Goal: Task Accomplishment & Management: Manage account settings

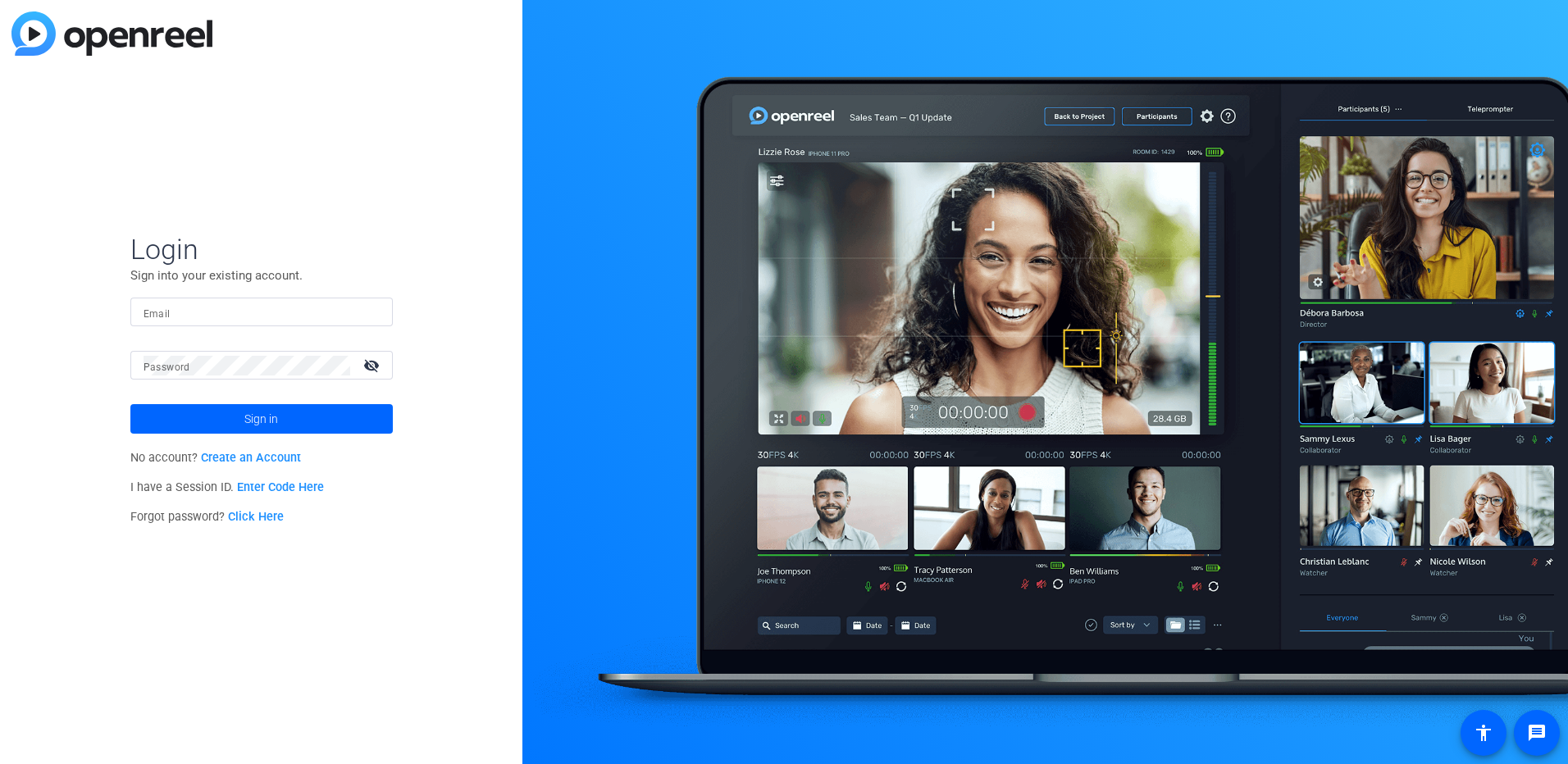
click at [151, 308] on mat-label "Email" at bounding box center [157, 314] width 27 height 11
click at [151, 308] on input "Email" at bounding box center [262, 312] width 236 height 19
type input "ilinca.enache@ig.ca"
click at [295, 425] on span at bounding box center [262, 419] width 263 height 40
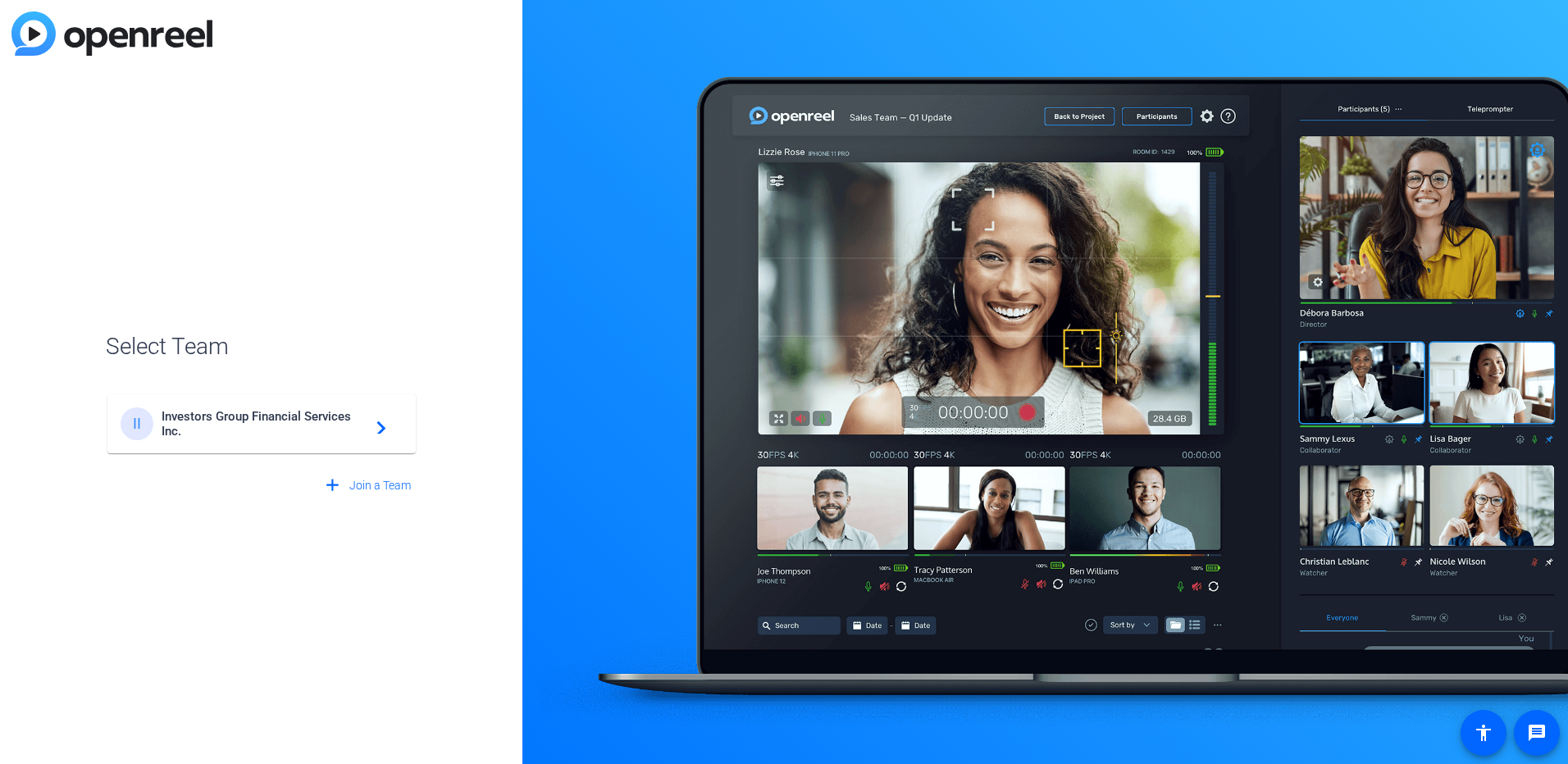
click at [204, 413] on span "Investors Group Financial Services Inc." at bounding box center [264, 423] width 205 height 29
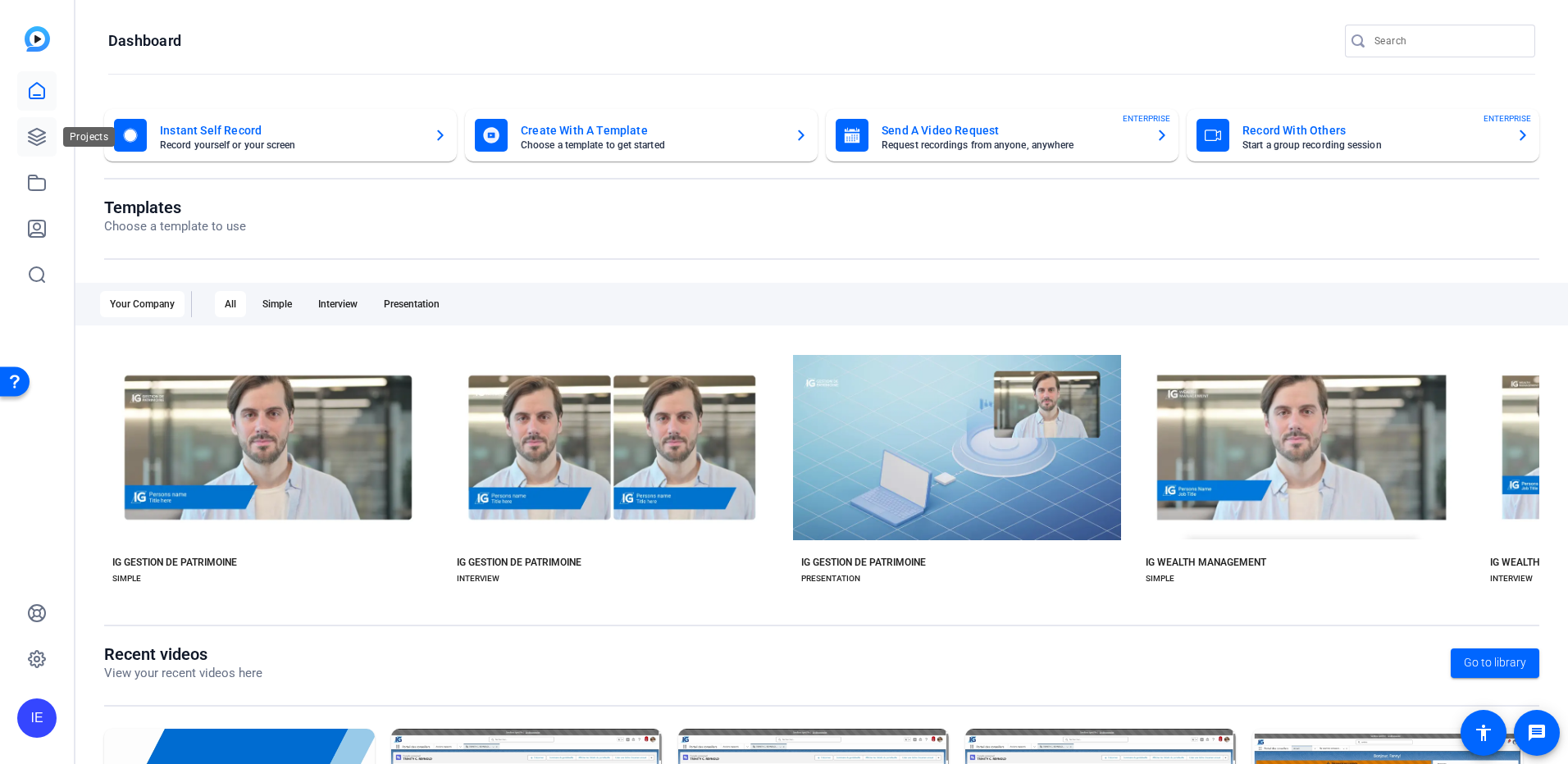
click at [42, 133] on icon at bounding box center [37, 137] width 19 height 19
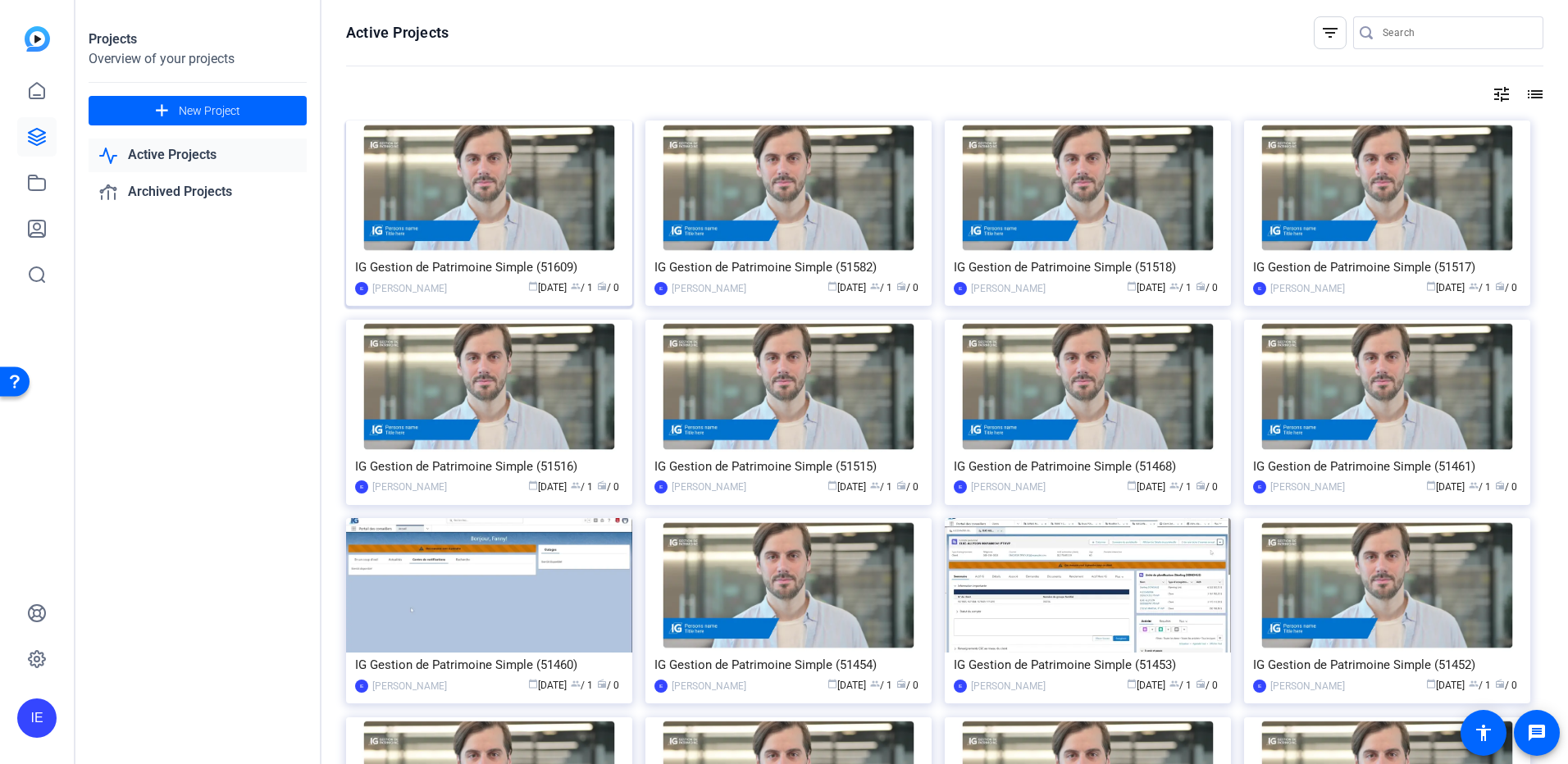
click at [544, 272] on div "IG Gestion de Patrimoine Simple (51609)" at bounding box center [489, 267] width 268 height 25
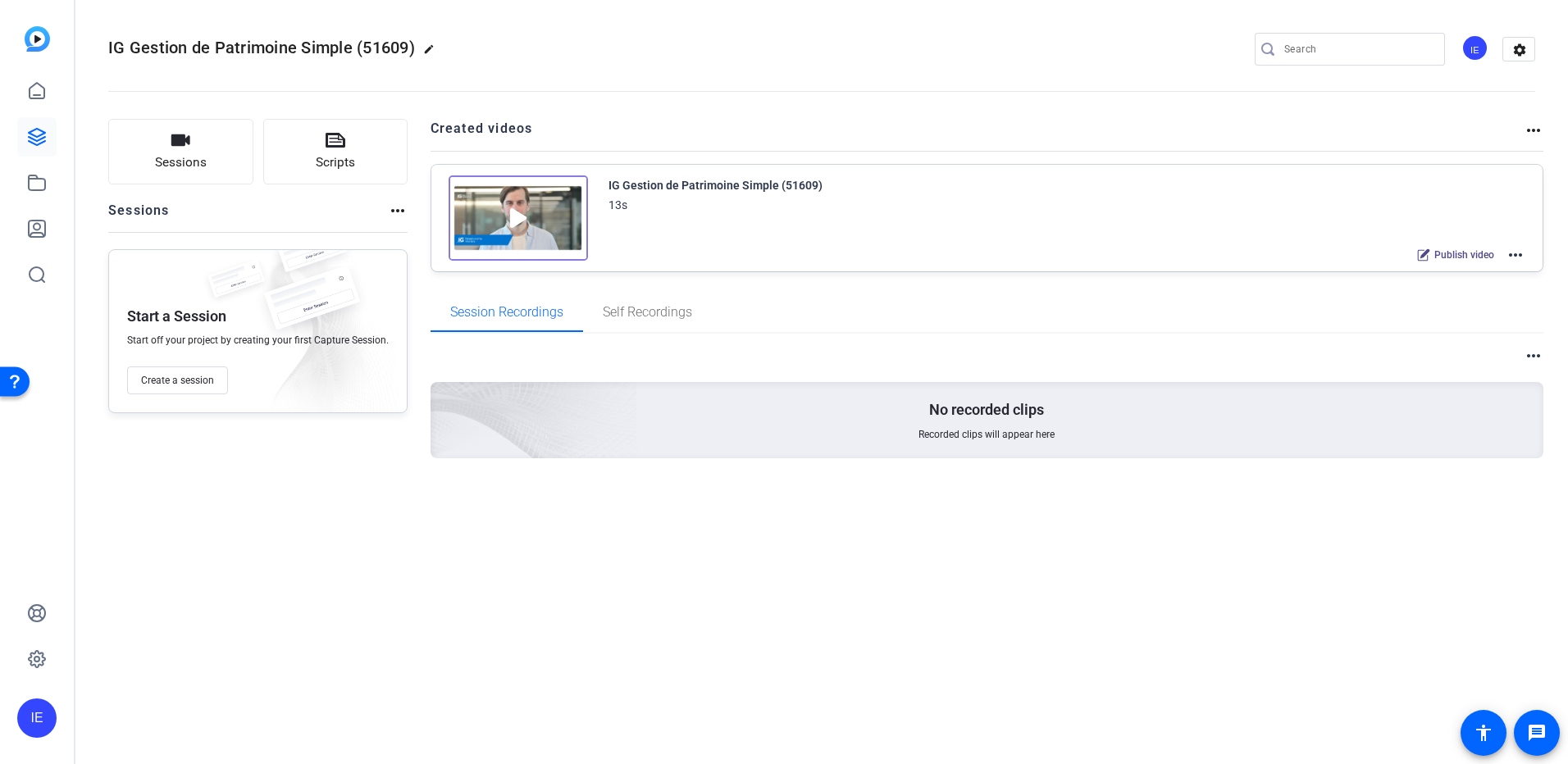
click at [523, 217] on img at bounding box center [518, 218] width 139 height 85
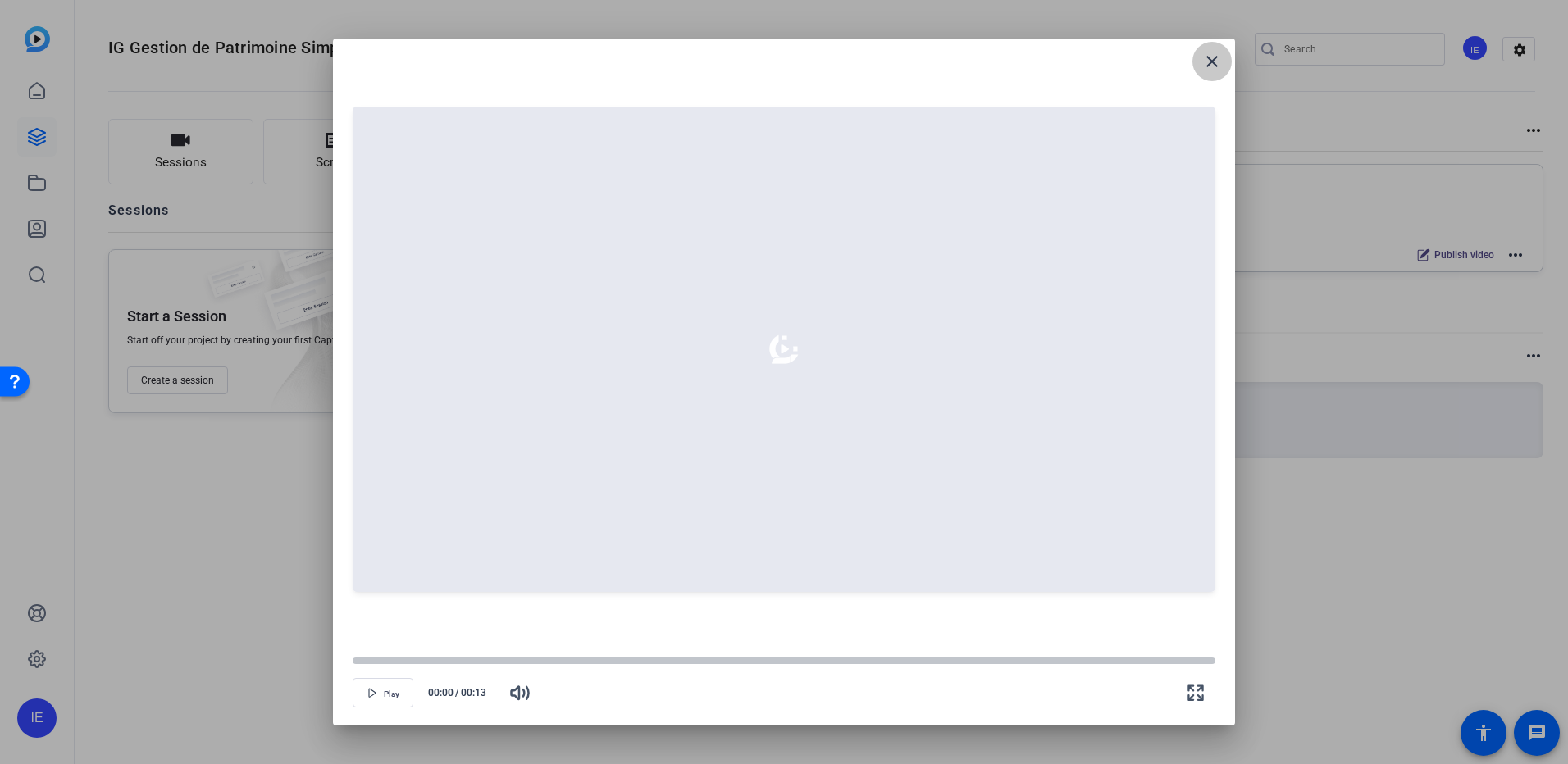
click at [1210, 69] on mat-icon "close" at bounding box center [1212, 62] width 19 height 19
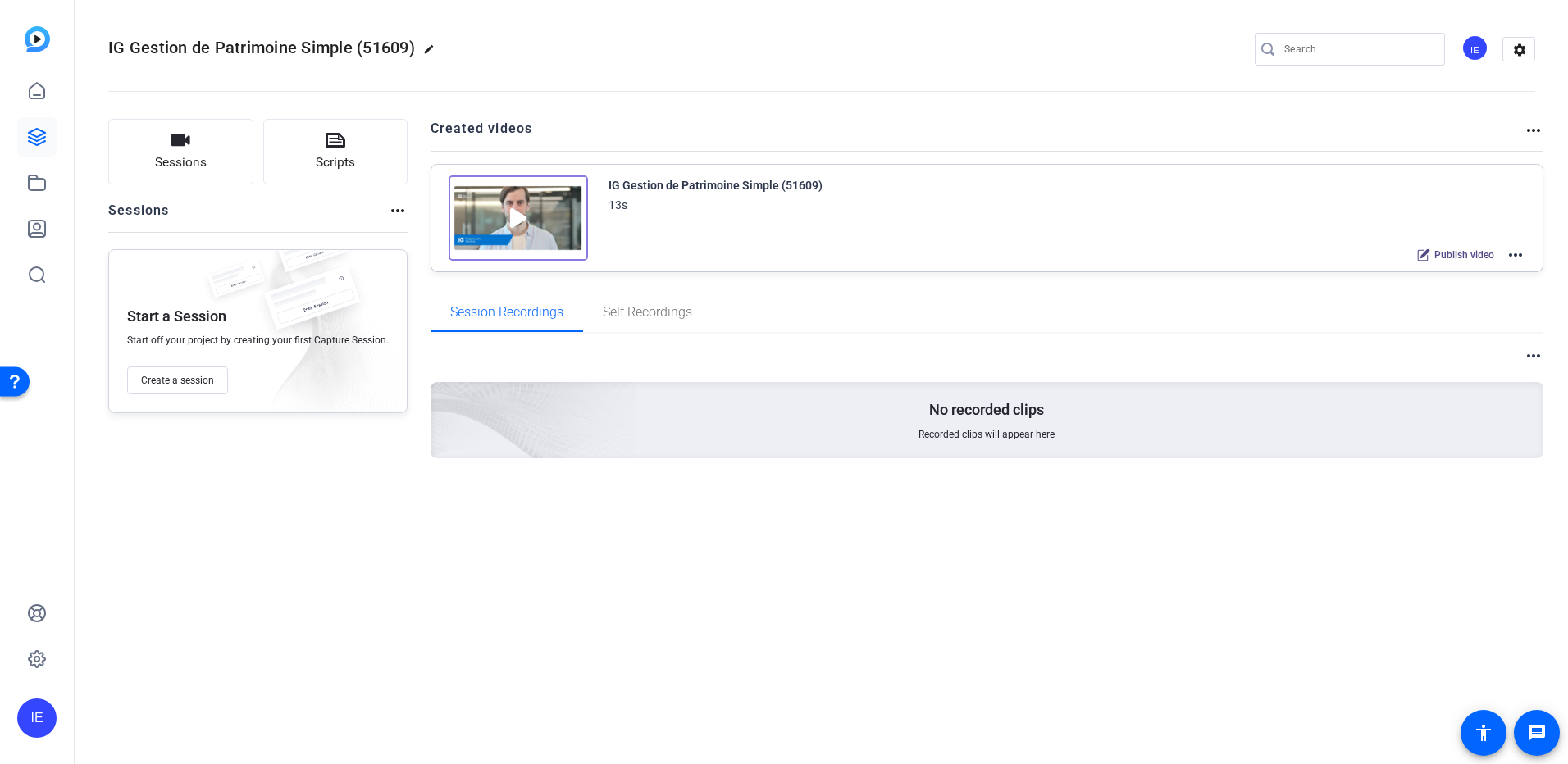
click at [1517, 252] on mat-icon "more_horiz" at bounding box center [1515, 255] width 19 height 19
click at [1516, 254] on body "Accessibility Screen-Reader Guide, Feedback, and Issue Reporting | New window I…" at bounding box center [784, 382] width 1568 height 764
click at [1458, 277] on span "Edit in Creator" at bounding box center [1454, 275] width 114 height 19
click at [33, 129] on icon at bounding box center [37, 137] width 19 height 19
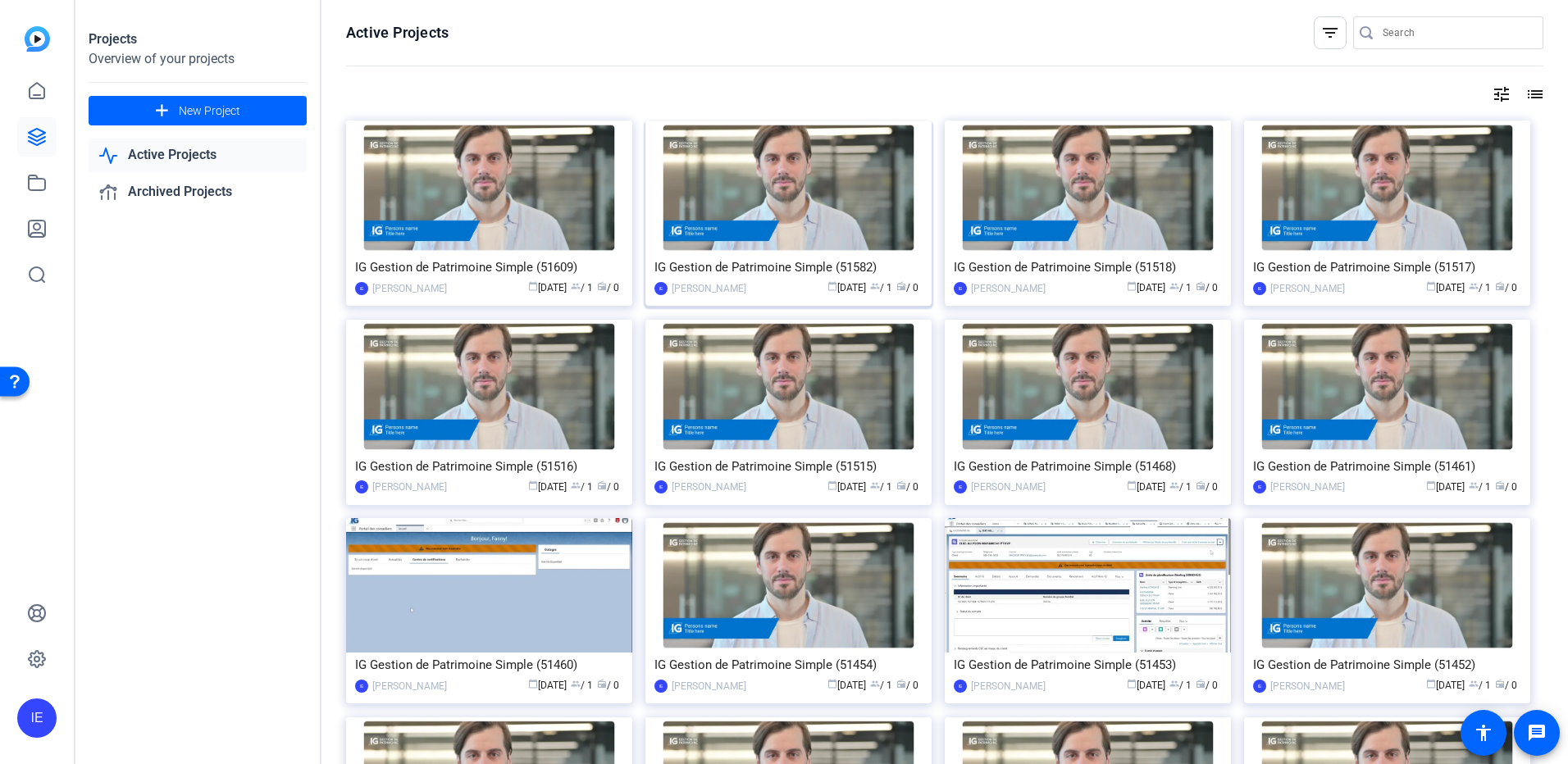
click at [738, 202] on img at bounding box center [788, 188] width 286 height 135
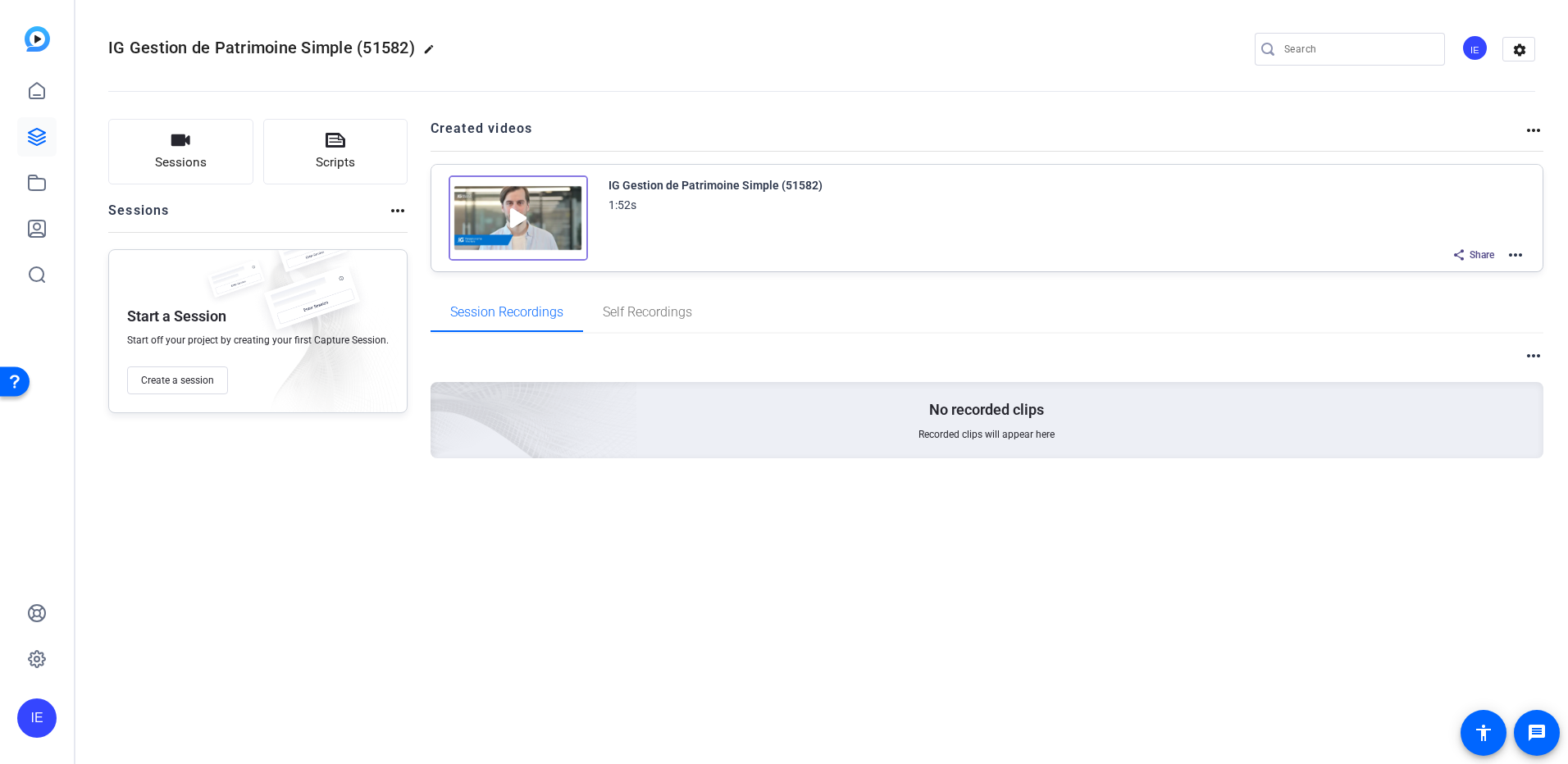
click at [504, 219] on img at bounding box center [518, 218] width 139 height 85
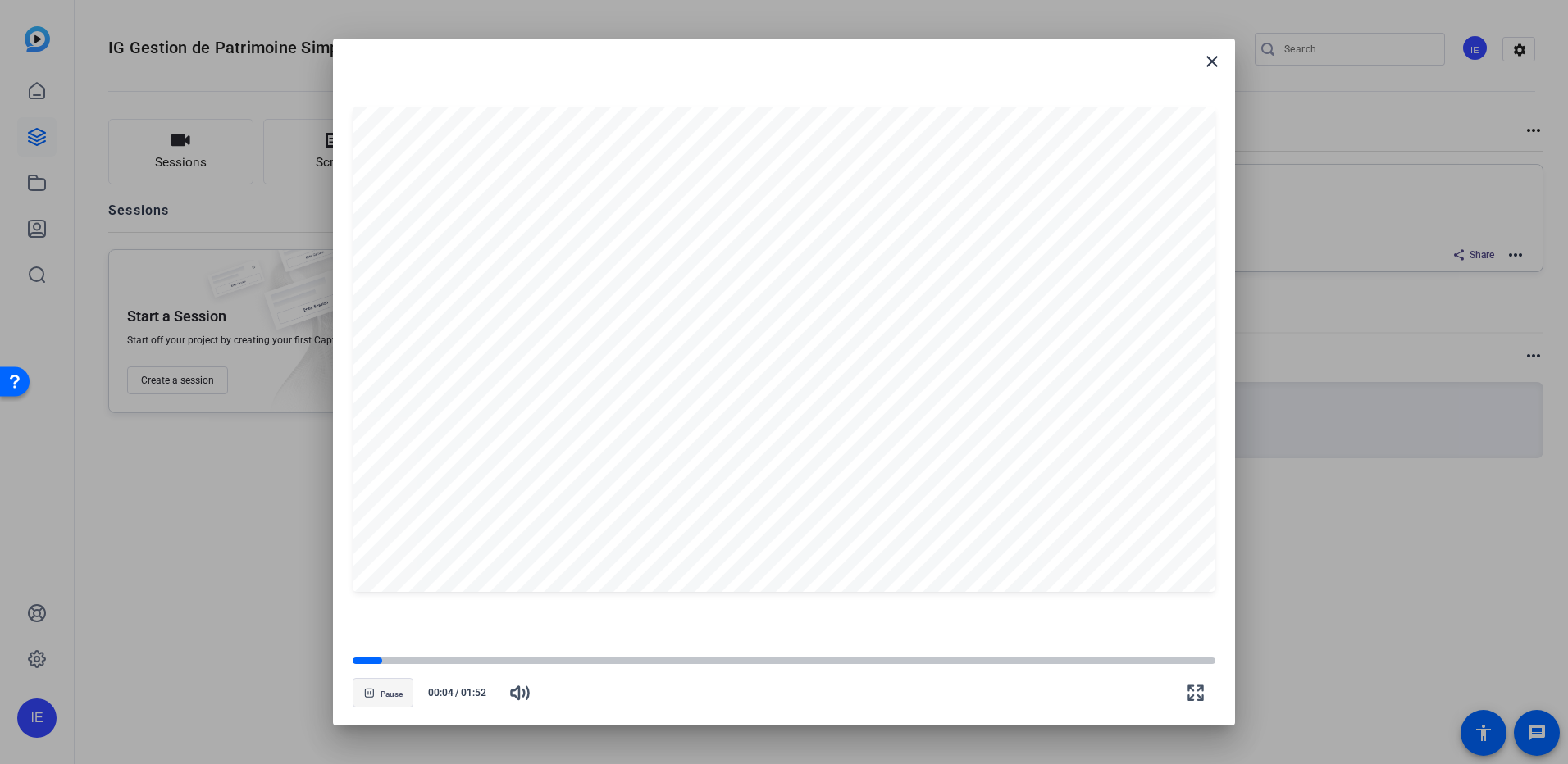
click at [376, 693] on span "button" at bounding box center [383, 693] width 59 height 40
drag, startPoint x: 1214, startPoint y: 61, endPoint x: 821, endPoint y: 278, distance: 448.9
click at [821, 278] on openreel-creator-preview-popup "close Play 00:04 / 01:52" at bounding box center [784, 382] width 903 height 688
click at [1221, 54] on mat-icon "close" at bounding box center [1212, 62] width 19 height 19
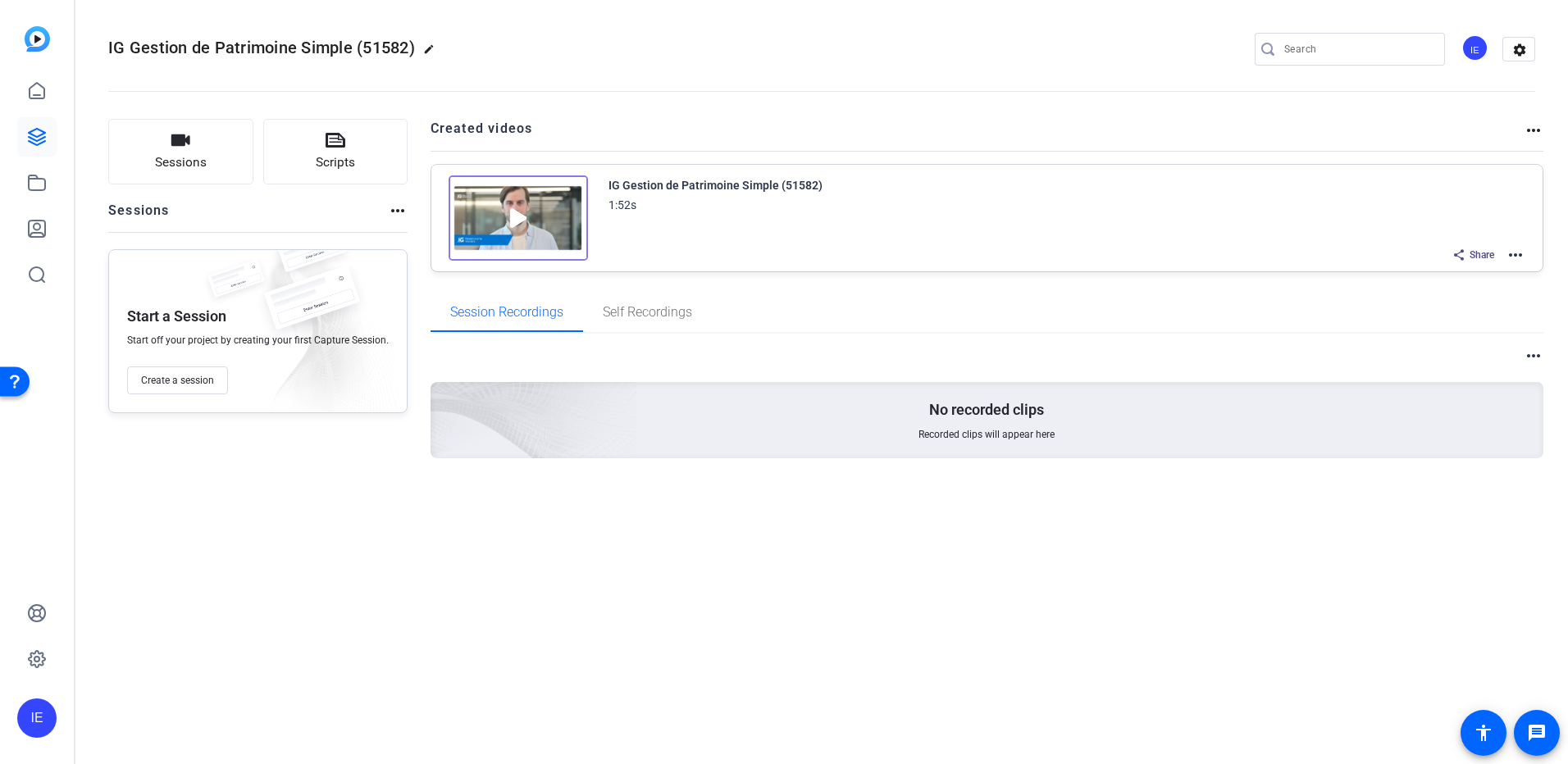
click at [1515, 250] on mat-icon "more_horiz" at bounding box center [1515, 255] width 19 height 19
click at [1456, 278] on span "Edit in Creator" at bounding box center [1454, 275] width 114 height 19
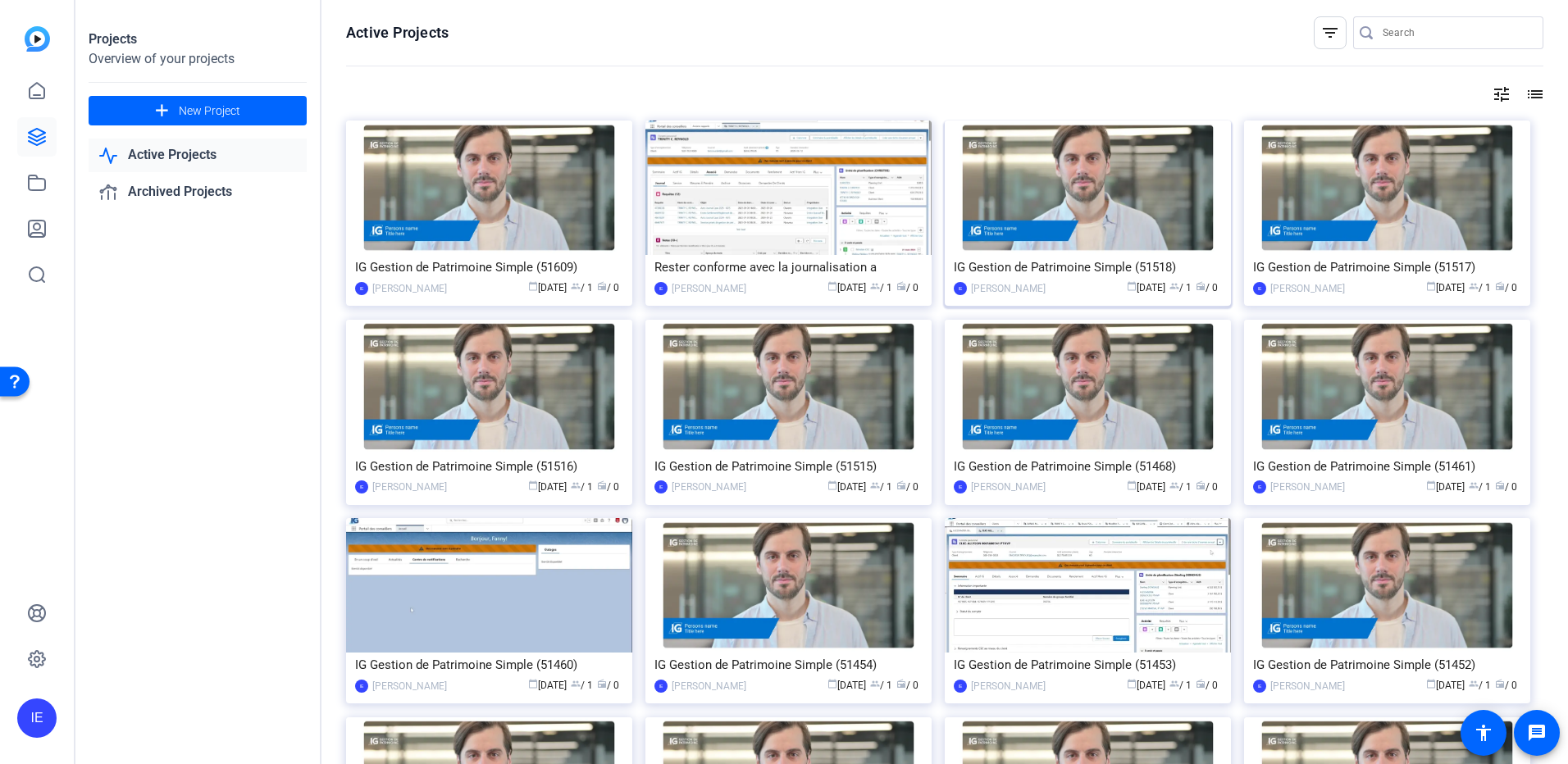
click at [1106, 218] on img at bounding box center [1088, 188] width 286 height 135
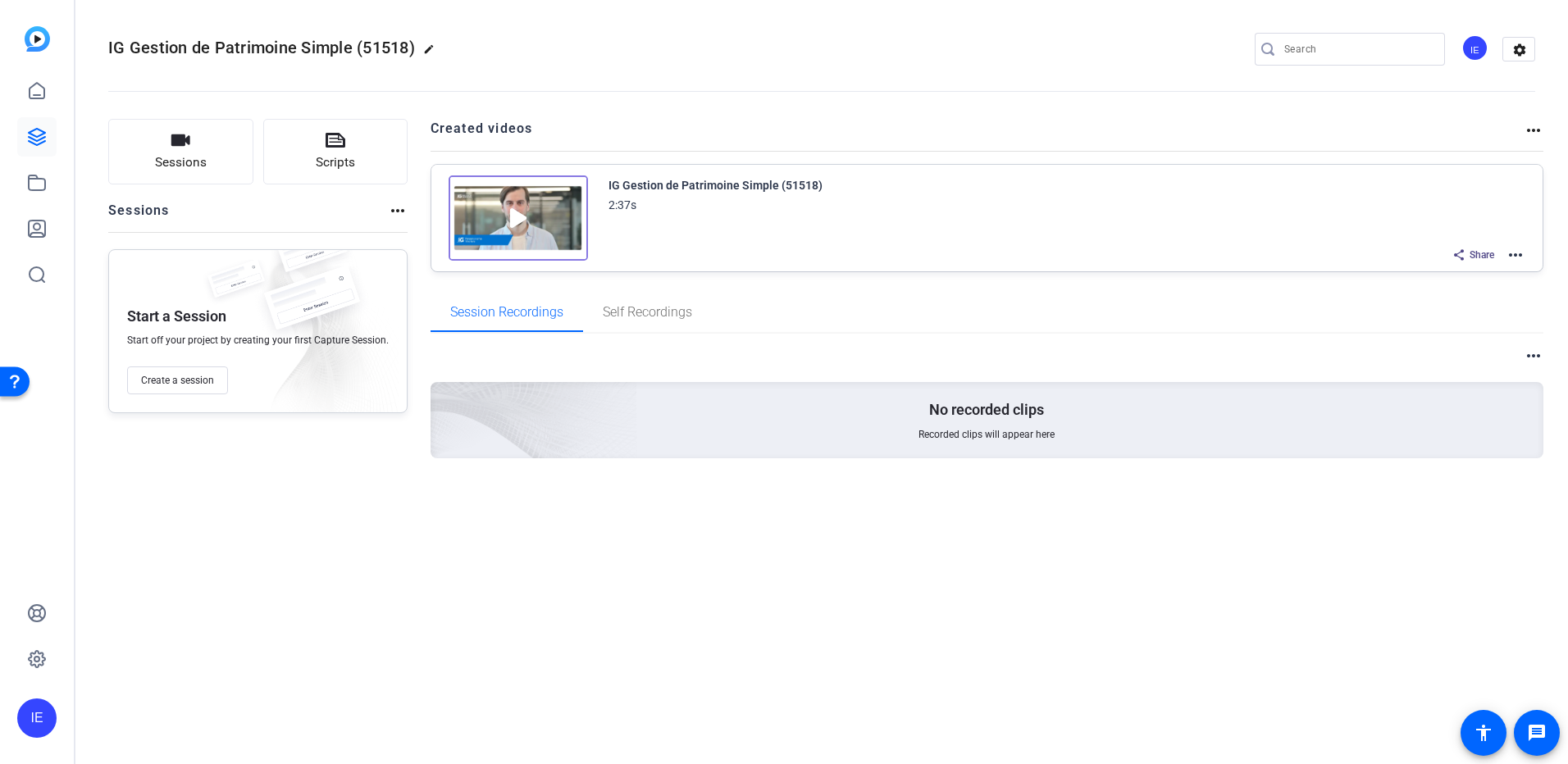
click at [1522, 254] on mat-icon "more_horiz" at bounding box center [1515, 255] width 19 height 19
click at [1473, 273] on span "Edit in Creator" at bounding box center [1454, 275] width 114 height 19
click at [41, 138] on icon at bounding box center [37, 137] width 17 height 17
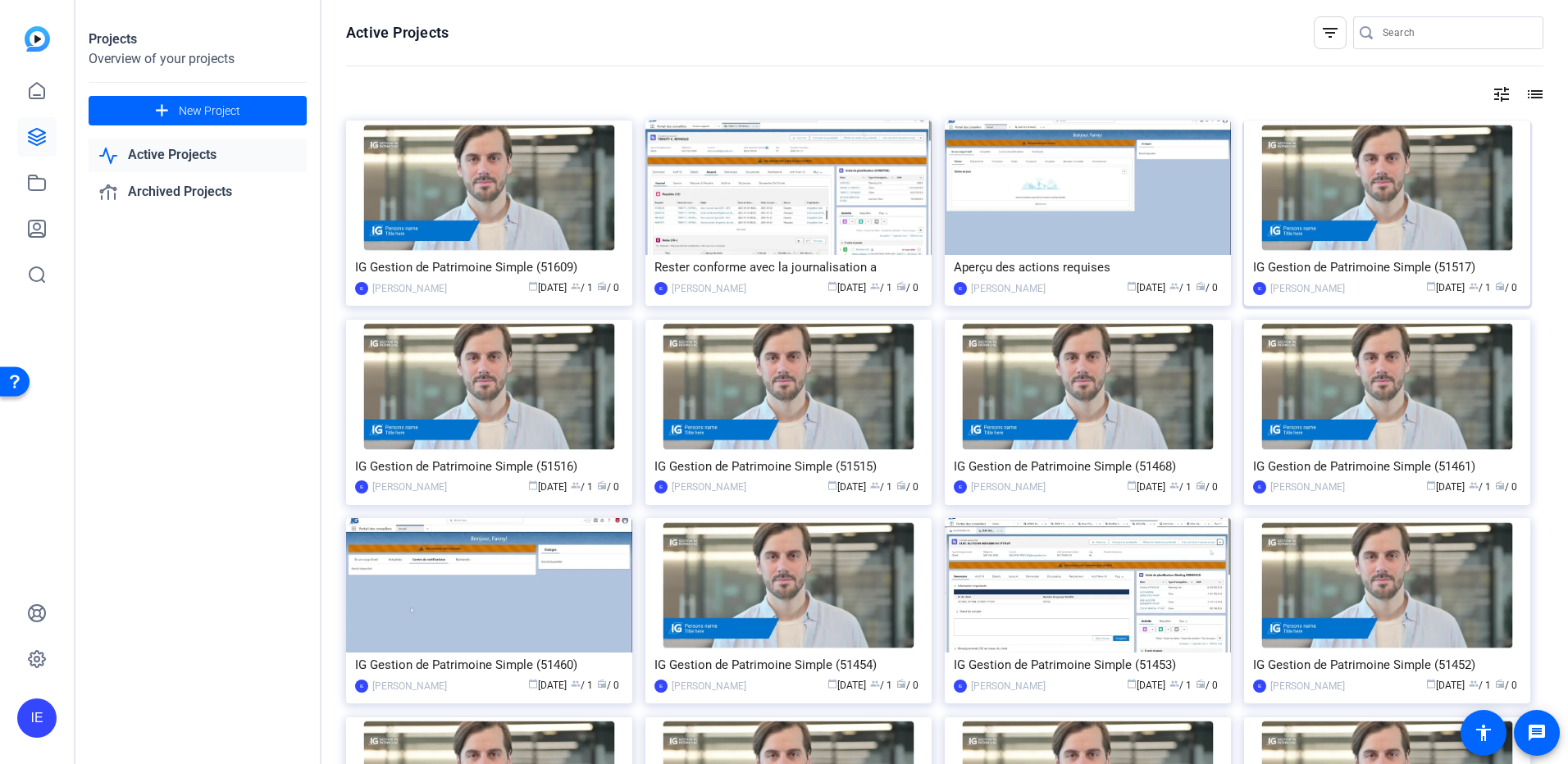
click at [1386, 264] on div "IG Gestion de Patrimoine Simple (51517)" at bounding box center [1387, 267] width 268 height 25
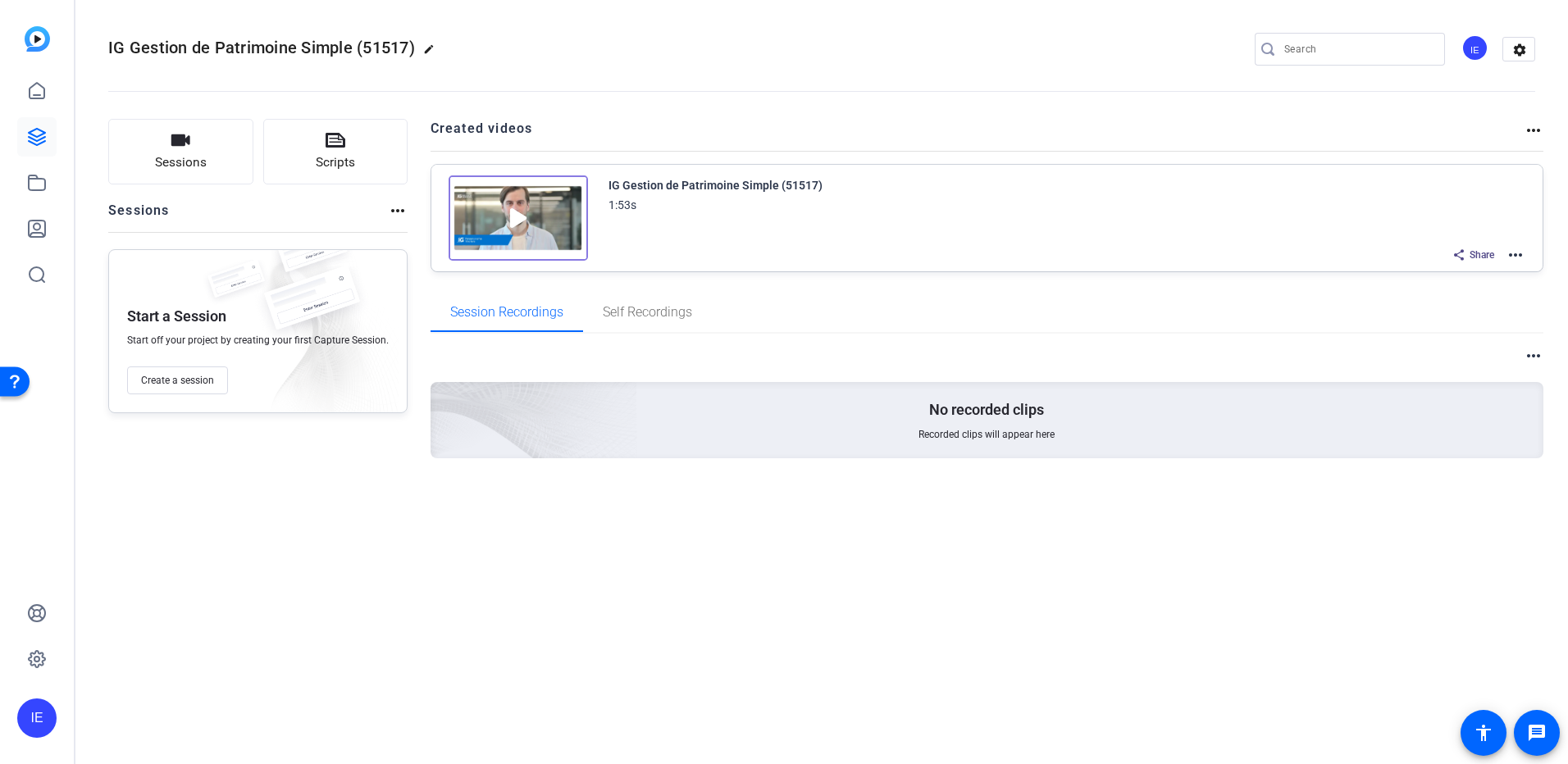
click at [1518, 256] on mat-icon "more_horiz" at bounding box center [1515, 255] width 19 height 19
click at [1467, 273] on span "Edit in Creator" at bounding box center [1454, 275] width 114 height 19
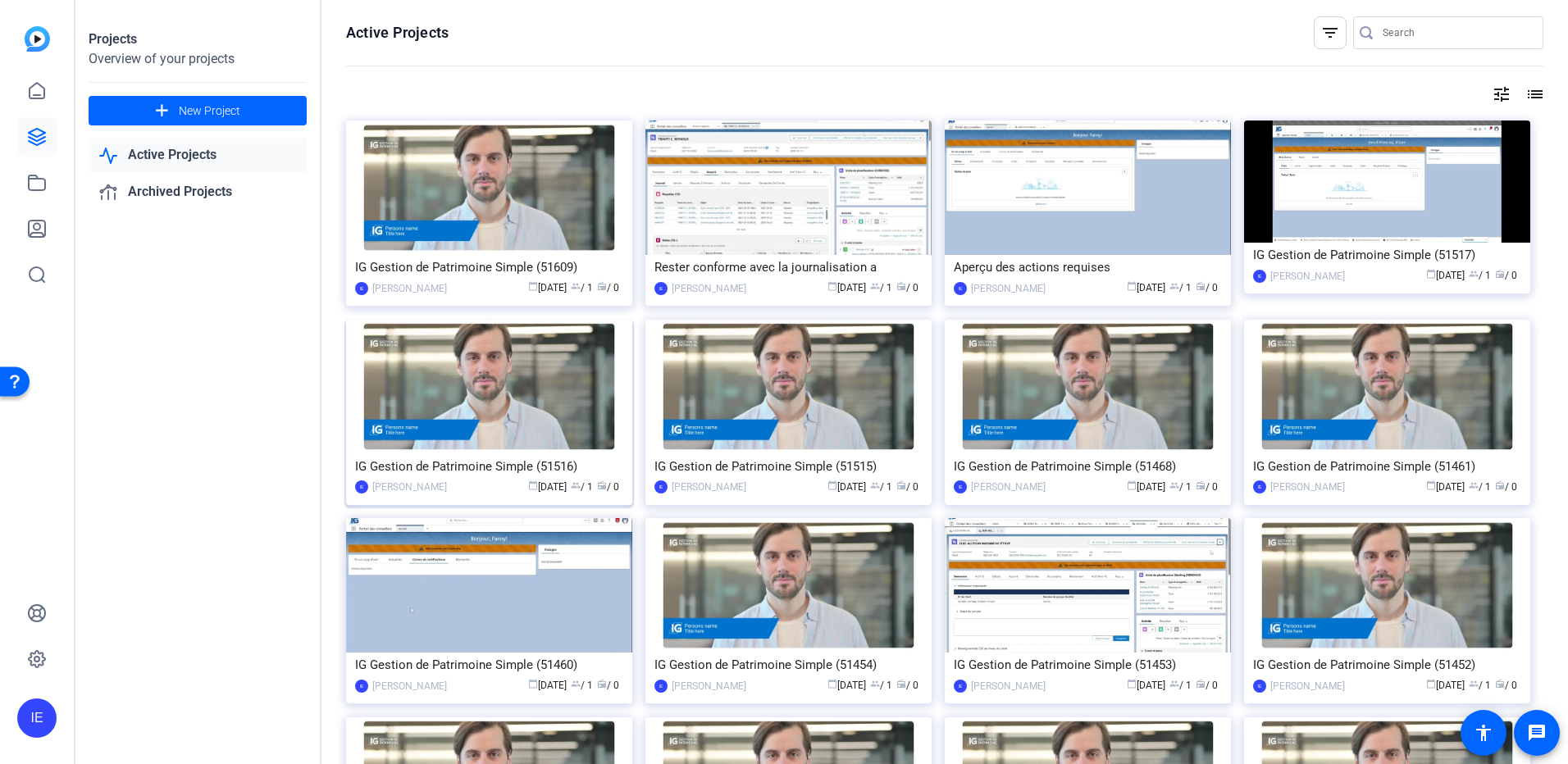
click at [542, 484] on span "calendar_today Sep 24" at bounding box center [547, 486] width 39 height 11
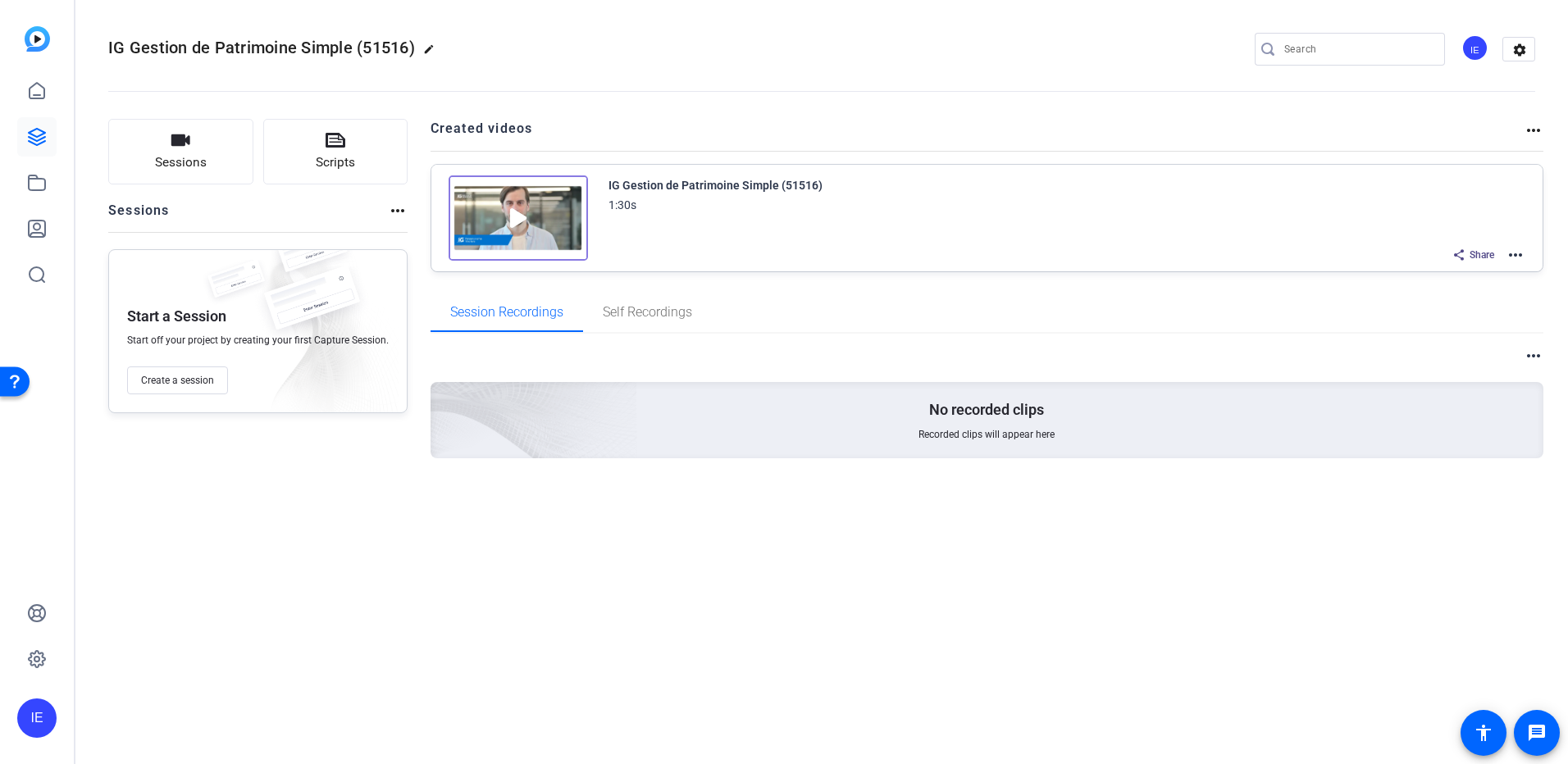
click at [1521, 256] on mat-icon "more_horiz" at bounding box center [1515, 255] width 19 height 19
click at [1471, 273] on span "Edit in Creator" at bounding box center [1454, 275] width 114 height 19
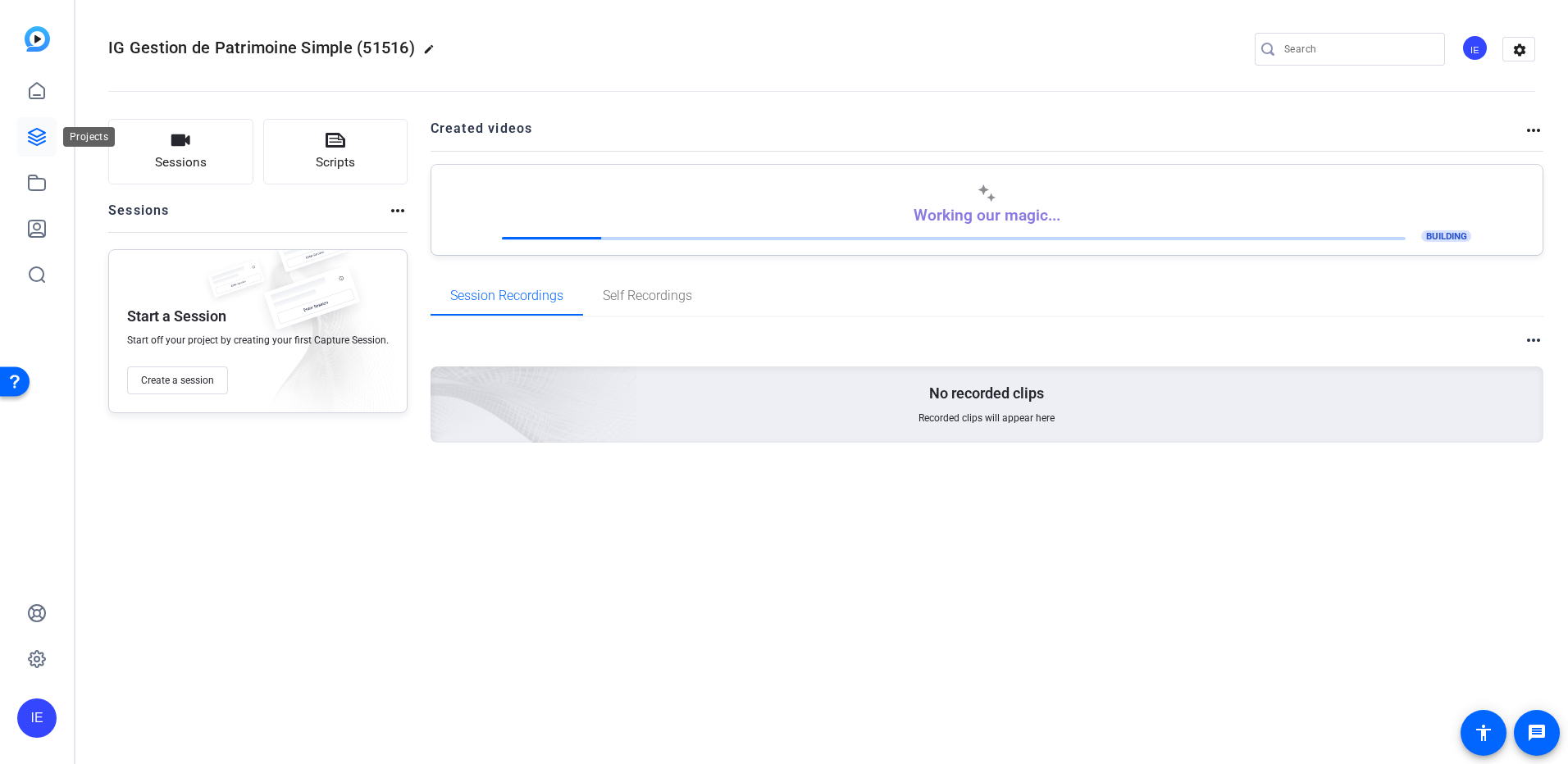
click at [37, 145] on icon at bounding box center [37, 137] width 17 height 17
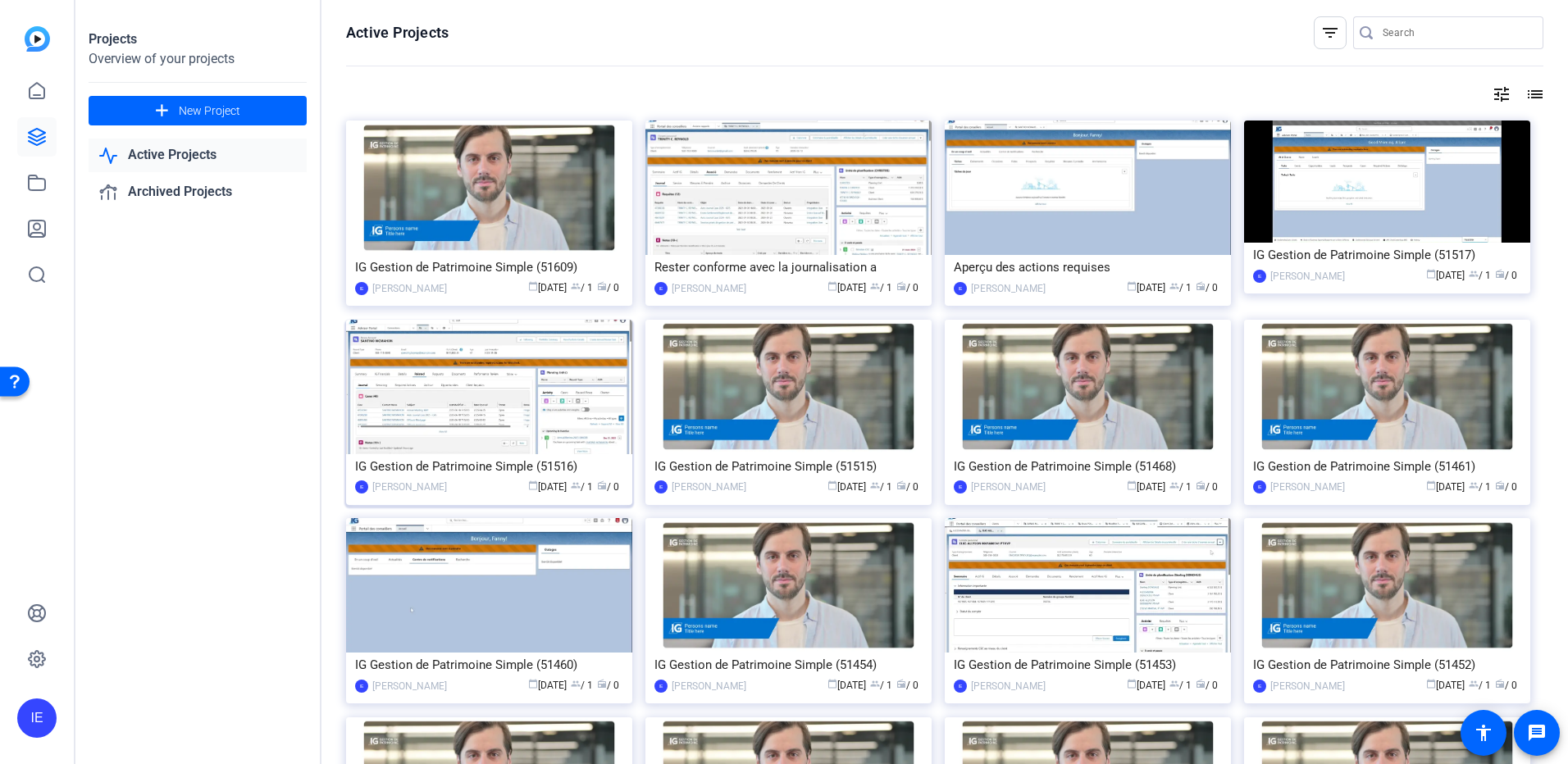
click at [566, 470] on div "IG Gestion de Patrimoine Simple (51516)" at bounding box center [489, 466] width 268 height 25
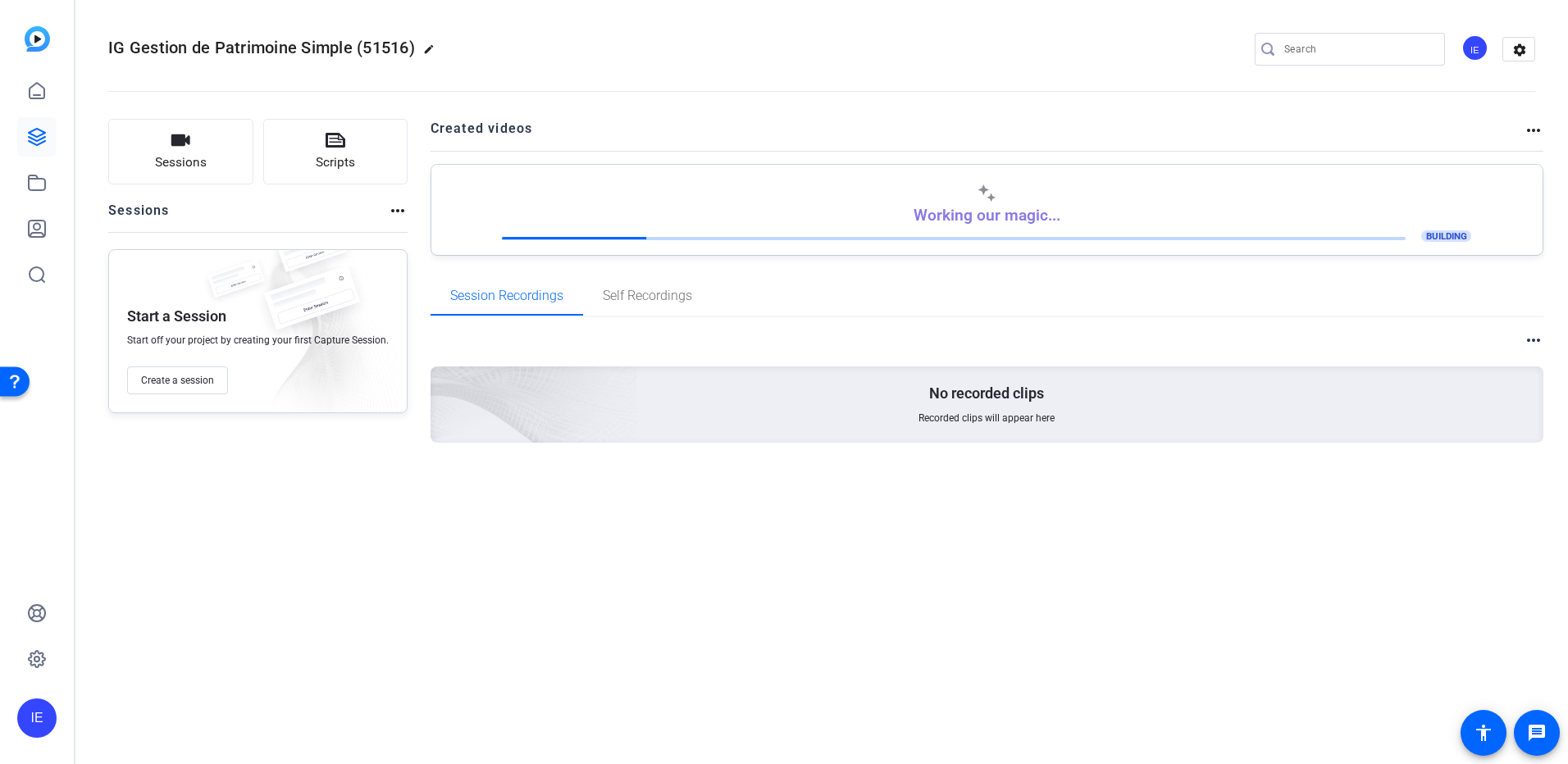
click at [322, 55] on span "IG Gestion de Patrimoine Simple (51516)" at bounding box center [262, 48] width 307 height 19
click at [424, 53] on mat-icon "edit" at bounding box center [433, 53] width 19 height 19
click at [198, 47] on input "IG Gestion de Patrimoine Simple (51516)" at bounding box center [175, 49] width 108 height 19
click at [226, 48] on input "IG Gestion de Patrimoine Simple (51516)" at bounding box center [175, 49] width 108 height 19
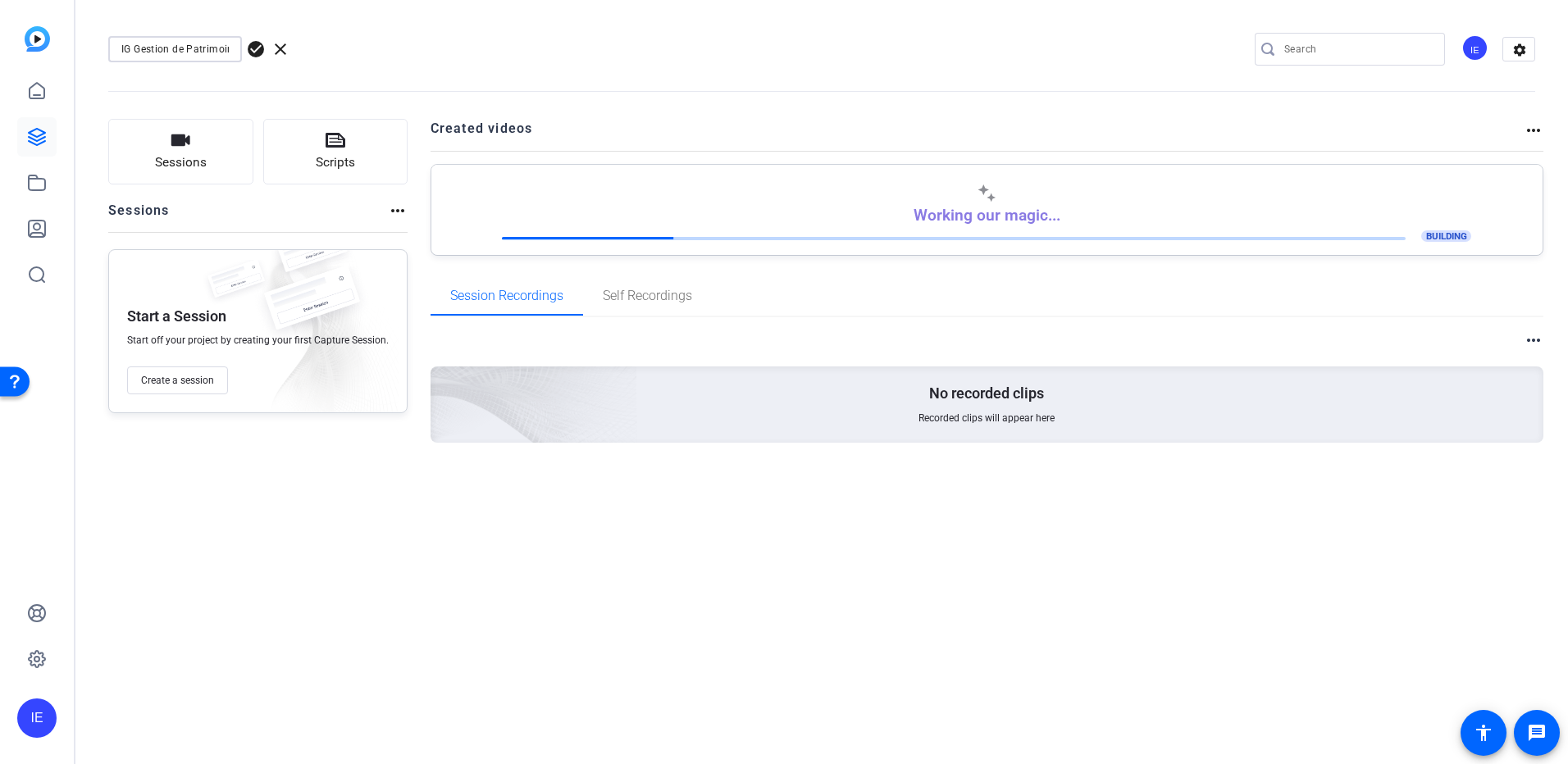
click at [226, 48] on input "IG Gestion de Patrimoine Simple (51516)" at bounding box center [175, 49] width 108 height 19
drag, startPoint x: 226, startPoint y: 48, endPoint x: 97, endPoint y: 37, distance: 129.5
click at [65, 41] on mat-sidenav-container "IE Staying compliant with Auto Journaling check_circle clear IE settings Sessio…" at bounding box center [784, 382] width 1568 height 764
click at [166, 48] on input "Staying compliant with Auto Journaling" at bounding box center [175, 49] width 108 height 19
click at [167, 49] on input "Staying compliant with Auto Journaling" at bounding box center [175, 49] width 108 height 19
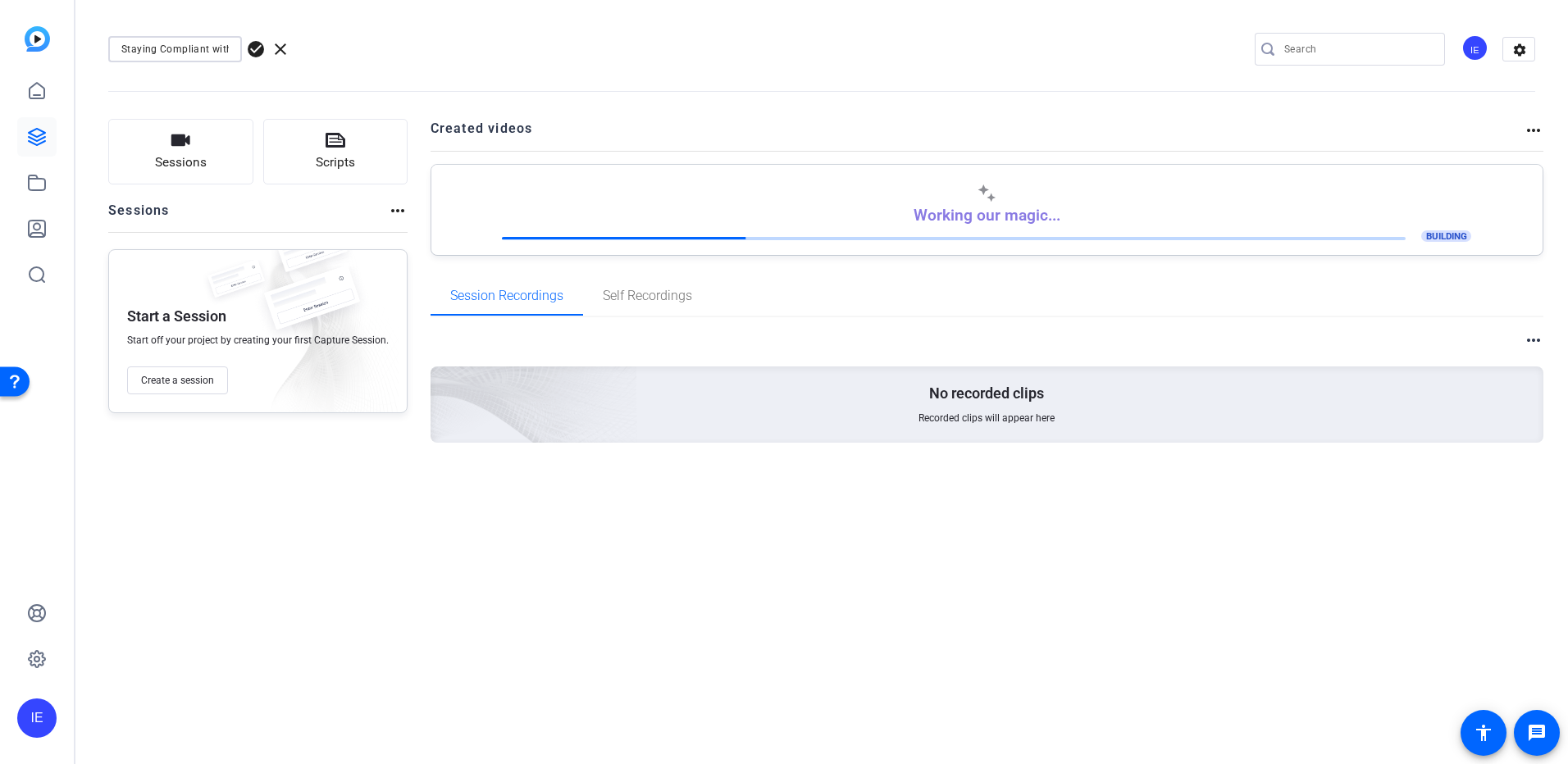
type input "Staying Compliant with Auto Journaling"
click at [256, 46] on span "check_circle" at bounding box center [256, 49] width 19 height 19
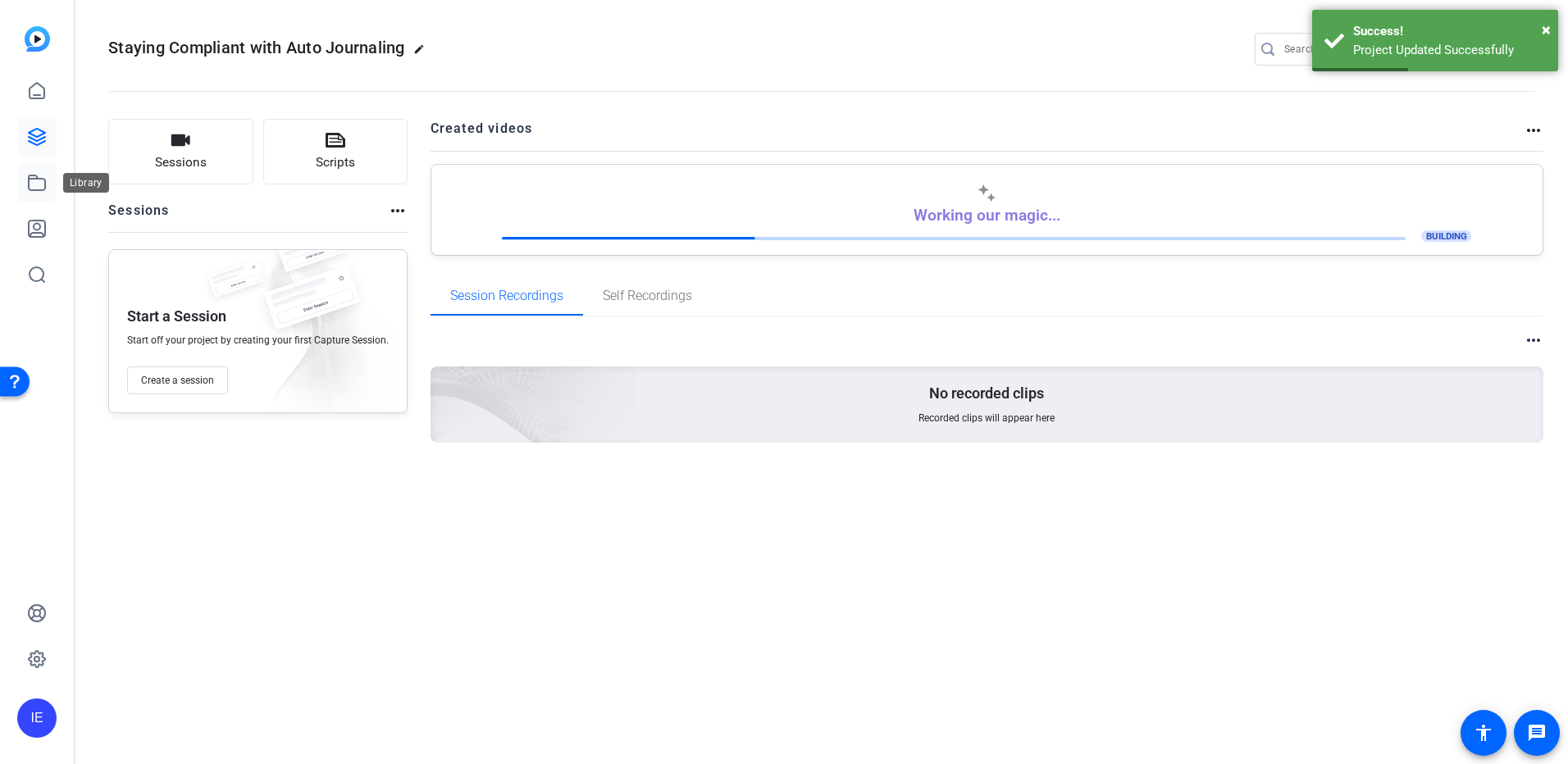
click at [36, 182] on icon at bounding box center [37, 182] width 19 height 19
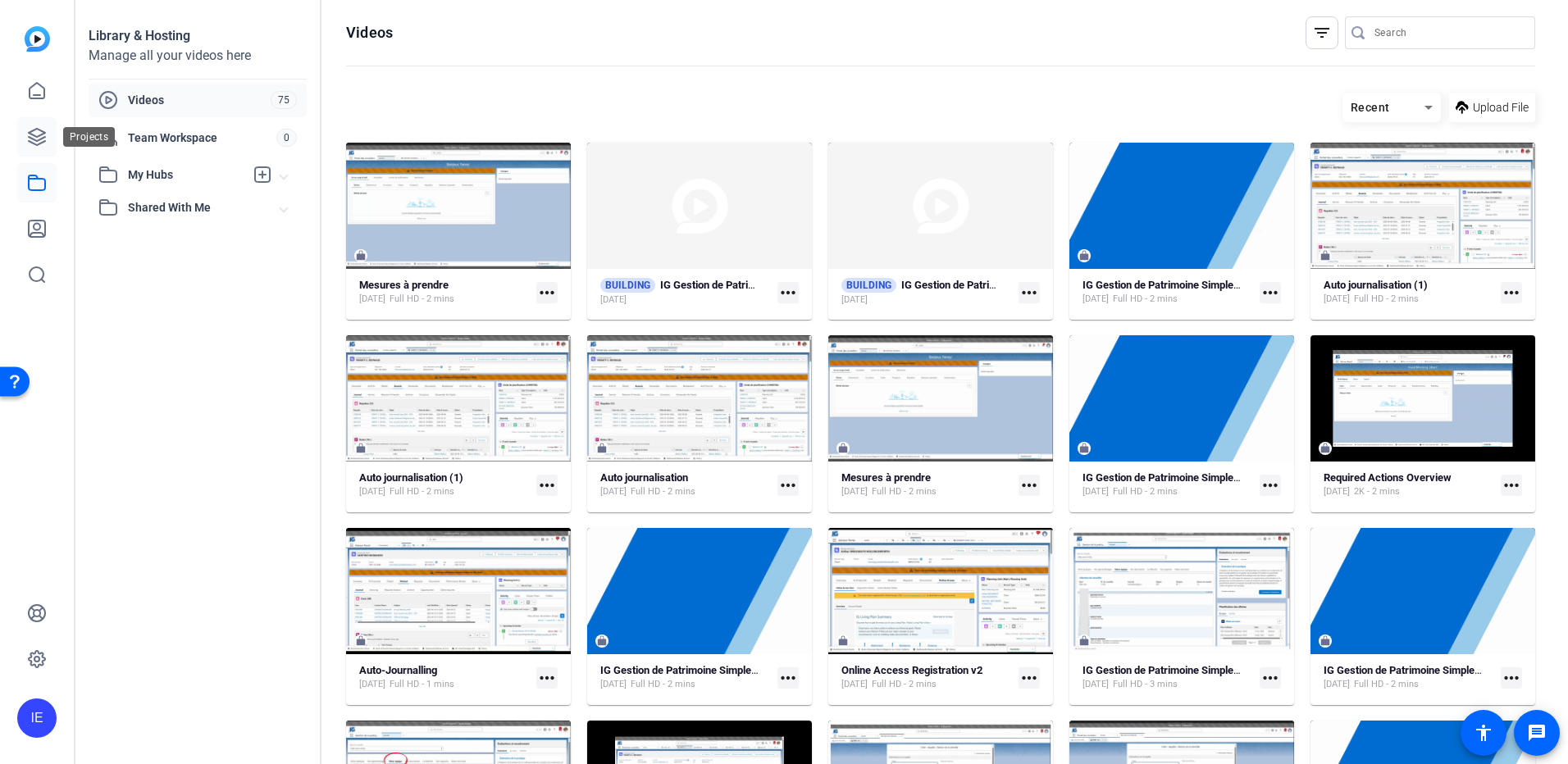
click at [36, 145] on icon at bounding box center [37, 137] width 17 height 17
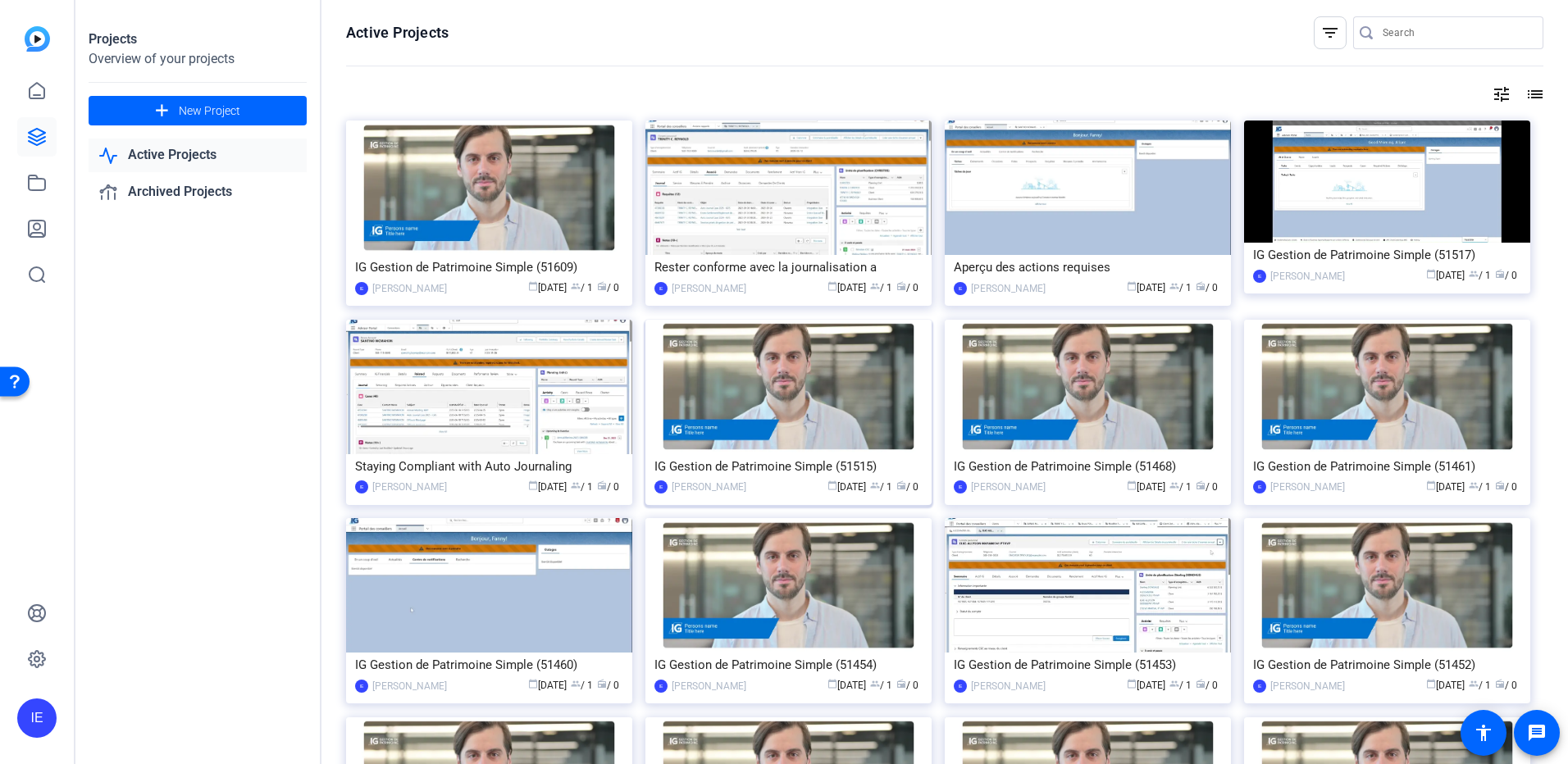
click at [768, 463] on div "IG Gestion de Patrimoine Simple (51515)" at bounding box center [789, 466] width 268 height 25
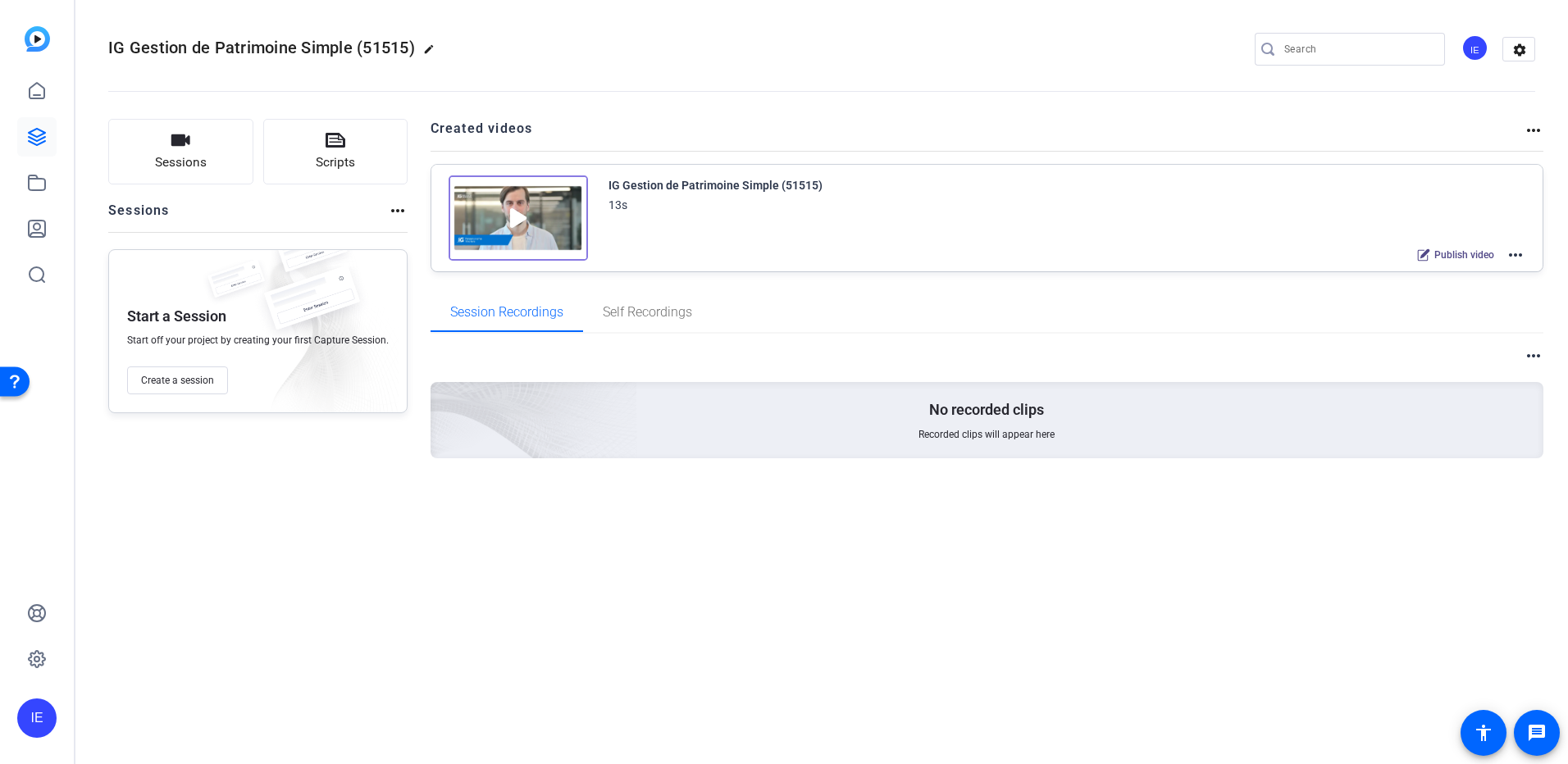
click at [1520, 256] on mat-icon "more_horiz" at bounding box center [1515, 255] width 19 height 19
click at [1484, 274] on span "Edit in Creator" at bounding box center [1454, 275] width 114 height 19
click at [20, 182] on link at bounding box center [37, 182] width 40 height 40
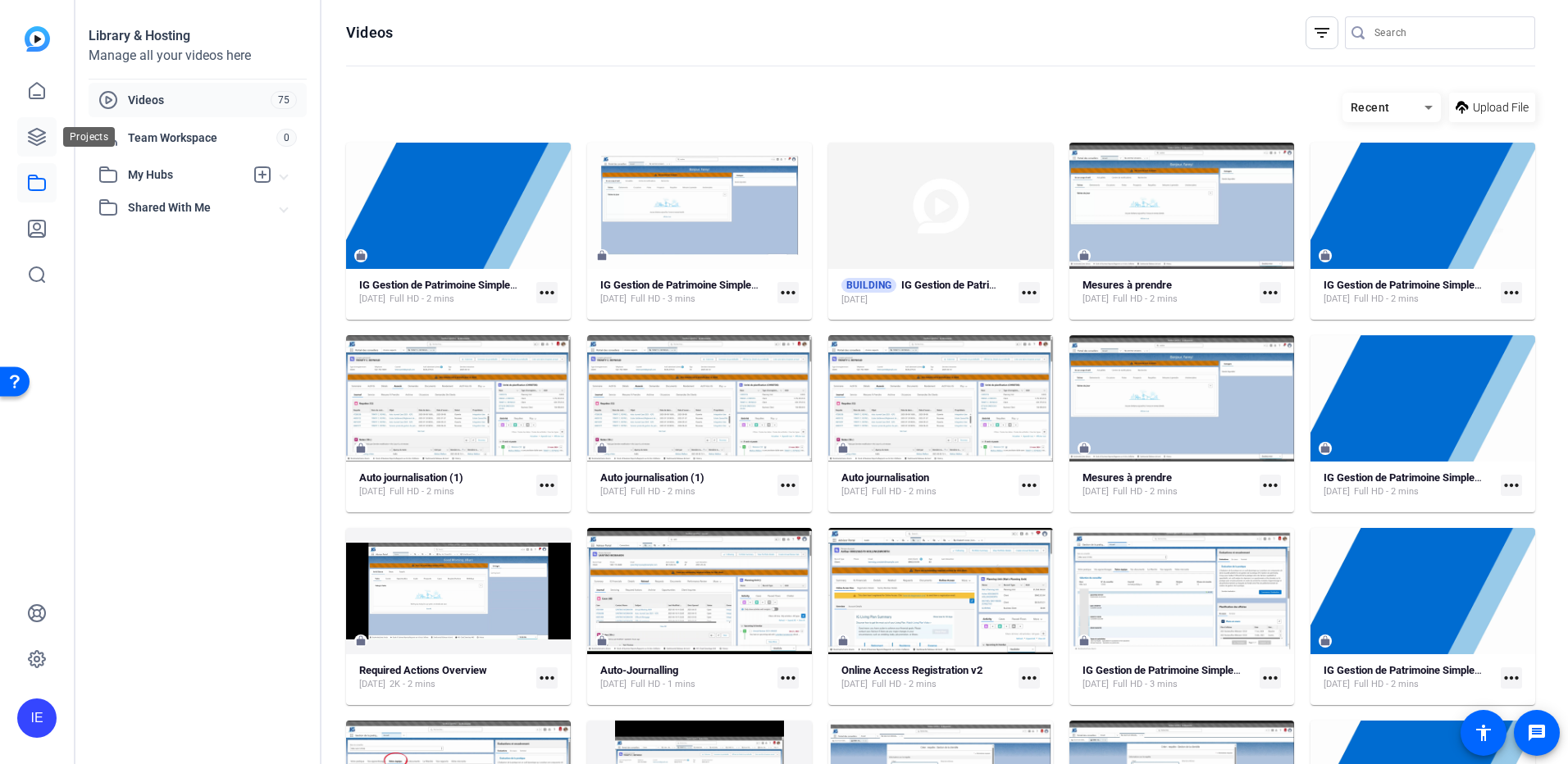
click at [38, 136] on icon at bounding box center [37, 137] width 19 height 19
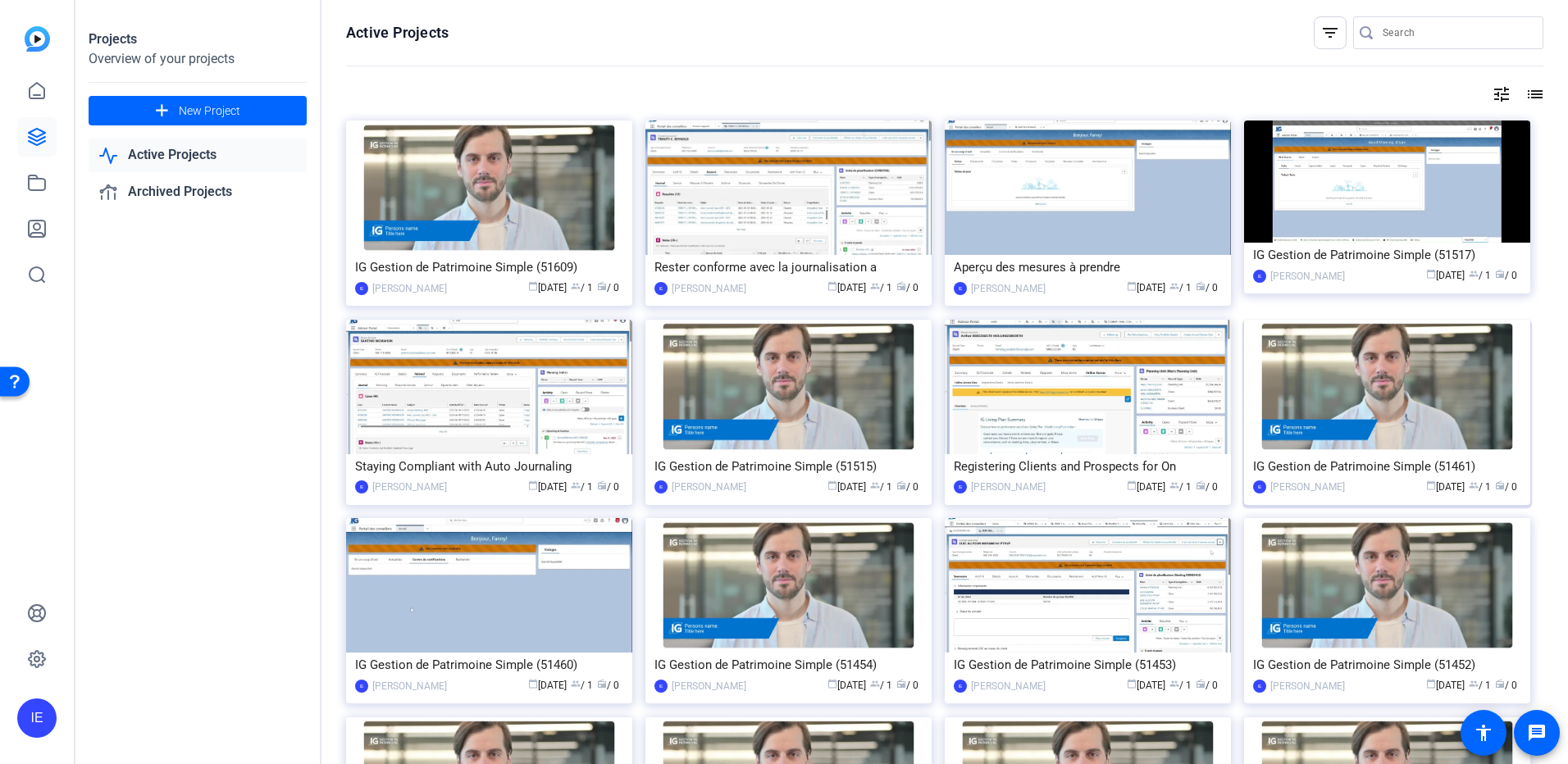
click at [1445, 424] on img at bounding box center [1387, 387] width 286 height 135
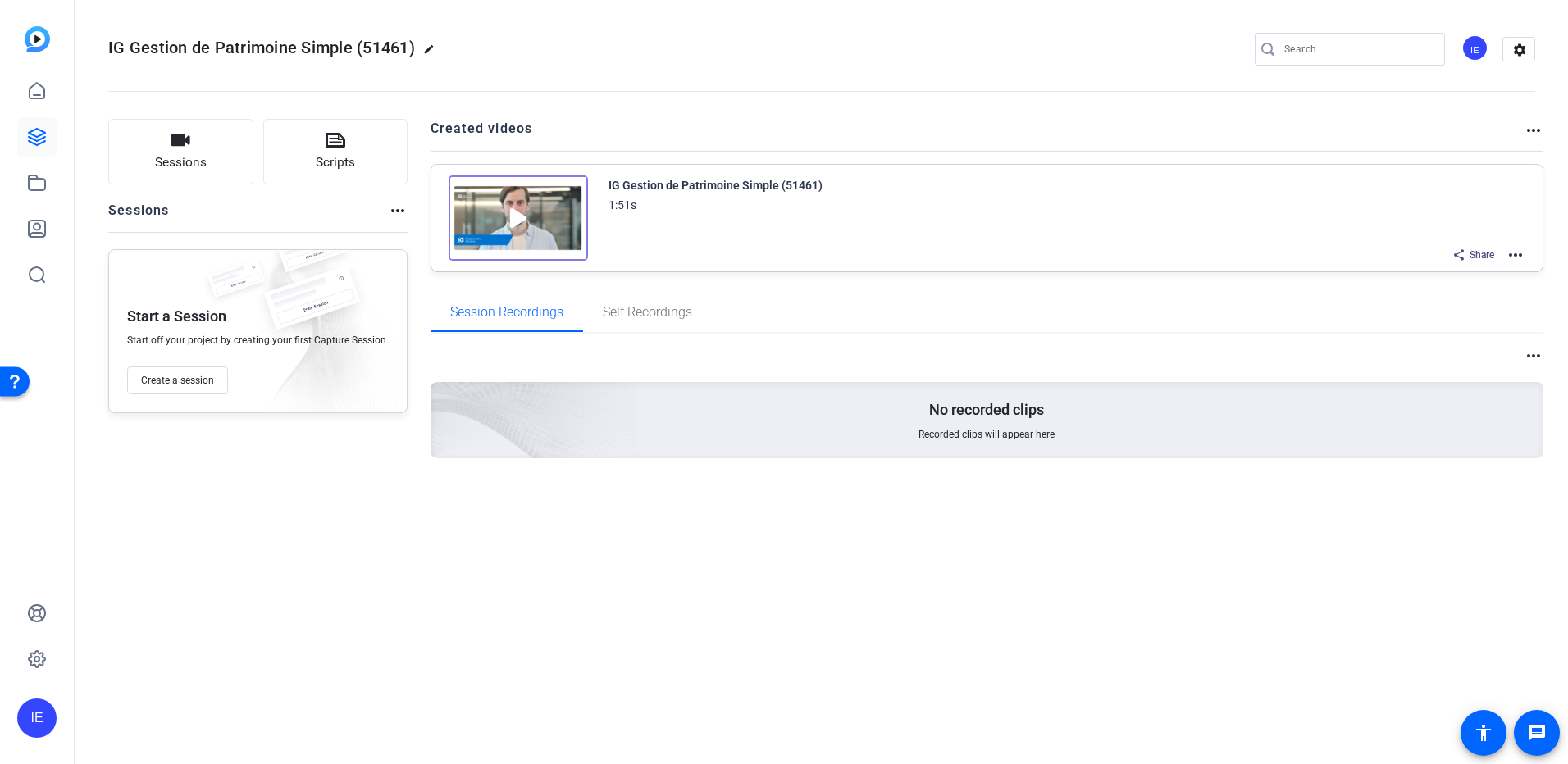
click at [1516, 257] on mat-icon "more_horiz" at bounding box center [1515, 255] width 19 height 19
click at [1443, 278] on span "Edit in Creator" at bounding box center [1454, 275] width 114 height 19
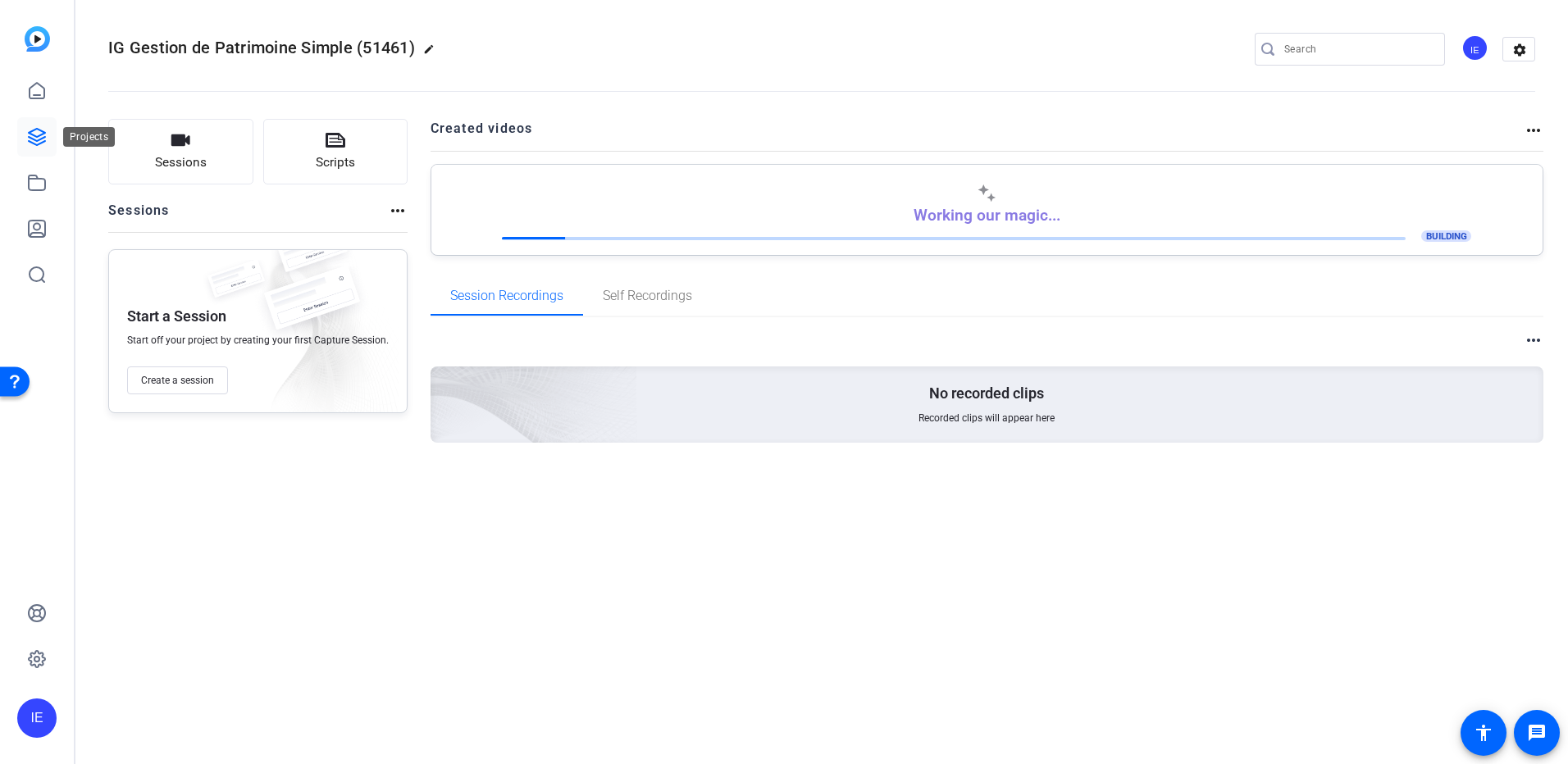
click at [35, 141] on icon at bounding box center [37, 137] width 17 height 17
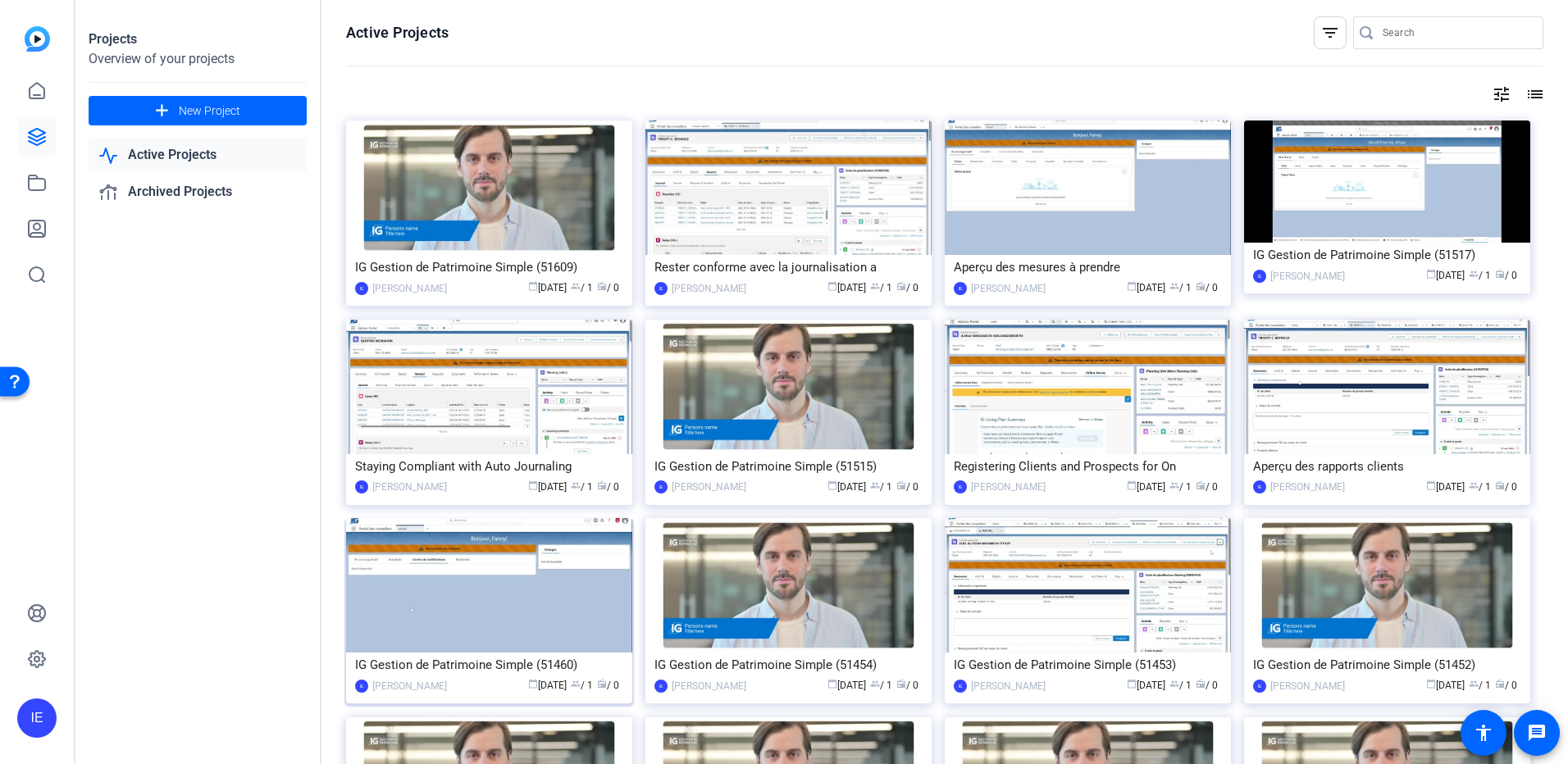
click at [456, 594] on img at bounding box center [489, 585] width 286 height 135
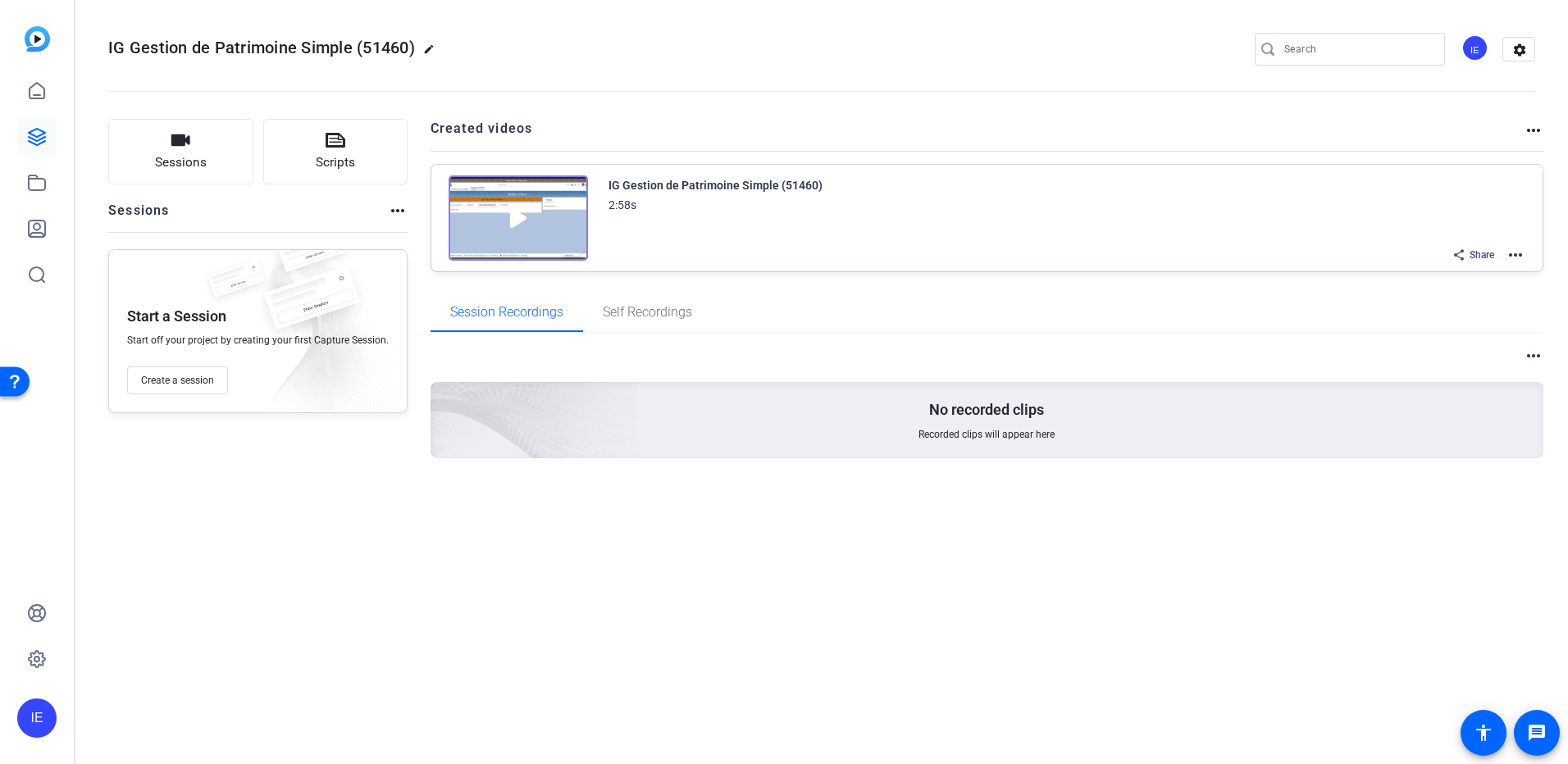
click at [1514, 256] on mat-icon "more_horiz" at bounding box center [1515, 255] width 19 height 19
click at [1467, 272] on span "Edit in Creator" at bounding box center [1454, 275] width 114 height 19
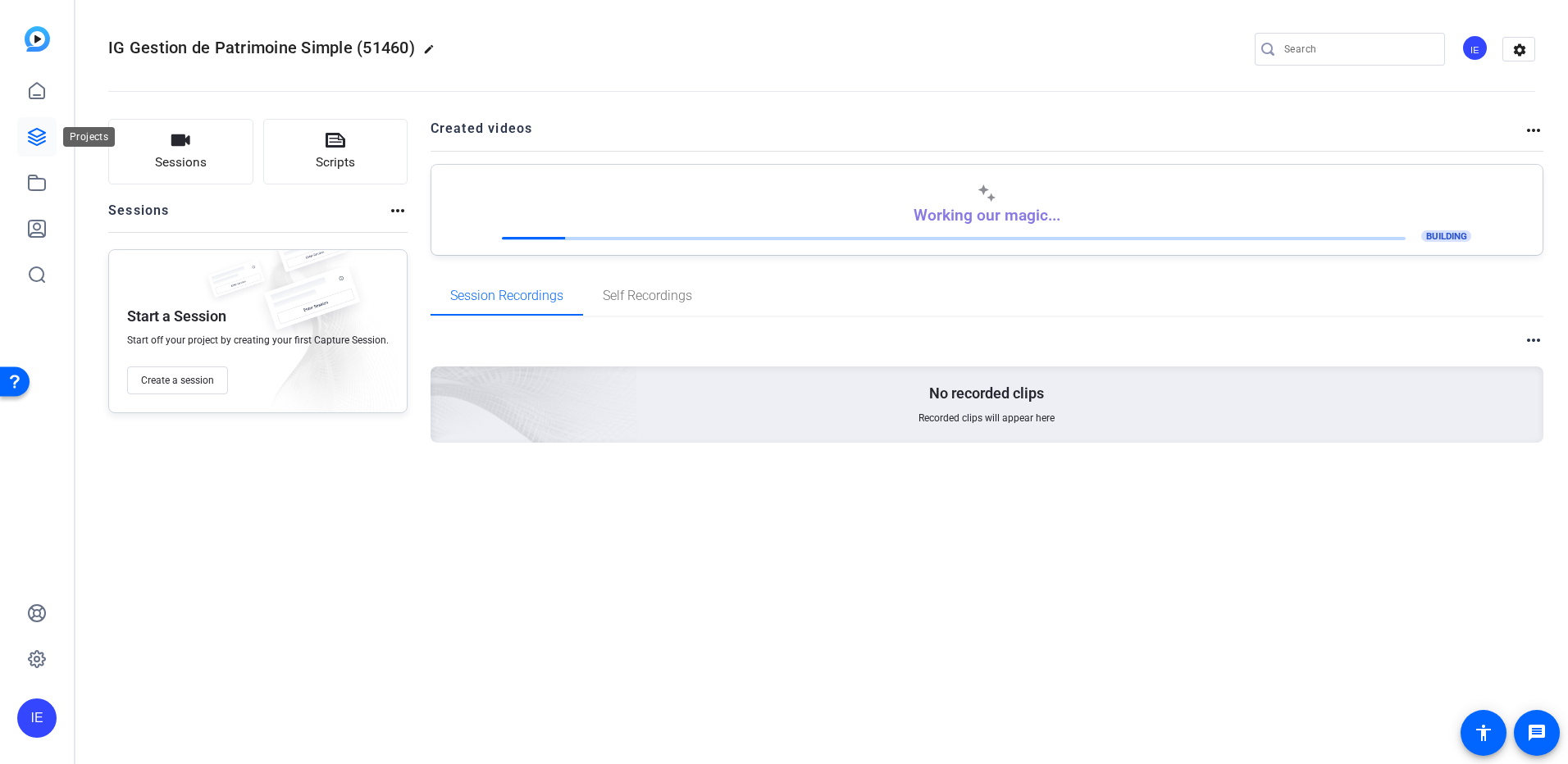
click at [39, 136] on icon at bounding box center [37, 137] width 17 height 17
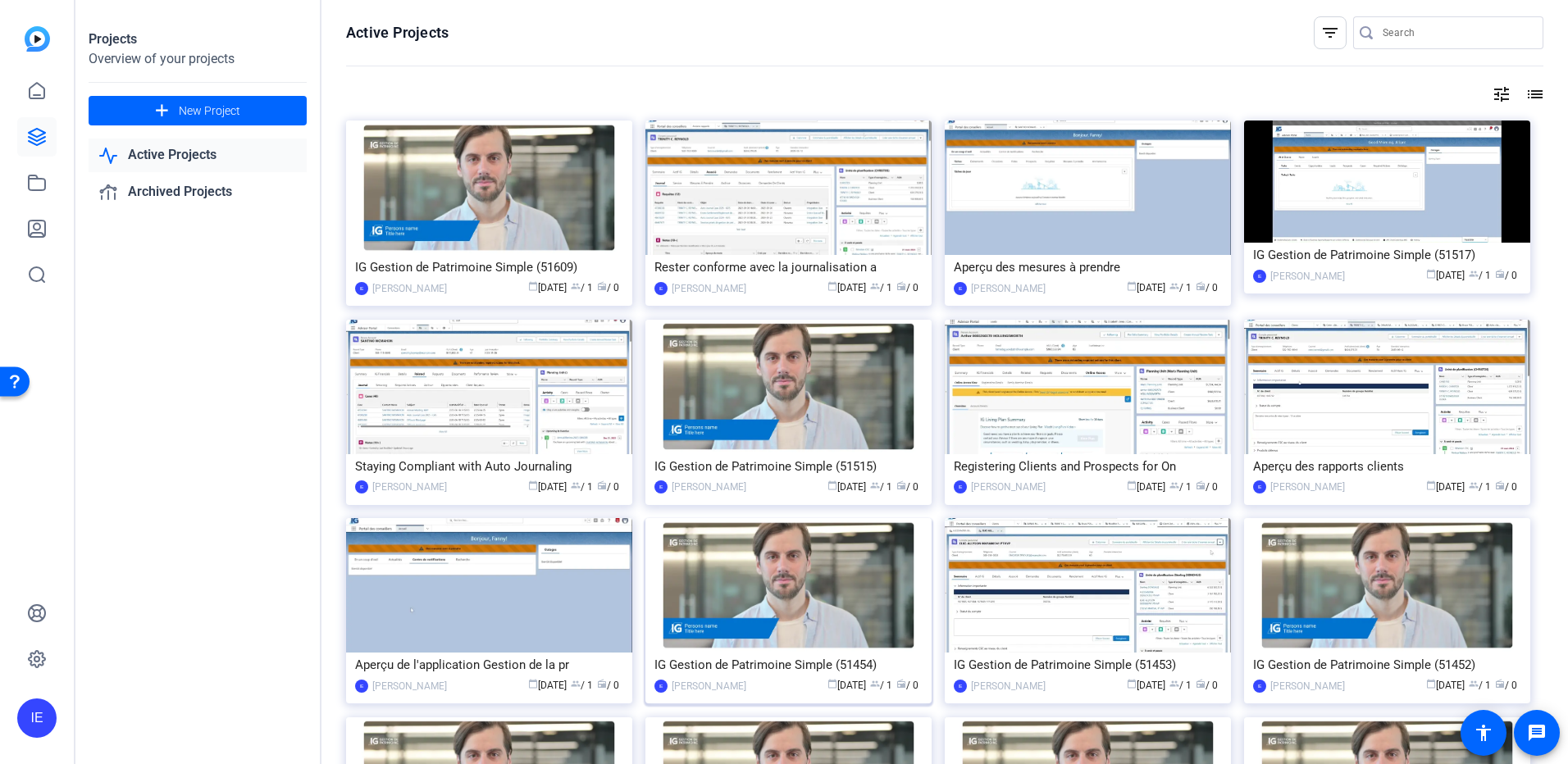
click at [801, 658] on div "IG Gestion de Patrimoine Simple (51454)" at bounding box center [789, 665] width 268 height 25
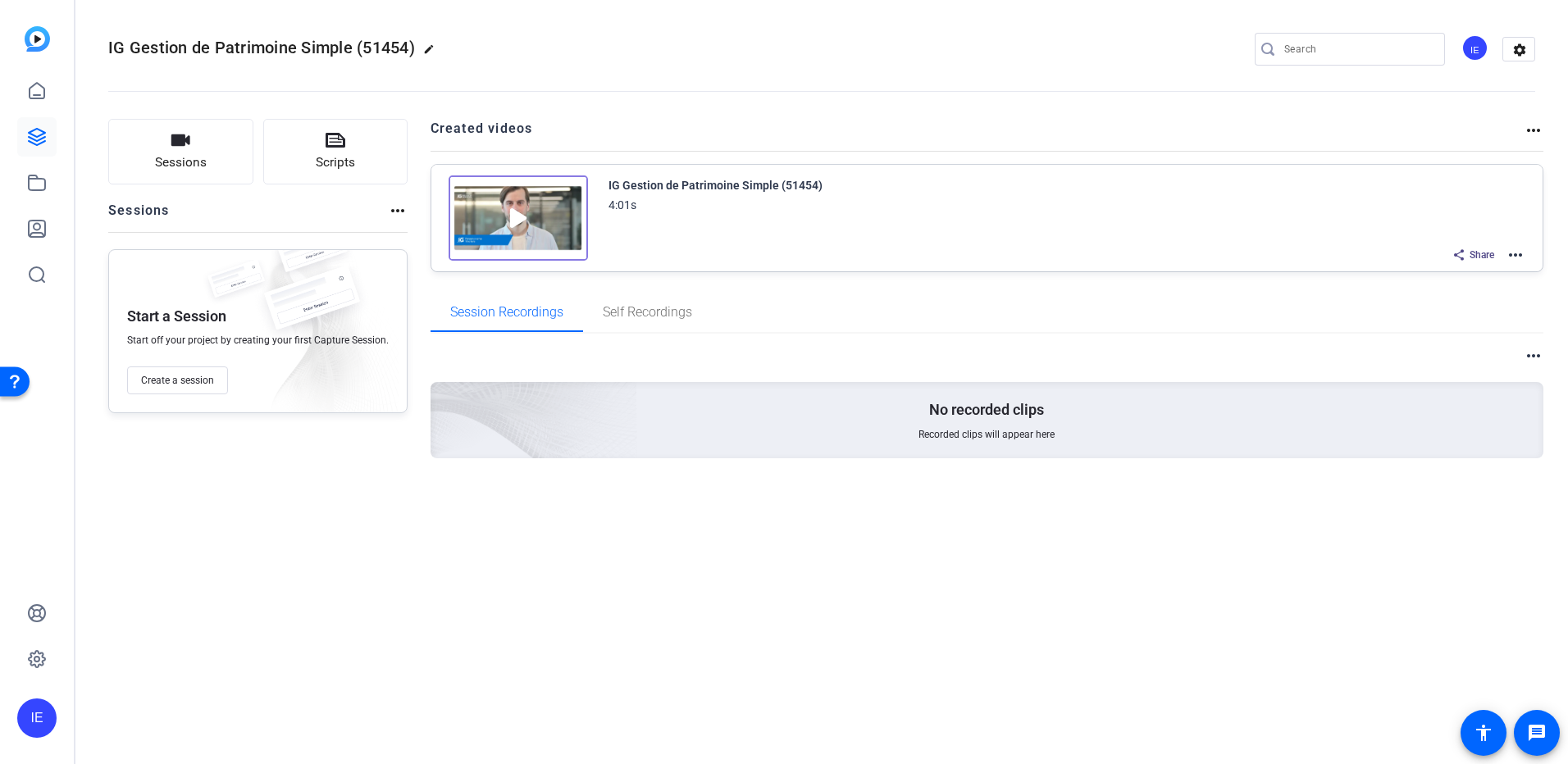
click at [1517, 254] on mat-icon "more_horiz" at bounding box center [1515, 255] width 19 height 19
click at [1459, 277] on span "Edit in Creator" at bounding box center [1454, 275] width 114 height 19
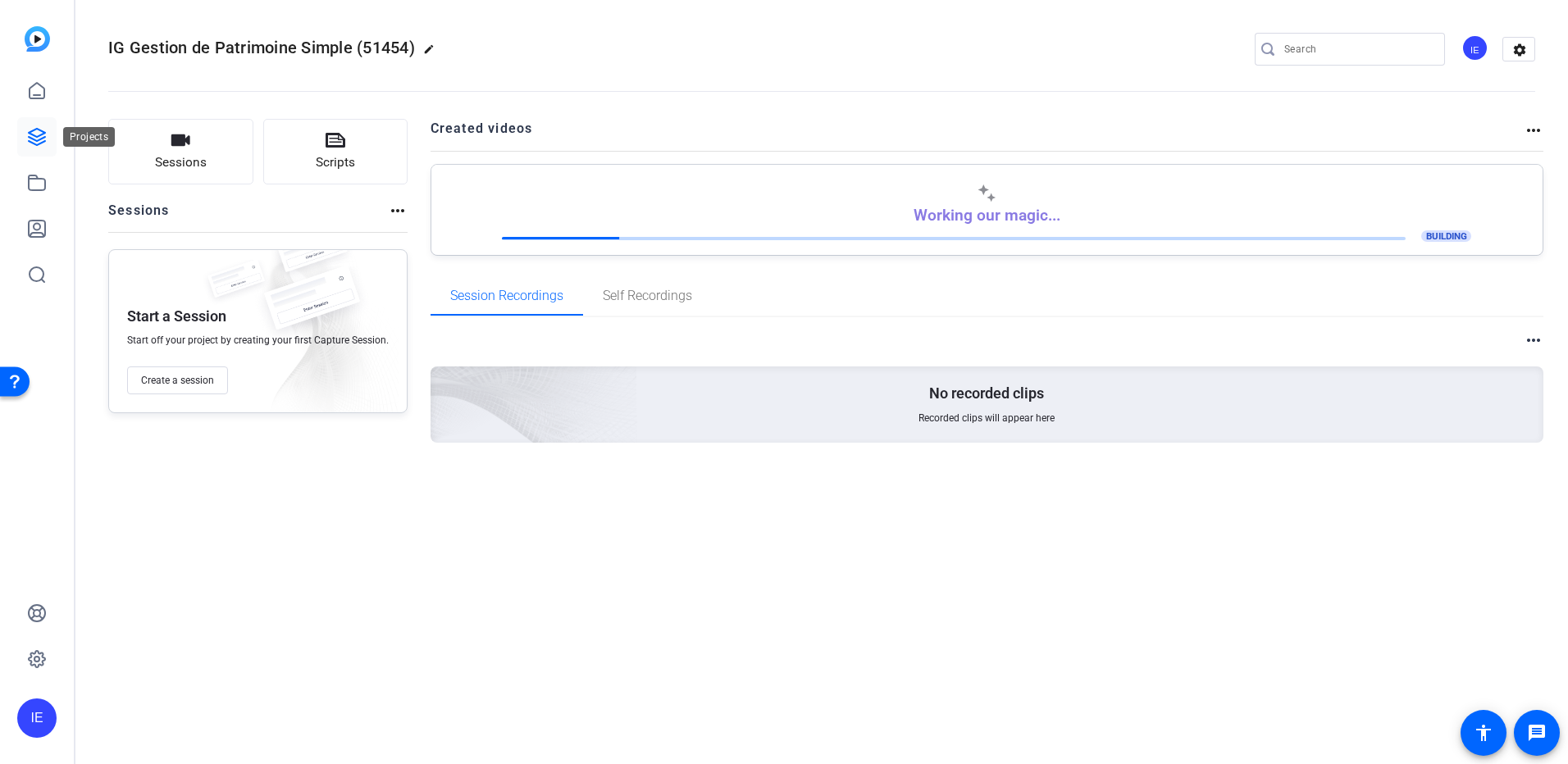
click at [33, 139] on icon at bounding box center [37, 137] width 17 height 17
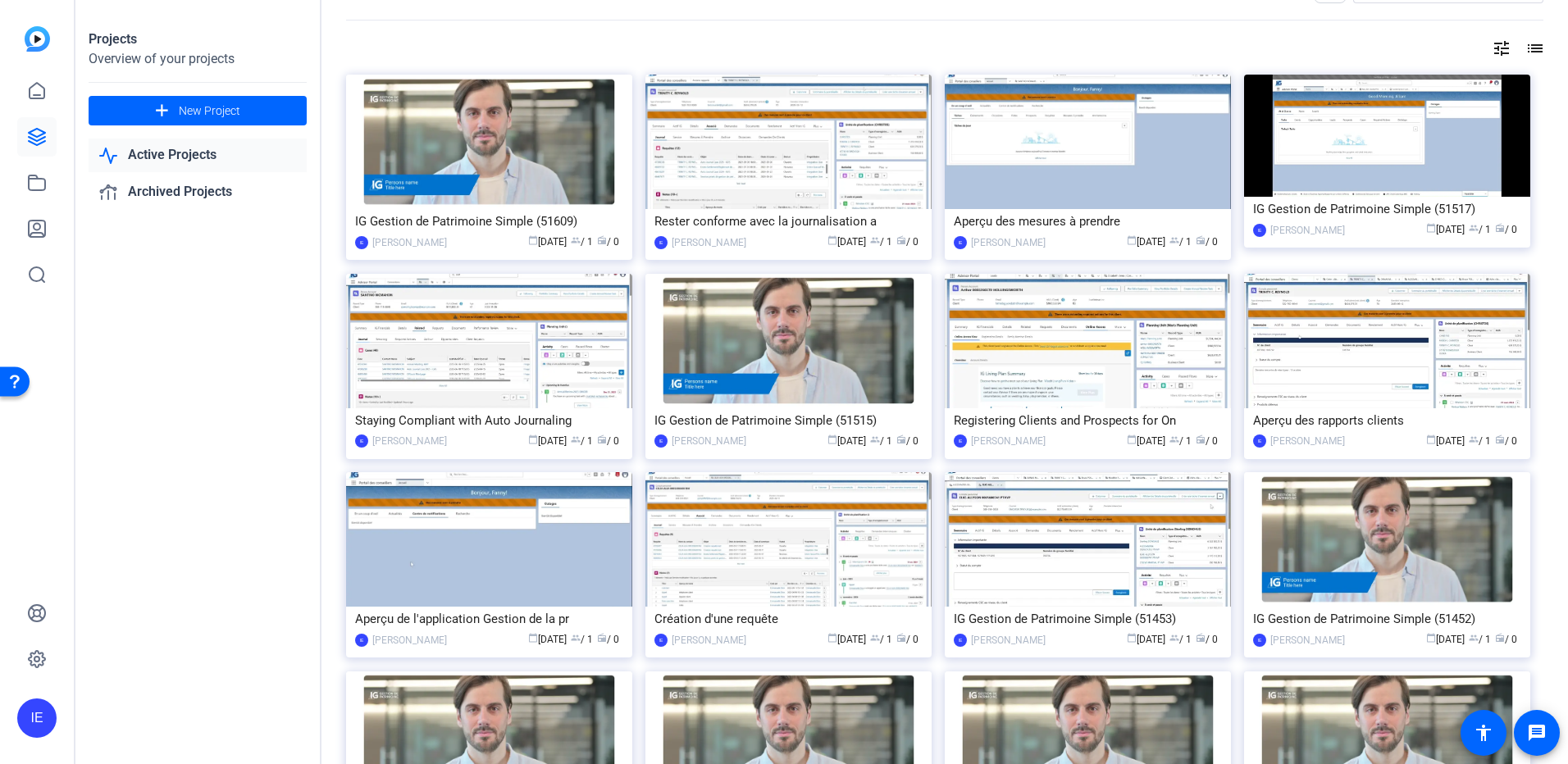
scroll to position [164, 0]
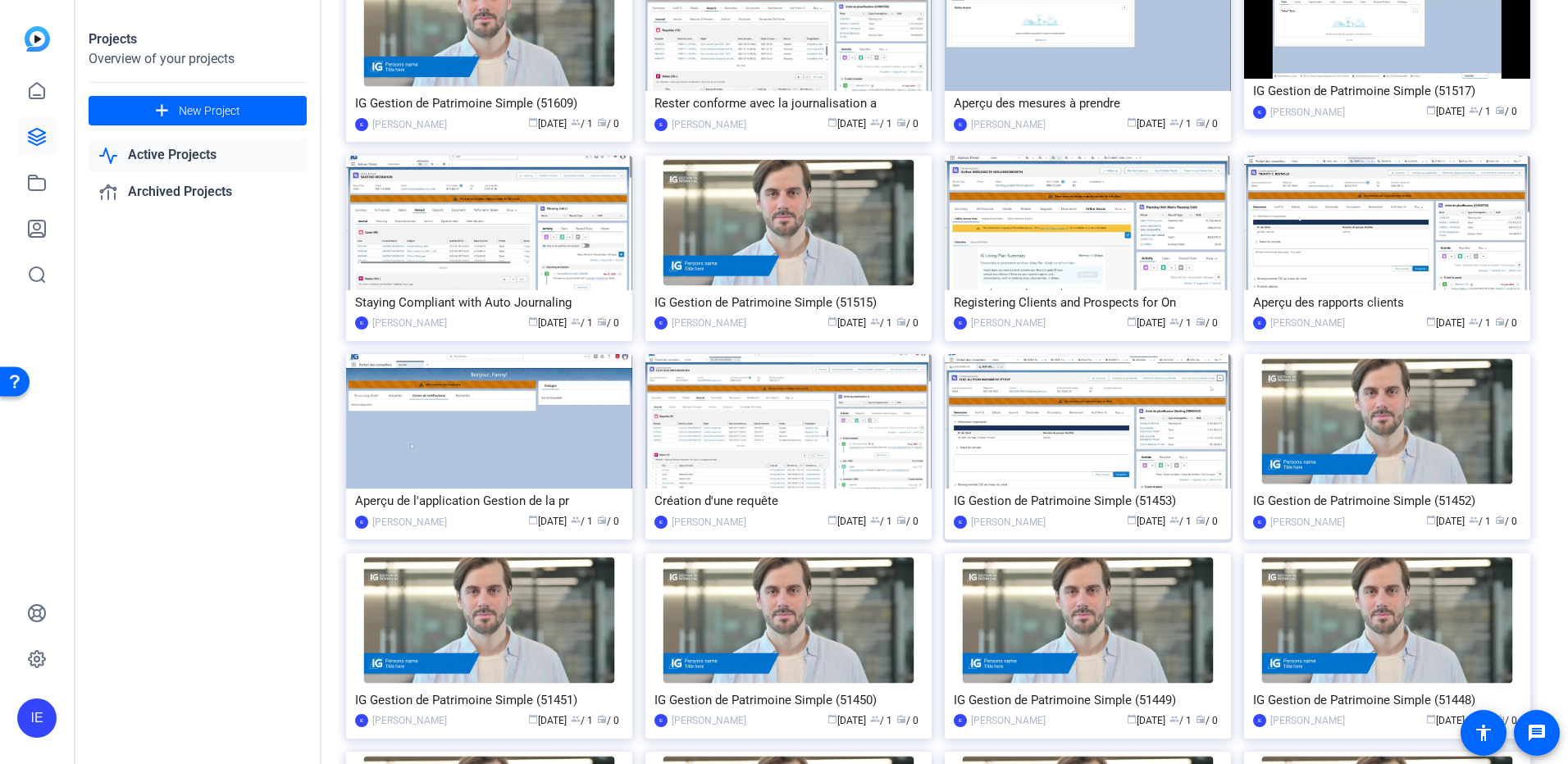
click at [1012, 500] on div "IG Gestion de Patrimoine Simple (51453)" at bounding box center [1088, 501] width 268 height 25
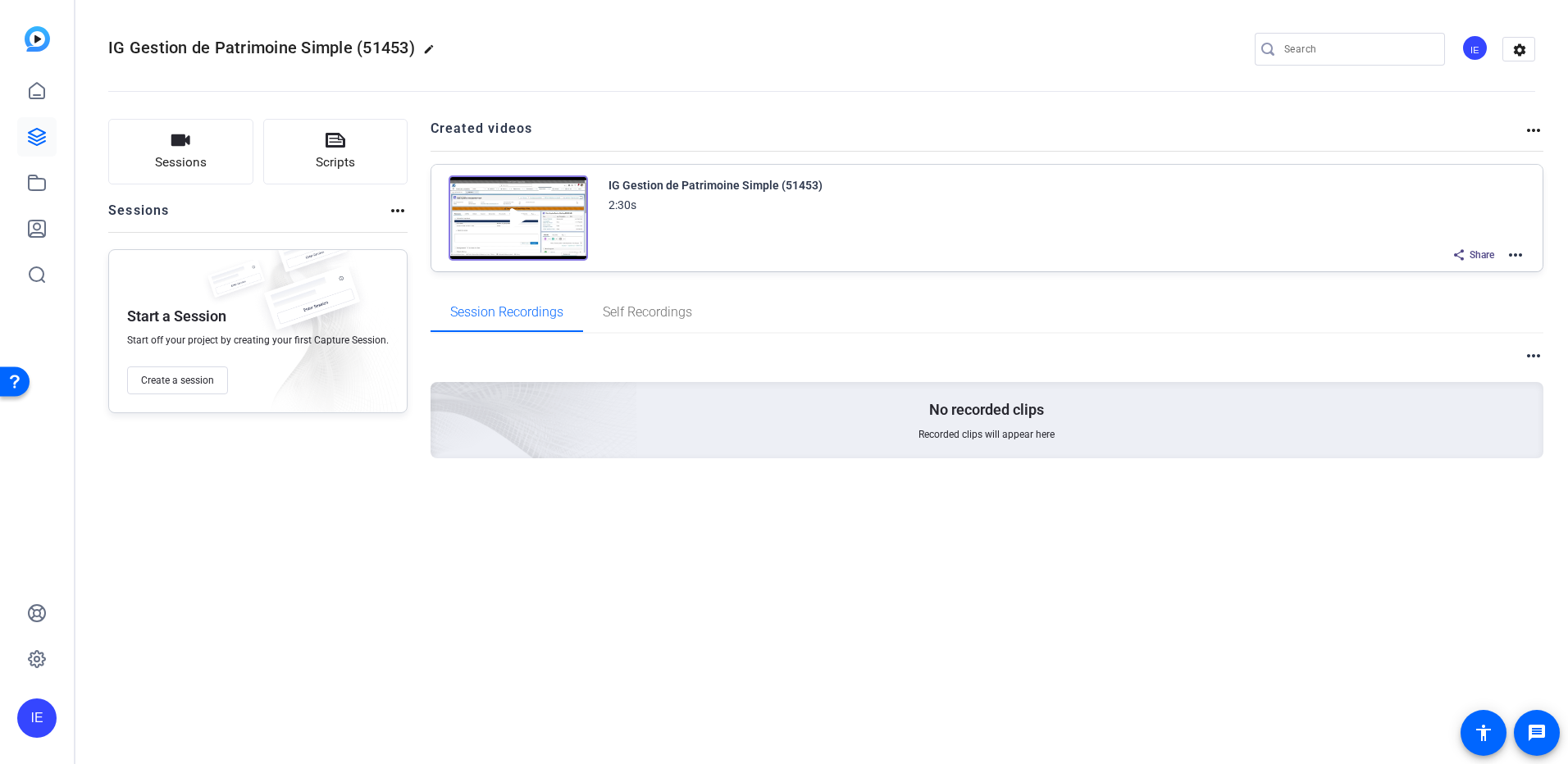
click at [1524, 257] on div "IG Gestion de Patrimoine Simple (51453) 2:30s Share more_horiz" at bounding box center [987, 218] width 1112 height 107
click at [1516, 254] on mat-icon "more_horiz" at bounding box center [1515, 255] width 19 height 19
click at [1460, 274] on span "Edit in Creator" at bounding box center [1454, 275] width 114 height 19
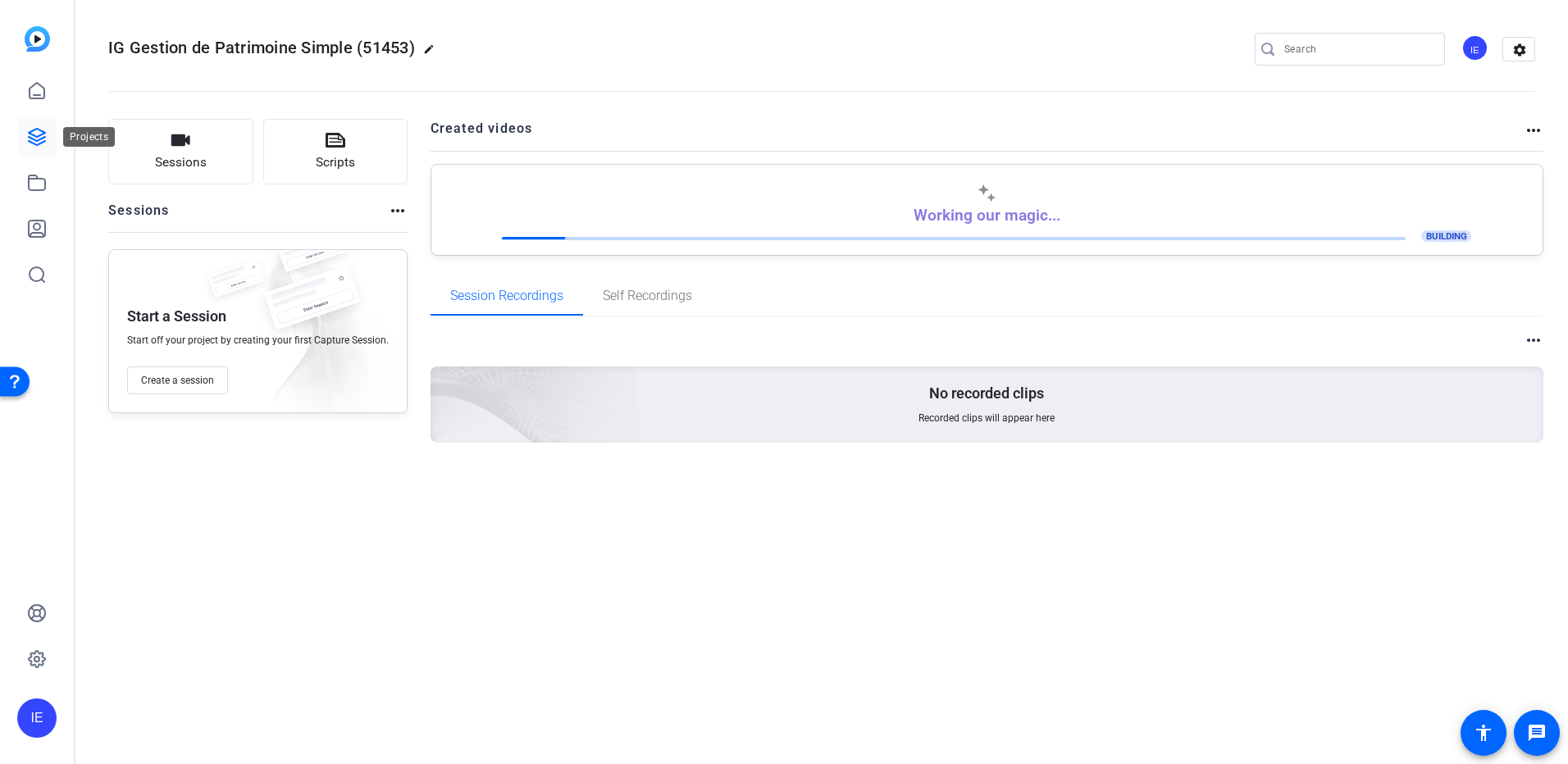
click at [35, 141] on icon at bounding box center [37, 137] width 17 height 17
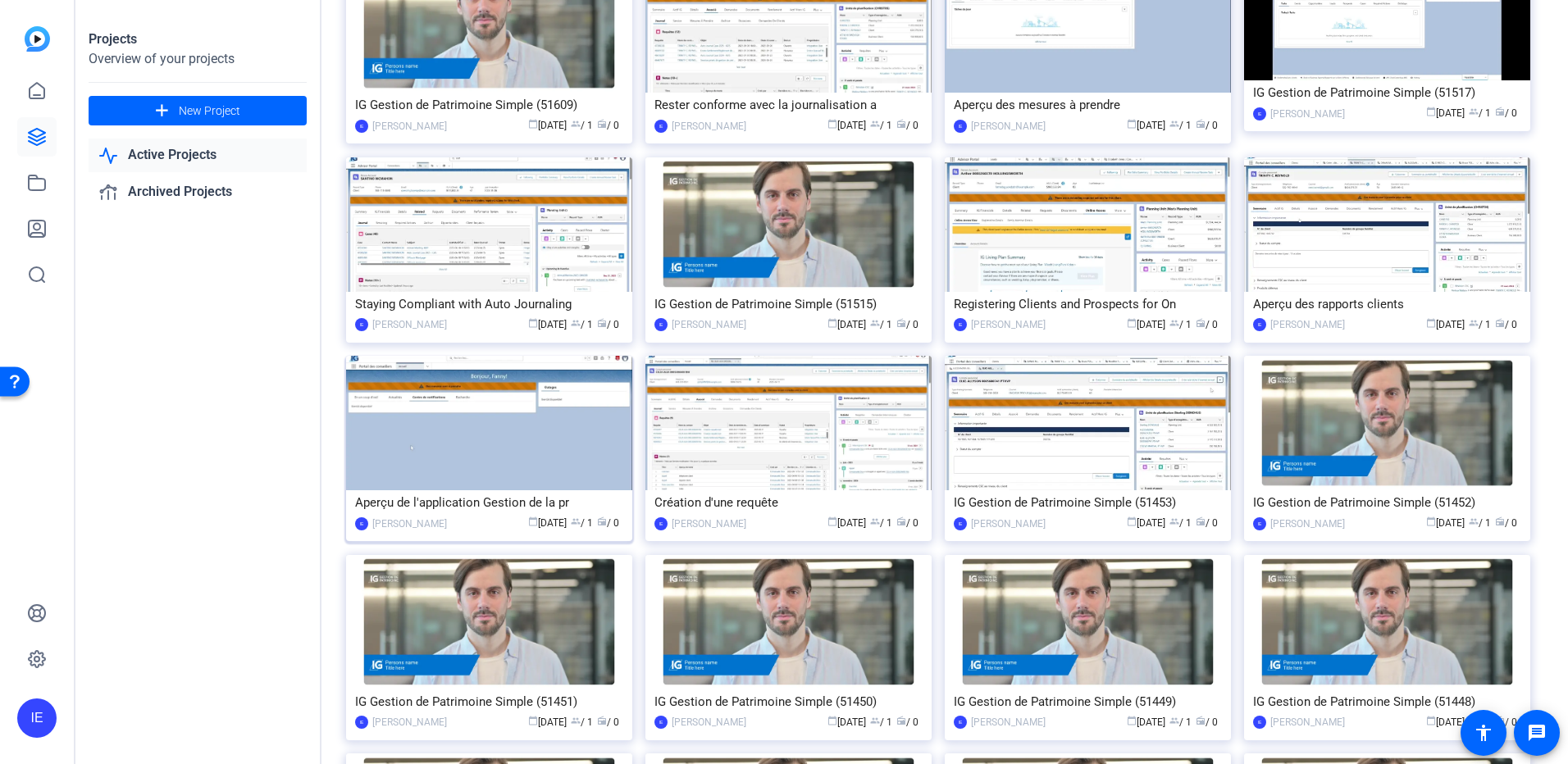
scroll to position [164, 0]
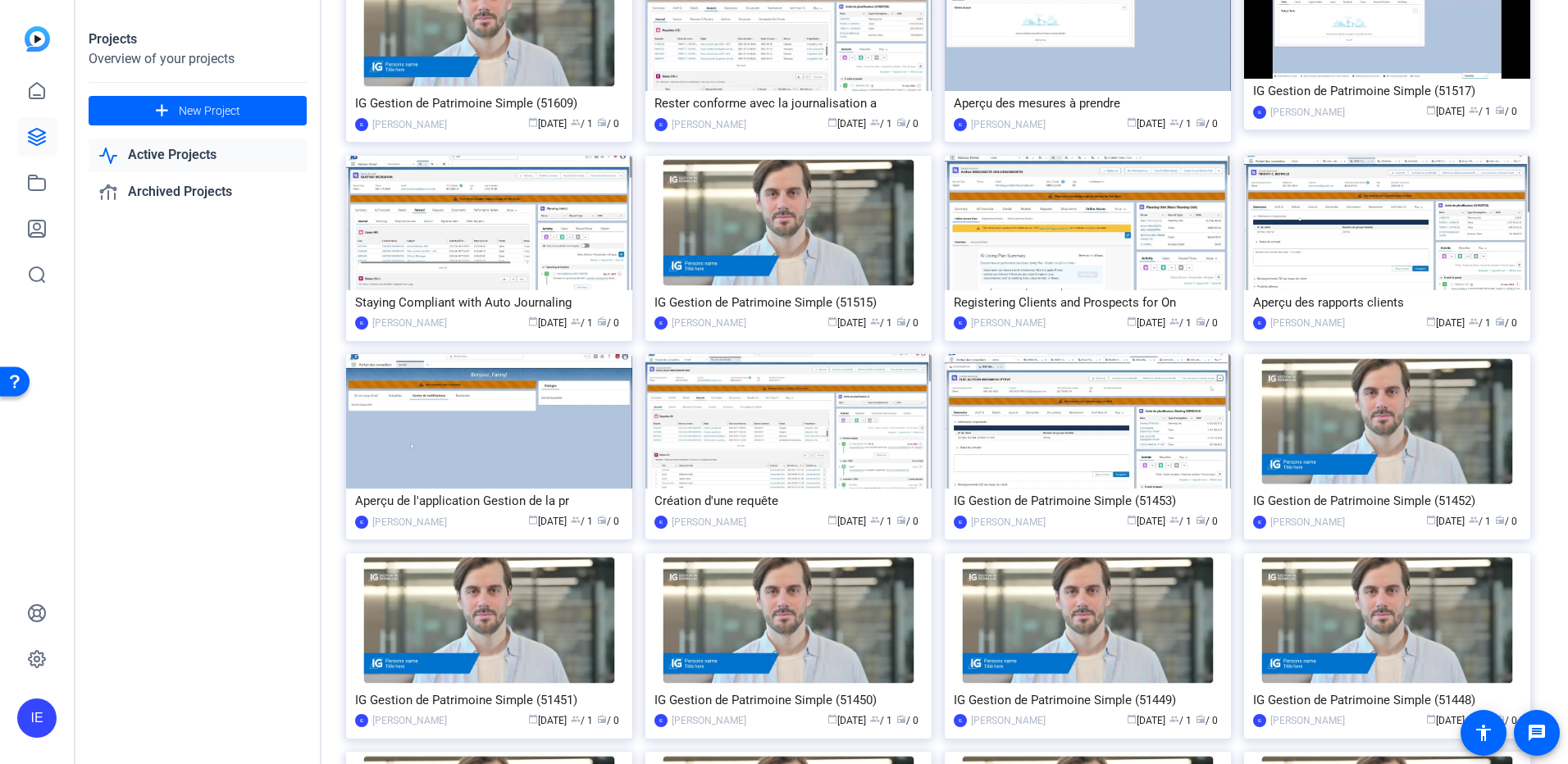
click at [1034, 497] on div "IG Gestion de Patrimoine Simple (51453)" at bounding box center [1088, 501] width 268 height 25
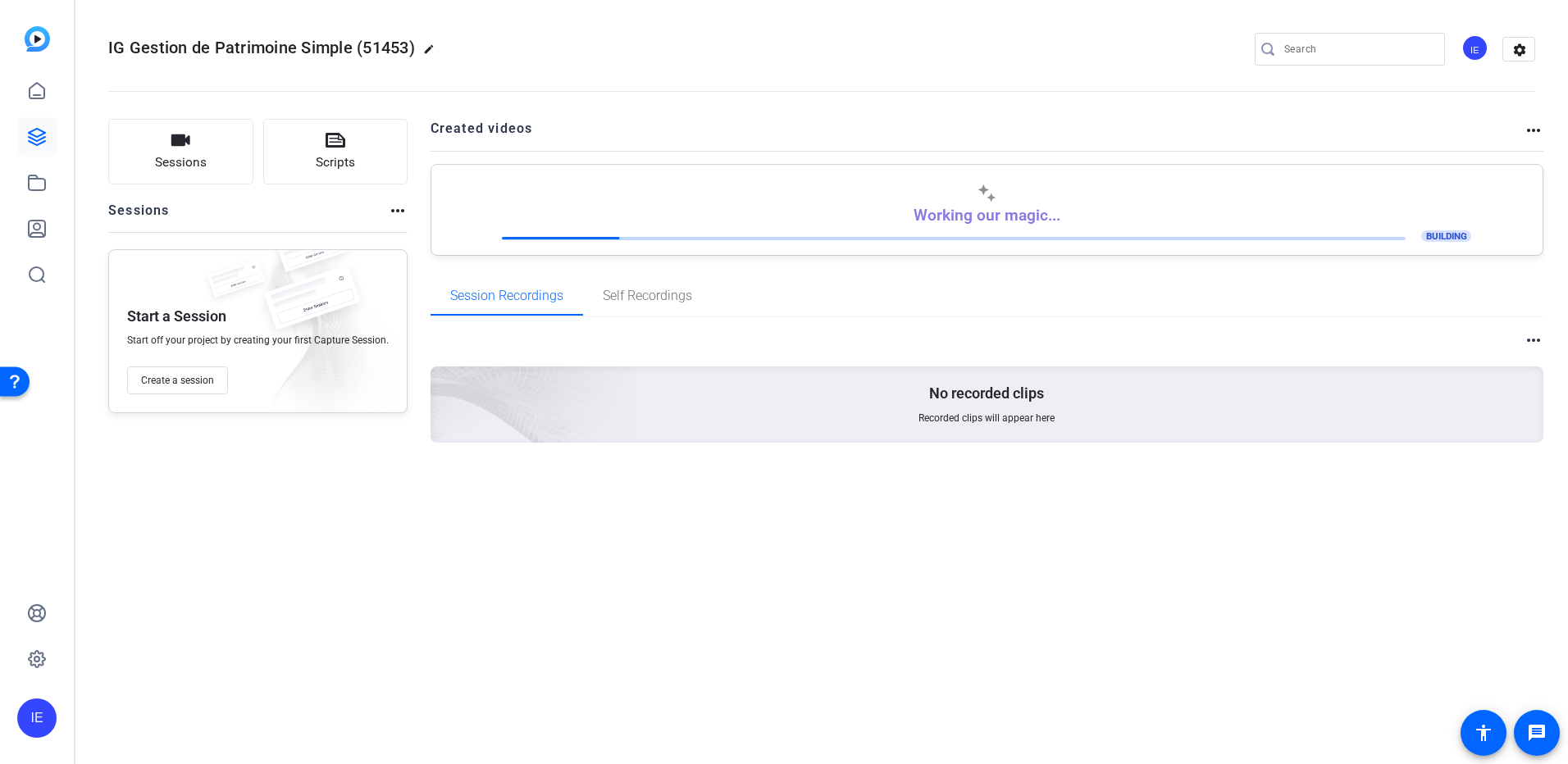
click at [438, 51] on mat-icon "edit" at bounding box center [433, 53] width 19 height 19
click at [221, 54] on input "IG Gestion de Patrimoine Simple (51453)" at bounding box center [175, 49] width 108 height 19
drag, startPoint x: 233, startPoint y: 48, endPoint x: 88, endPoint y: 49, distance: 145.0
click at [88, 49] on mat-toolbar "IG Gestion de Patrimoine Simple (51453) check_circle clear IE settings" at bounding box center [821, 49] width 1492 height 99
click at [264, 87] on openreel-divider-bar at bounding box center [821, 86] width 1427 height 50
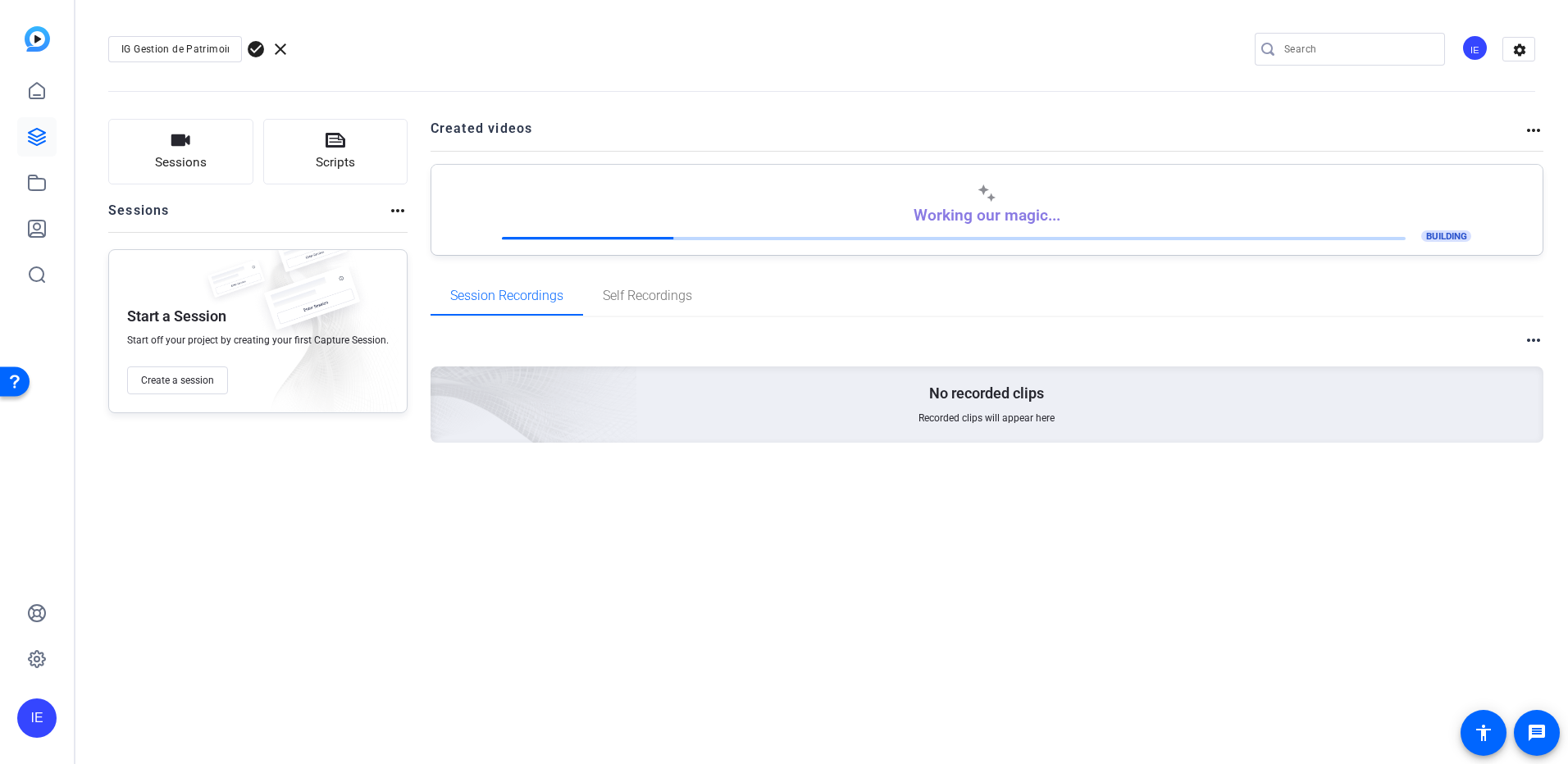
click at [279, 49] on span "clear" at bounding box center [280, 49] width 19 height 19
drag, startPoint x: 429, startPoint y: 49, endPoint x: 358, endPoint y: 56, distance: 71.3
click at [430, 49] on mat-icon "edit" at bounding box center [433, 53] width 19 height 19
click at [227, 57] on input "IG Gestion de Patrimoine Simple (51453)" at bounding box center [175, 49] width 108 height 19
click at [226, 57] on input "IG Gestion de Patrimoine Simple (51453)" at bounding box center [175, 49] width 108 height 19
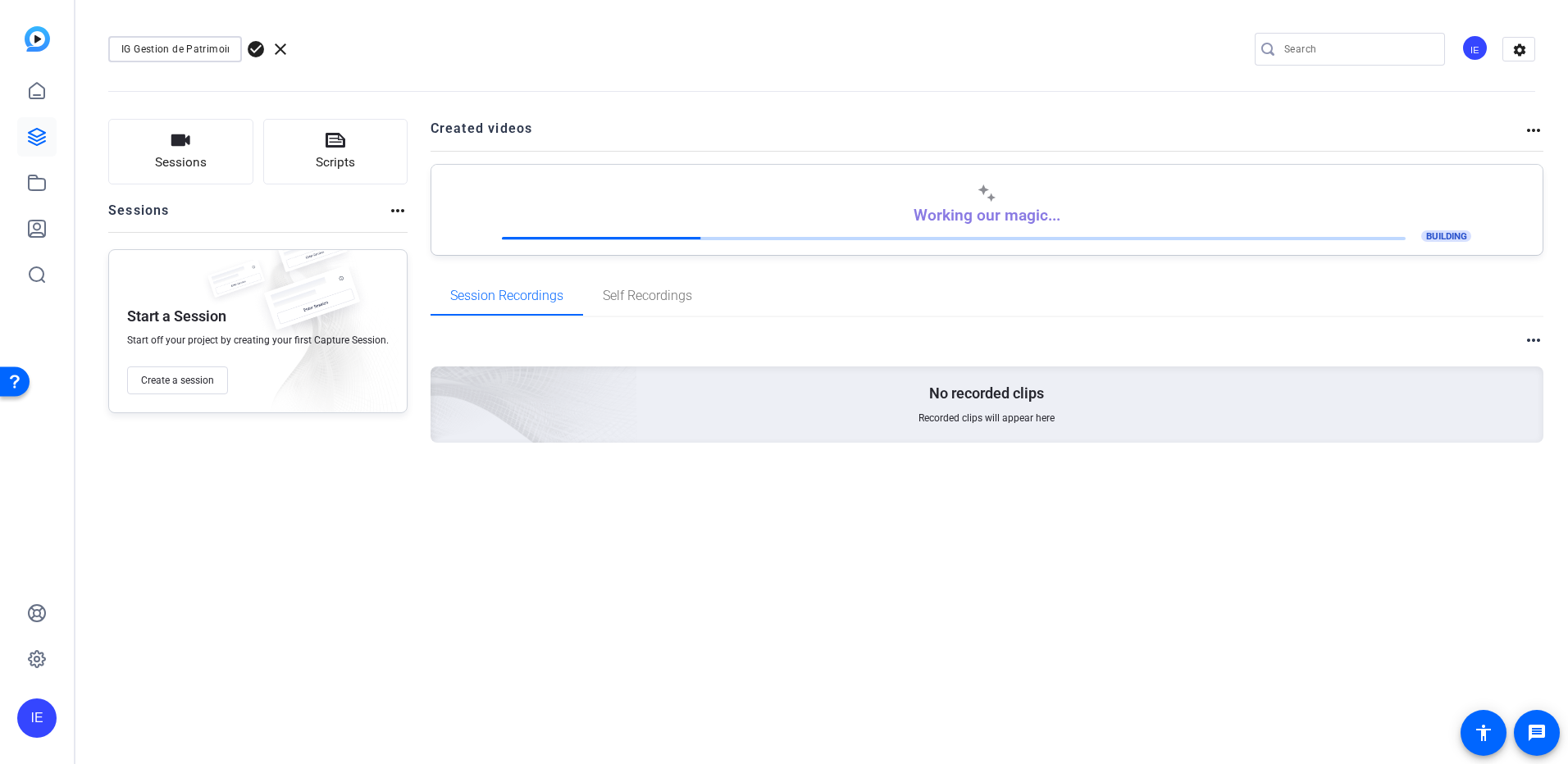
click at [226, 57] on input "IG Gestion de Patrimoine Simple (51453)" at bounding box center [175, 49] width 108 height 19
type input "Aperçu des formulaires numériques"
click at [246, 53] on span "check_circle" at bounding box center [256, 49] width 19 height 19
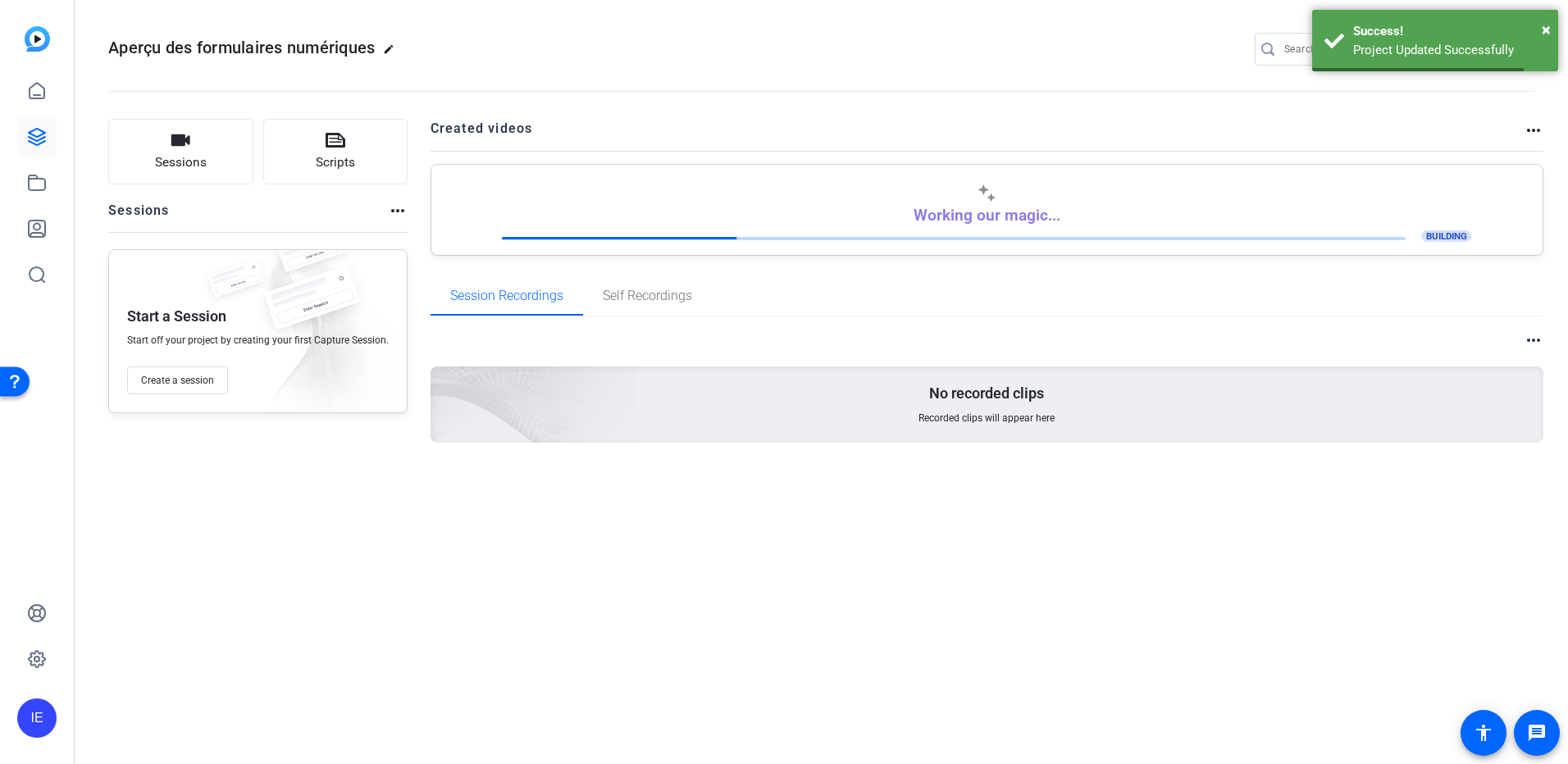
click at [503, 64] on openreel-divider-bar at bounding box center [821, 86] width 1427 height 50
click at [34, 180] on icon at bounding box center [37, 182] width 17 height 15
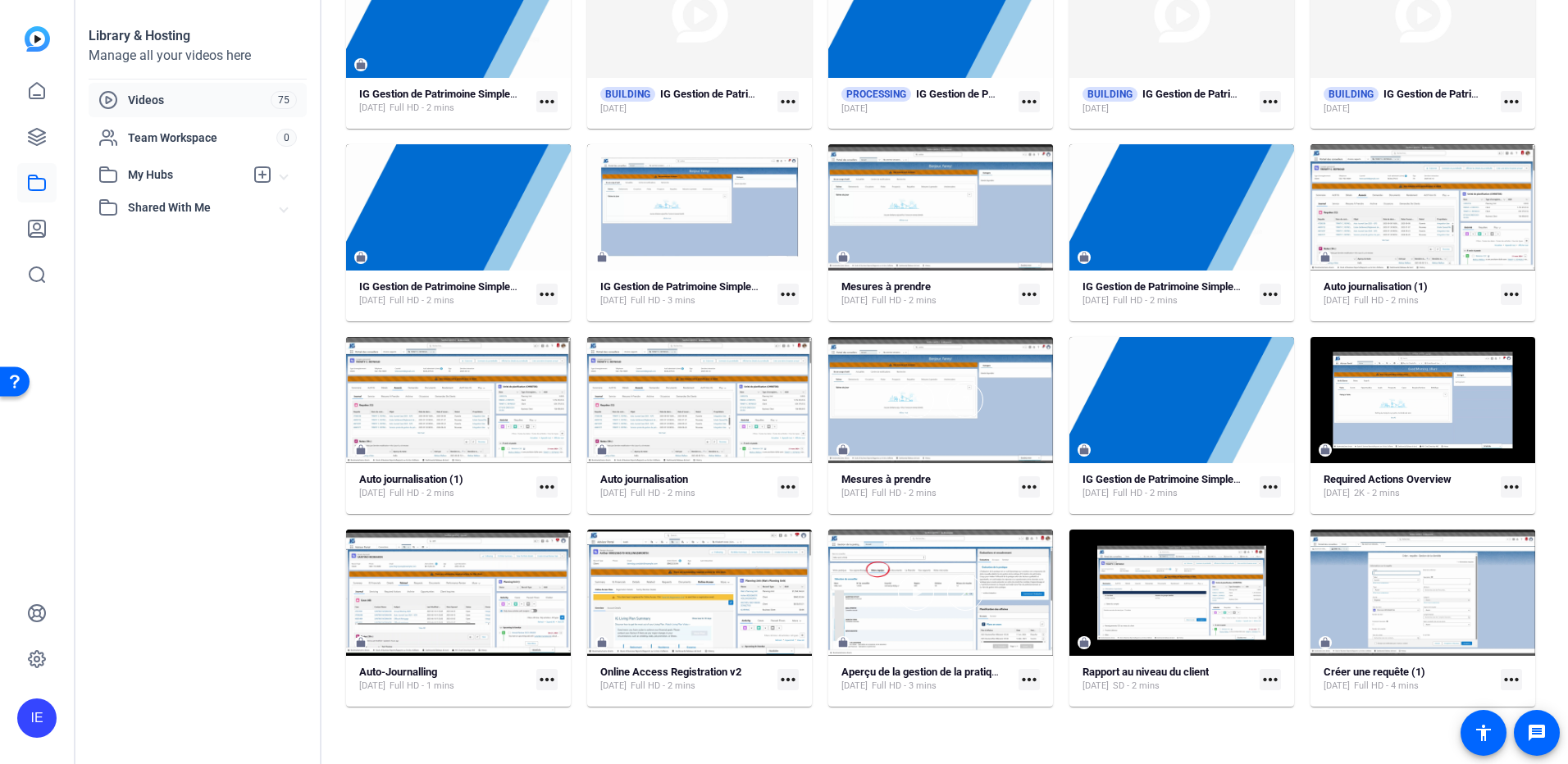
scroll to position [246, 0]
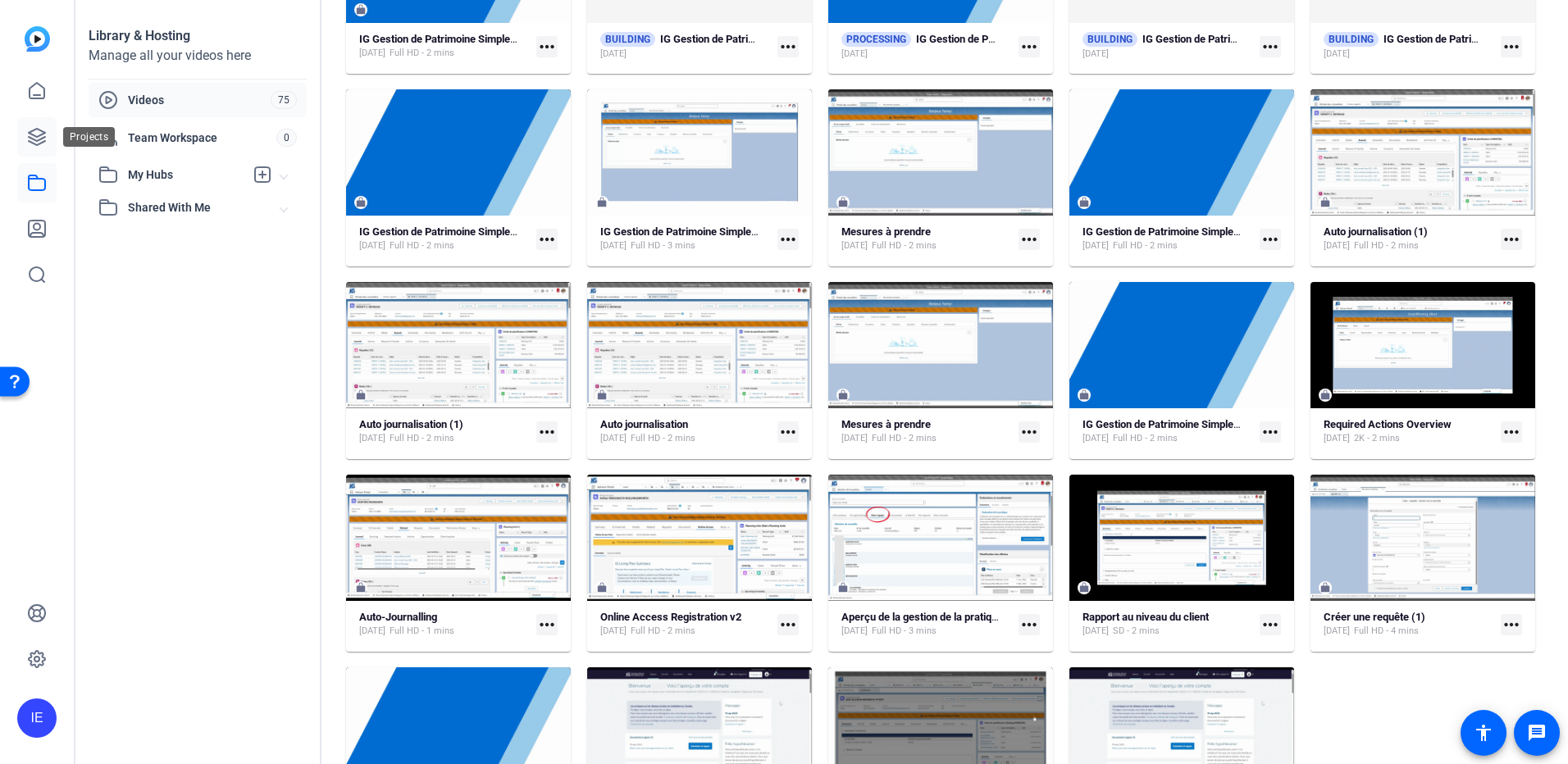
click at [22, 145] on link at bounding box center [37, 137] width 40 height 40
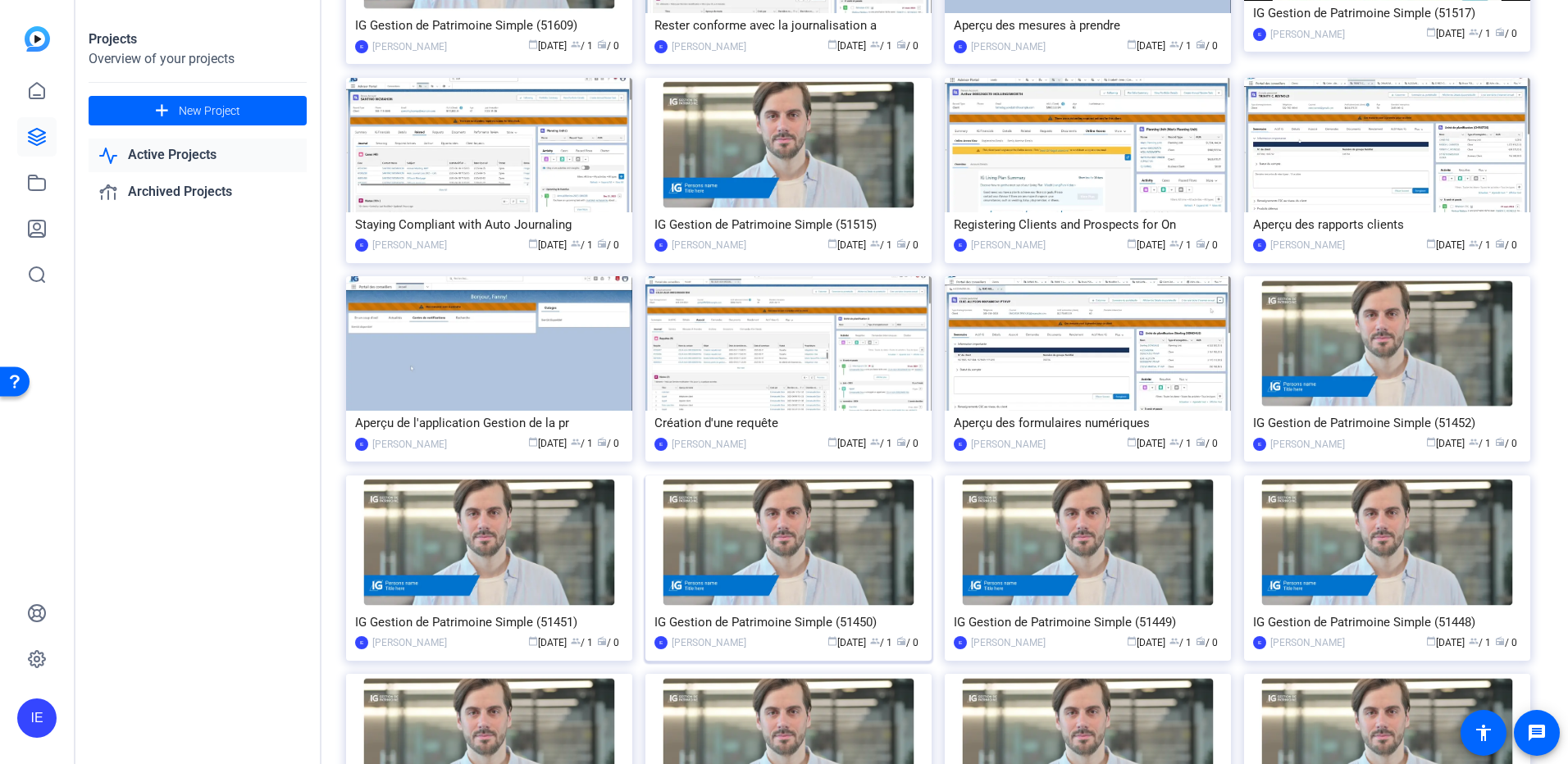
scroll to position [246, 0]
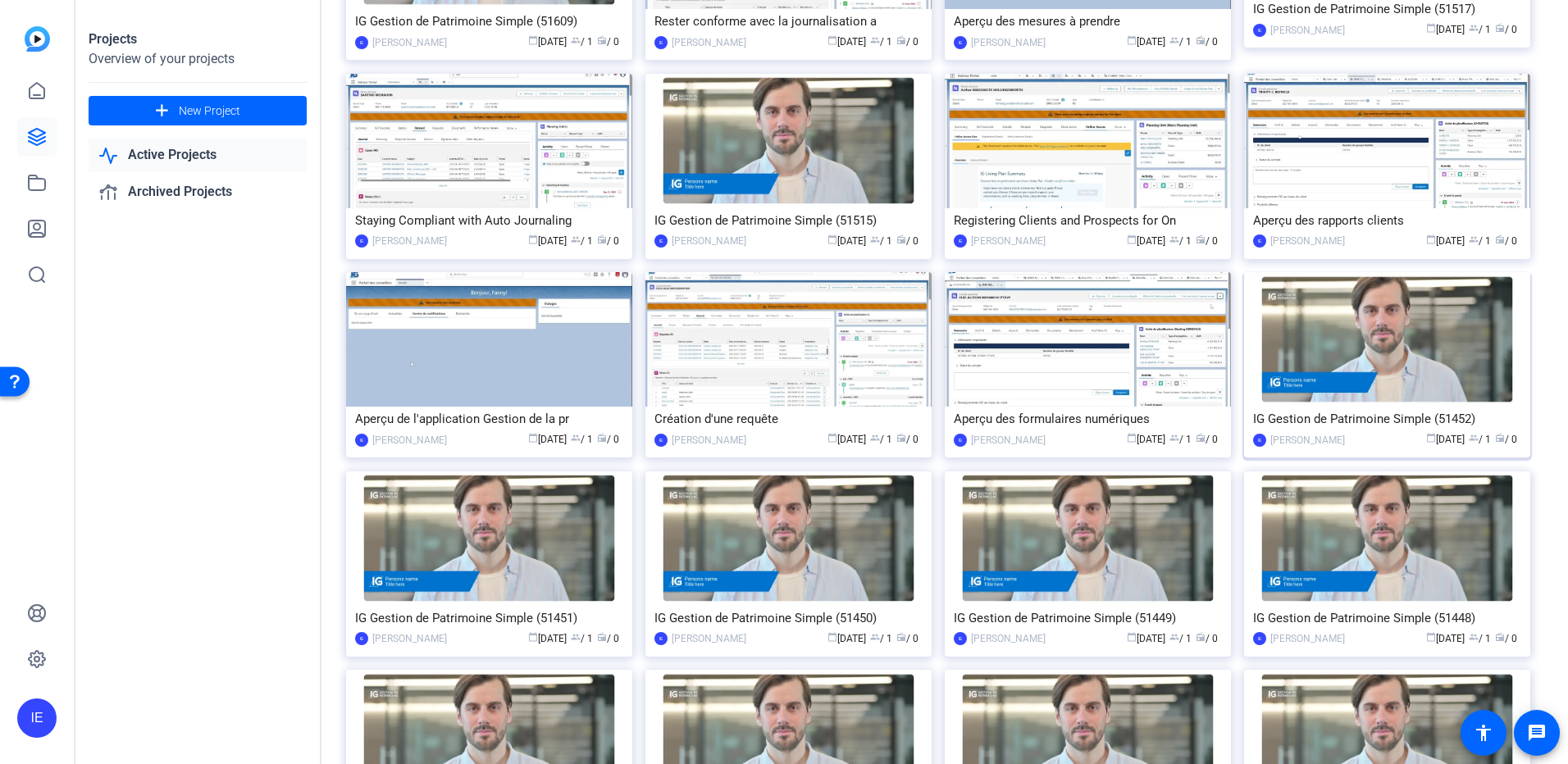
click at [1378, 412] on div "IG Gestion de Patrimoine Simple (51452)" at bounding box center [1387, 419] width 268 height 25
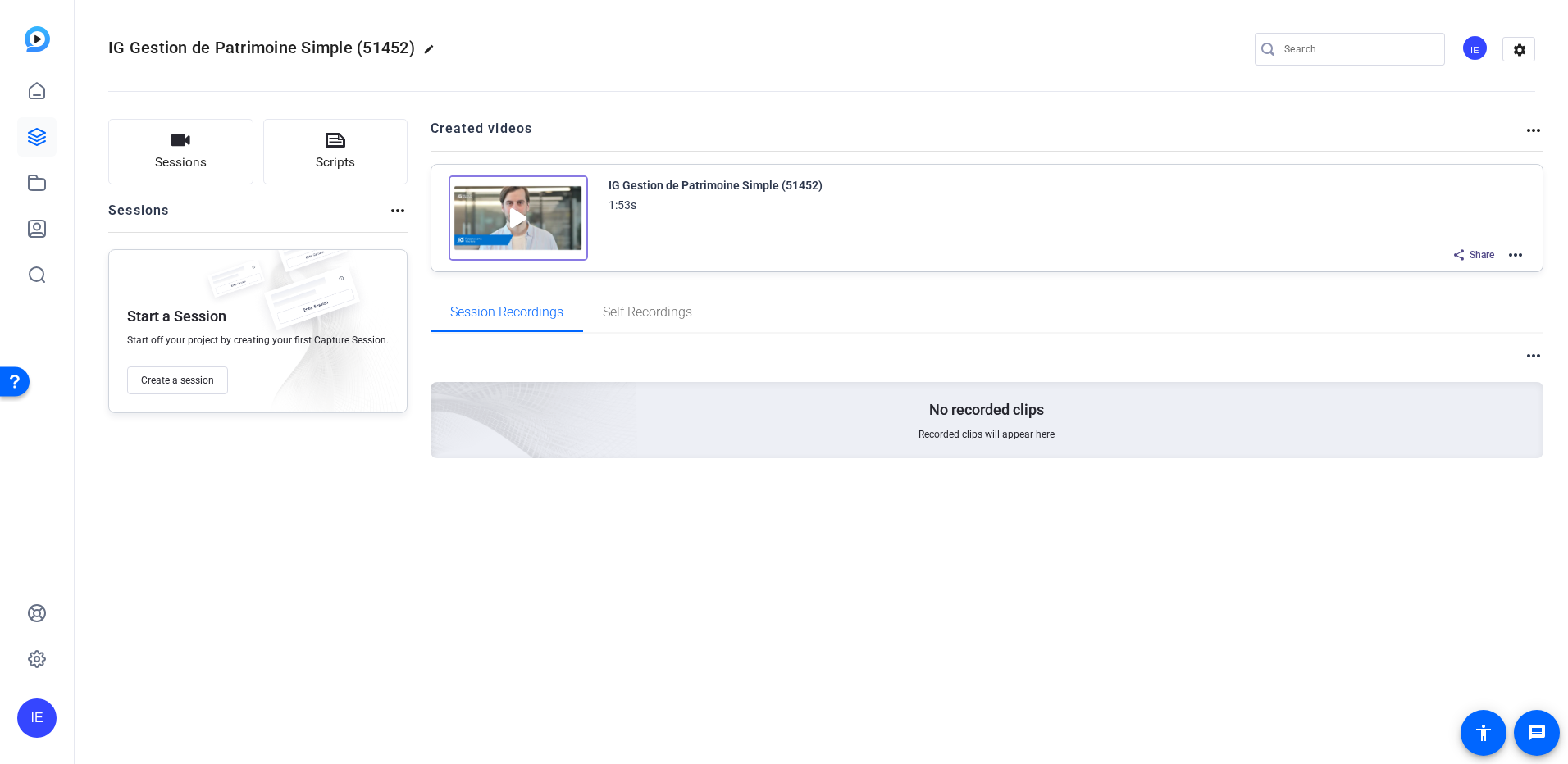
click at [1511, 254] on mat-icon "more_horiz" at bounding box center [1515, 255] width 19 height 19
click at [1449, 272] on span "Edit in Creator" at bounding box center [1454, 275] width 114 height 19
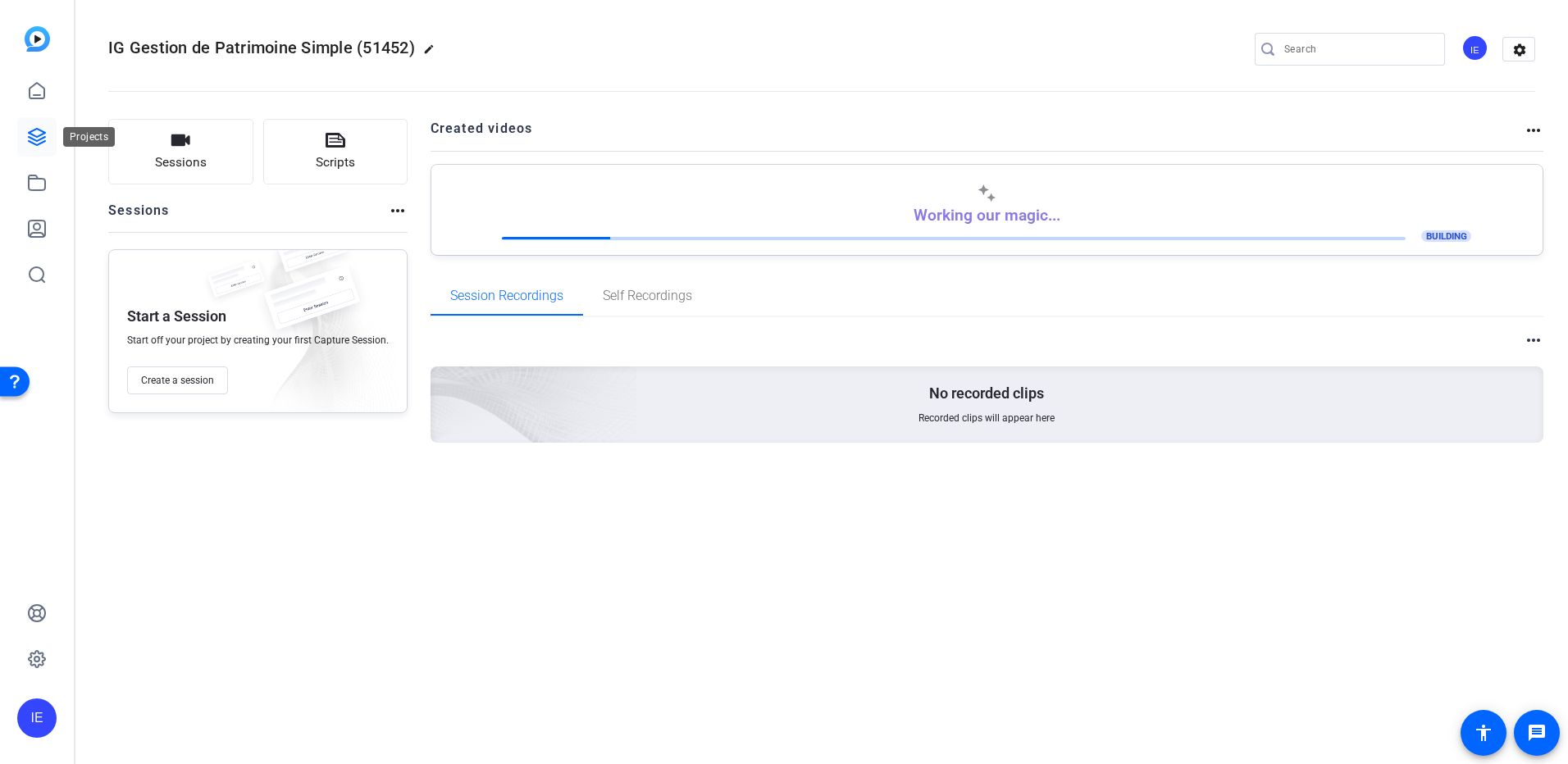
click at [33, 144] on icon at bounding box center [37, 137] width 17 height 17
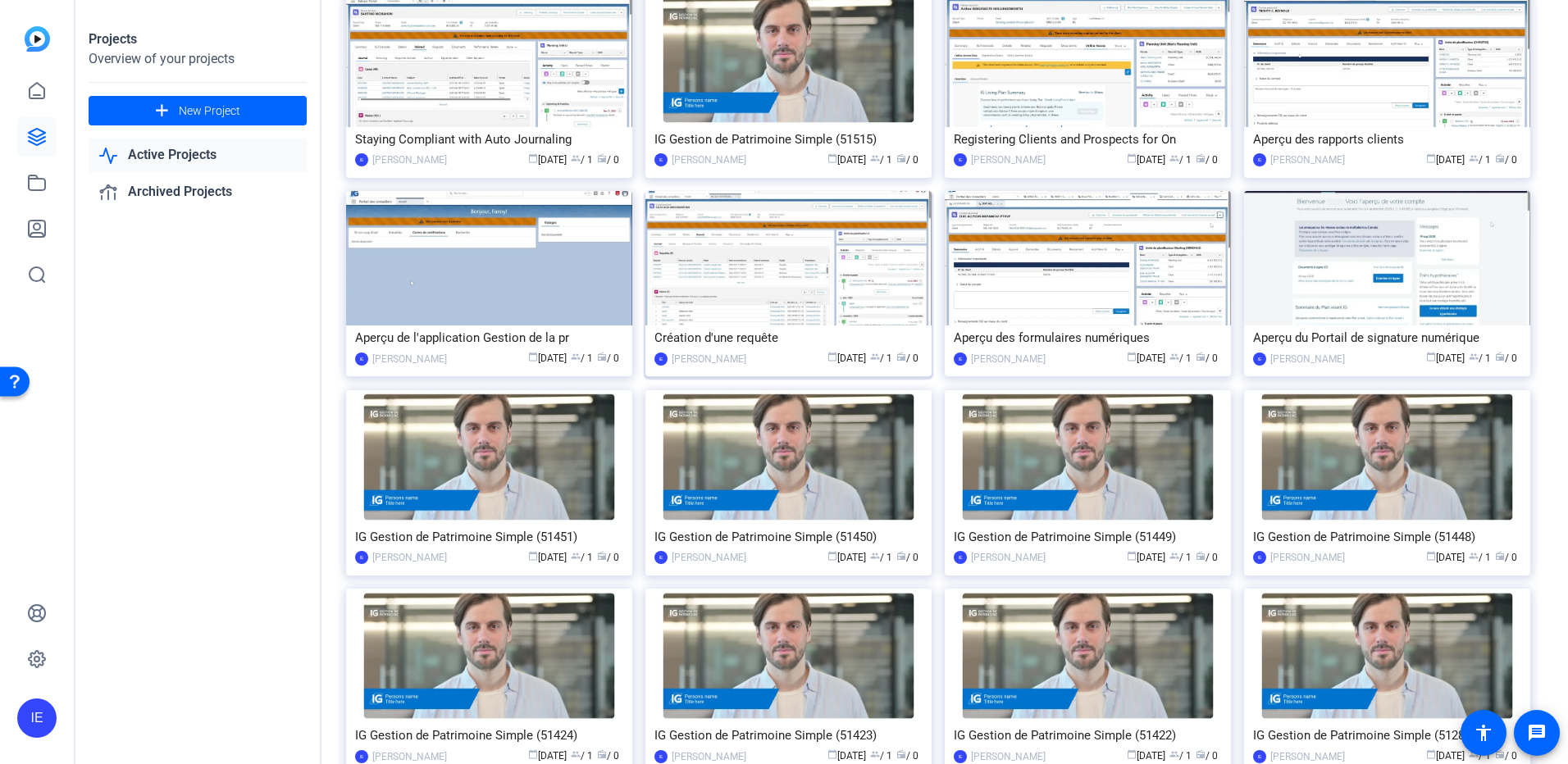
scroll to position [328, 0]
click at [446, 540] on div "IG Gestion de Patrimoine Simple (51451)" at bounding box center [489, 537] width 268 height 25
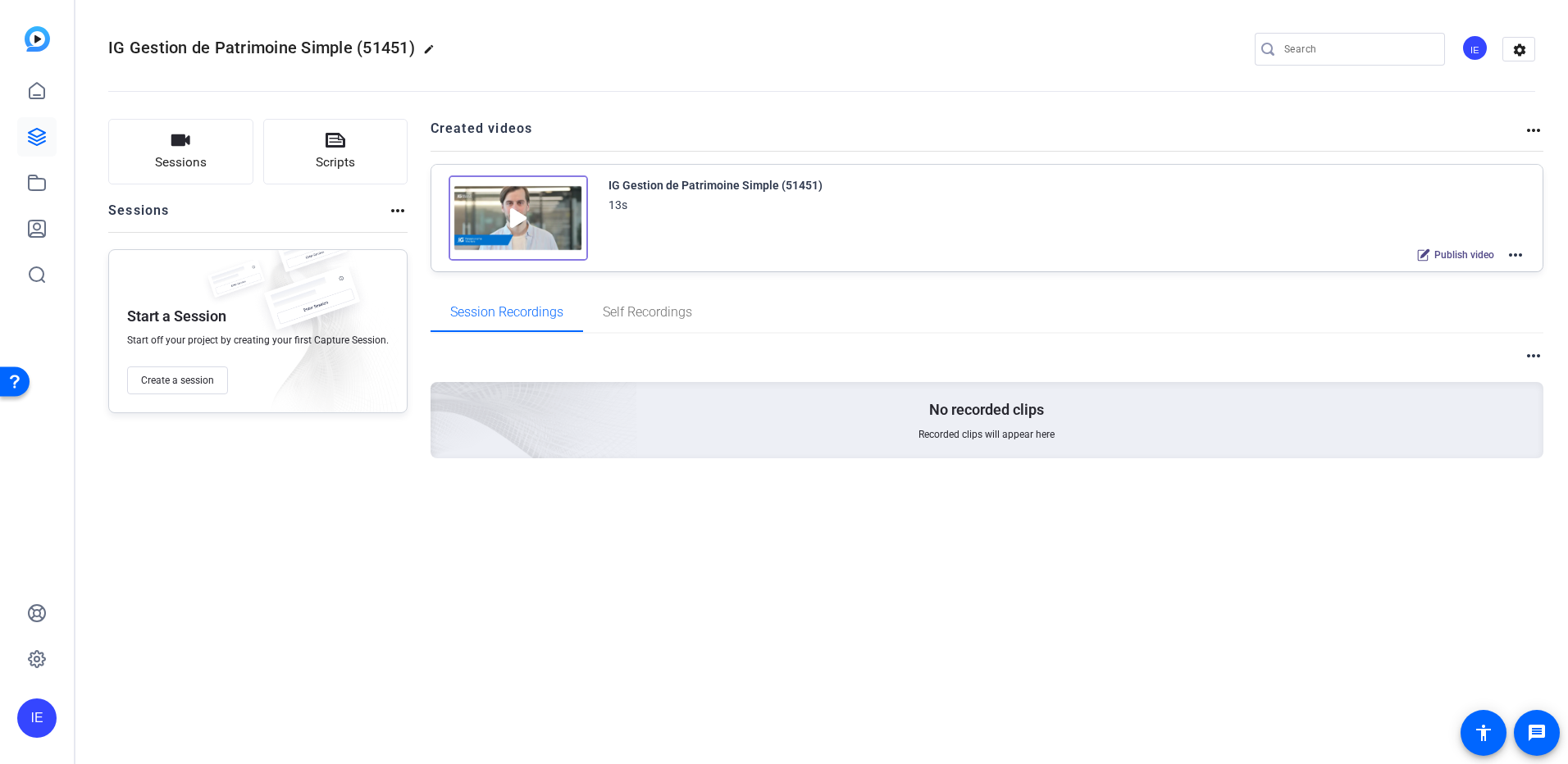
click at [1511, 256] on mat-icon "more_horiz" at bounding box center [1515, 255] width 19 height 19
click at [1469, 274] on span "Edit in Creator" at bounding box center [1454, 275] width 114 height 19
click at [33, 140] on icon at bounding box center [37, 137] width 19 height 19
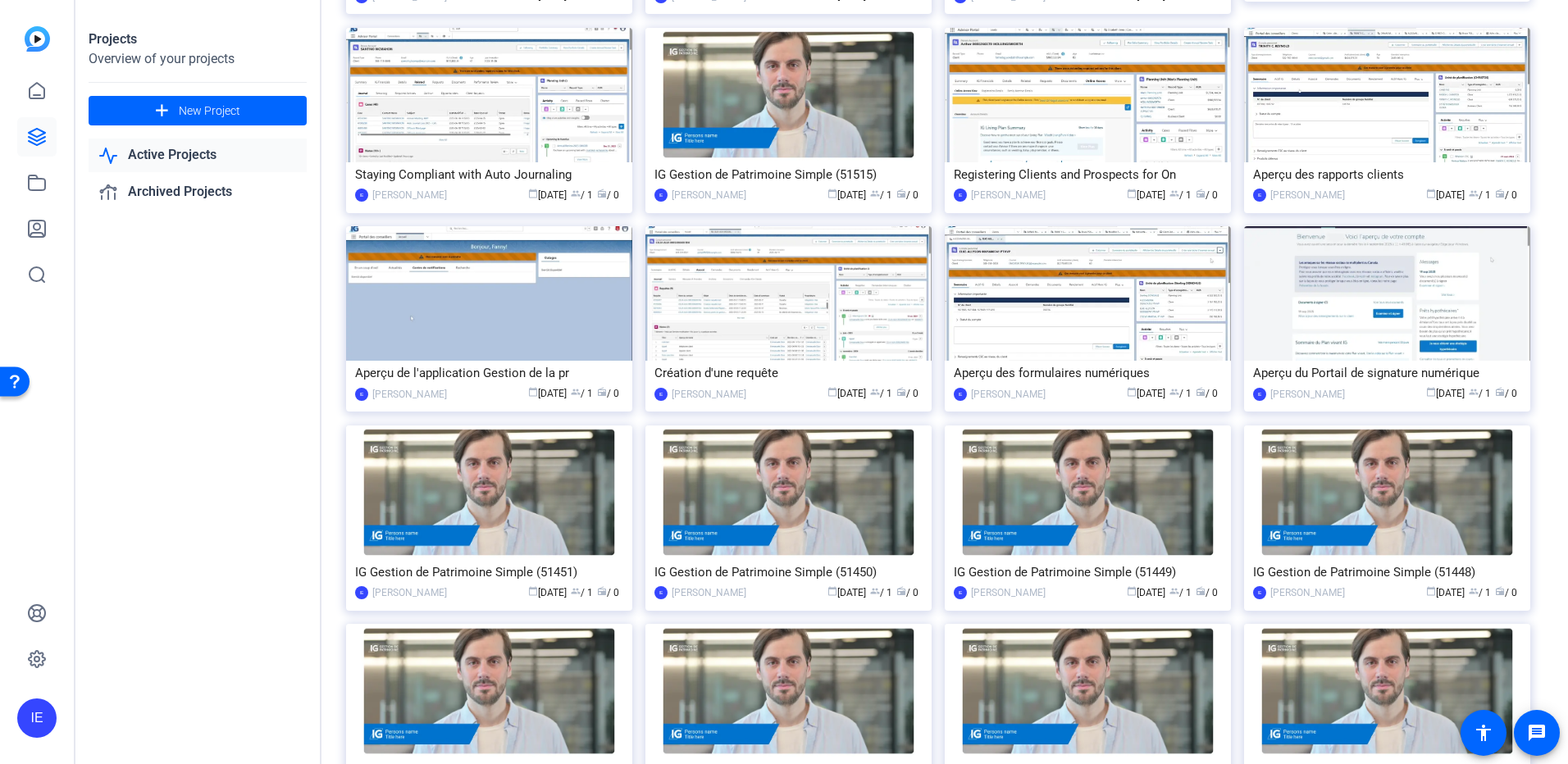
scroll to position [328, 0]
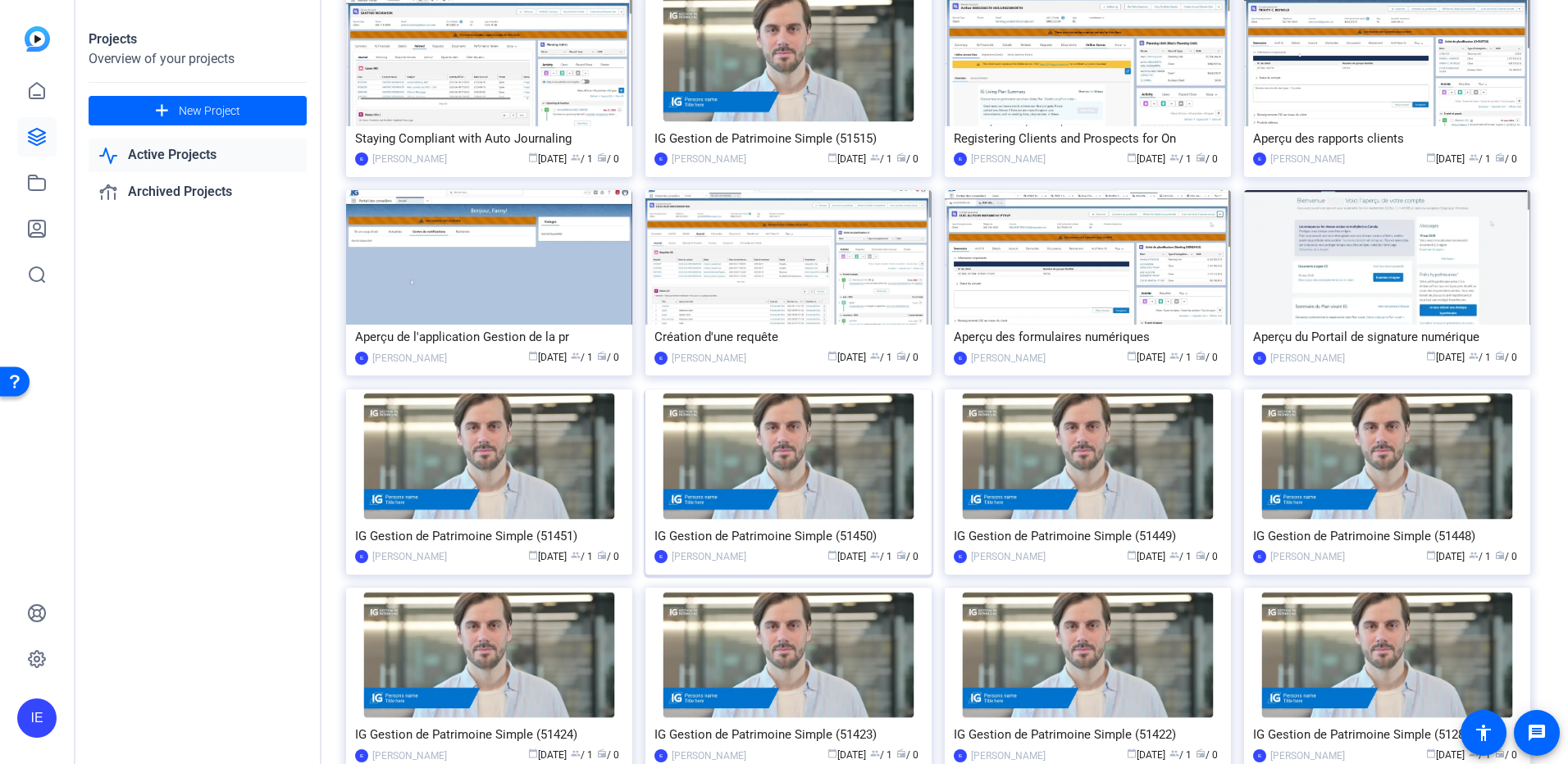
click at [850, 489] on img at bounding box center [788, 456] width 286 height 135
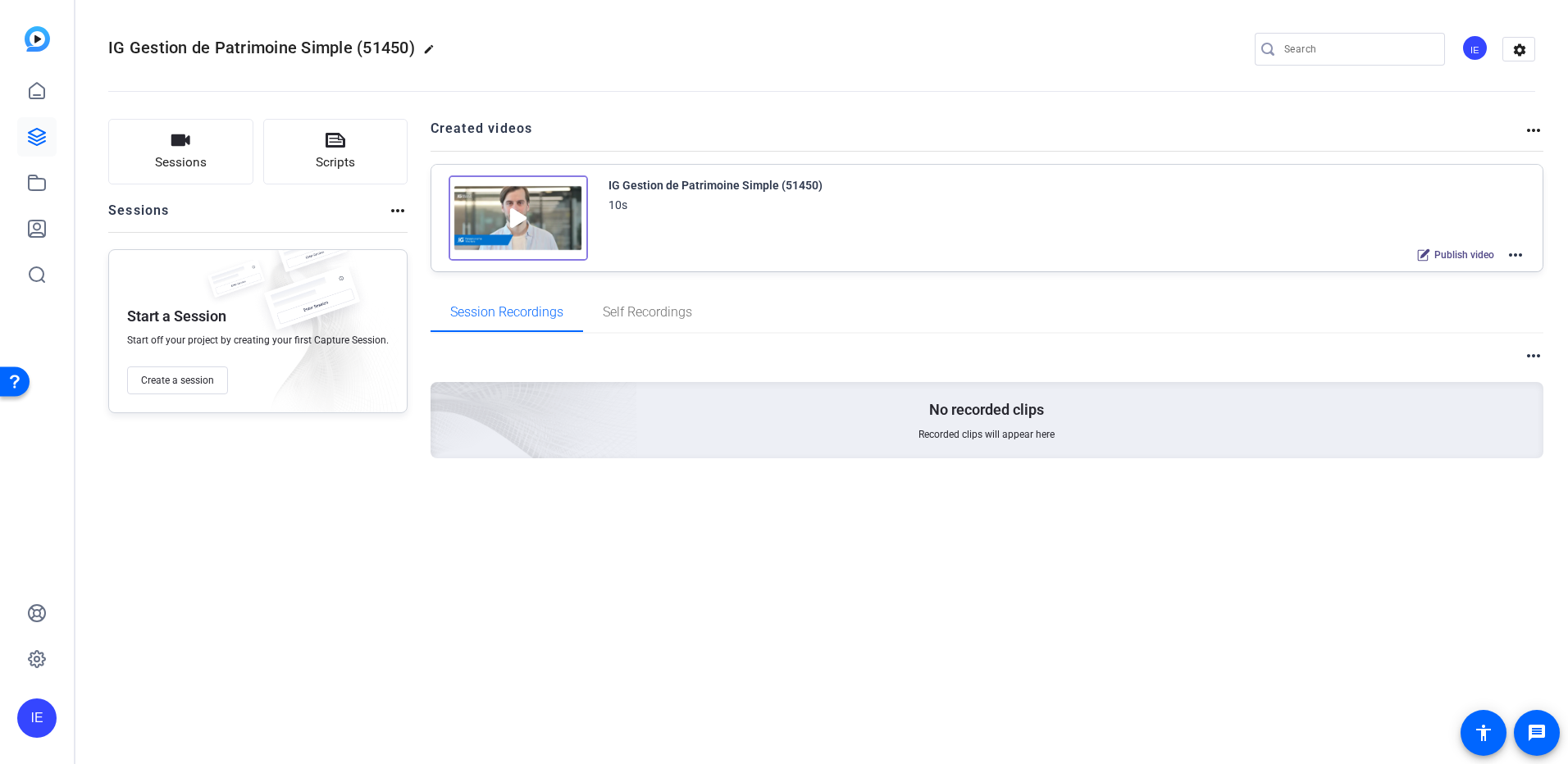
drag, startPoint x: 1516, startPoint y: 254, endPoint x: 572, endPoint y: 230, distance: 944.3
click at [687, 272] on openreel-project-creator-list "Created videos more_horiz IG Gestion de Patrimoine Simple (51450) 10s Publish v…" at bounding box center [988, 205] width 1114 height 174
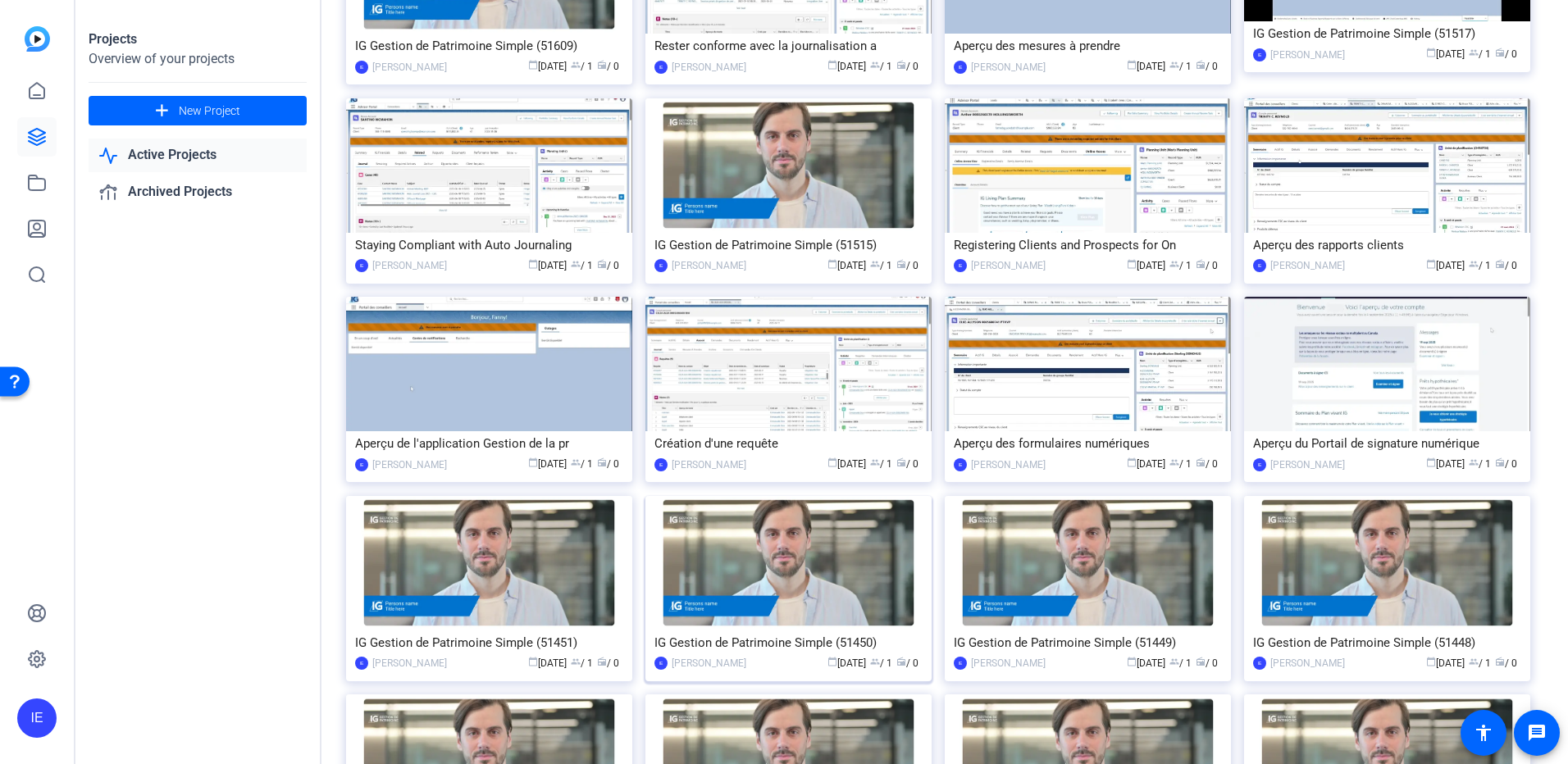
scroll to position [246, 0]
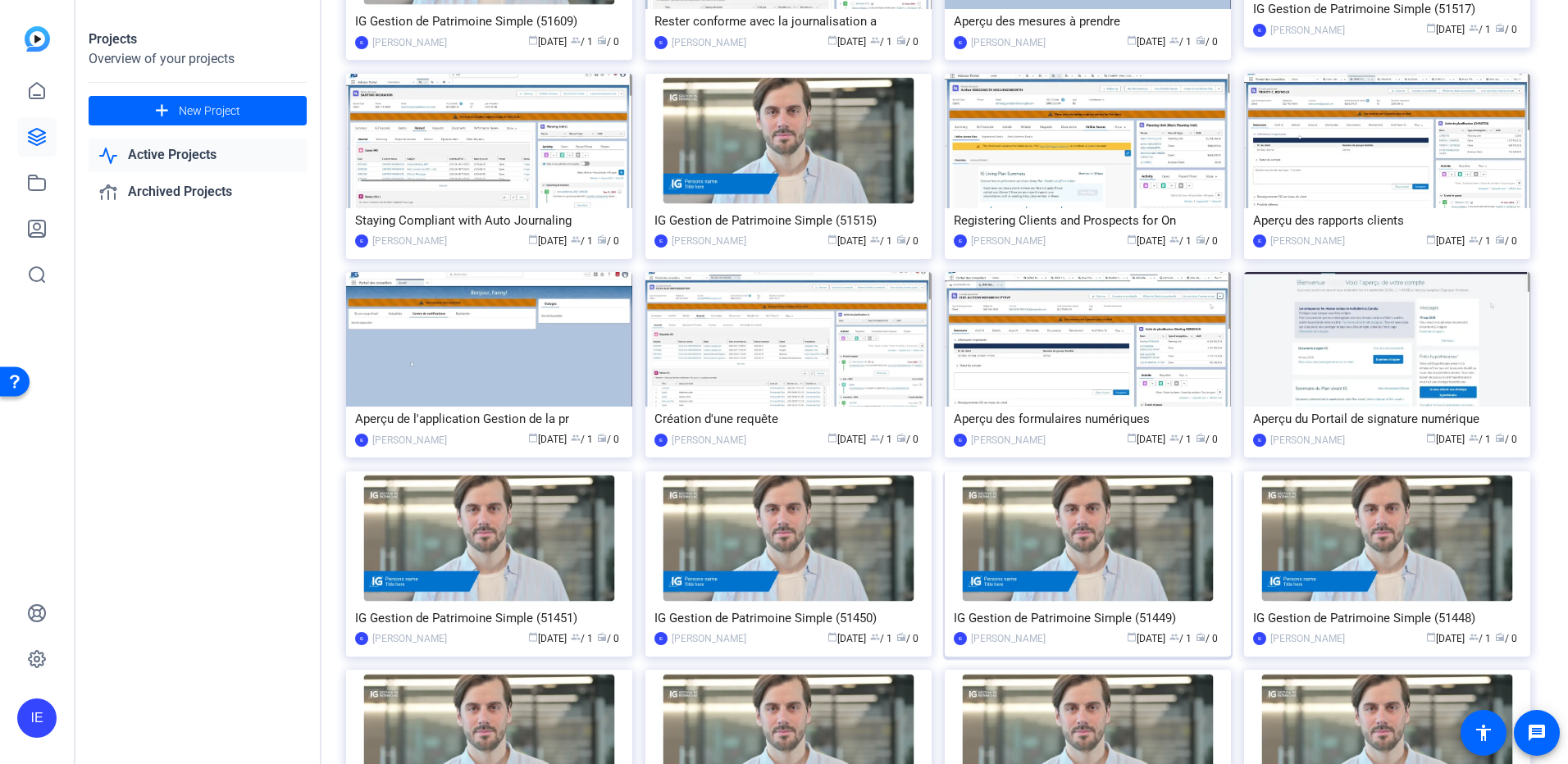
click at [1170, 572] on img at bounding box center [1088, 538] width 286 height 135
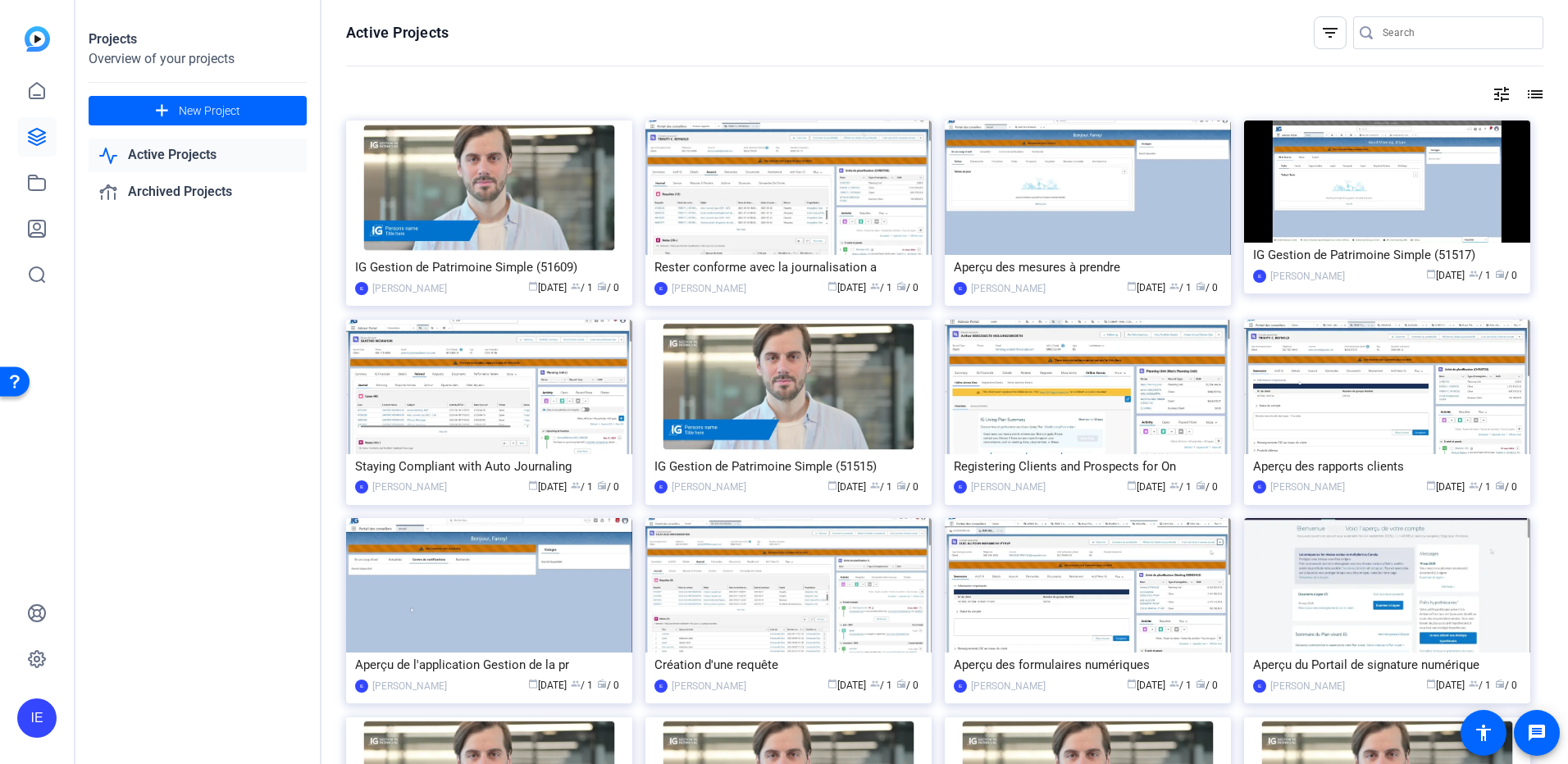
click at [1493, 98] on mat-icon "tune" at bounding box center [1502, 94] width 19 height 19
click at [1461, 130] on div "Newest First" at bounding box center [1404, 128] width 139 height 19
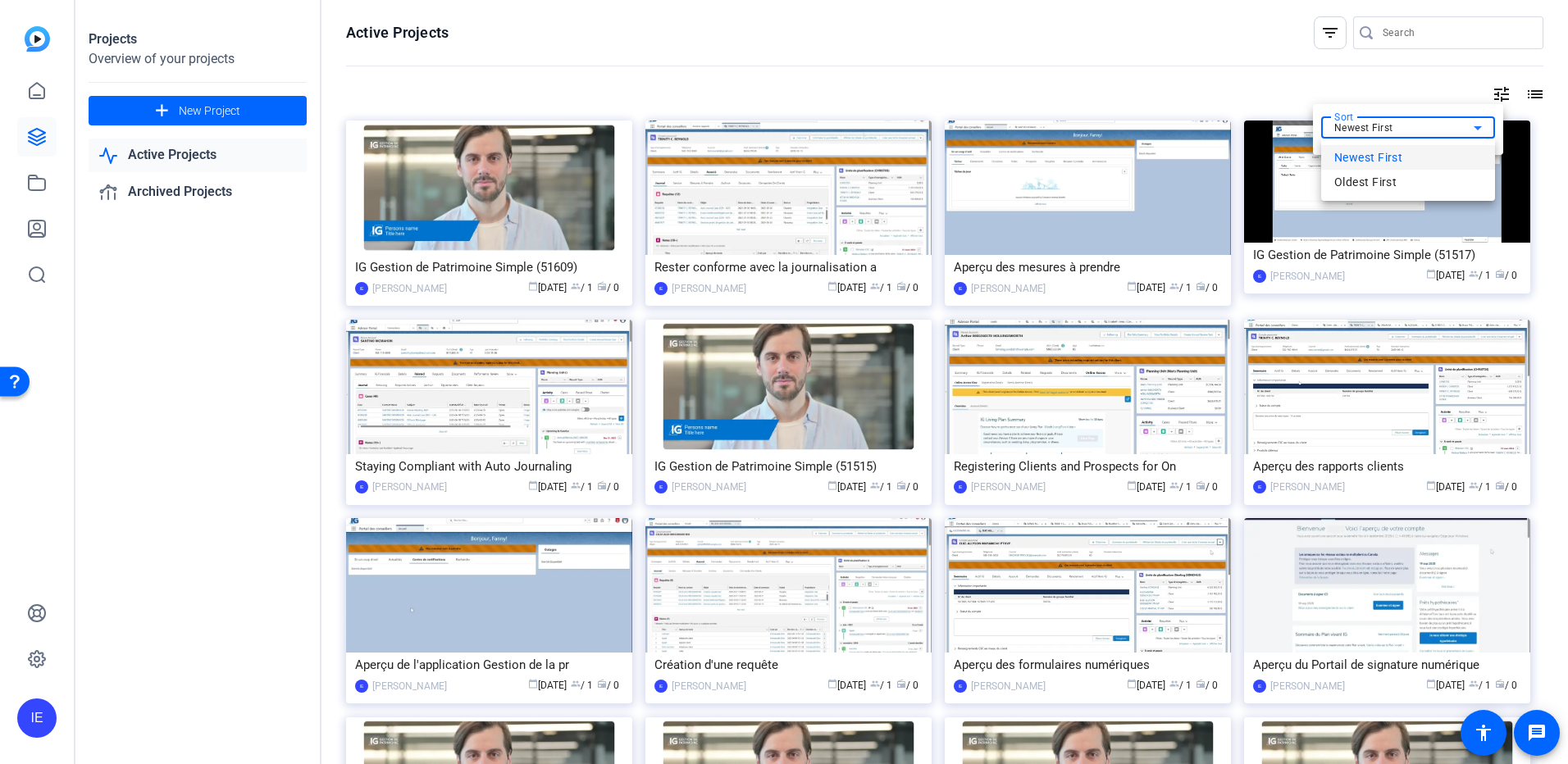
click at [1457, 102] on div at bounding box center [784, 382] width 1568 height 764
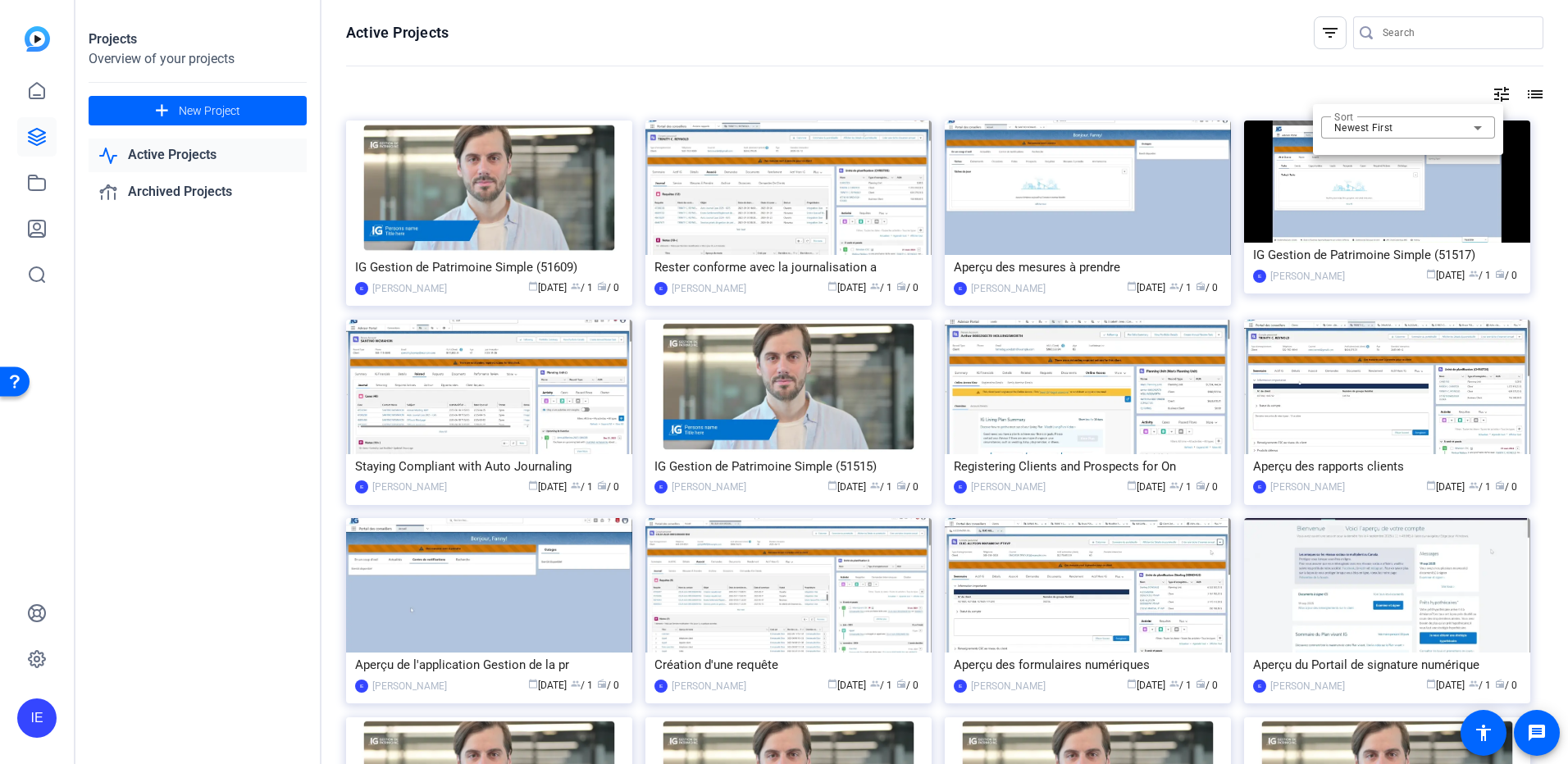
click at [1527, 87] on div at bounding box center [784, 382] width 1568 height 764
click at [1527, 88] on mat-icon "list" at bounding box center [1534, 94] width 19 height 19
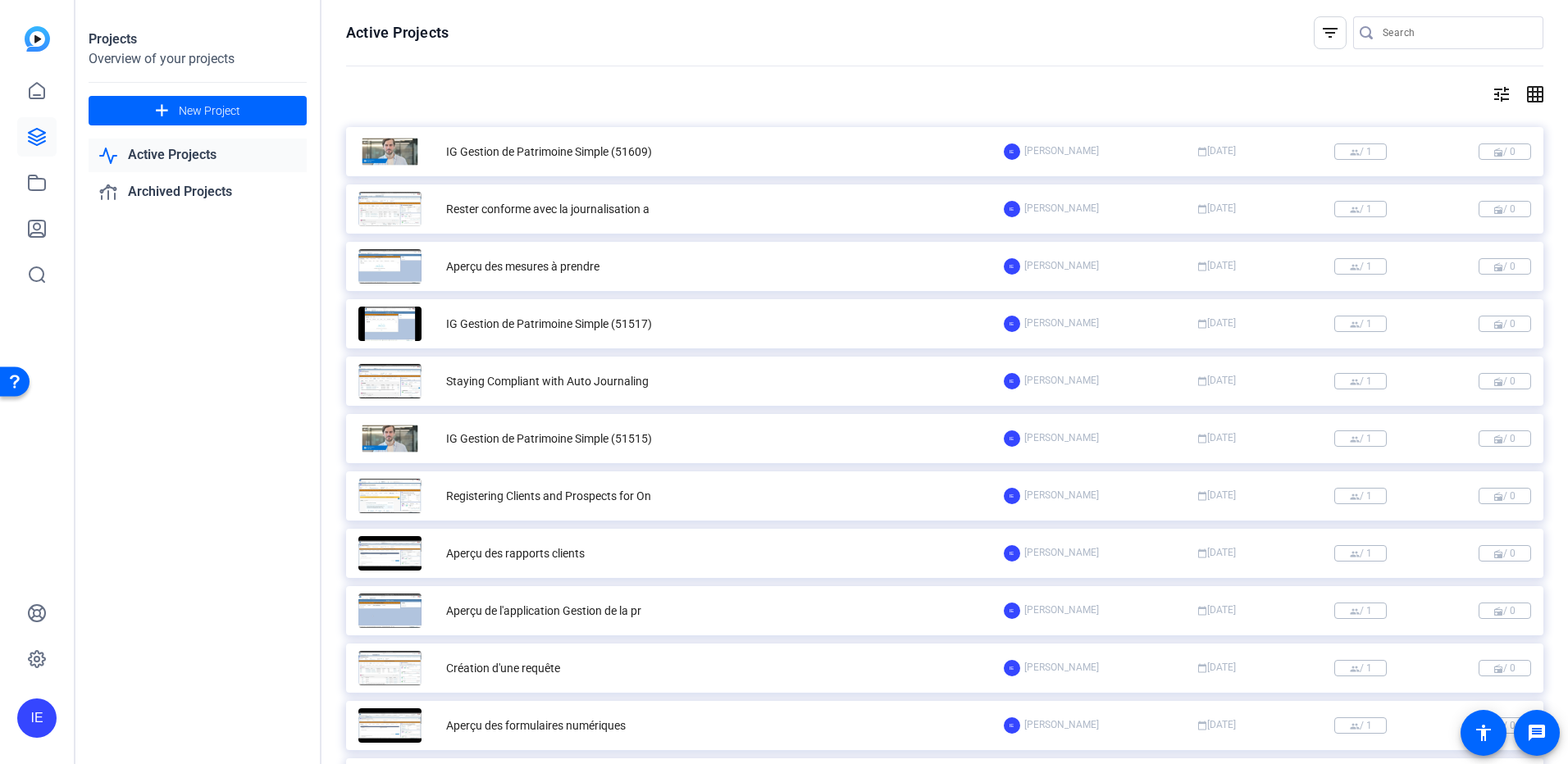
click at [1527, 88] on mat-icon "grid_on" at bounding box center [1534, 94] width 19 height 19
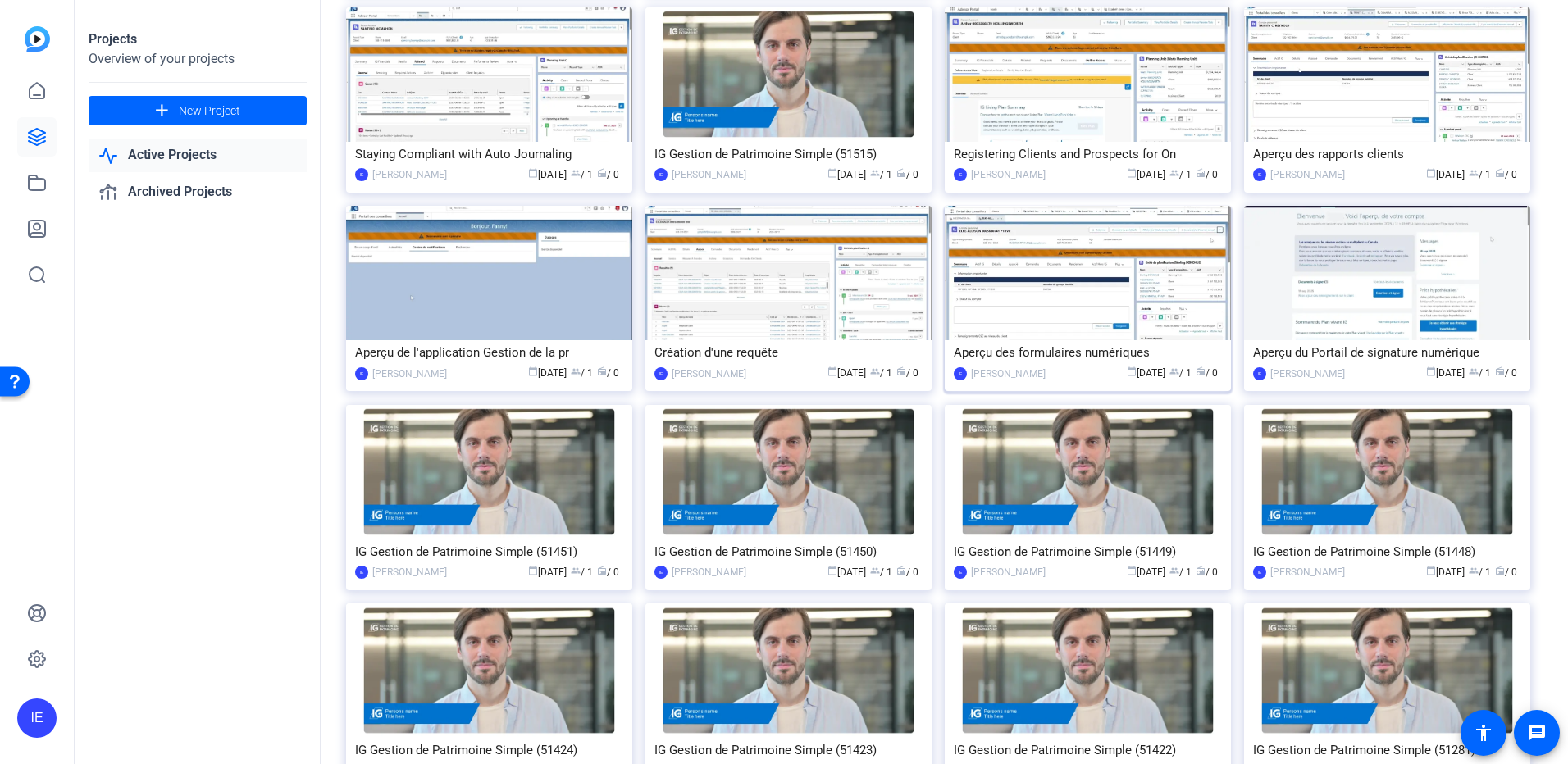
scroll to position [328, 0]
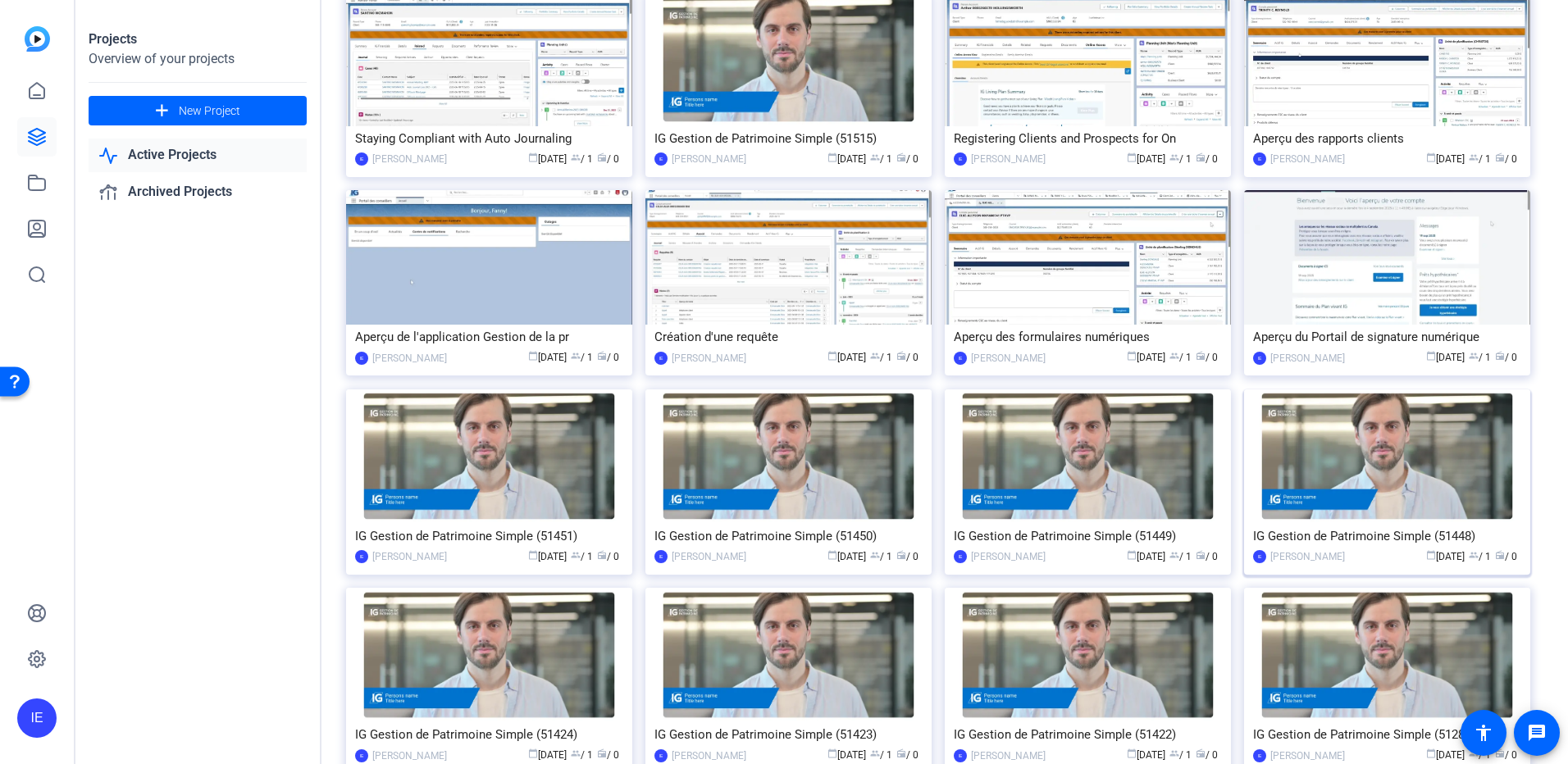
click at [1389, 450] on img at bounding box center [1387, 456] width 286 height 135
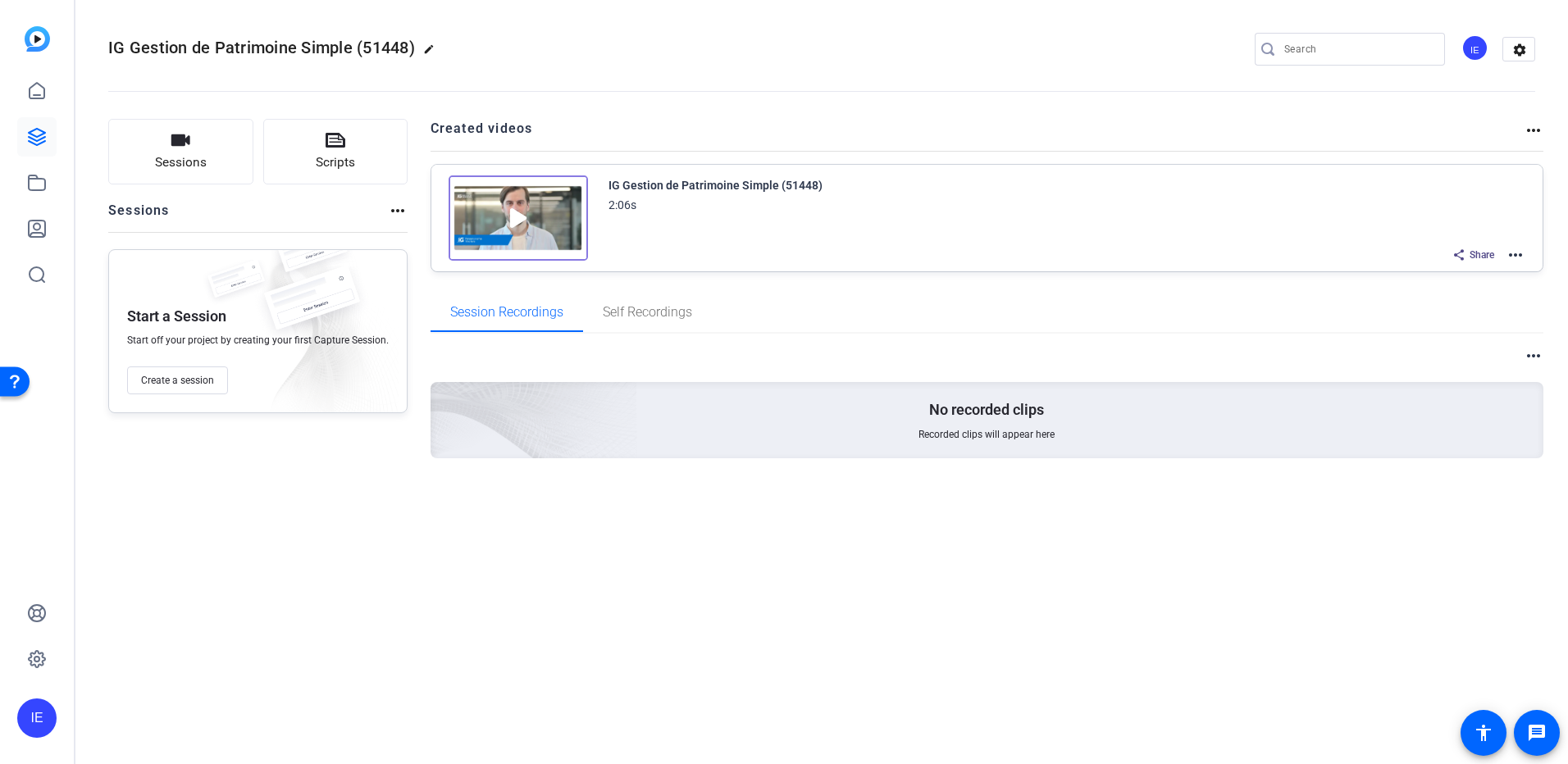
click at [1516, 256] on mat-icon "more_horiz" at bounding box center [1515, 255] width 19 height 19
click at [1460, 278] on span "Edit in Creator" at bounding box center [1454, 275] width 114 height 19
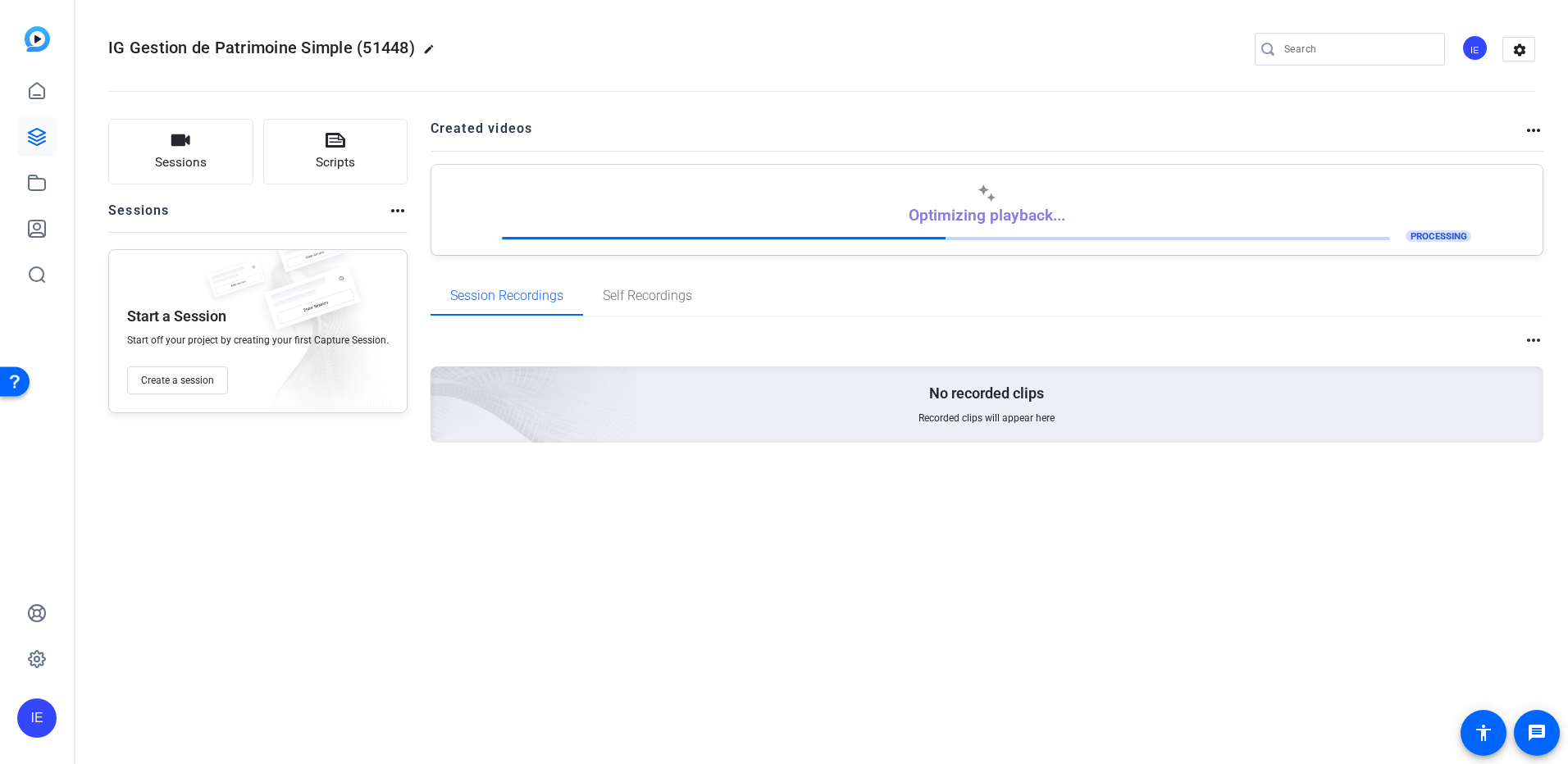
drag, startPoint x: 524, startPoint y: 611, endPoint x: 507, endPoint y: 604, distance: 18.4
click at [523, 611] on div "IG Gestion de Patrimoine Simple (51448) edit IE settings Sessions Scripts Sessi…" at bounding box center [821, 382] width 1492 height 764
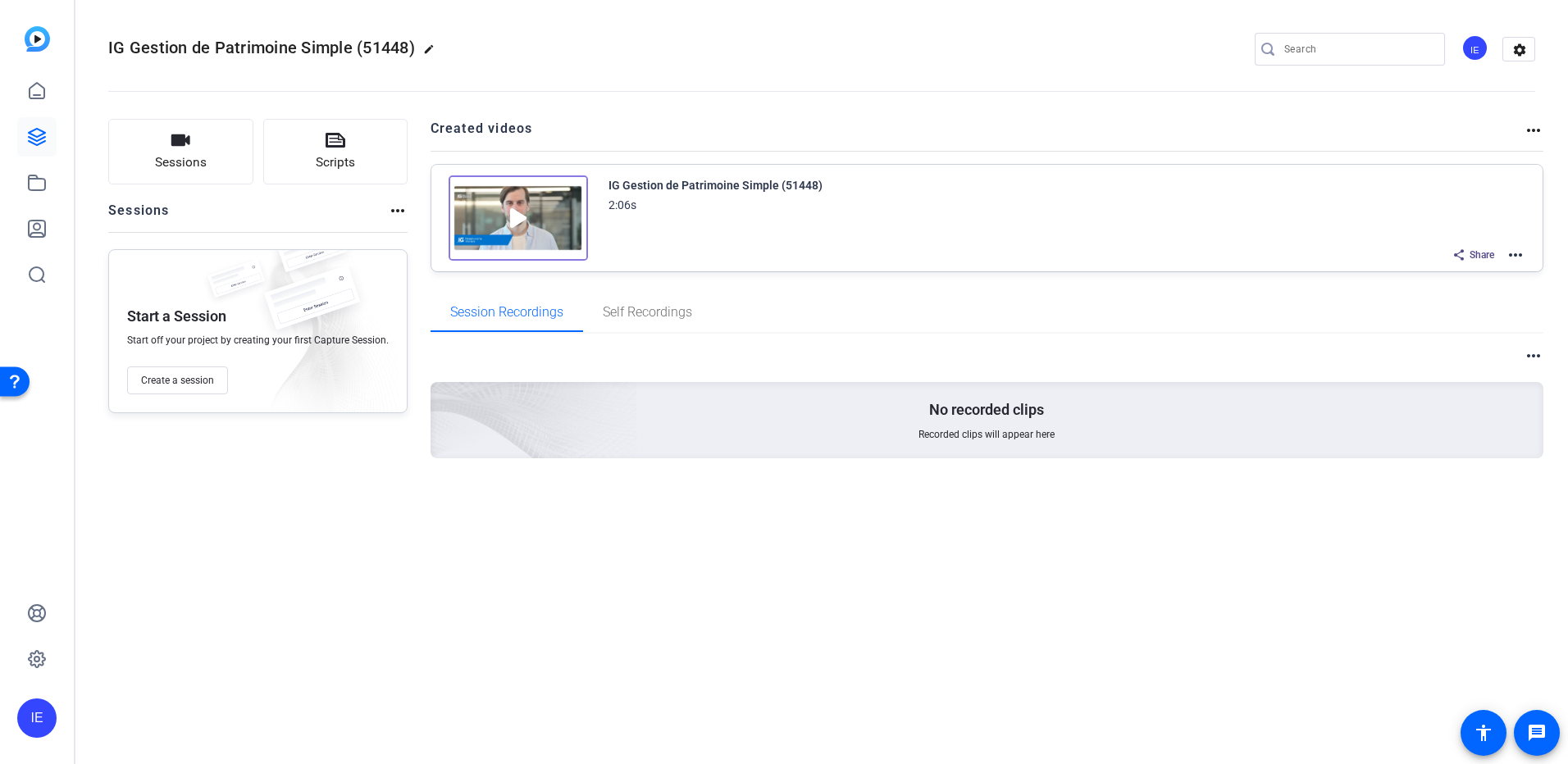
click at [382, 513] on div "Sessions Scripts Sessions more_horiz Start a Session Start off your project by …" at bounding box center [821, 315] width 1492 height 433
click at [37, 139] on icon at bounding box center [37, 137] width 19 height 19
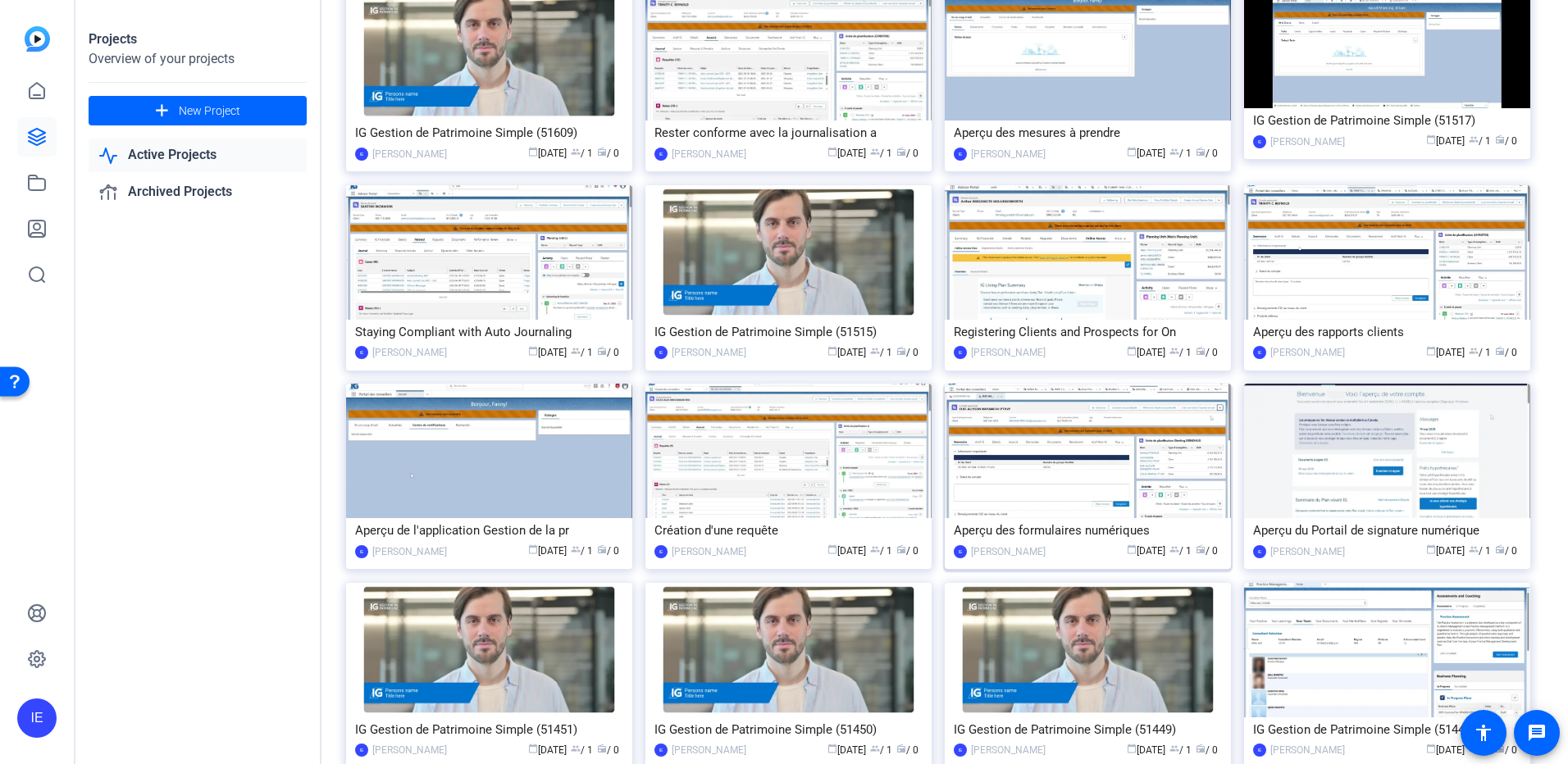
scroll to position [246, 0]
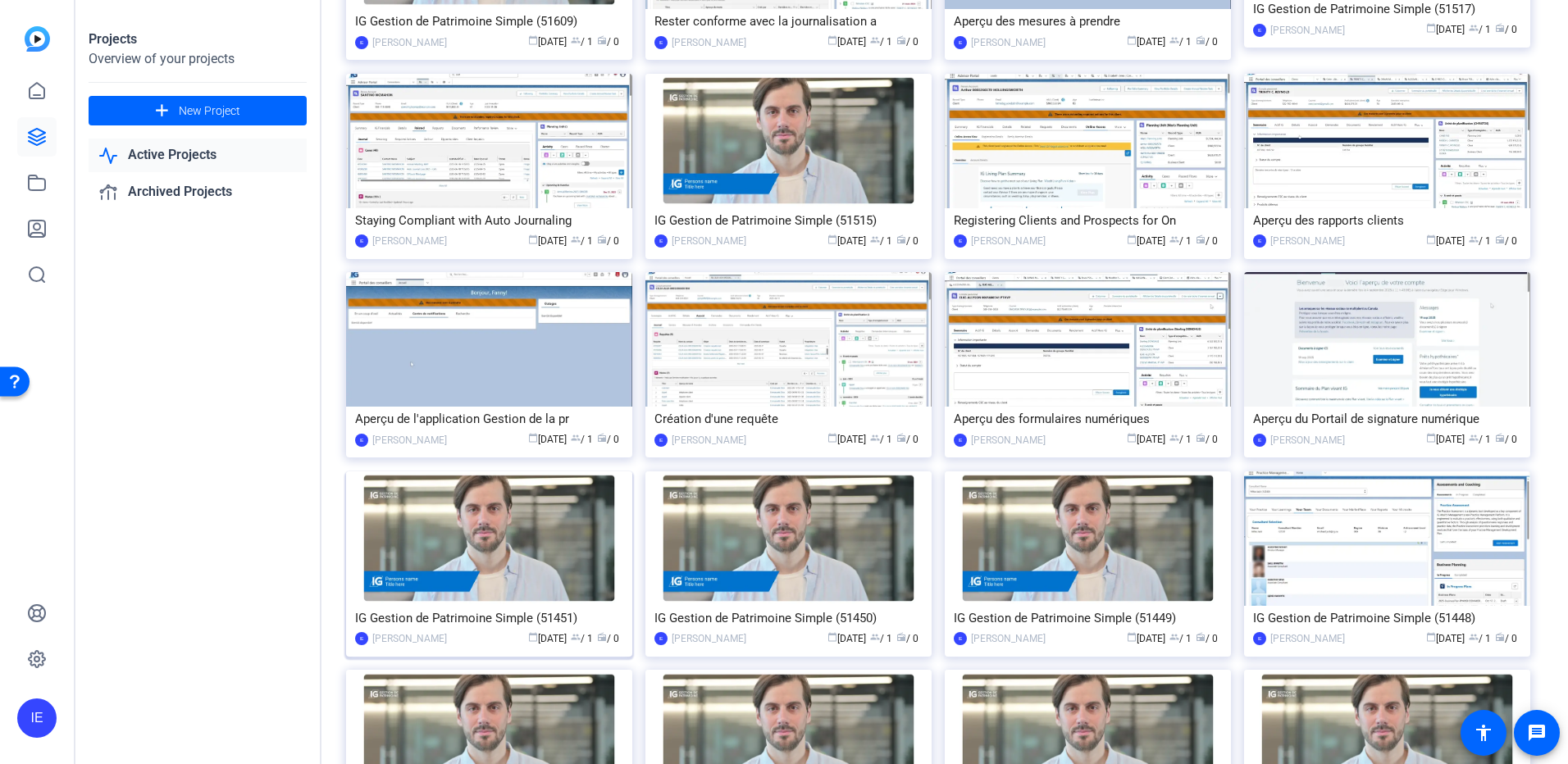
click at [489, 614] on div "IG Gestion de Patrimoine Simple (51451)" at bounding box center [489, 619] width 268 height 25
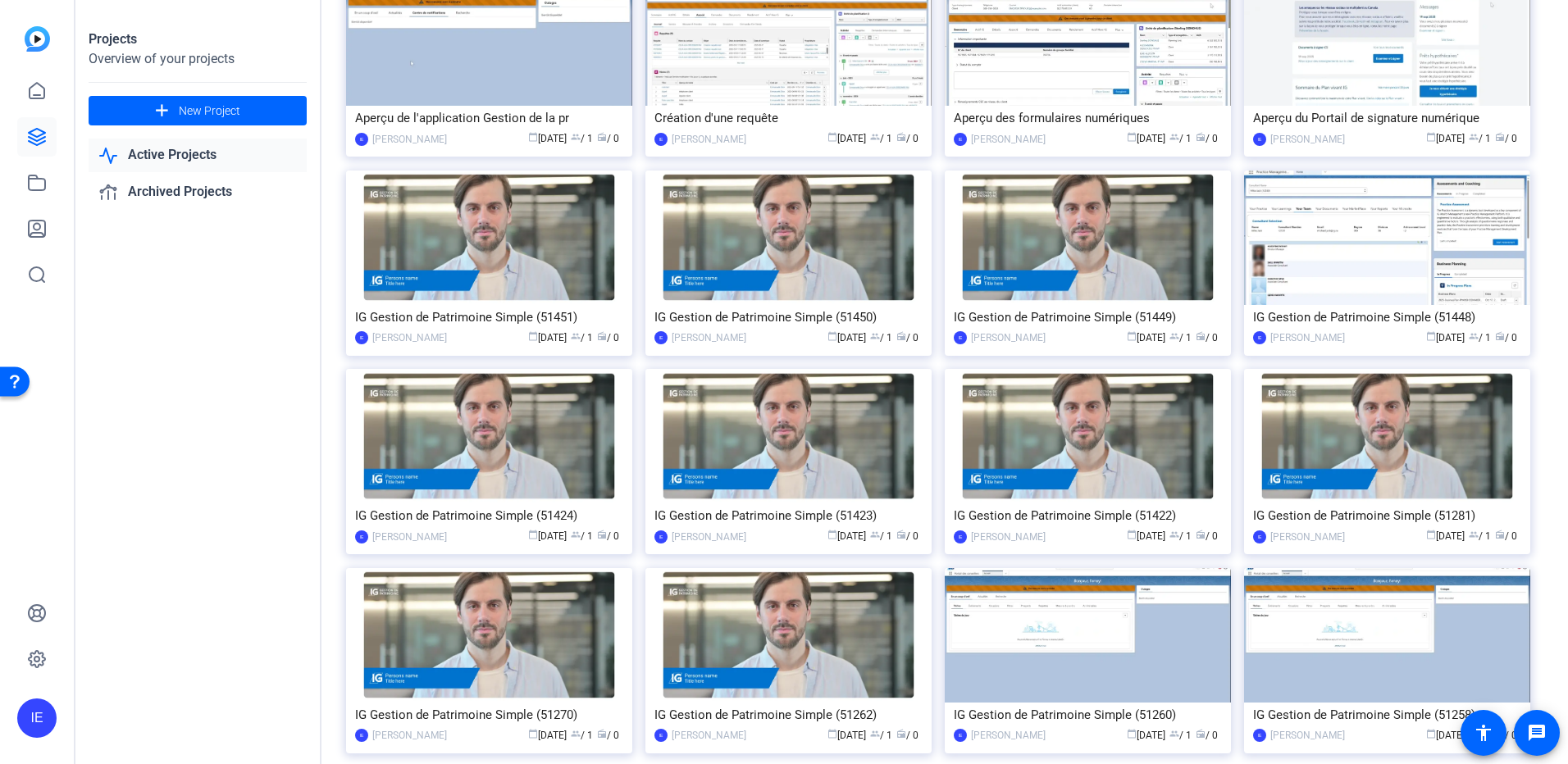
scroll to position [574, 0]
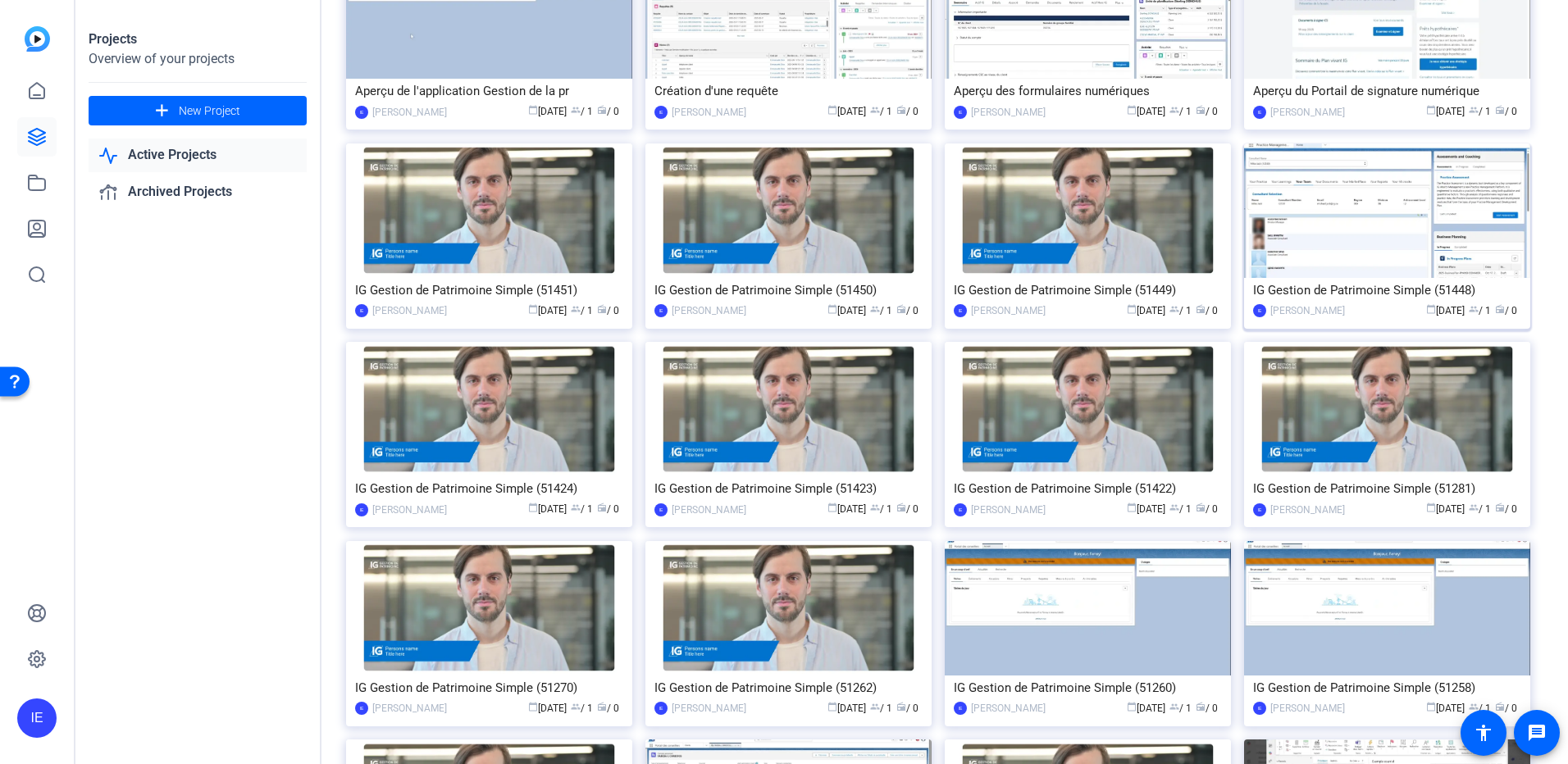
click at [1324, 293] on div "IG Gestion de Patrimoine Simple (51448)" at bounding box center [1387, 290] width 268 height 25
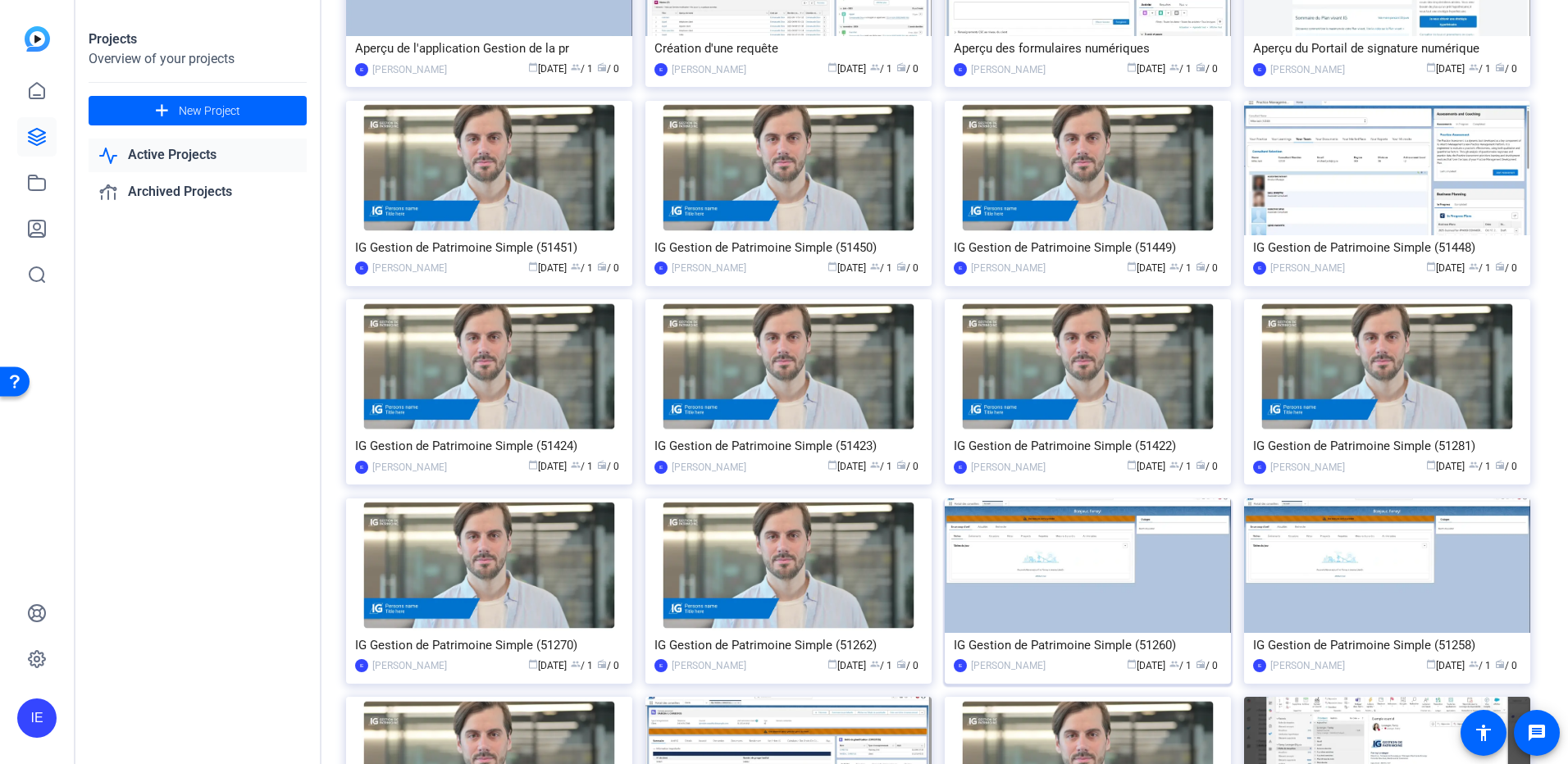
scroll to position [656, 0]
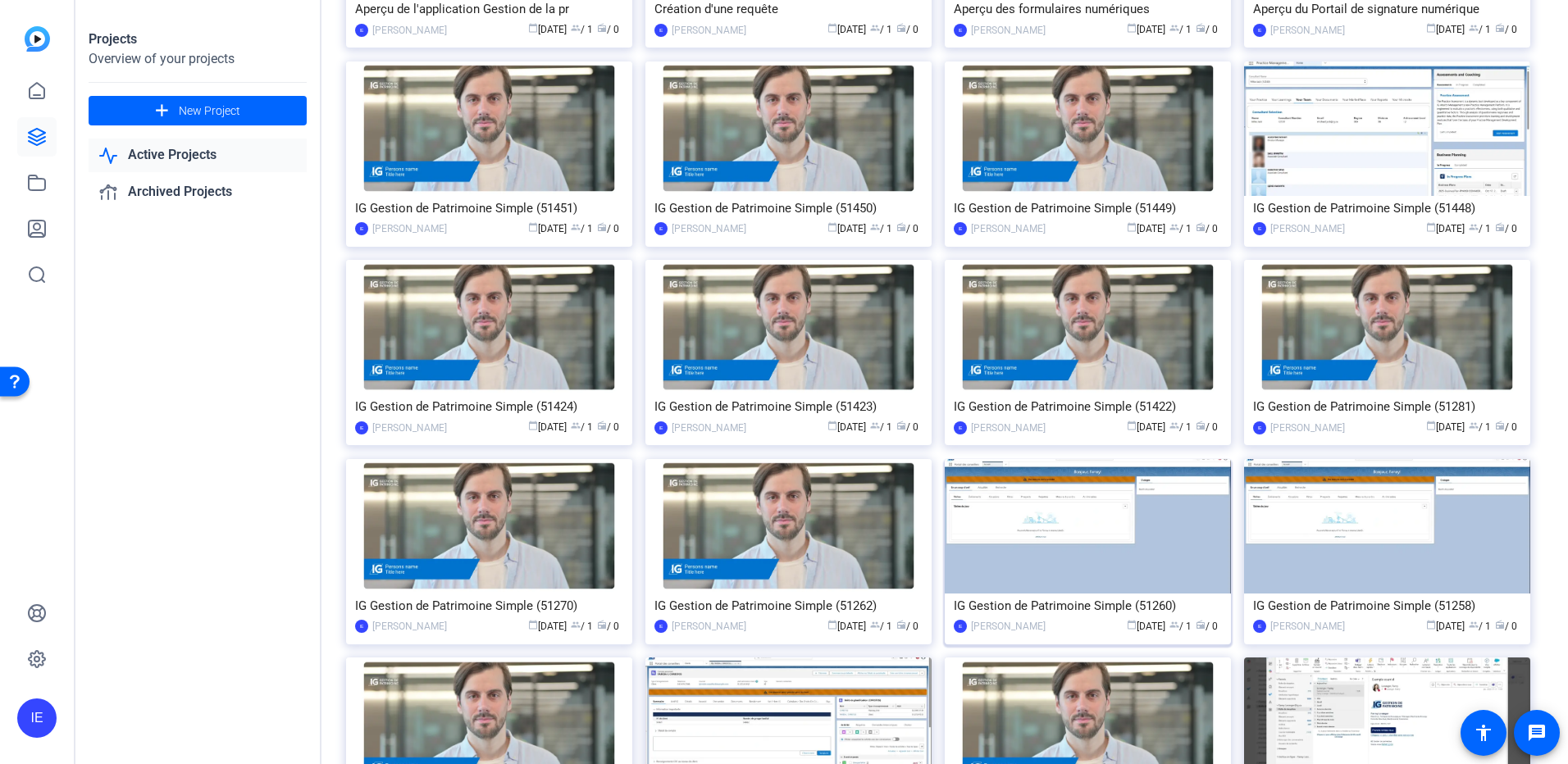
click at [1049, 501] on img at bounding box center [1088, 526] width 286 height 135
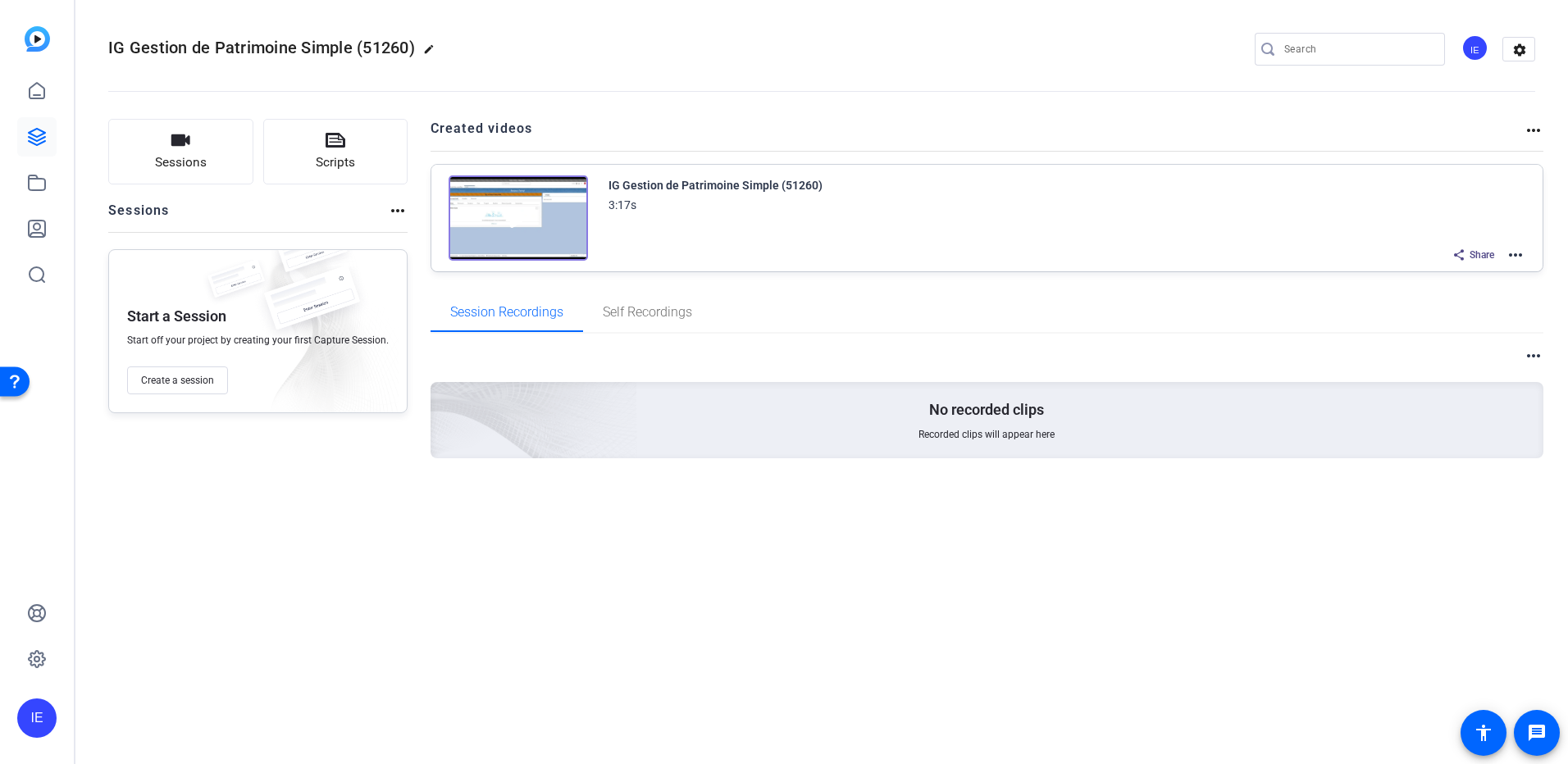
click at [1518, 259] on mat-icon "more_horiz" at bounding box center [1515, 255] width 19 height 19
click at [1481, 278] on span "Edit in Creator" at bounding box center [1454, 275] width 114 height 19
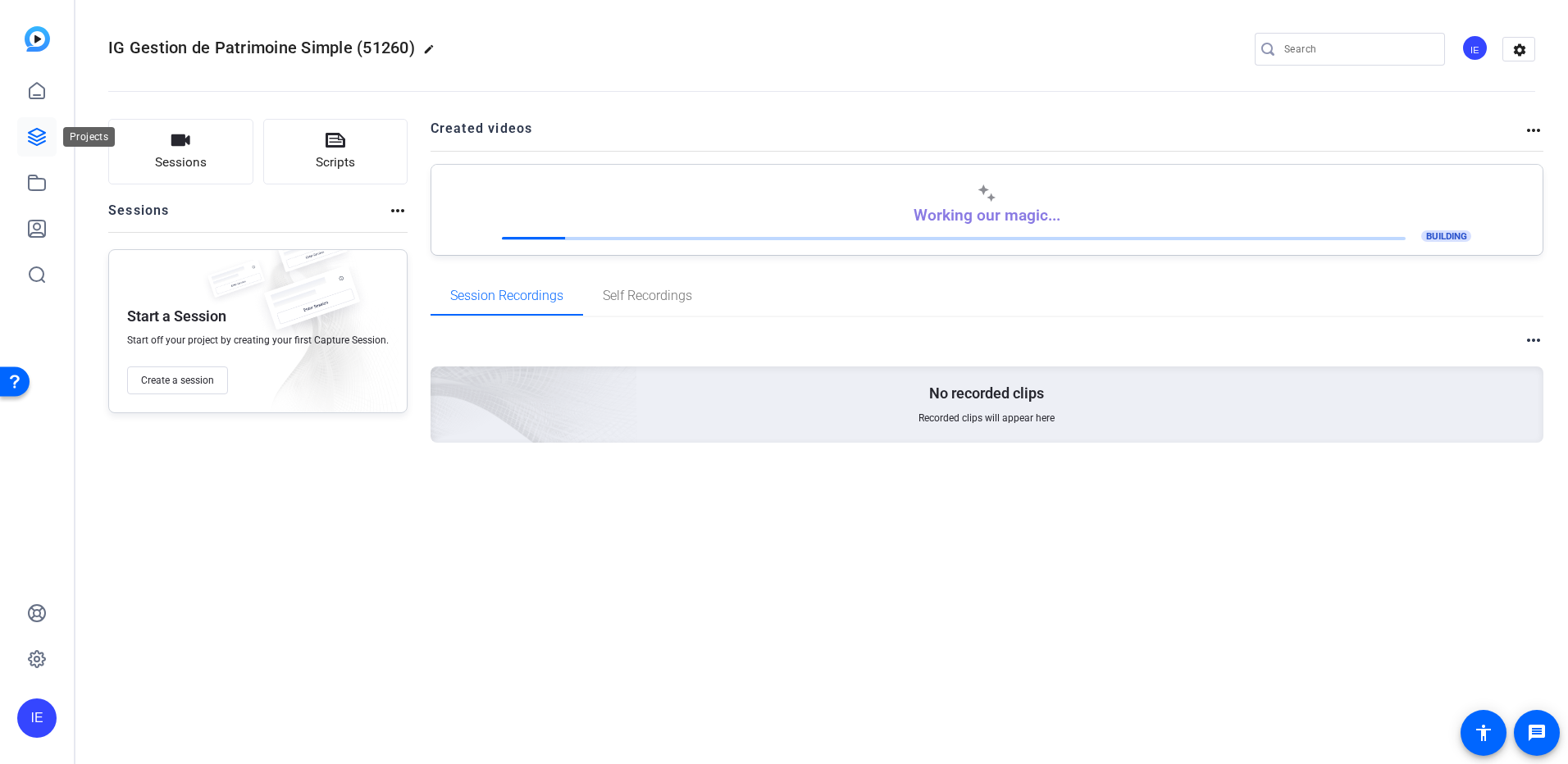
drag, startPoint x: 34, startPoint y: 149, endPoint x: 47, endPoint y: 147, distance: 13.2
click at [34, 149] on link at bounding box center [37, 137] width 40 height 40
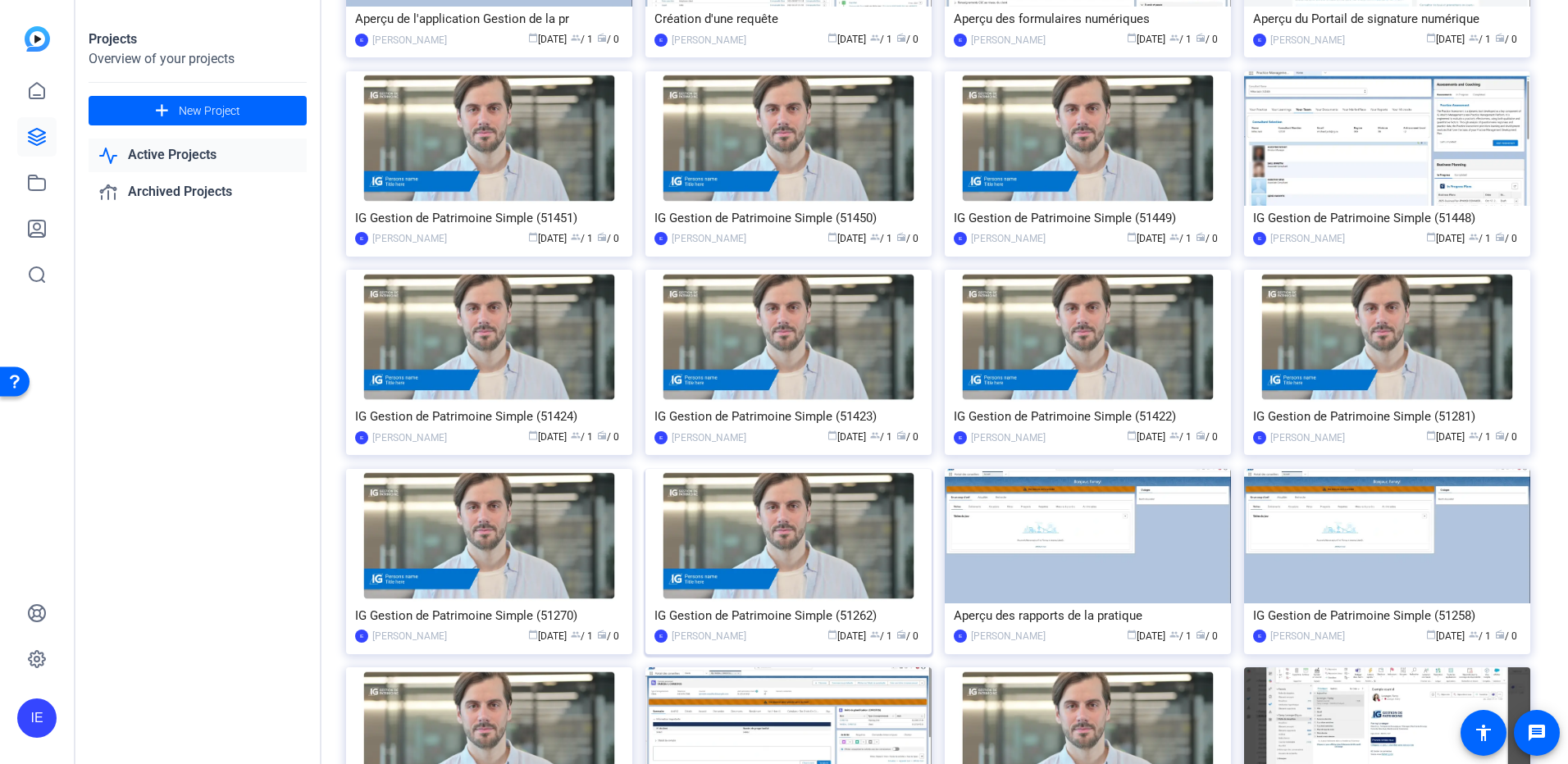
scroll to position [738, 0]
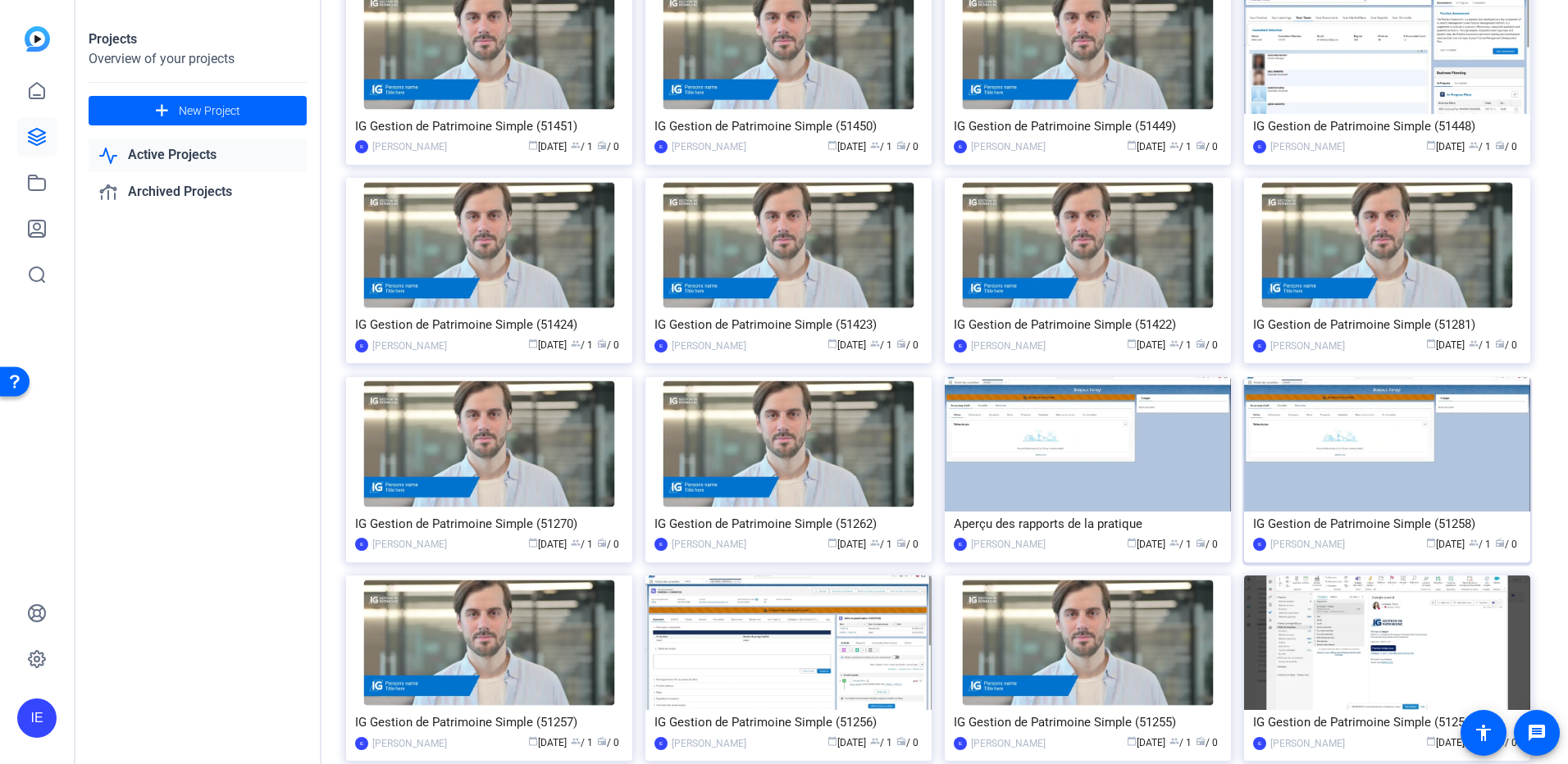
click at [1400, 451] on img at bounding box center [1387, 444] width 286 height 135
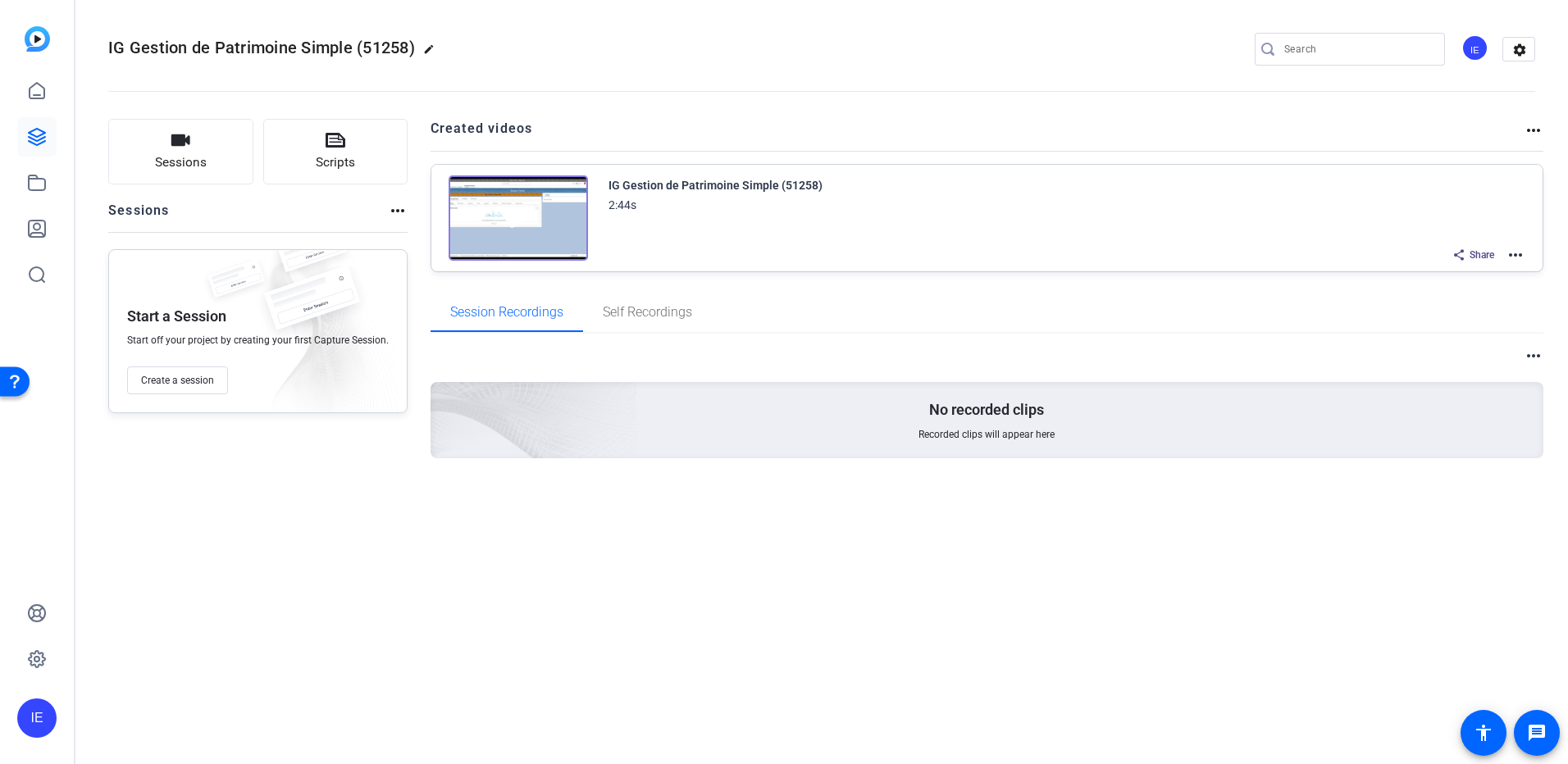
click at [1523, 257] on mat-icon "more_horiz" at bounding box center [1515, 255] width 19 height 19
click at [1481, 269] on span "Edit in Creator" at bounding box center [1454, 275] width 114 height 19
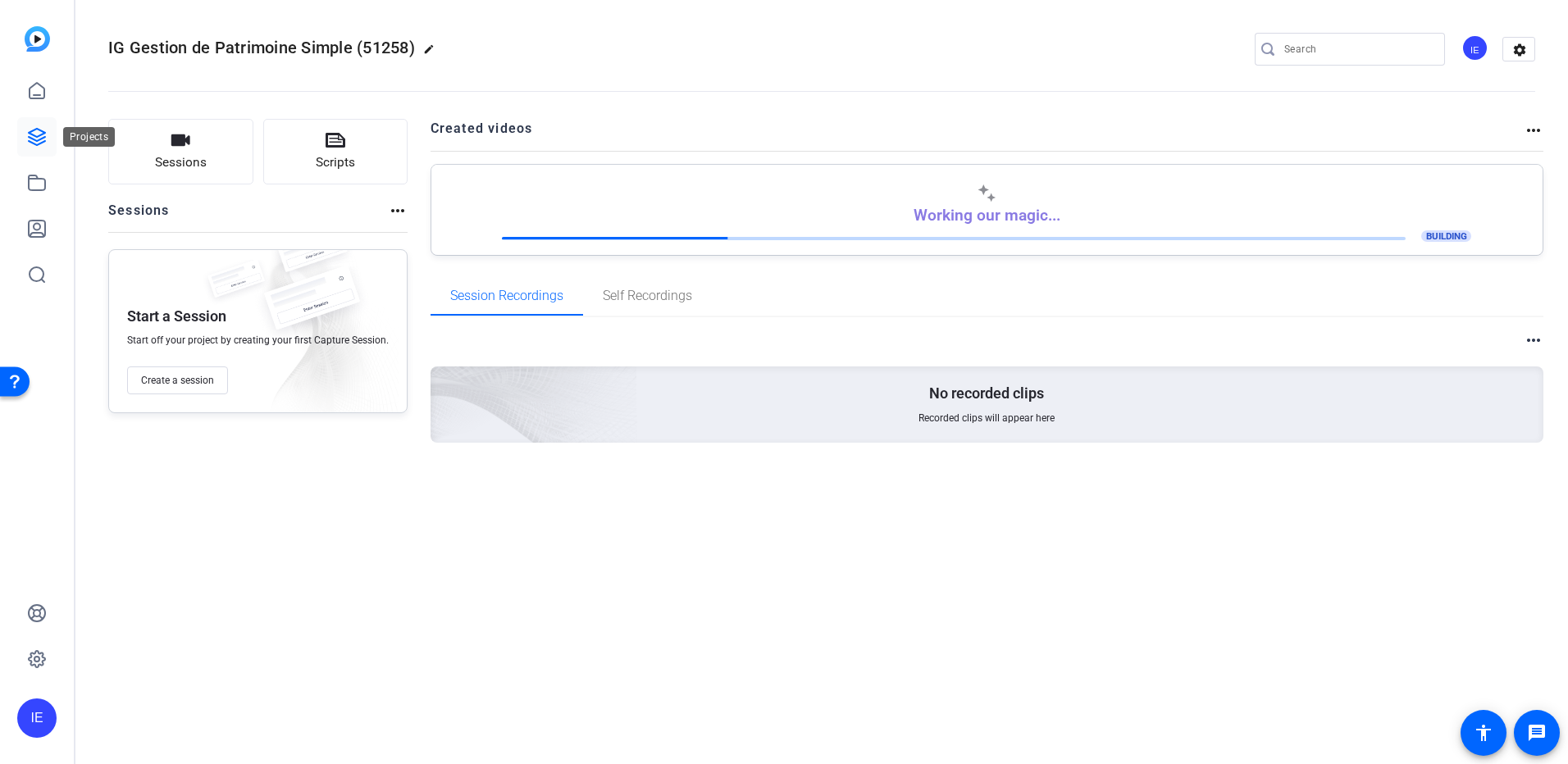
click at [29, 136] on icon at bounding box center [37, 137] width 19 height 19
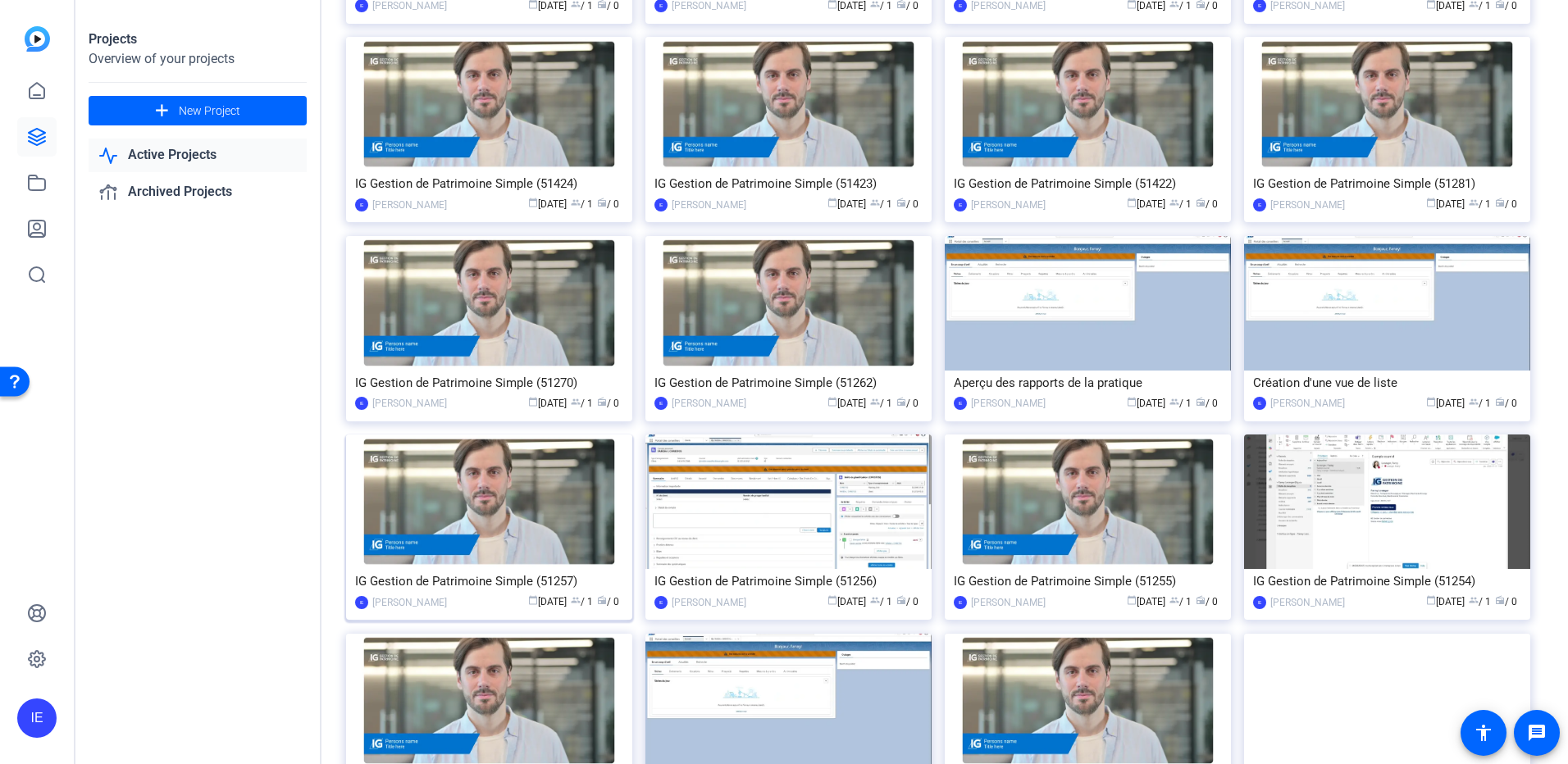
scroll to position [919, 0]
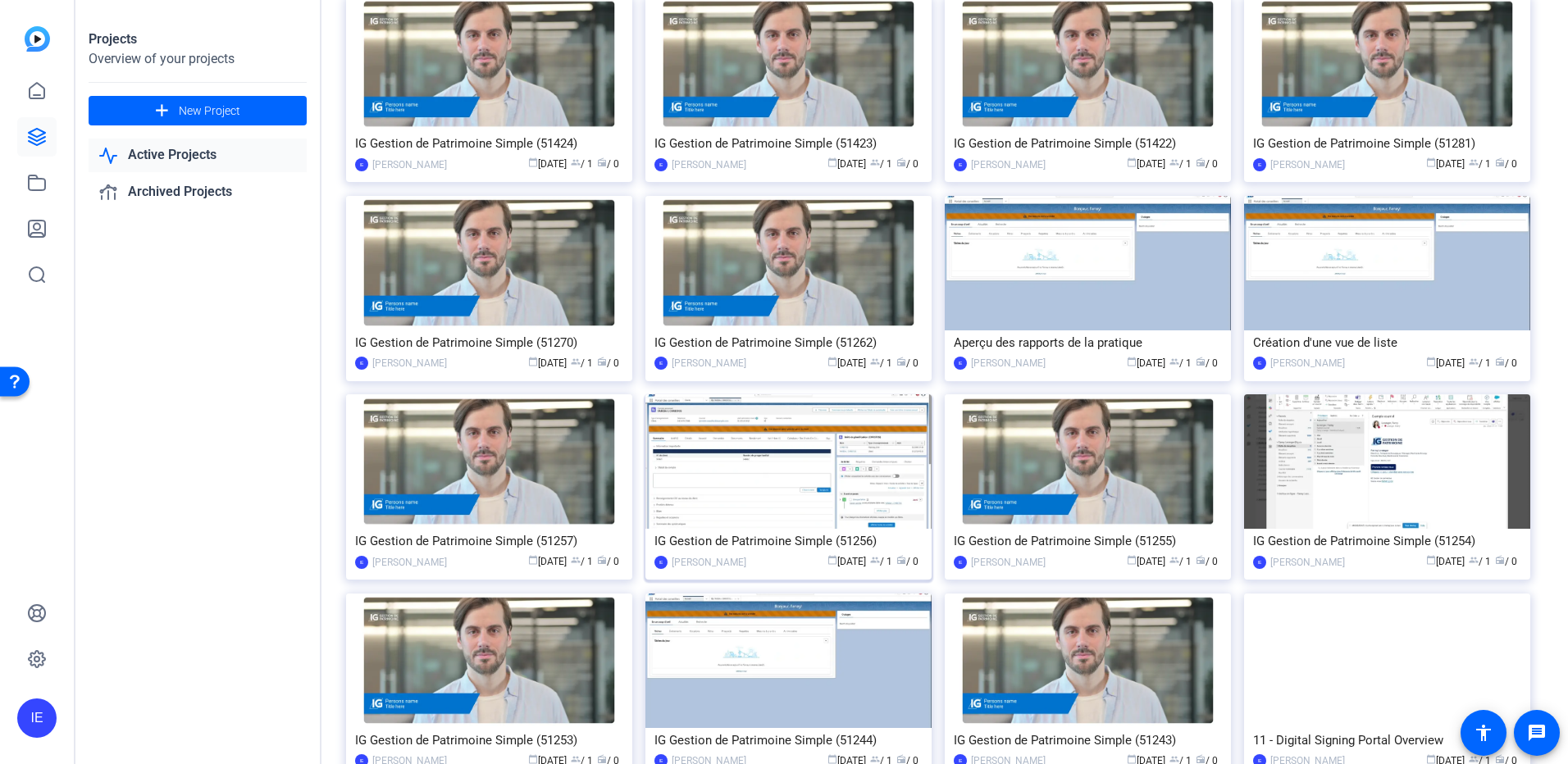
click at [847, 488] on img at bounding box center [788, 462] width 286 height 135
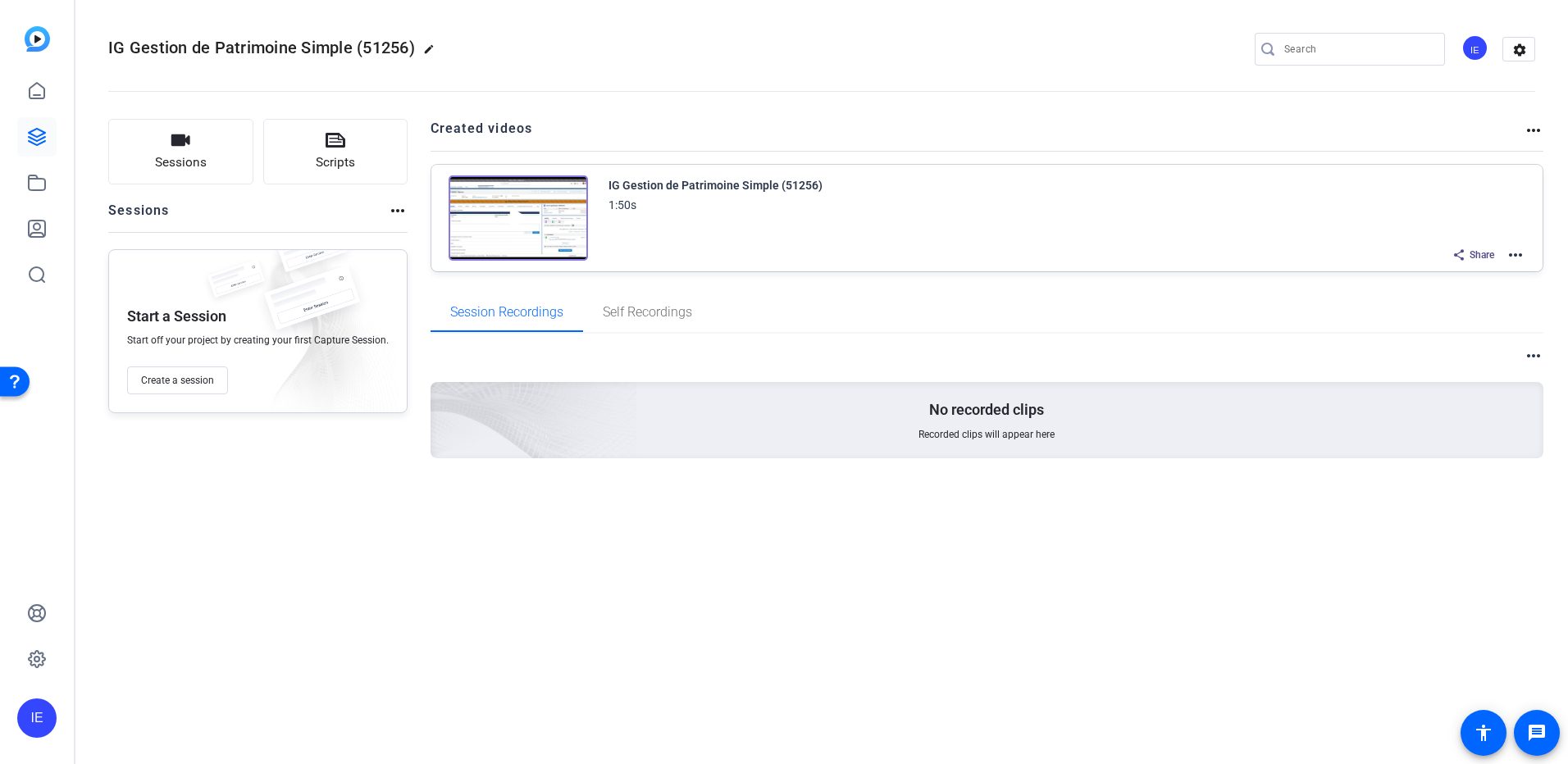
click at [1522, 256] on mat-icon "more_horiz" at bounding box center [1515, 255] width 19 height 19
click at [1481, 271] on span "Edit in Creator" at bounding box center [1454, 275] width 114 height 19
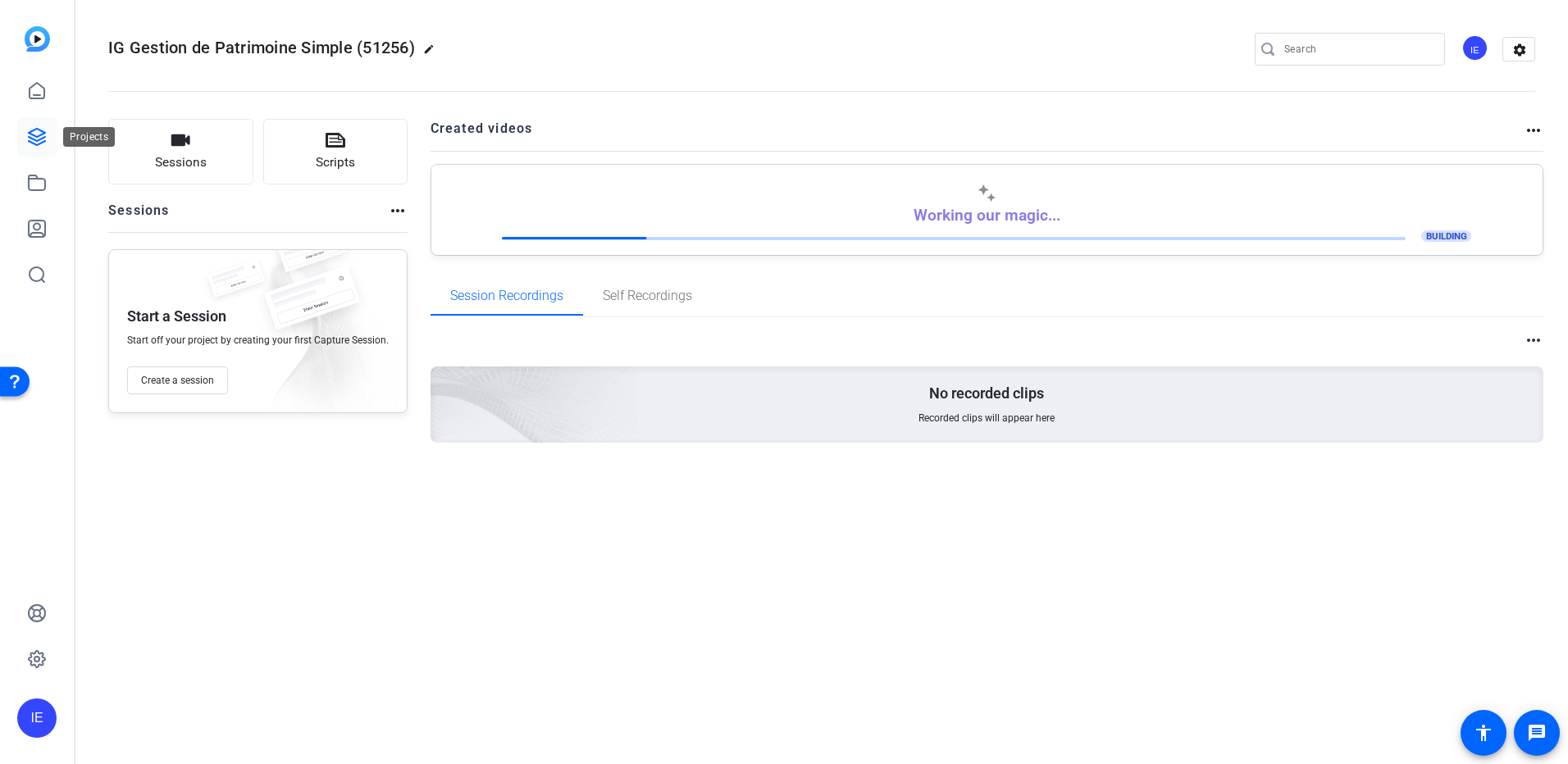
click at [49, 138] on link at bounding box center [37, 137] width 40 height 40
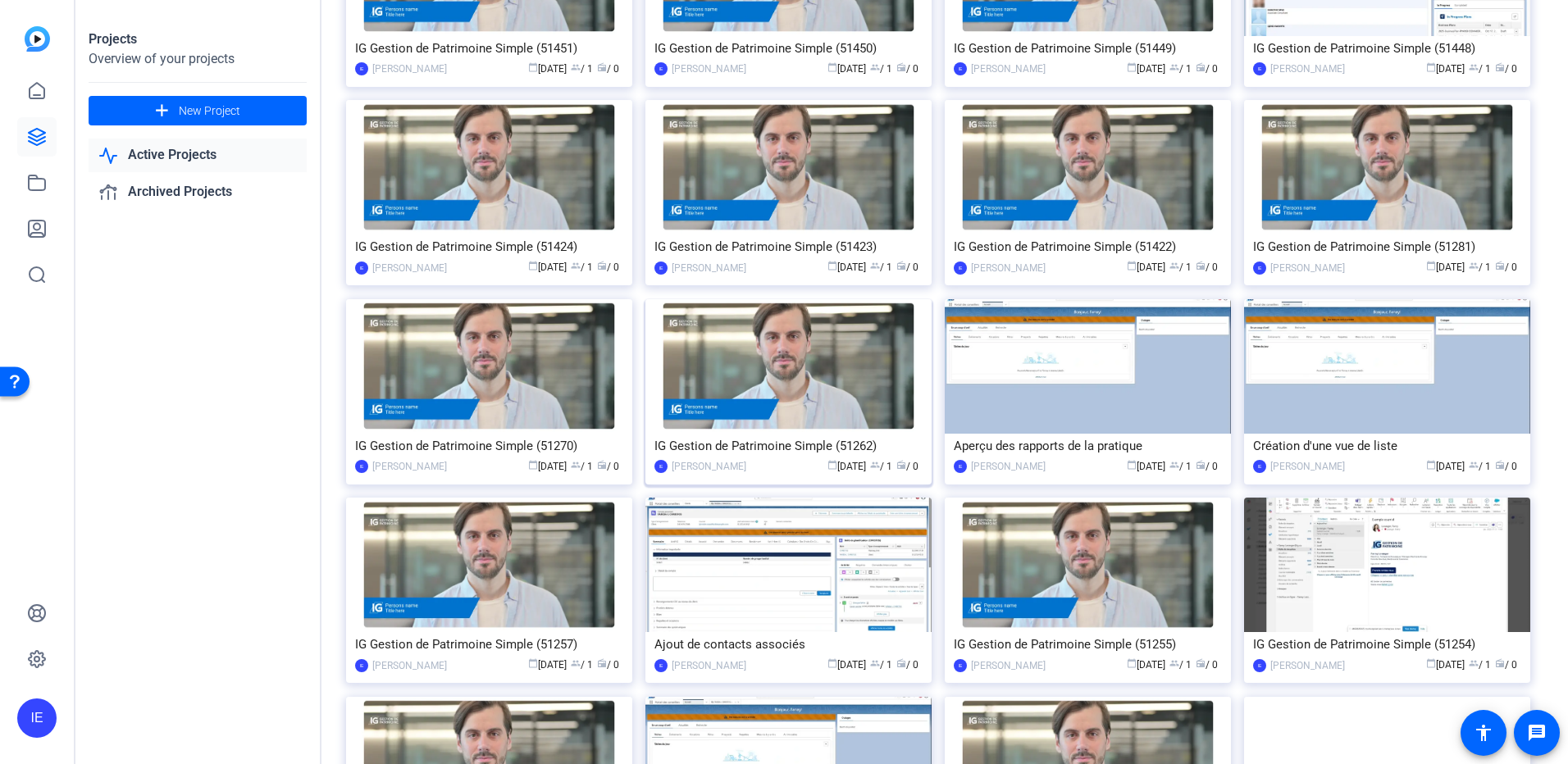
scroll to position [961, 0]
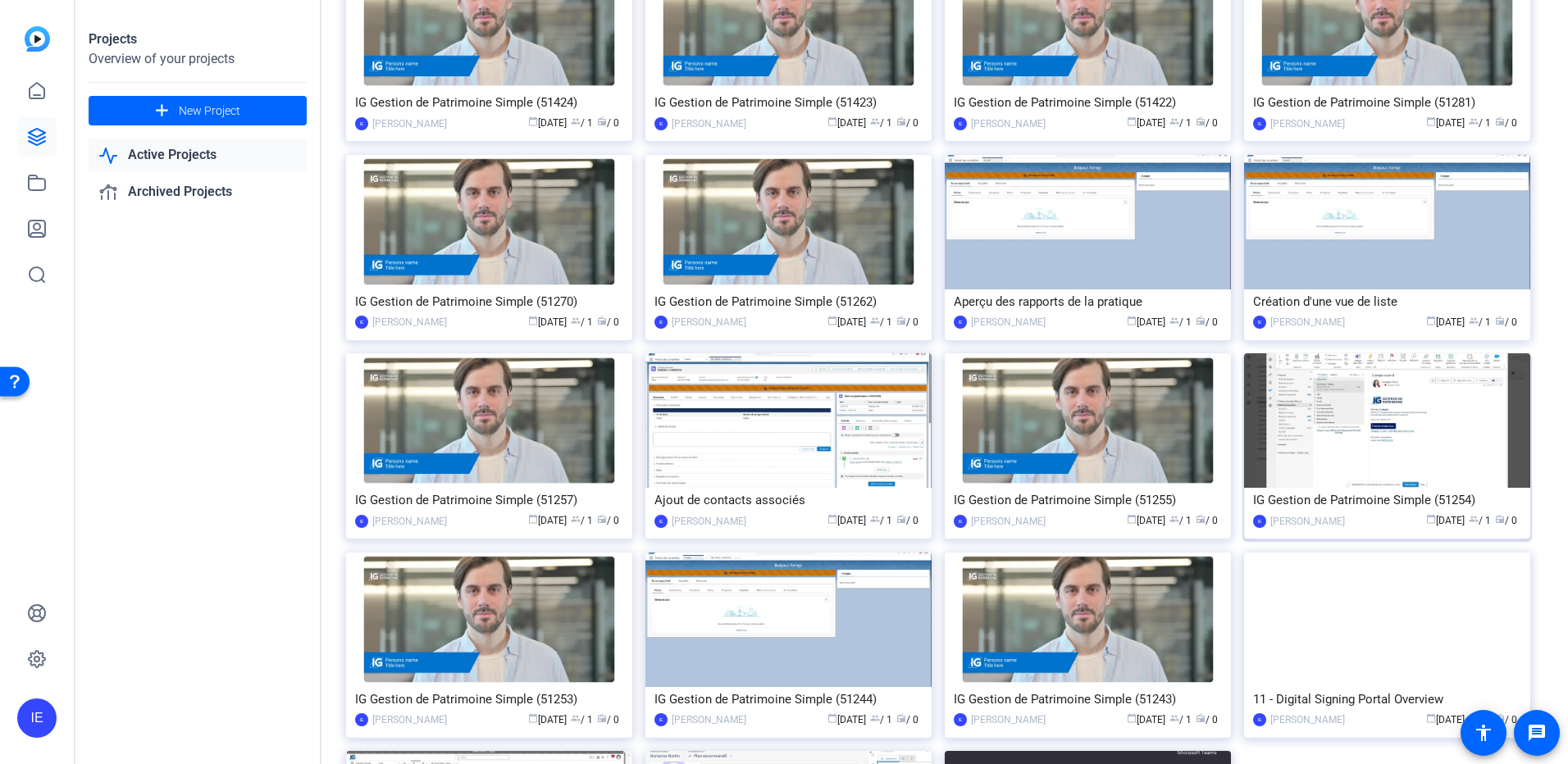
click at [1488, 461] on img at bounding box center [1387, 420] width 286 height 135
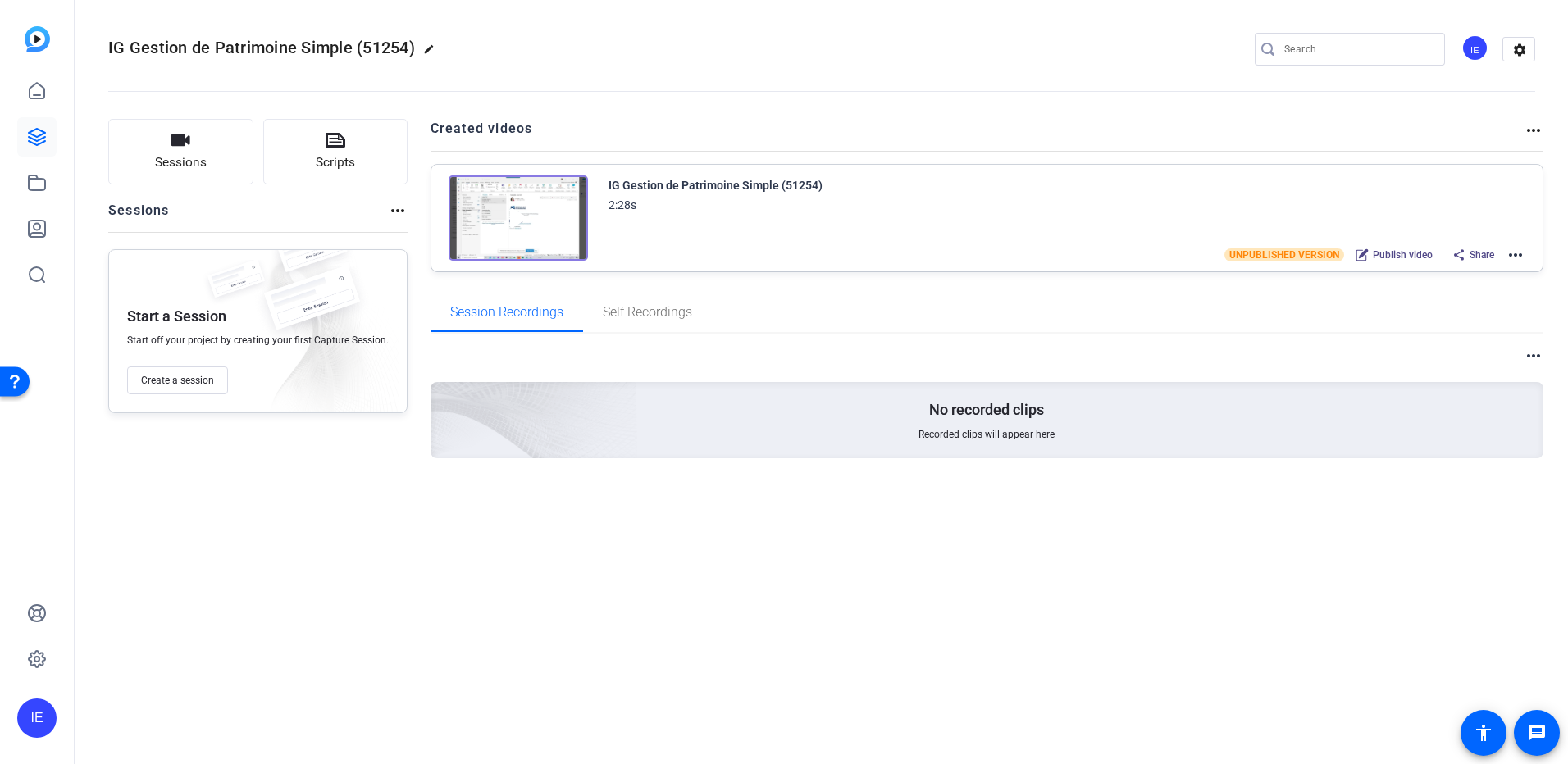
click at [1514, 254] on mat-icon "more_horiz" at bounding box center [1515, 255] width 19 height 19
click at [1447, 272] on span "Edit in Creator" at bounding box center [1454, 275] width 114 height 19
click at [32, 176] on icon at bounding box center [37, 182] width 17 height 15
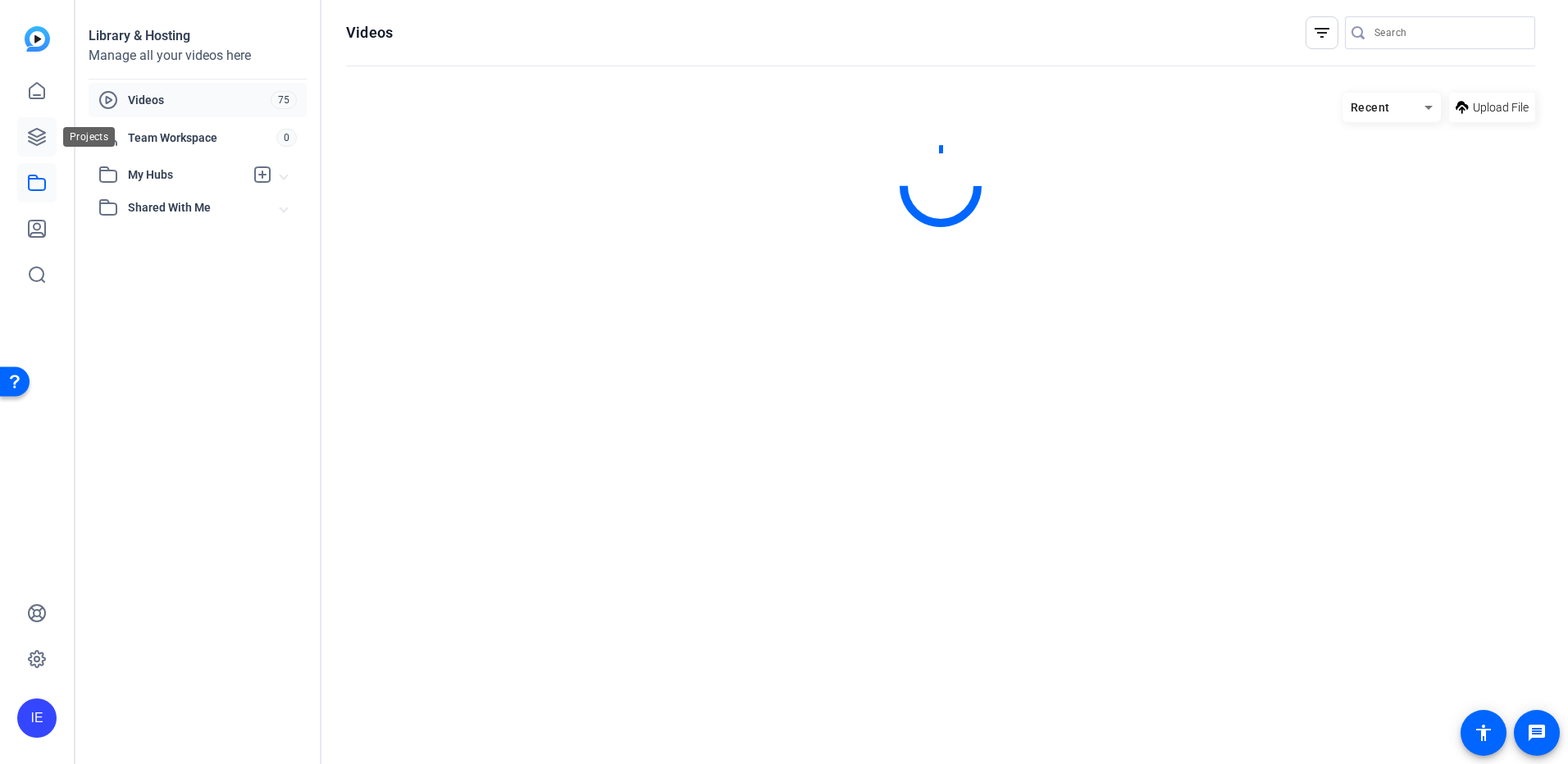
click at [48, 129] on link at bounding box center [37, 137] width 40 height 40
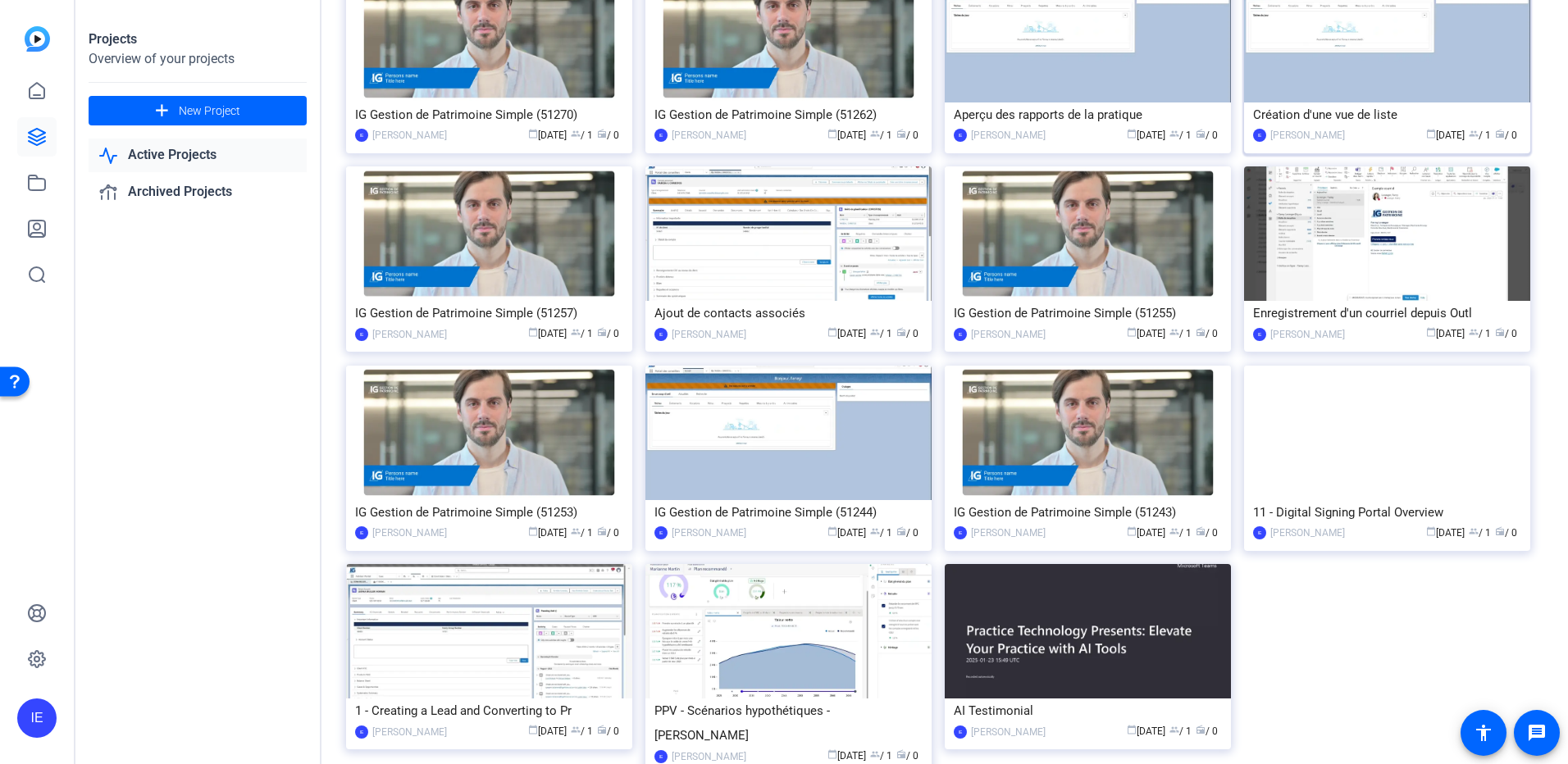
scroll to position [1165, 0]
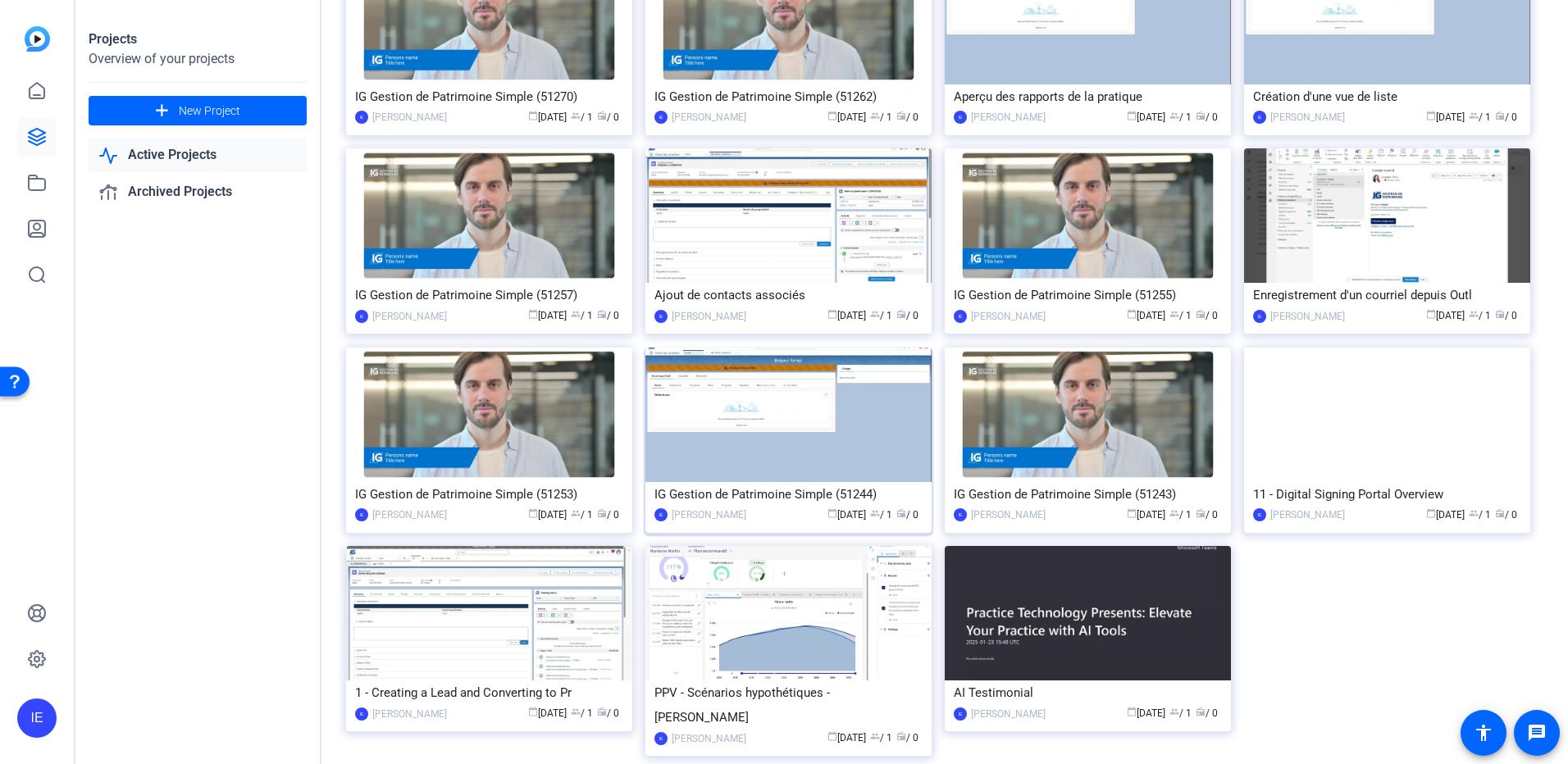
click at [802, 476] on img at bounding box center [788, 415] width 286 height 135
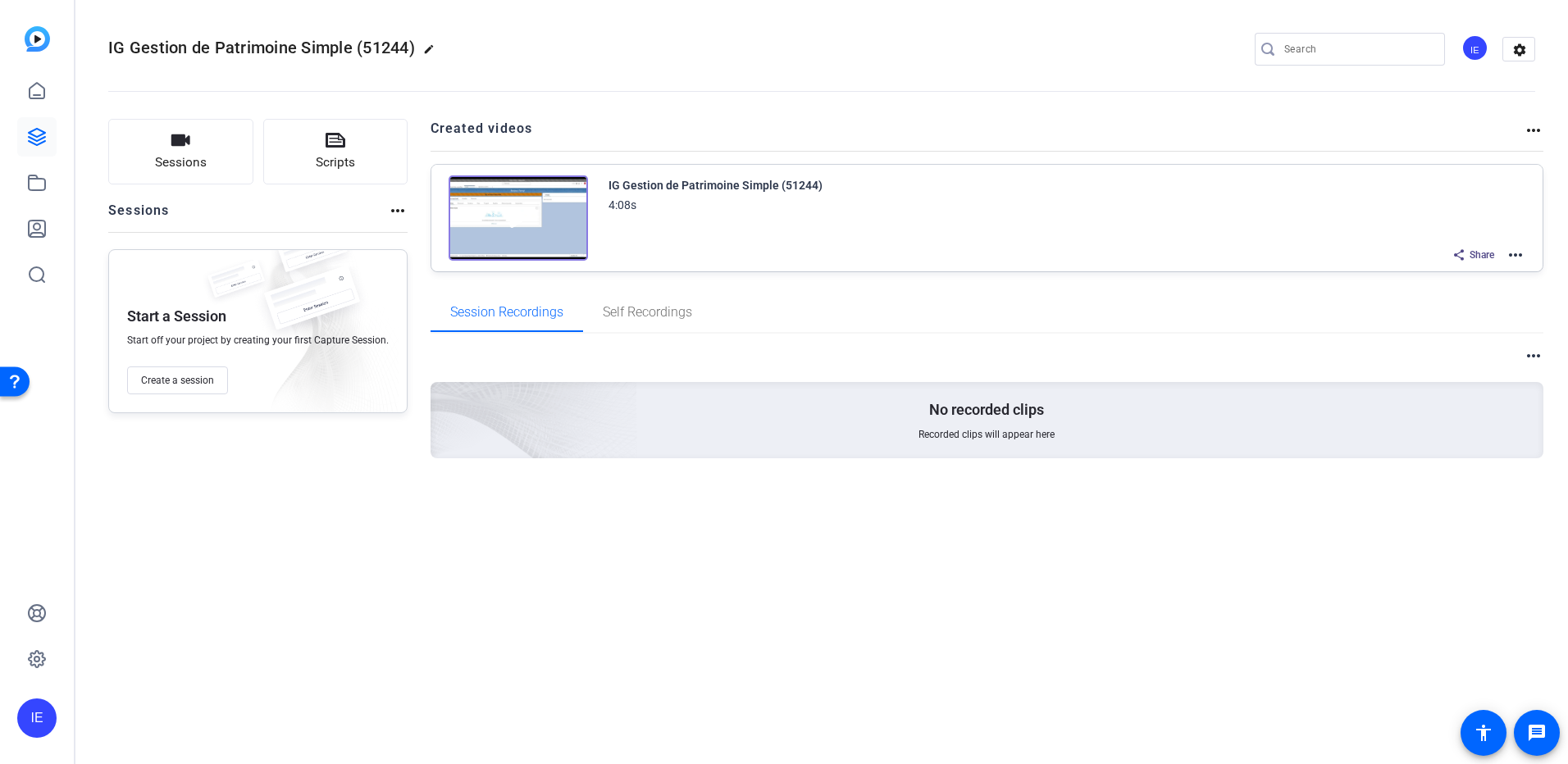
click at [1520, 255] on mat-icon "more_horiz" at bounding box center [1515, 255] width 19 height 19
click at [1449, 278] on span "Edit in Creator" at bounding box center [1454, 275] width 114 height 19
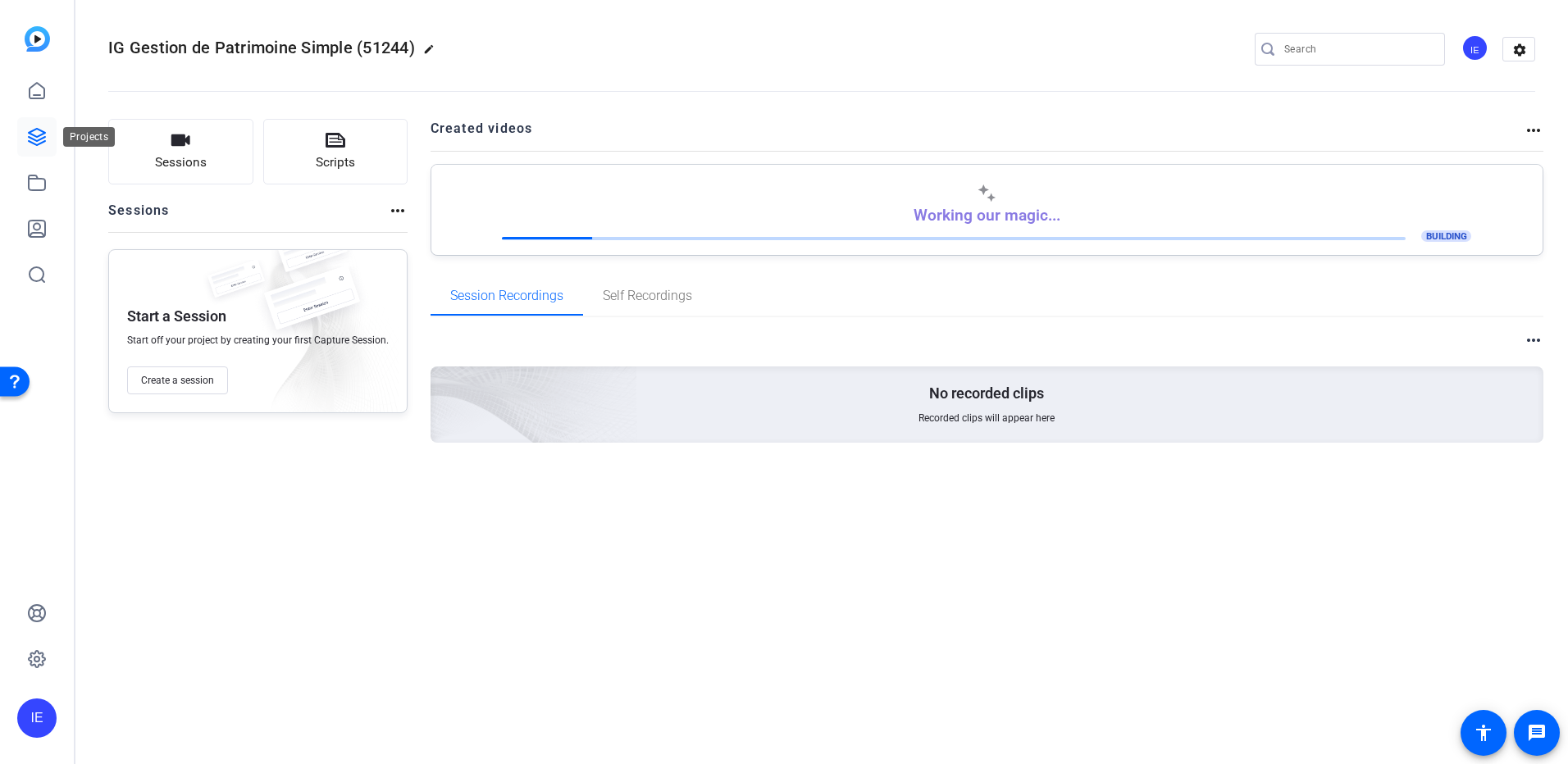
click at [35, 143] on icon at bounding box center [37, 137] width 19 height 19
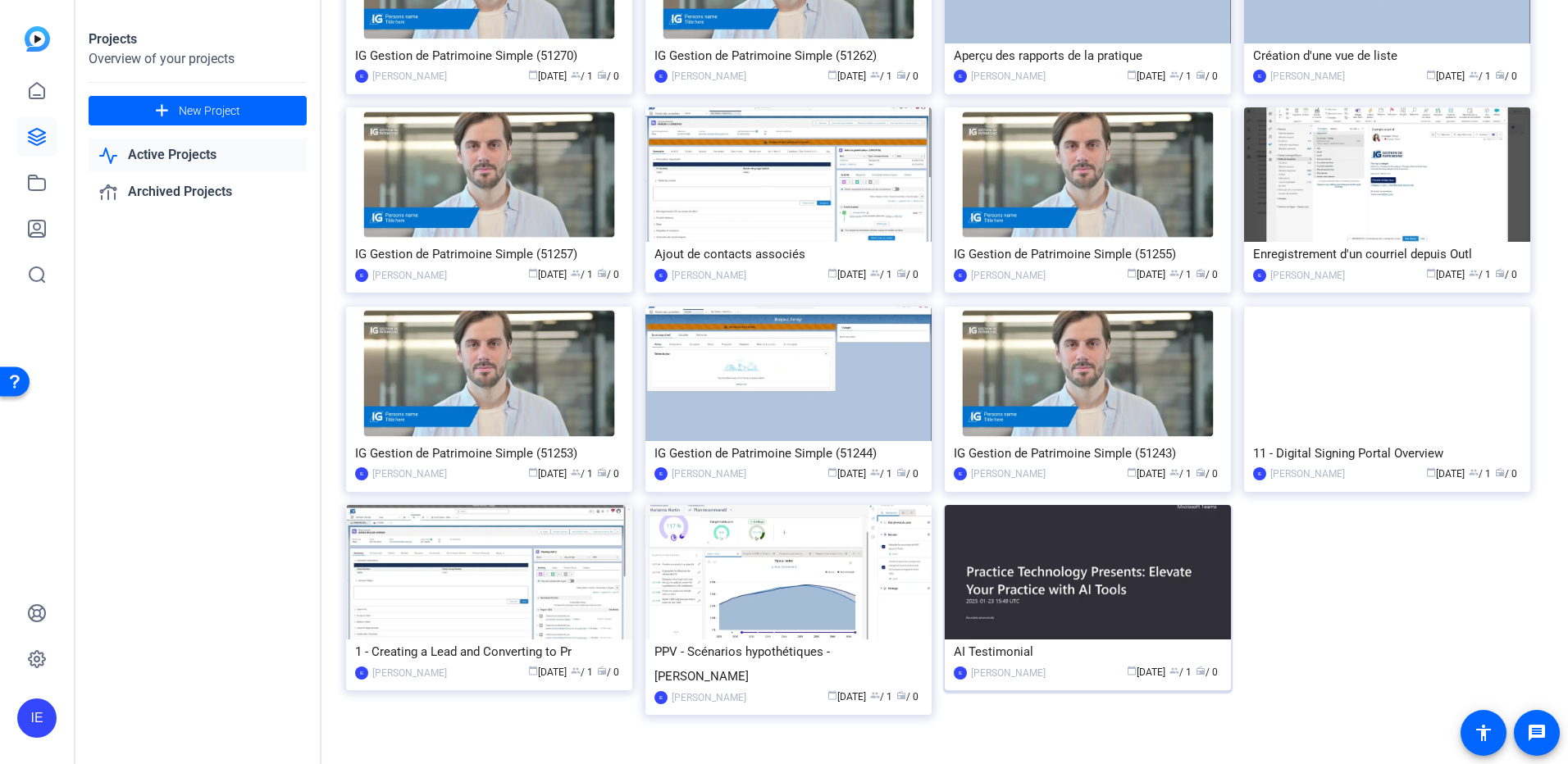
scroll to position [1228, 0]
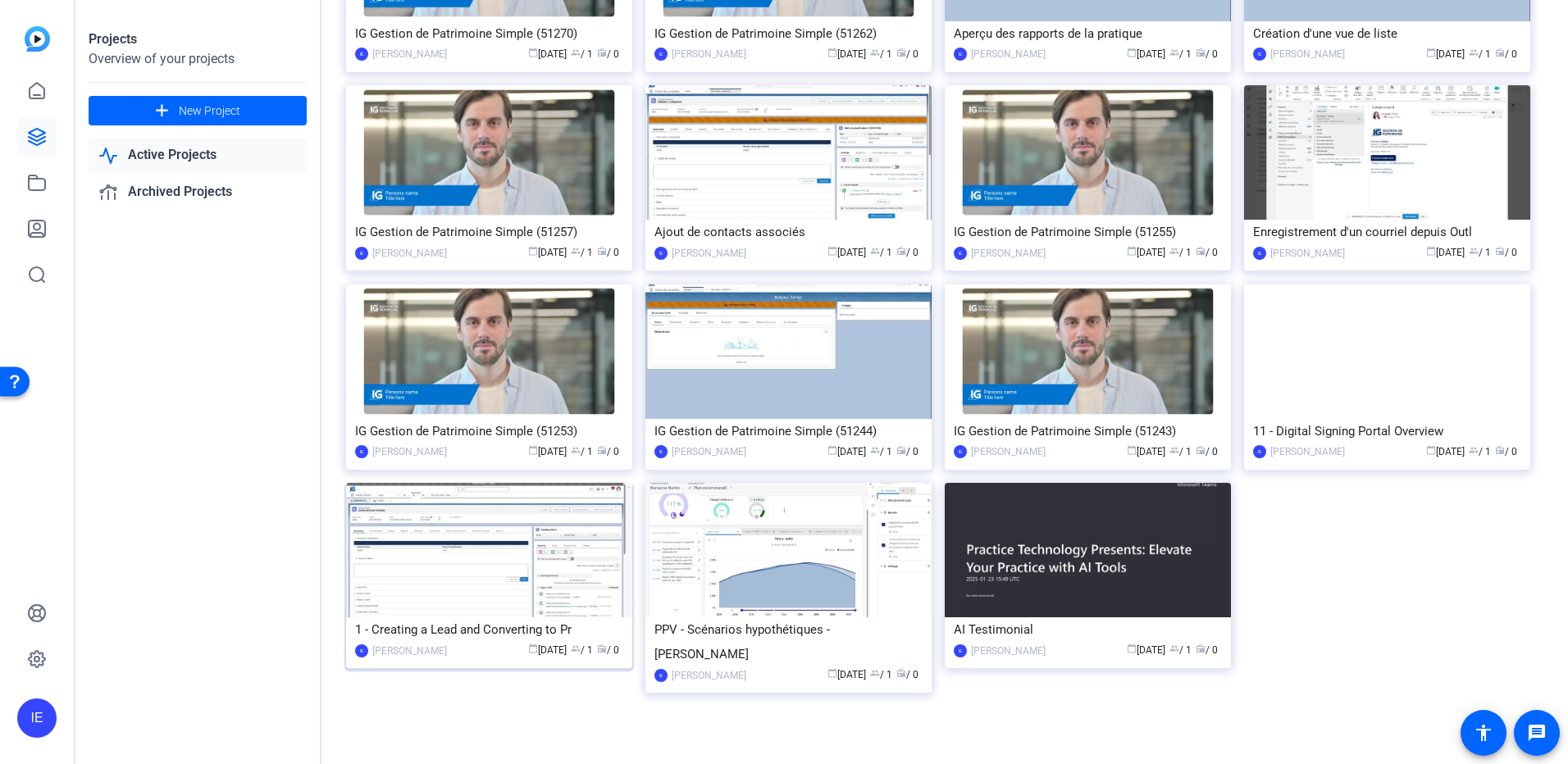
click at [502, 630] on div "1 - Creating a Lead and Converting to Pr" at bounding box center [489, 630] width 268 height 25
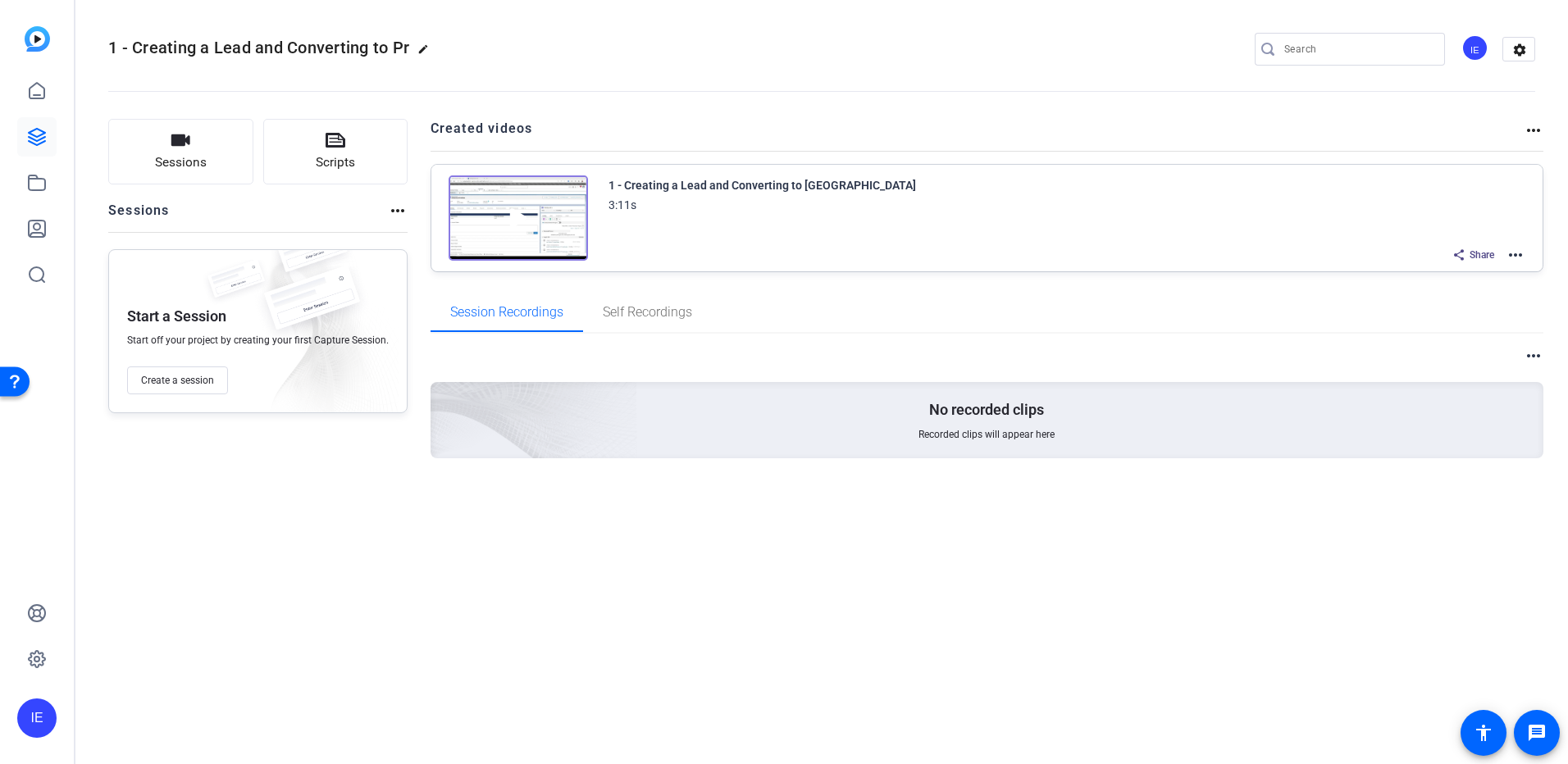
click at [1517, 248] on mat-icon "more_horiz" at bounding box center [1515, 255] width 19 height 19
click at [1467, 278] on span "Edit in Creator" at bounding box center [1454, 275] width 114 height 19
click at [33, 136] on icon at bounding box center [37, 137] width 17 height 17
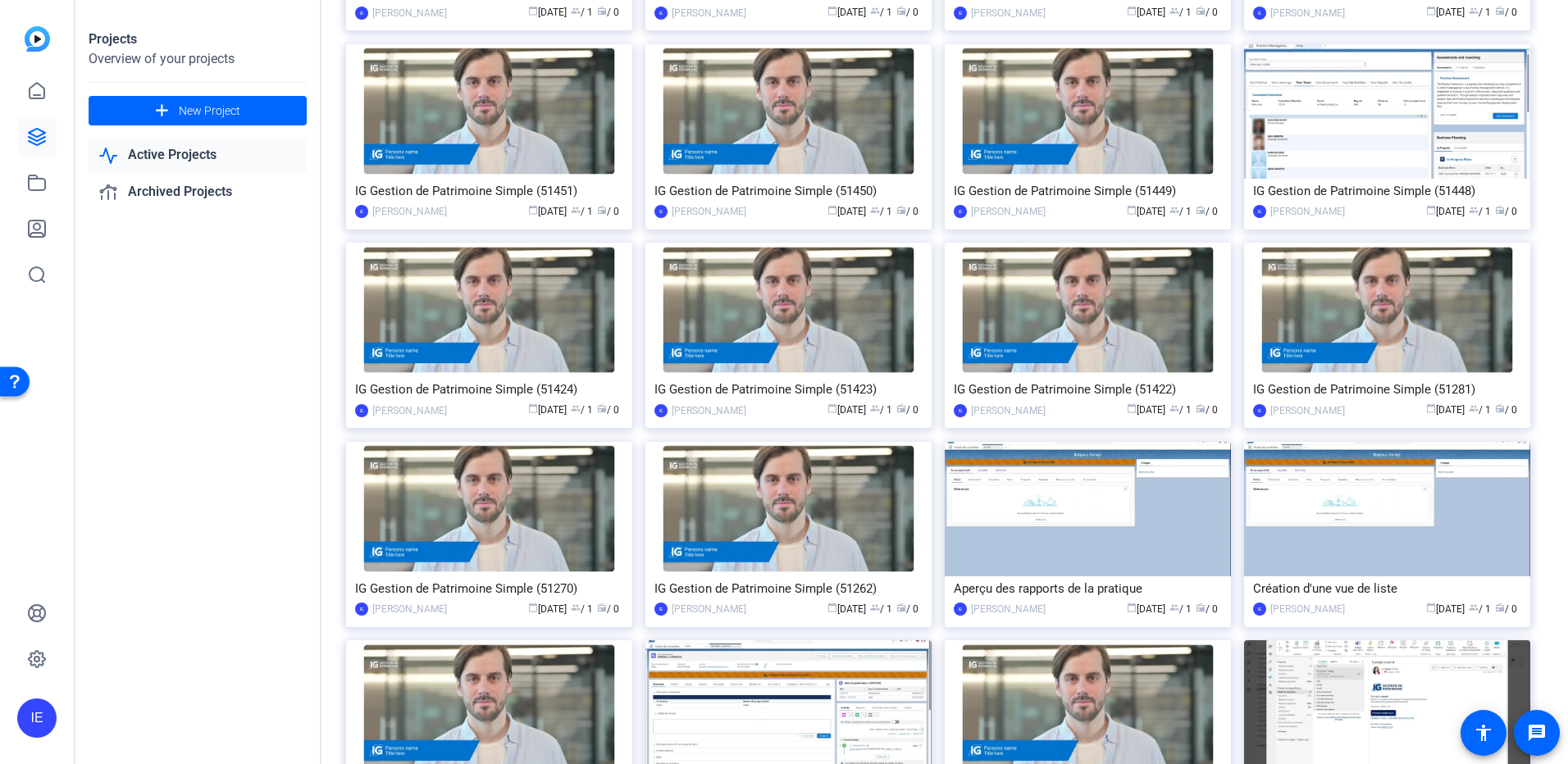
scroll to position [1228, 0]
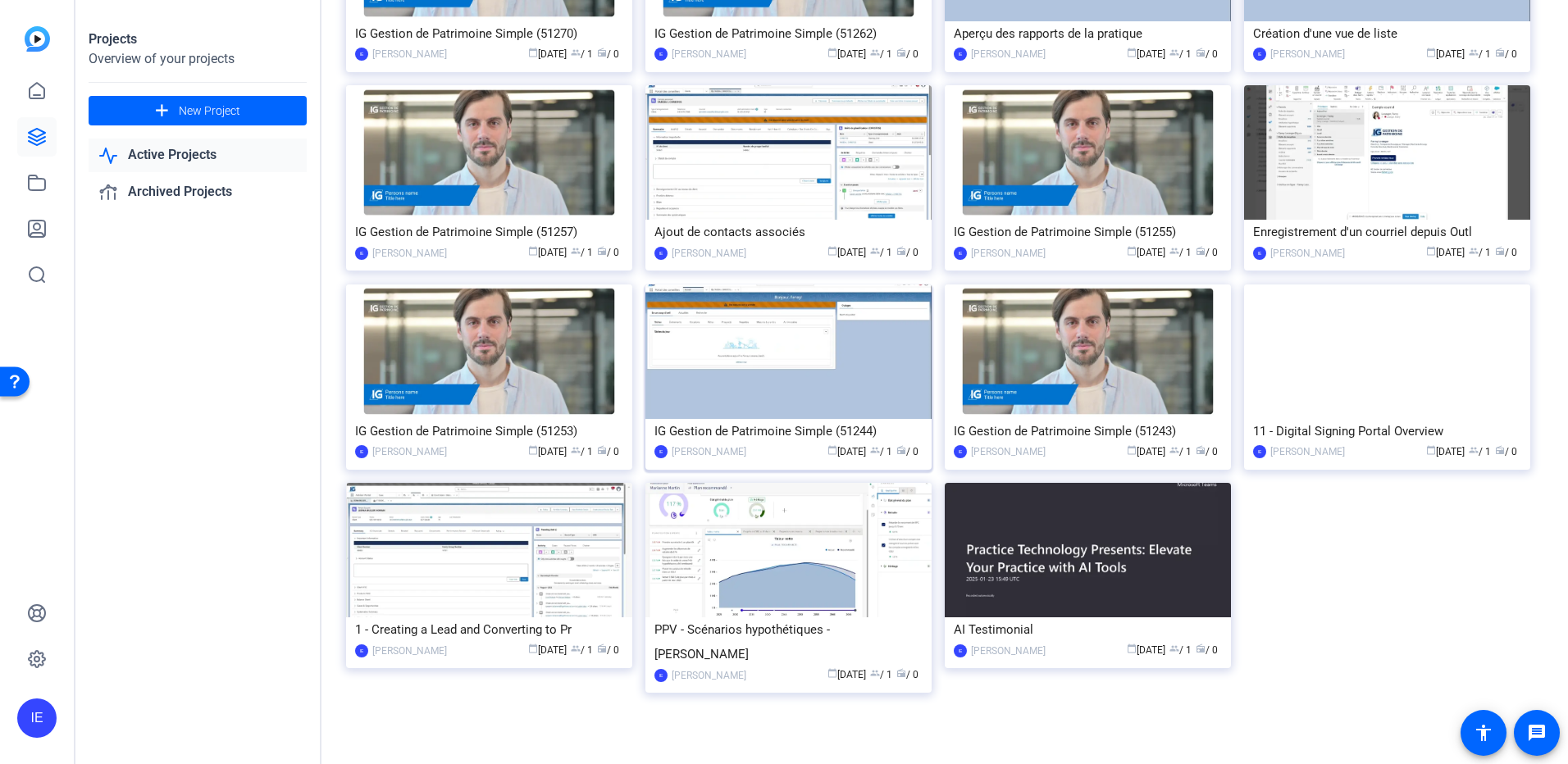
click at [780, 382] on img at bounding box center [788, 352] width 286 height 135
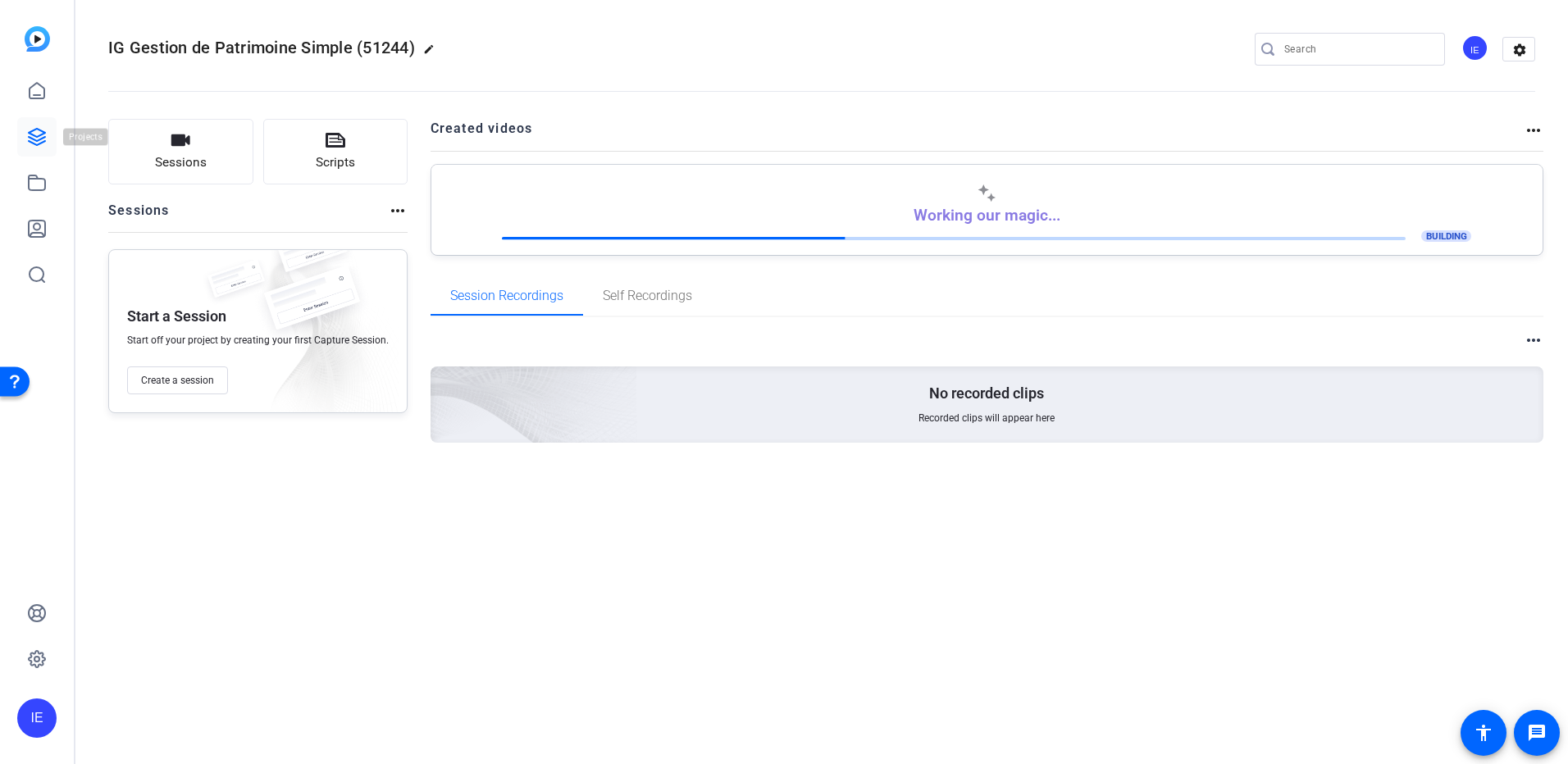
click at [41, 137] on icon at bounding box center [37, 137] width 19 height 19
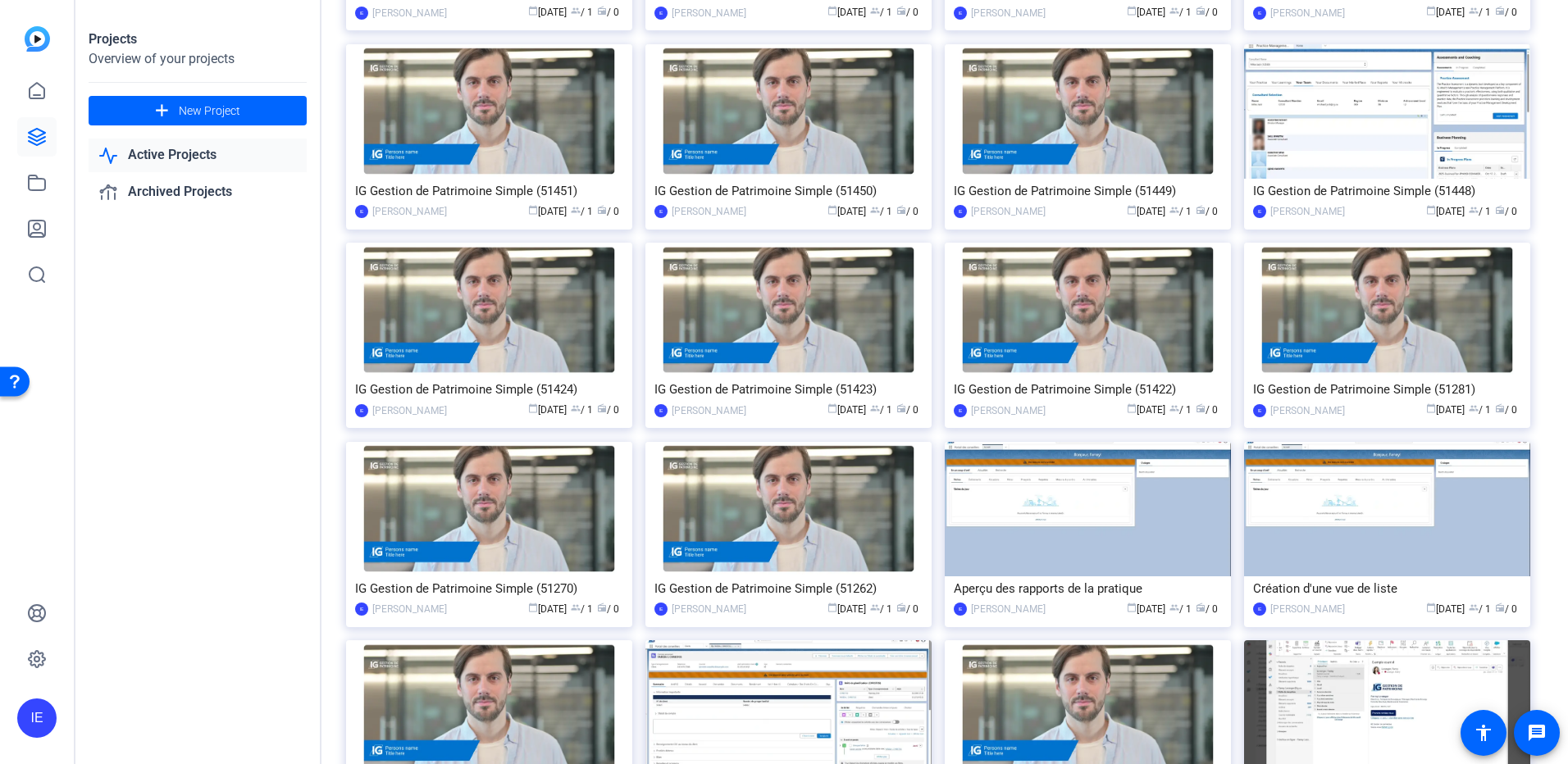
scroll to position [1228, 0]
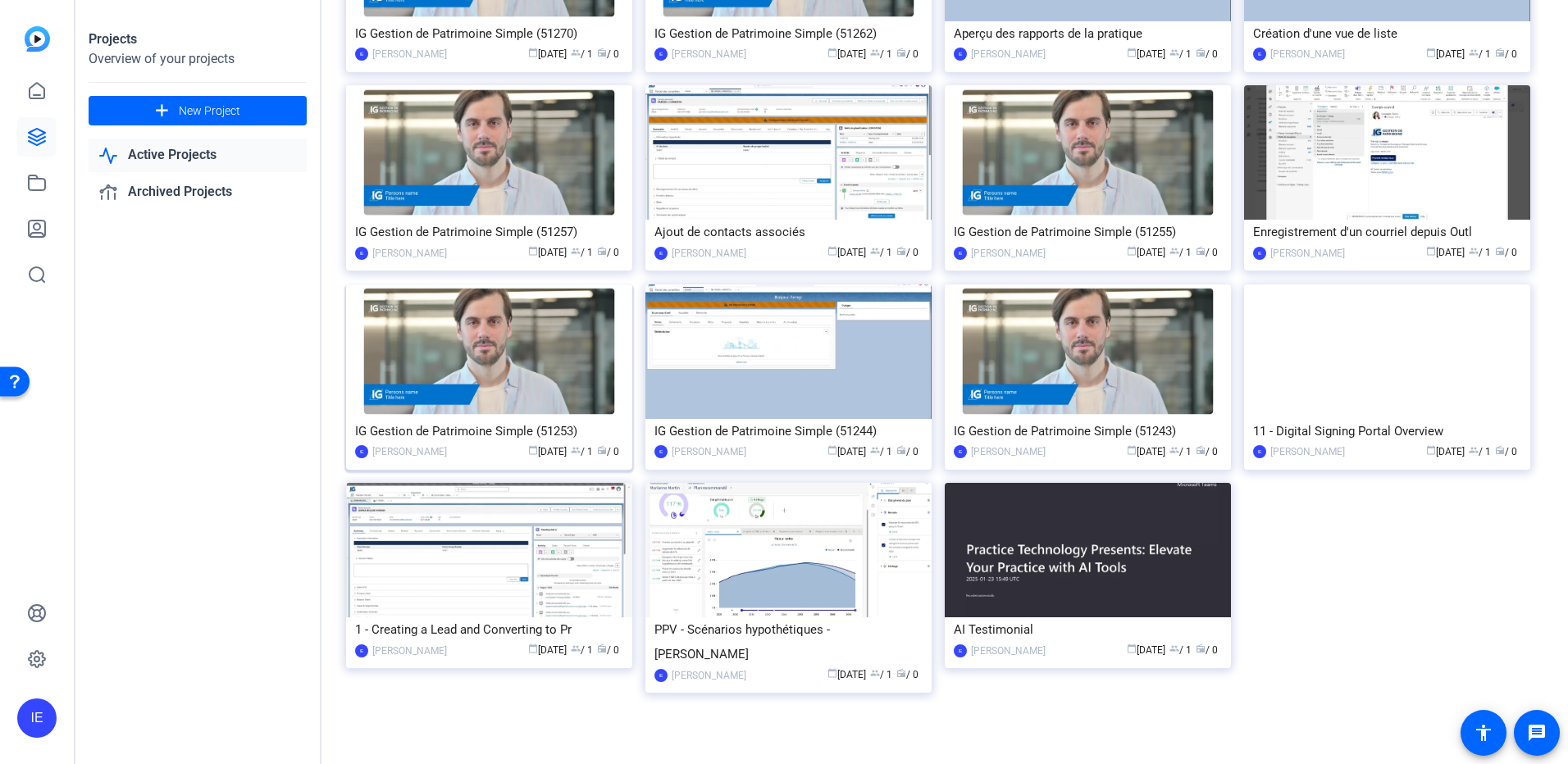
click at [555, 376] on img at bounding box center [489, 352] width 286 height 135
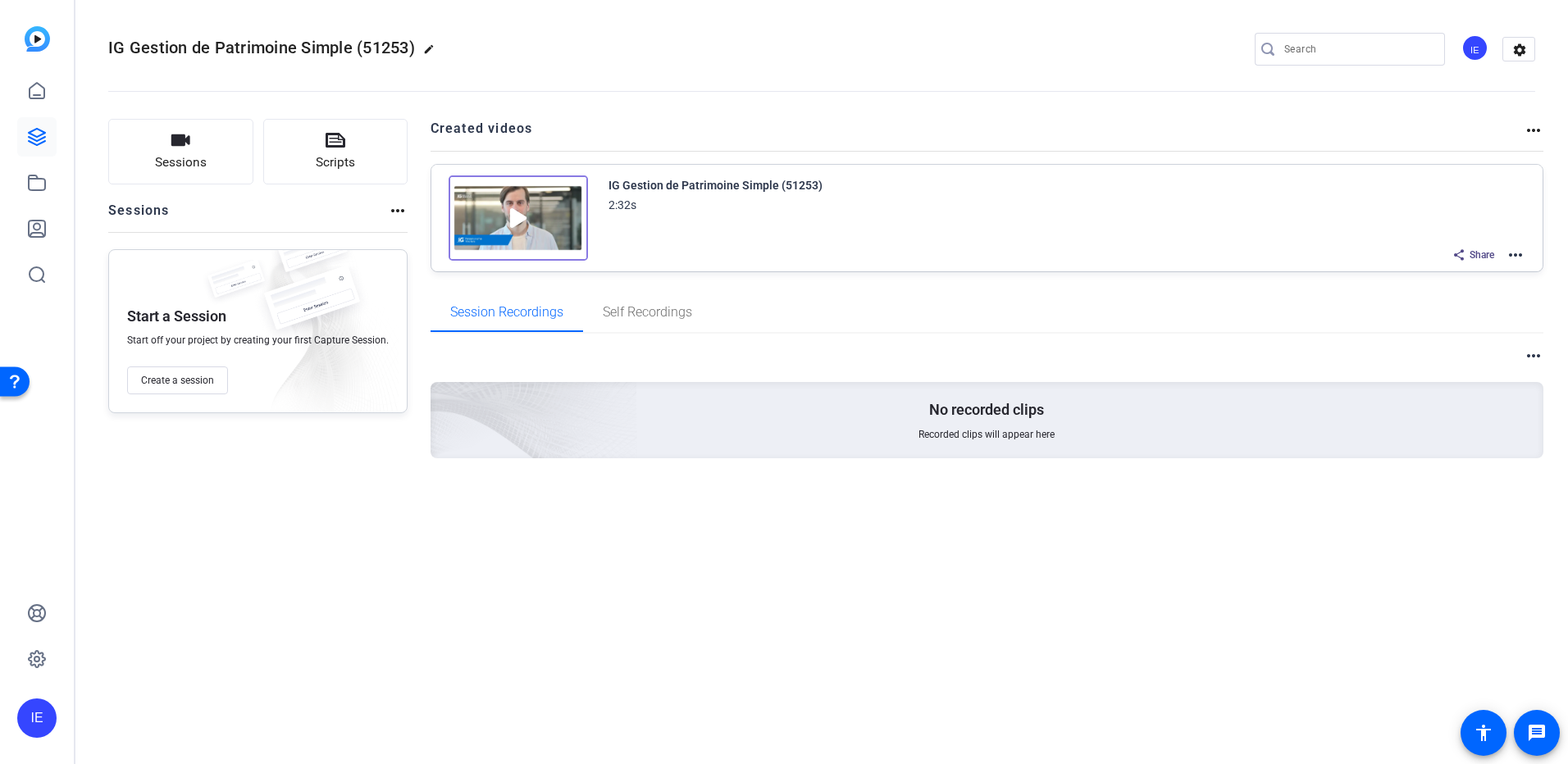
click at [1514, 251] on mat-icon "more_horiz" at bounding box center [1515, 255] width 19 height 19
click at [1480, 267] on span "Edit in Creator" at bounding box center [1454, 275] width 114 height 19
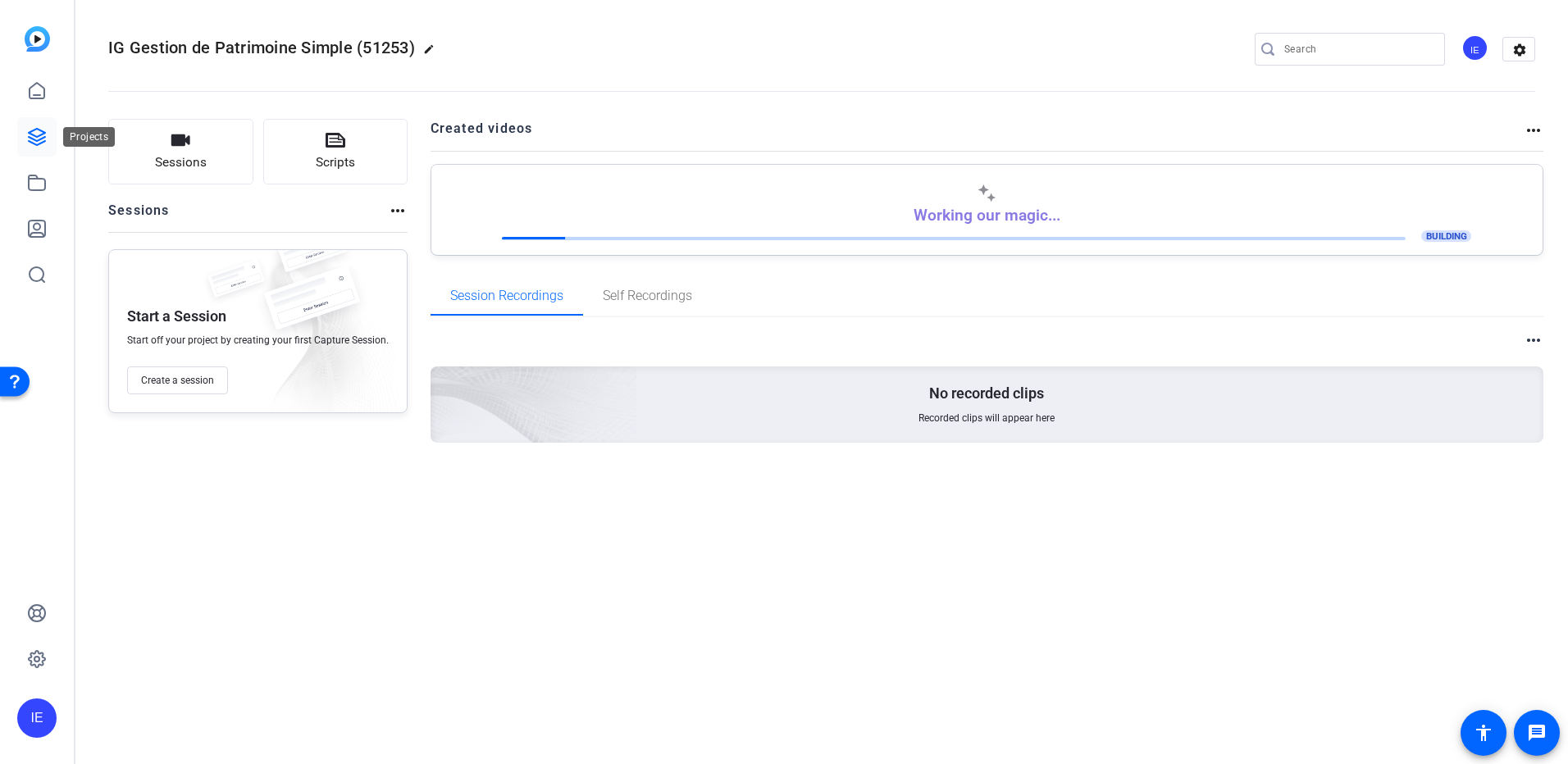
click at [36, 145] on icon at bounding box center [37, 137] width 17 height 17
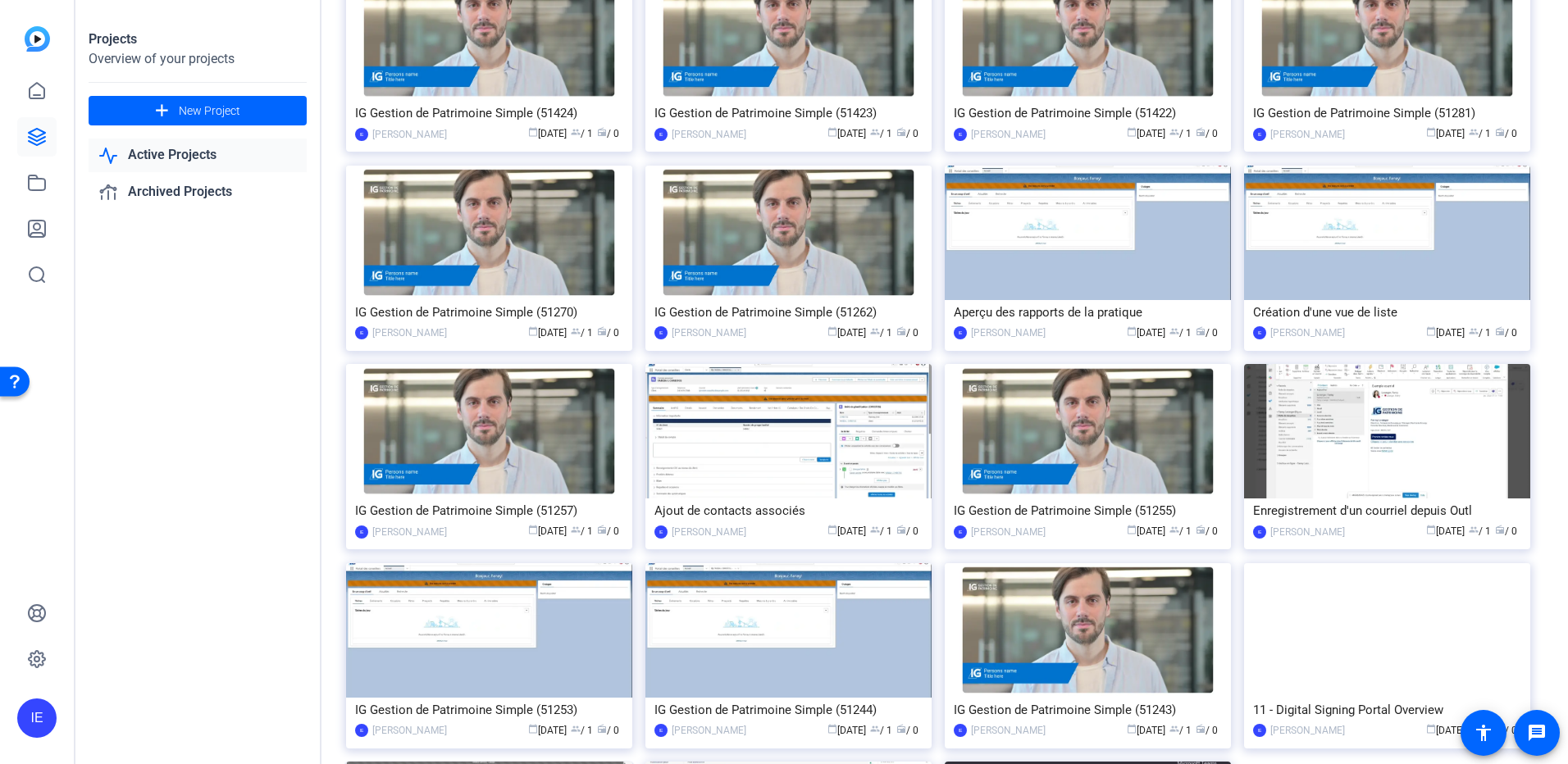
scroll to position [1228, 0]
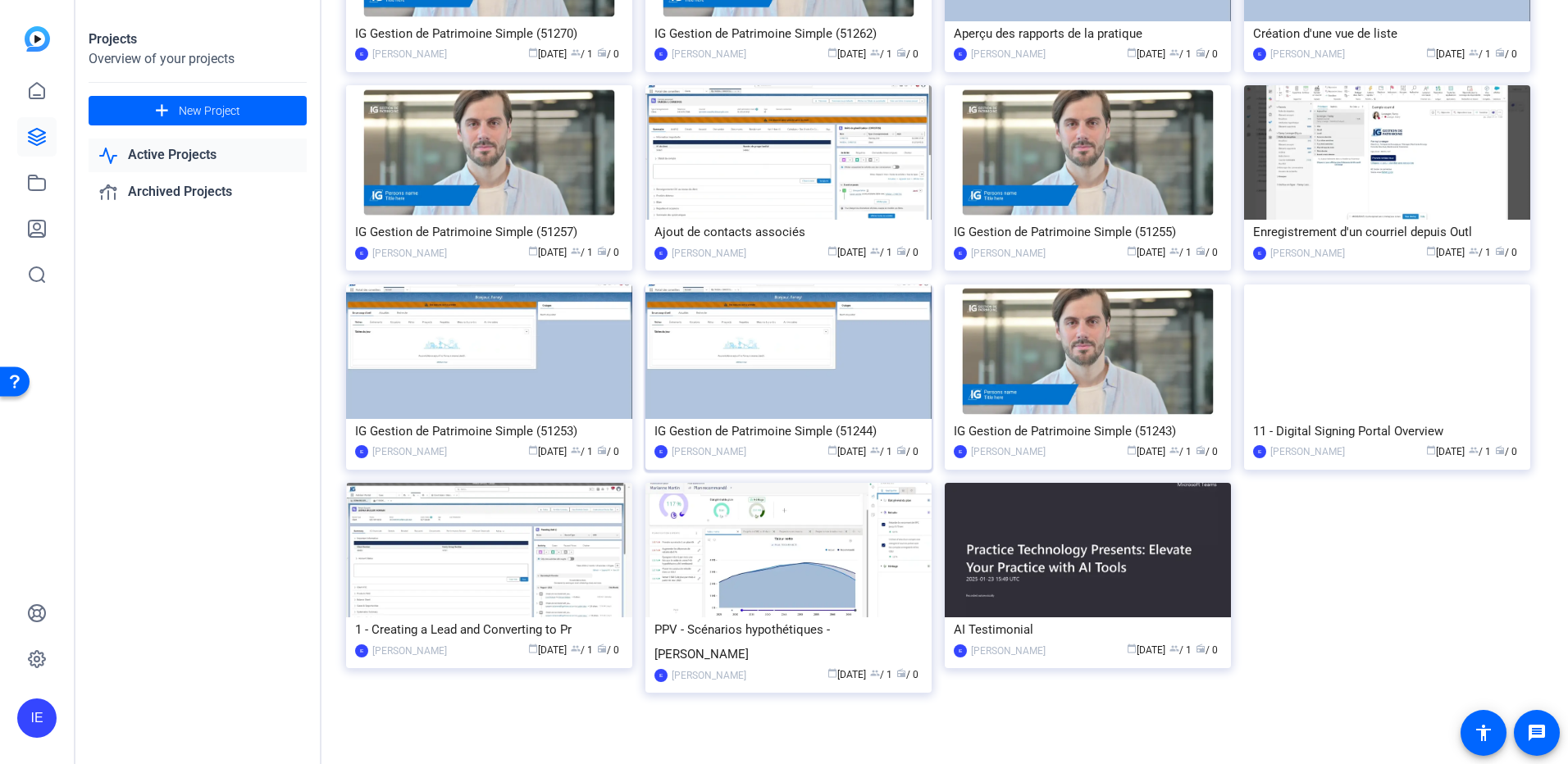
click at [777, 376] on img at bounding box center [788, 352] width 286 height 135
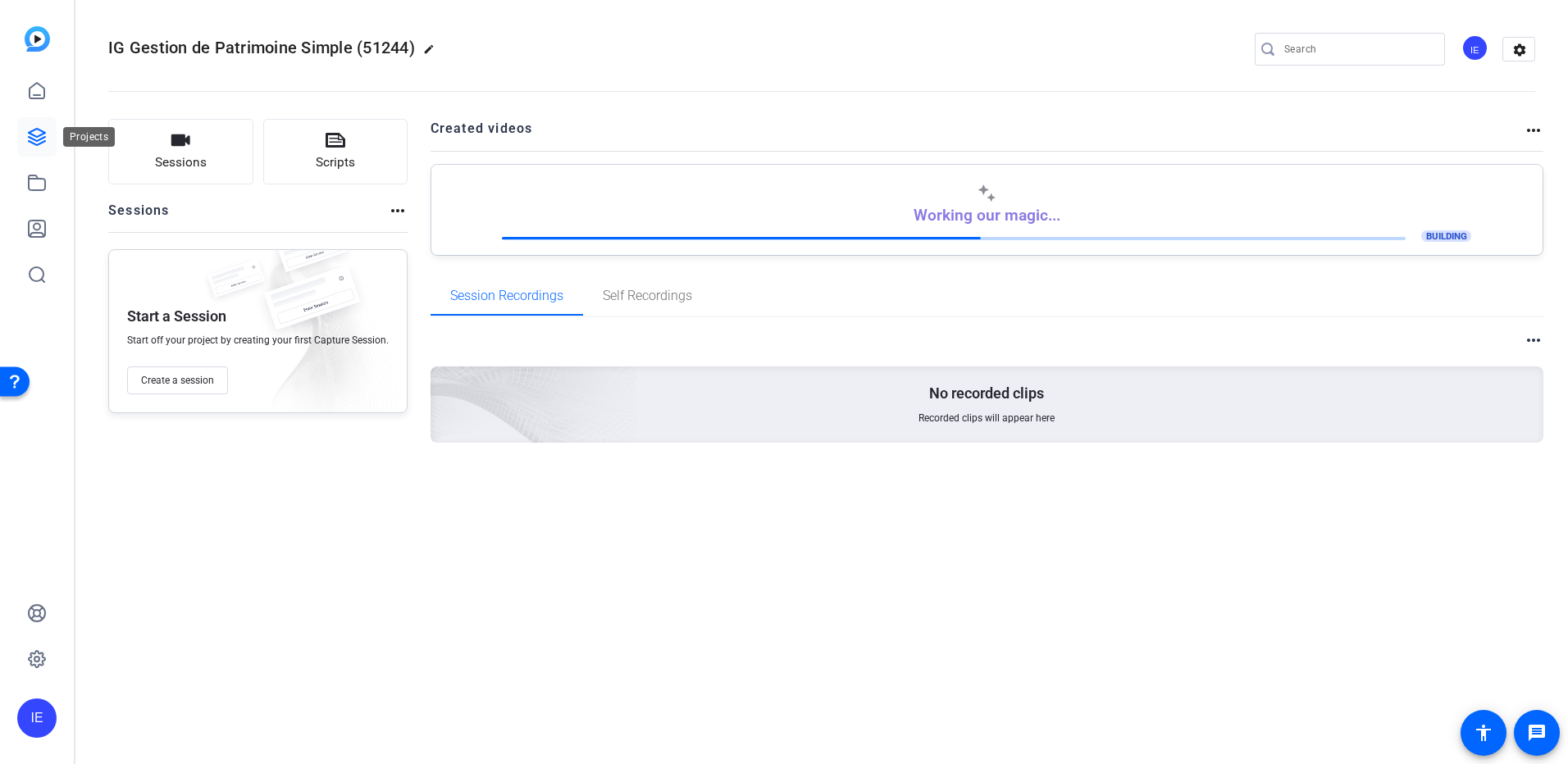
click at [30, 136] on icon at bounding box center [37, 137] width 19 height 19
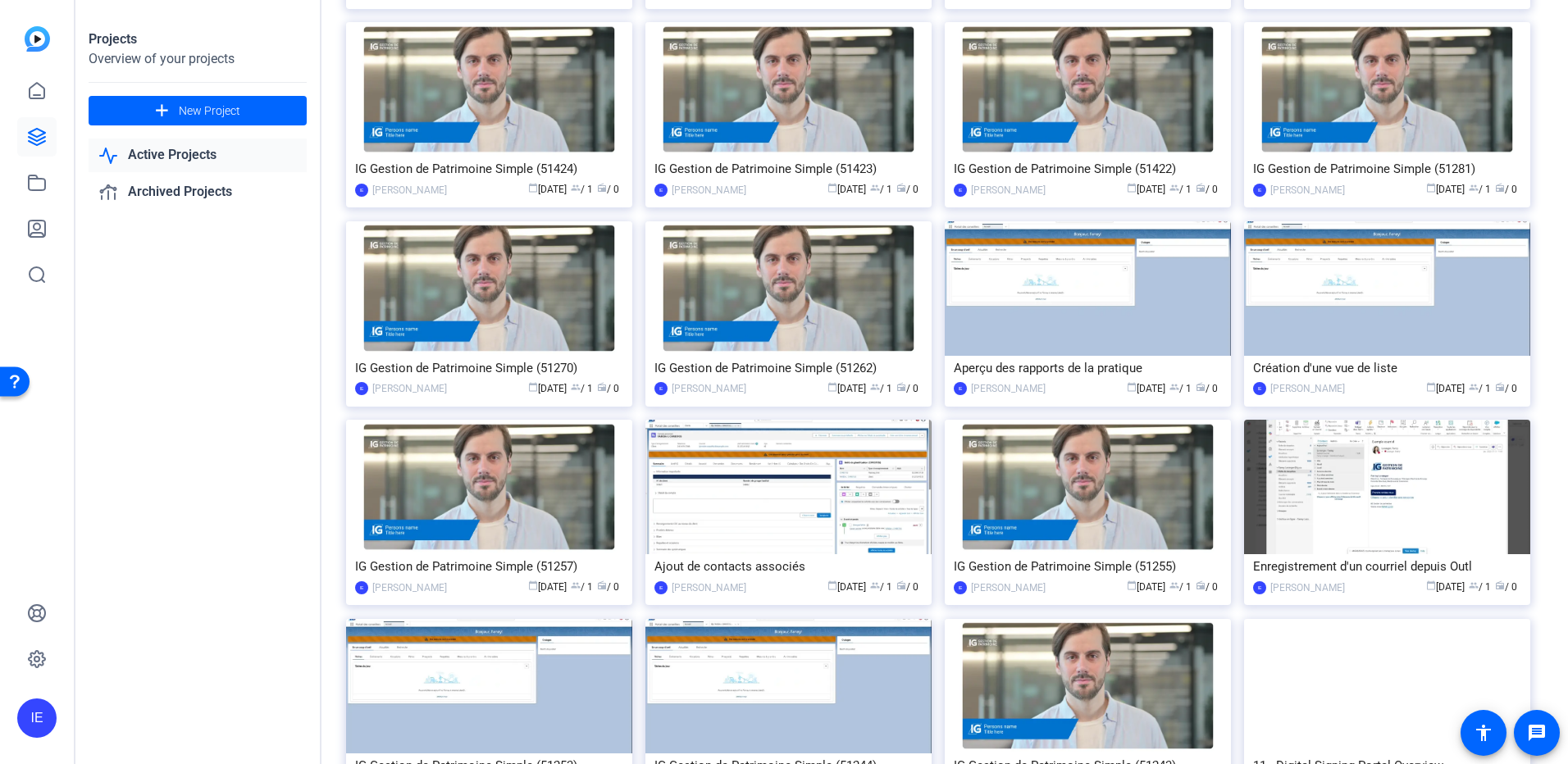
scroll to position [1228, 0]
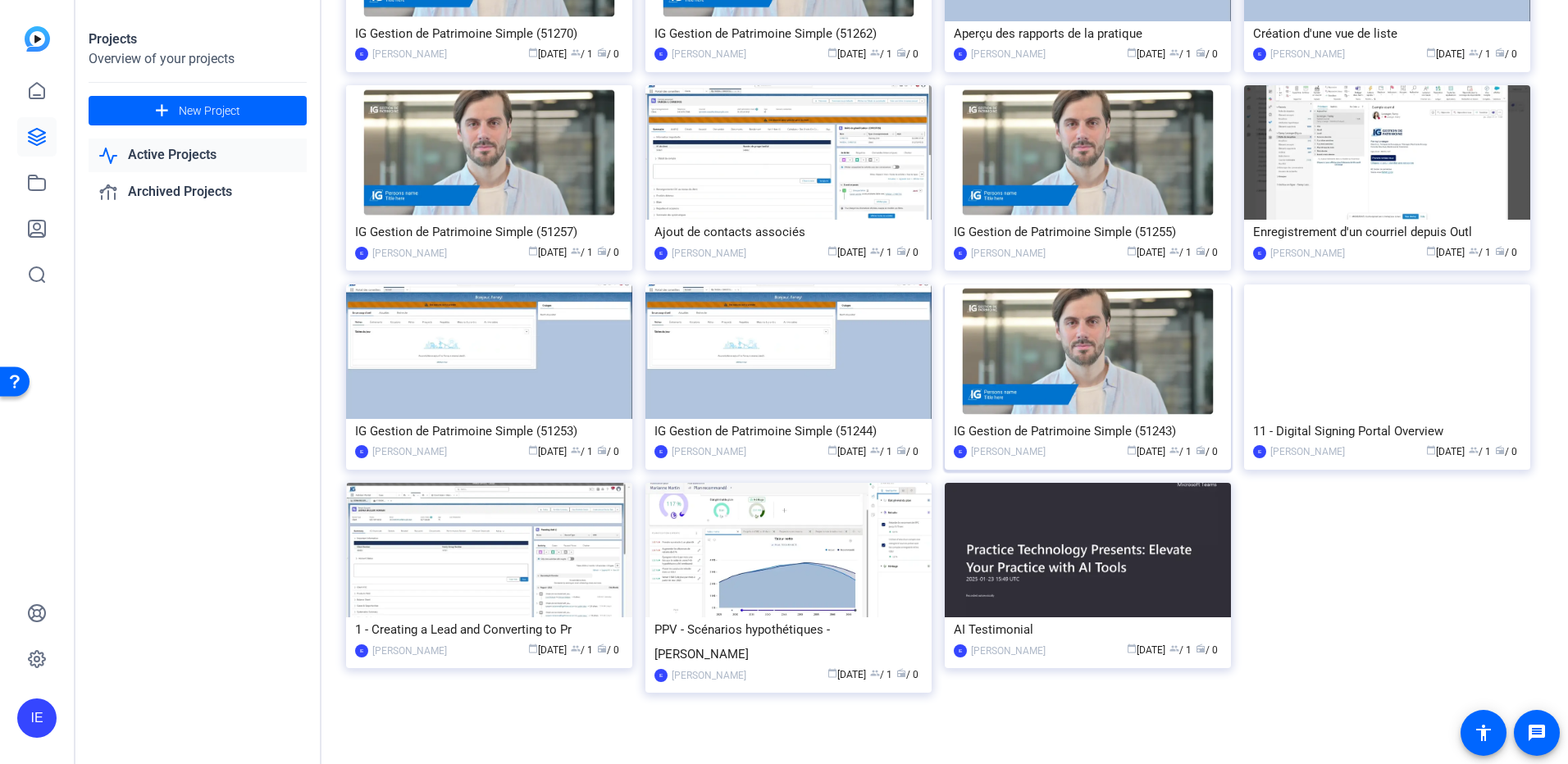
click at [1112, 366] on img at bounding box center [1088, 352] width 286 height 135
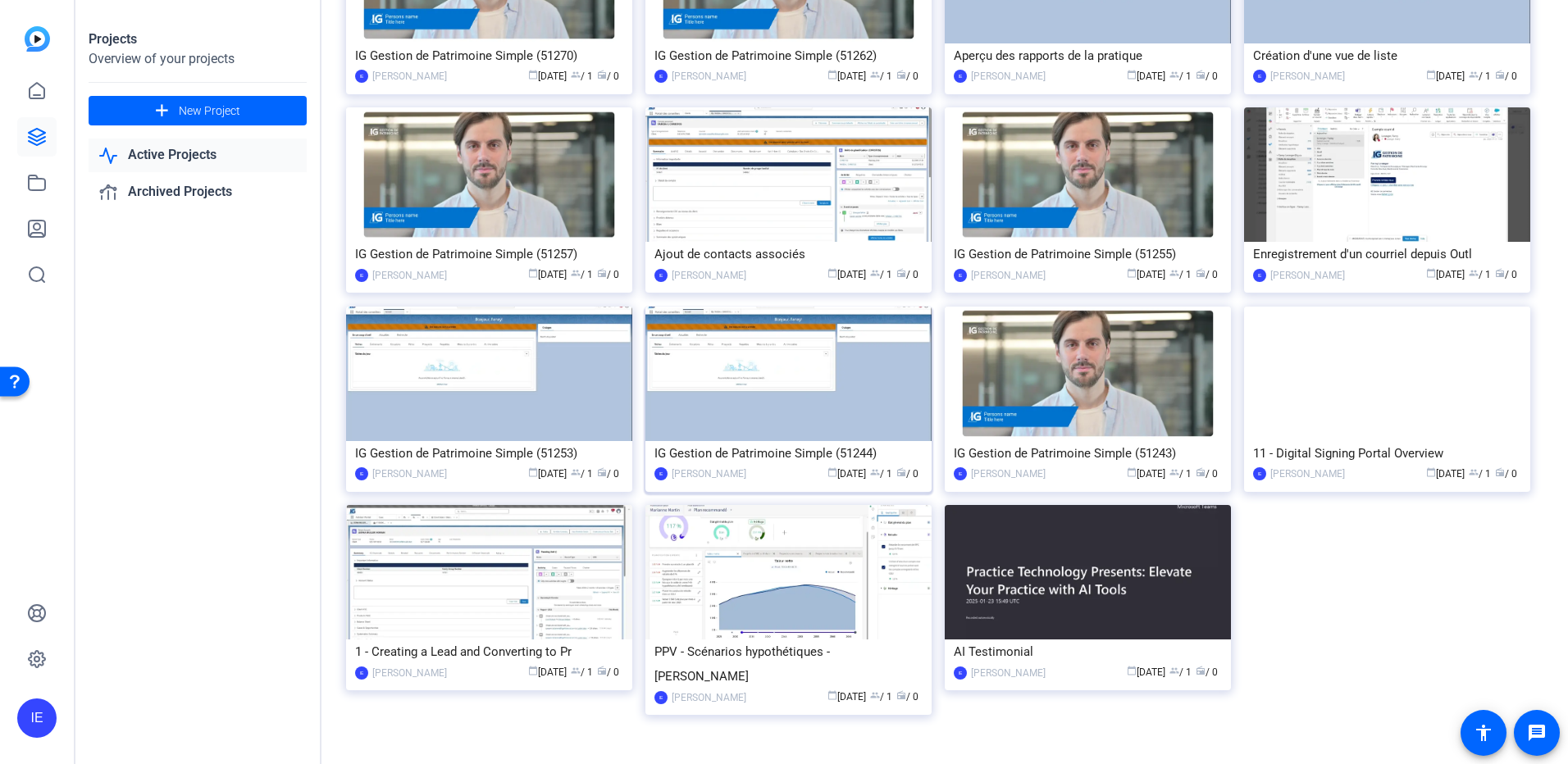
scroll to position [1228, 0]
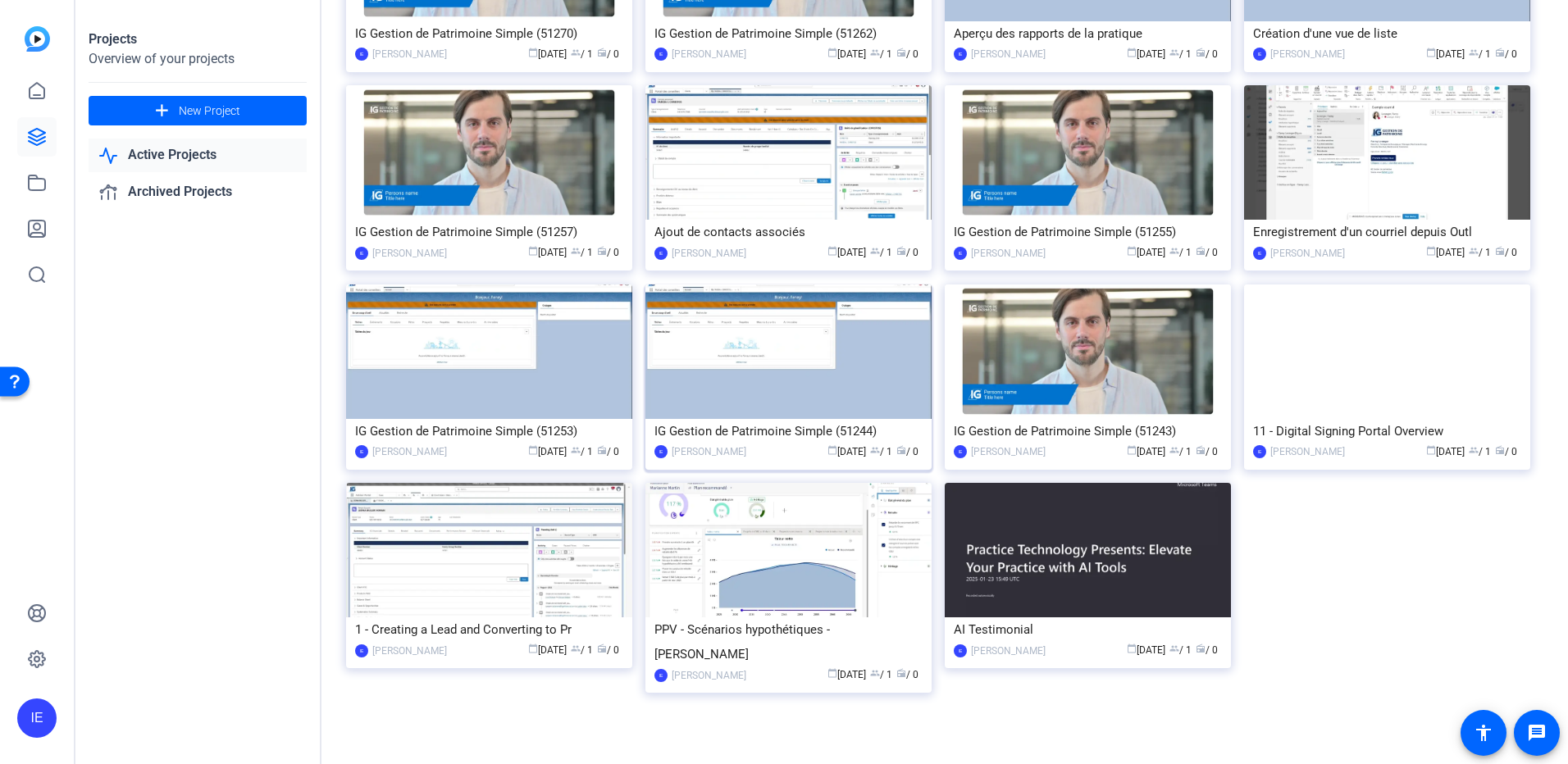
click at [759, 369] on img at bounding box center [788, 352] width 286 height 135
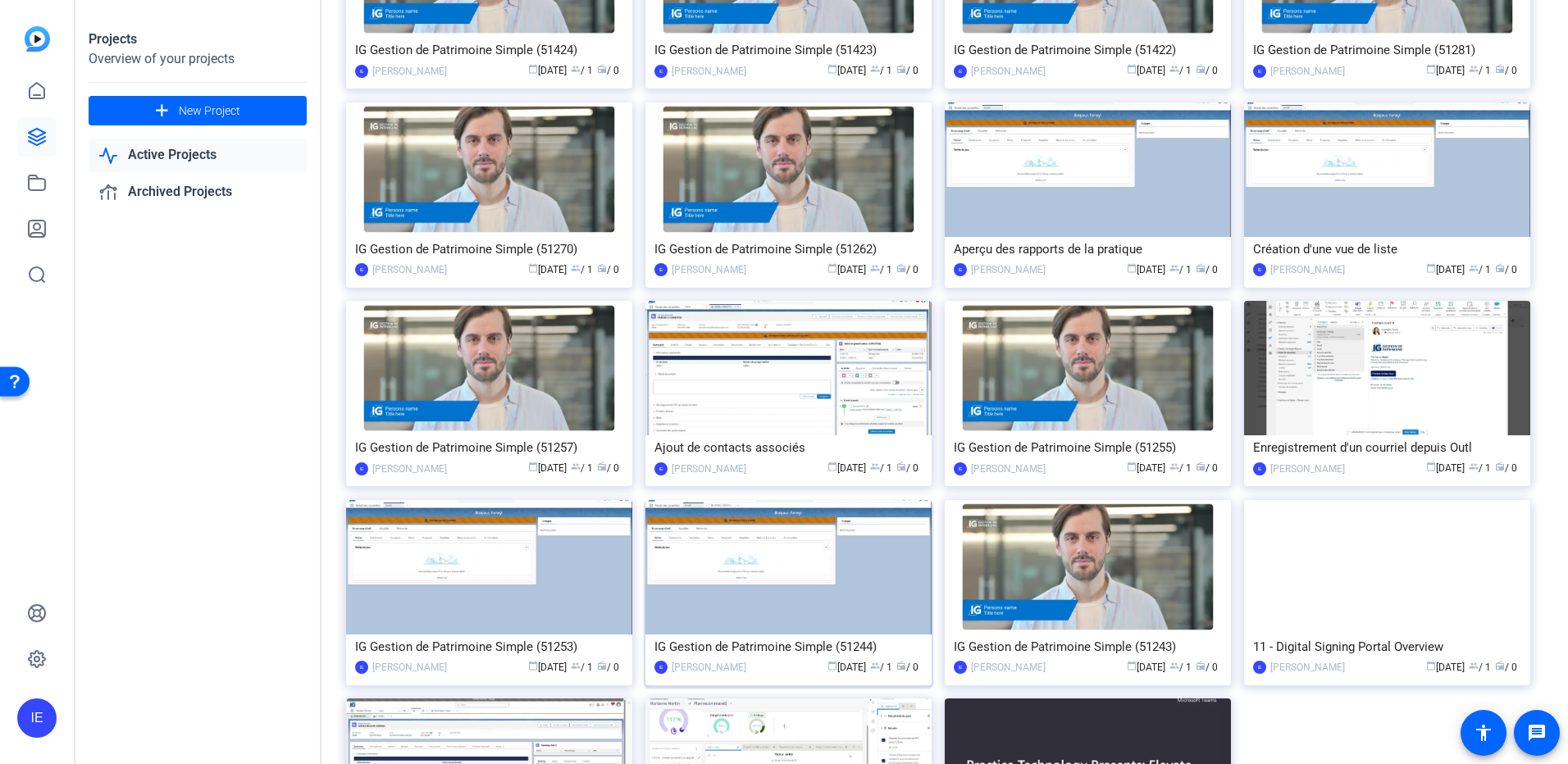
scroll to position [1228, 0]
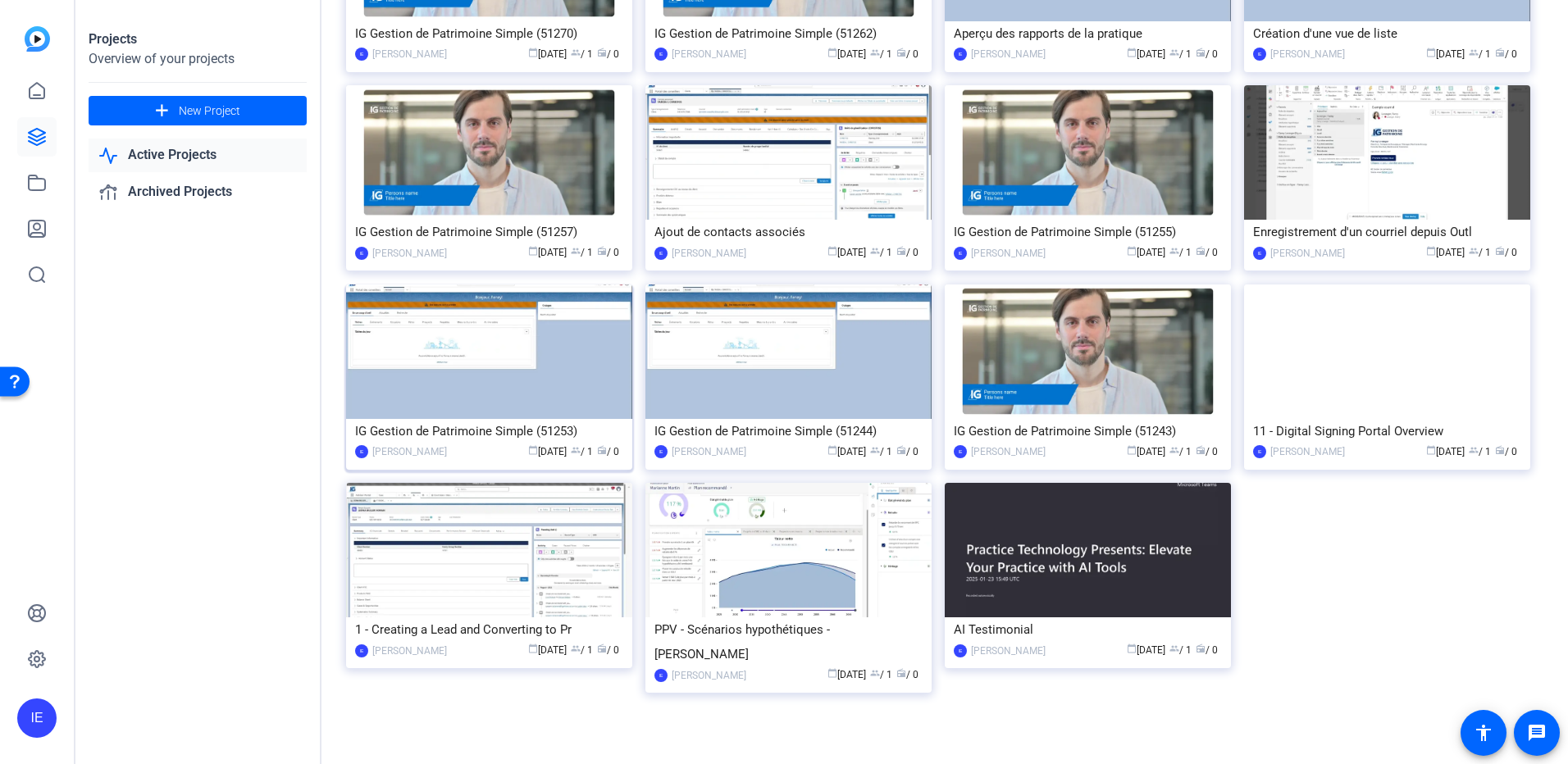
click at [524, 407] on img at bounding box center [489, 352] width 286 height 135
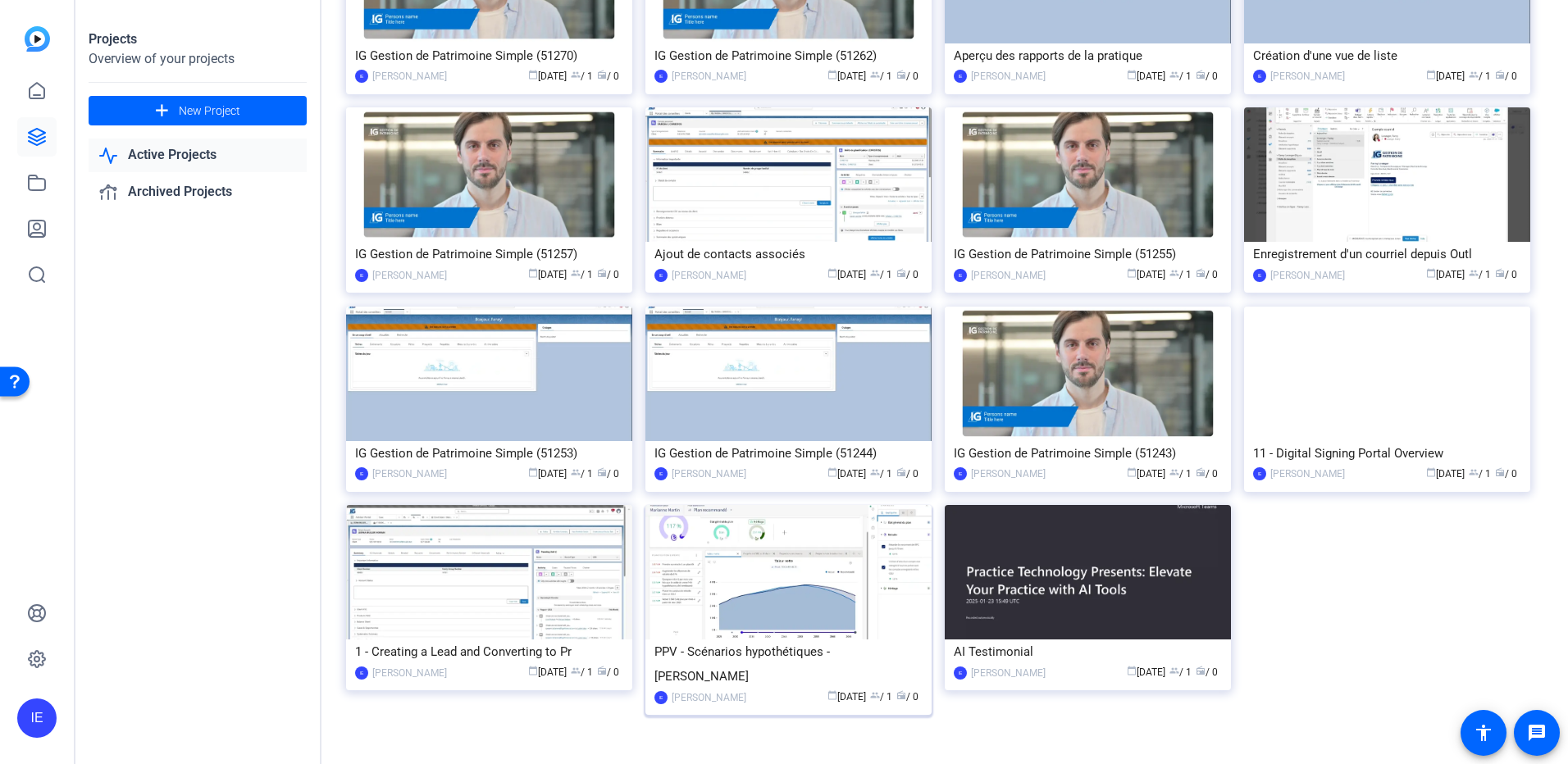
scroll to position [1228, 0]
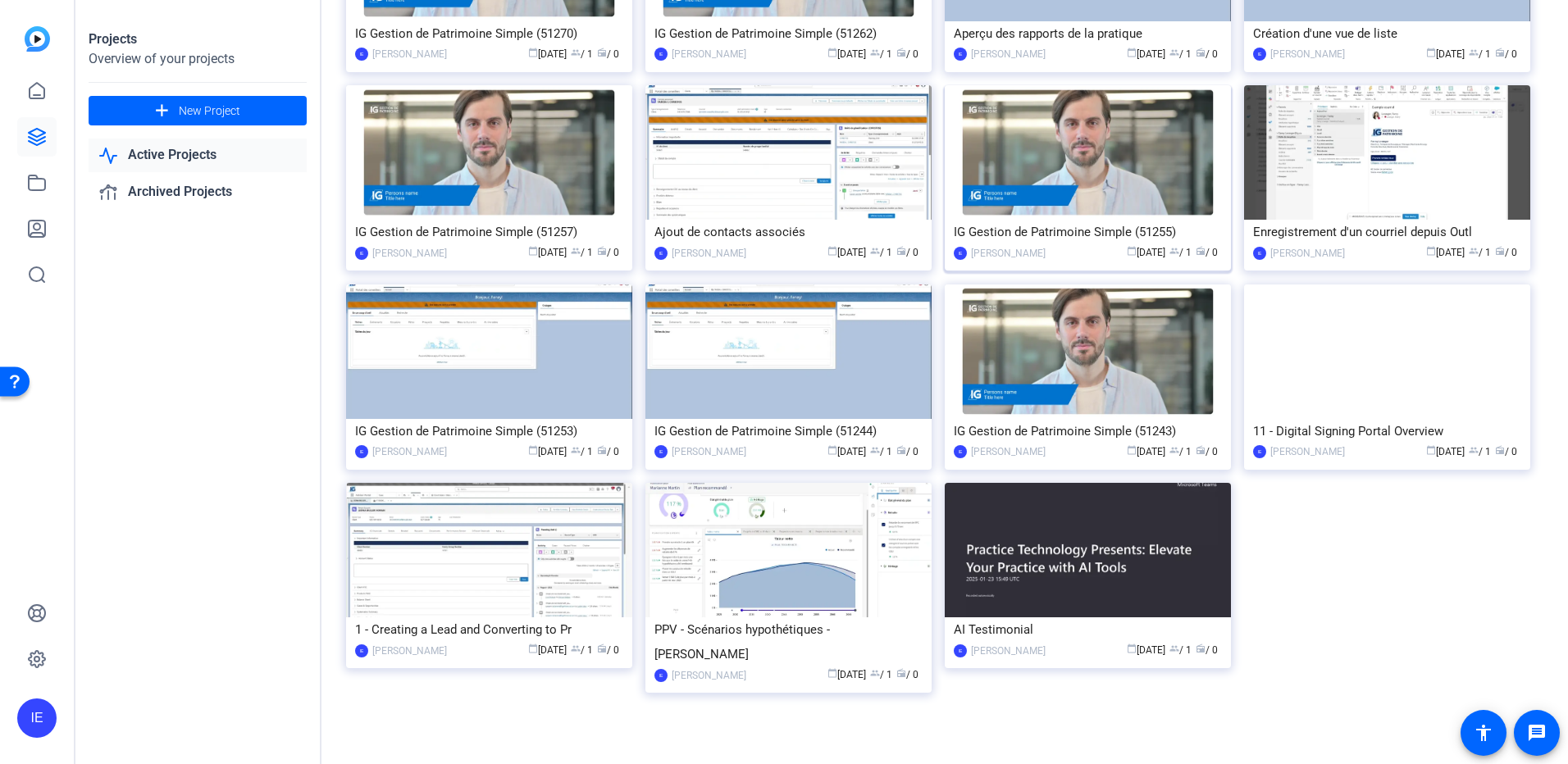
click at [1104, 171] on img at bounding box center [1088, 152] width 286 height 135
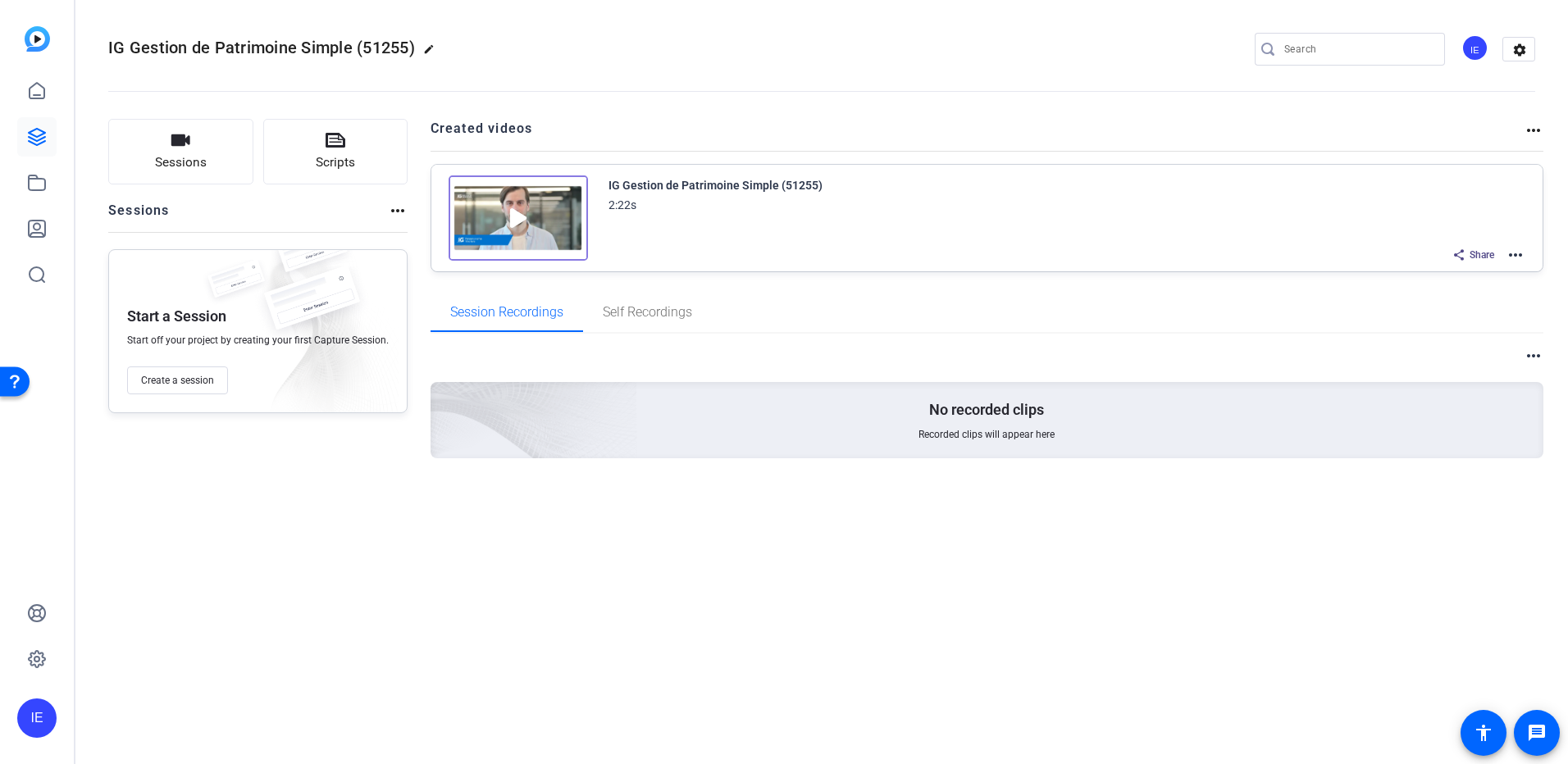
click at [1520, 250] on mat-icon "more_horiz" at bounding box center [1515, 255] width 19 height 19
click at [1500, 265] on span "Edit in Creator" at bounding box center [1454, 275] width 114 height 19
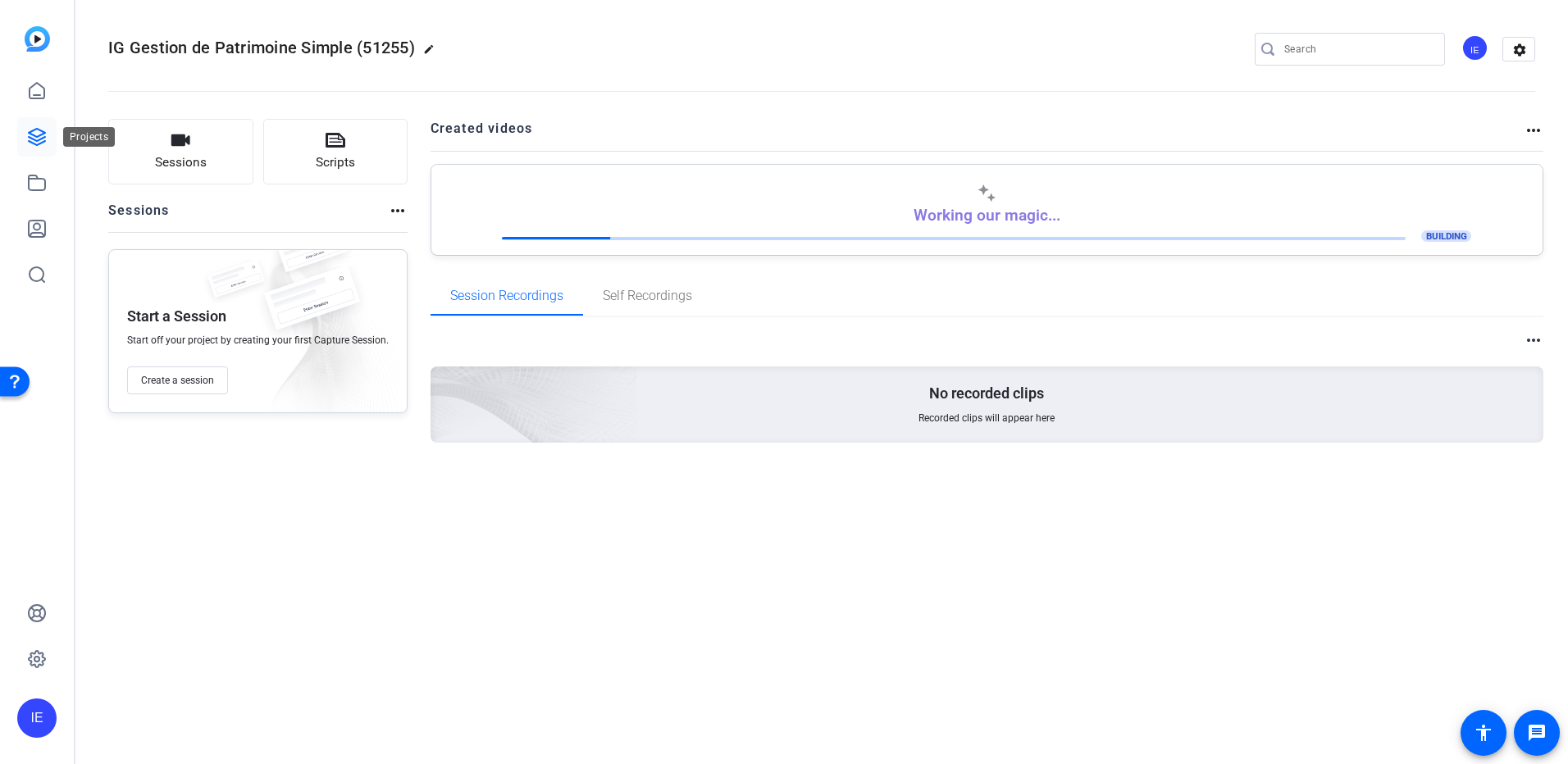
click at [41, 138] on icon at bounding box center [37, 137] width 17 height 17
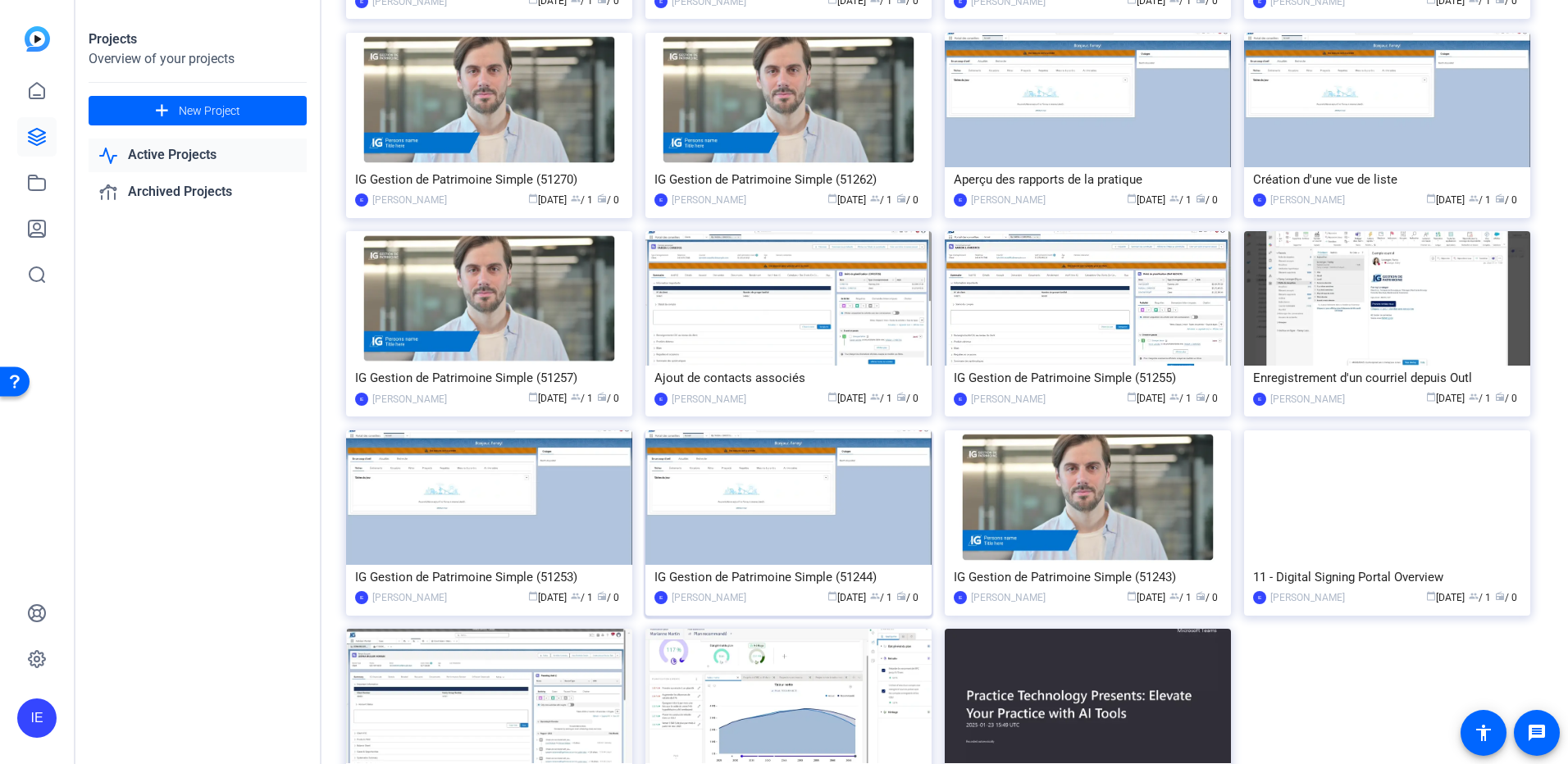
scroll to position [1228, 0]
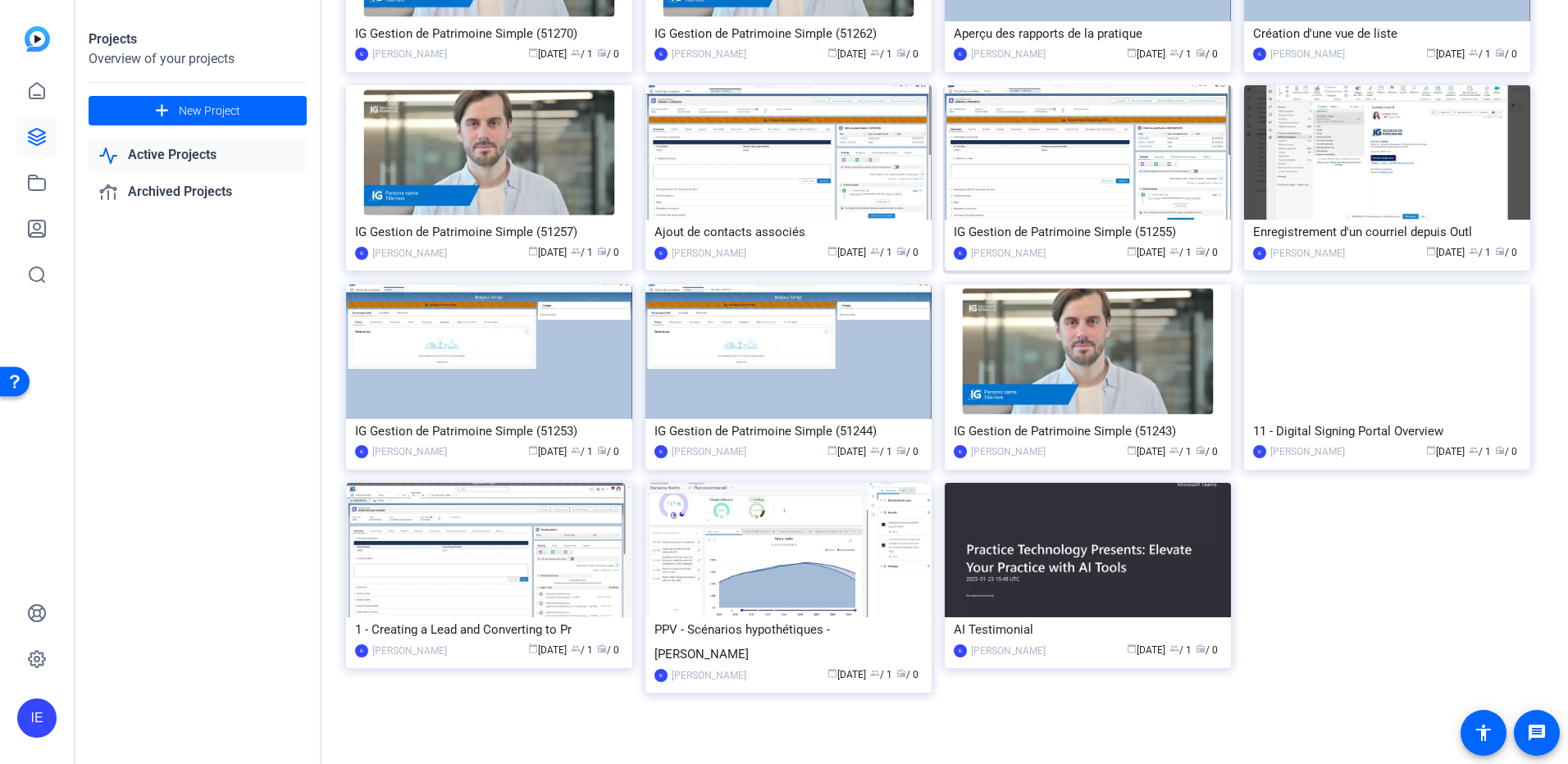
click at [1029, 196] on img at bounding box center [1088, 152] width 286 height 135
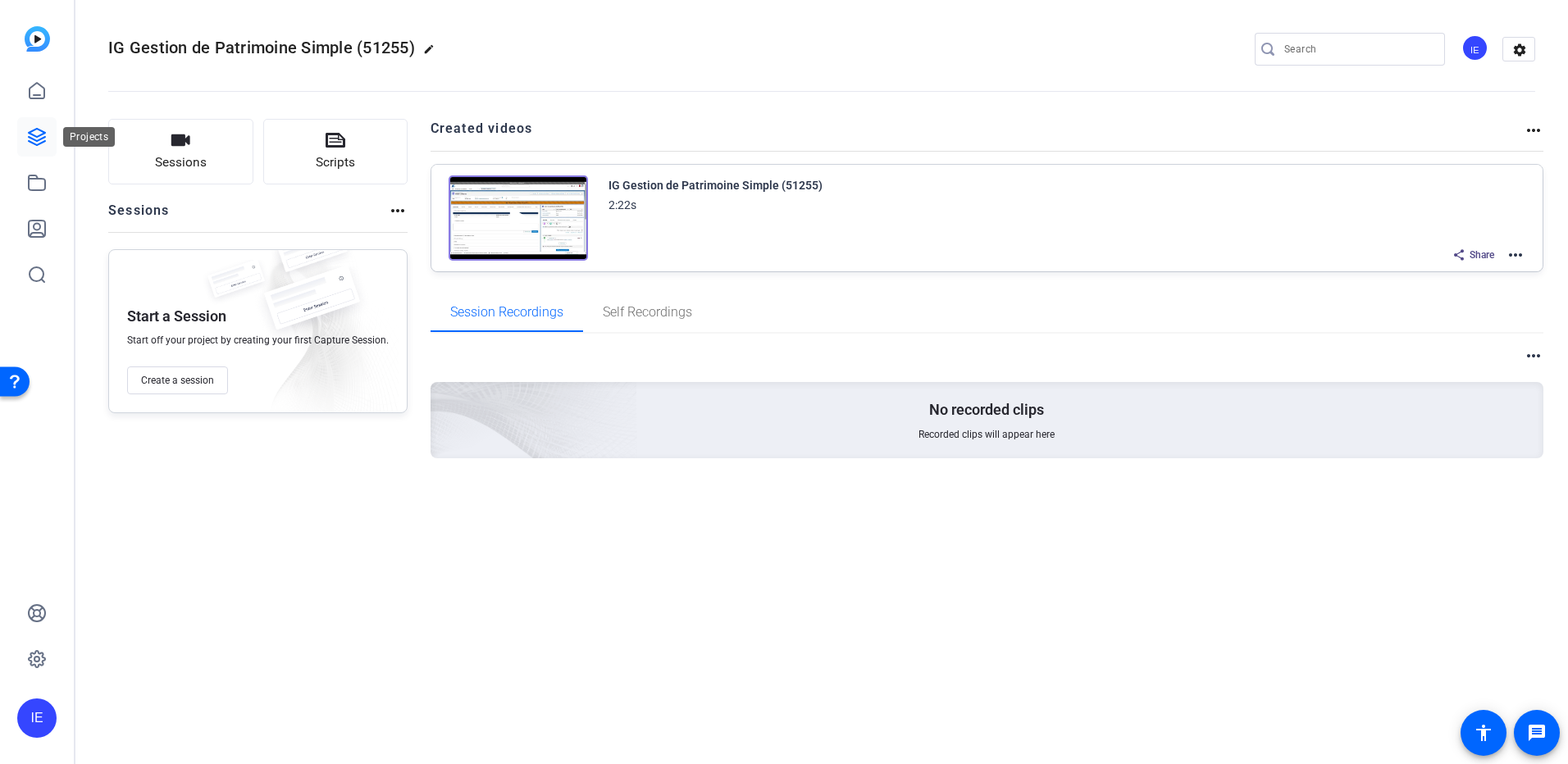
click at [33, 144] on icon at bounding box center [37, 137] width 17 height 17
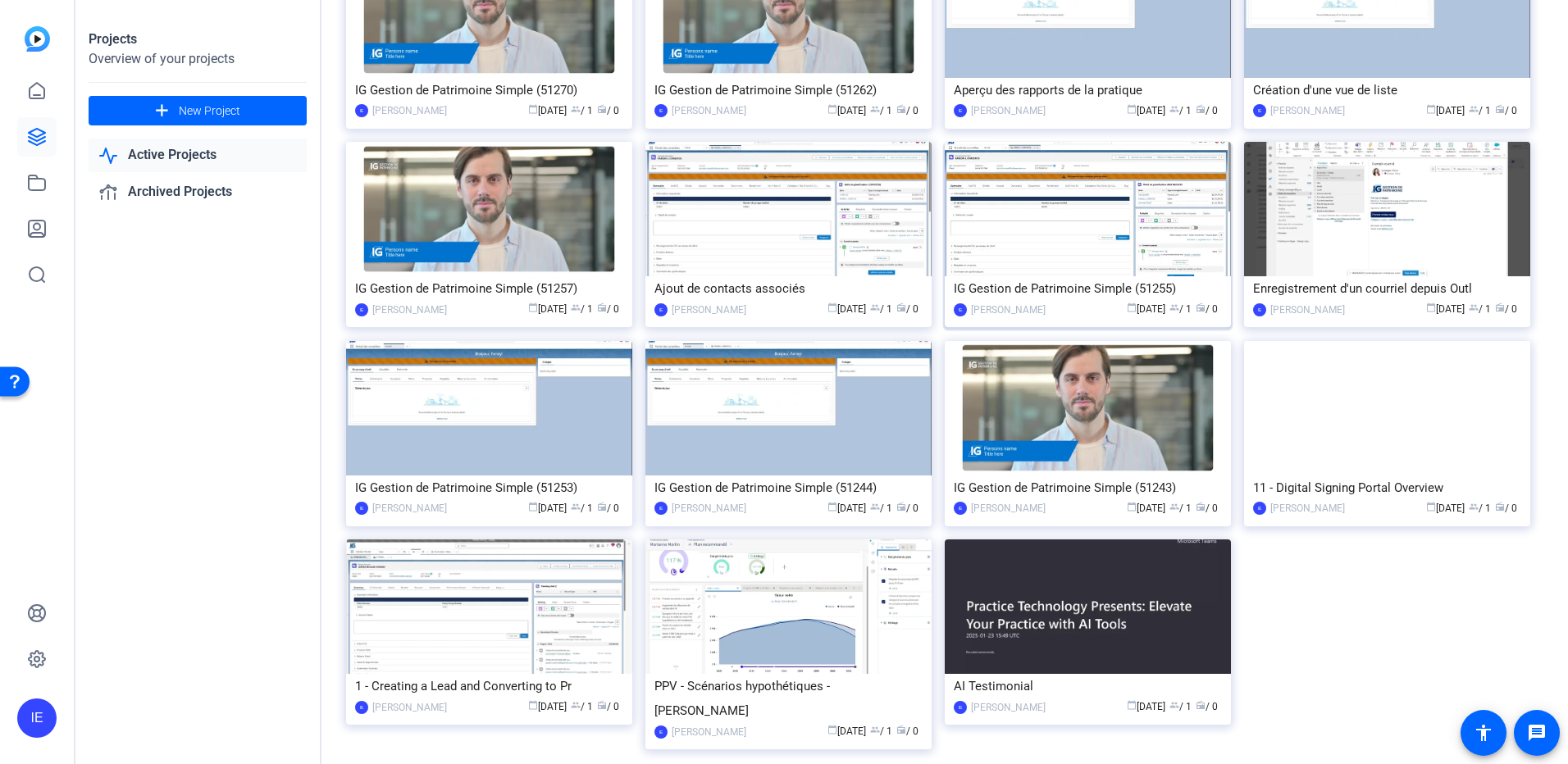
scroll to position [1146, 0]
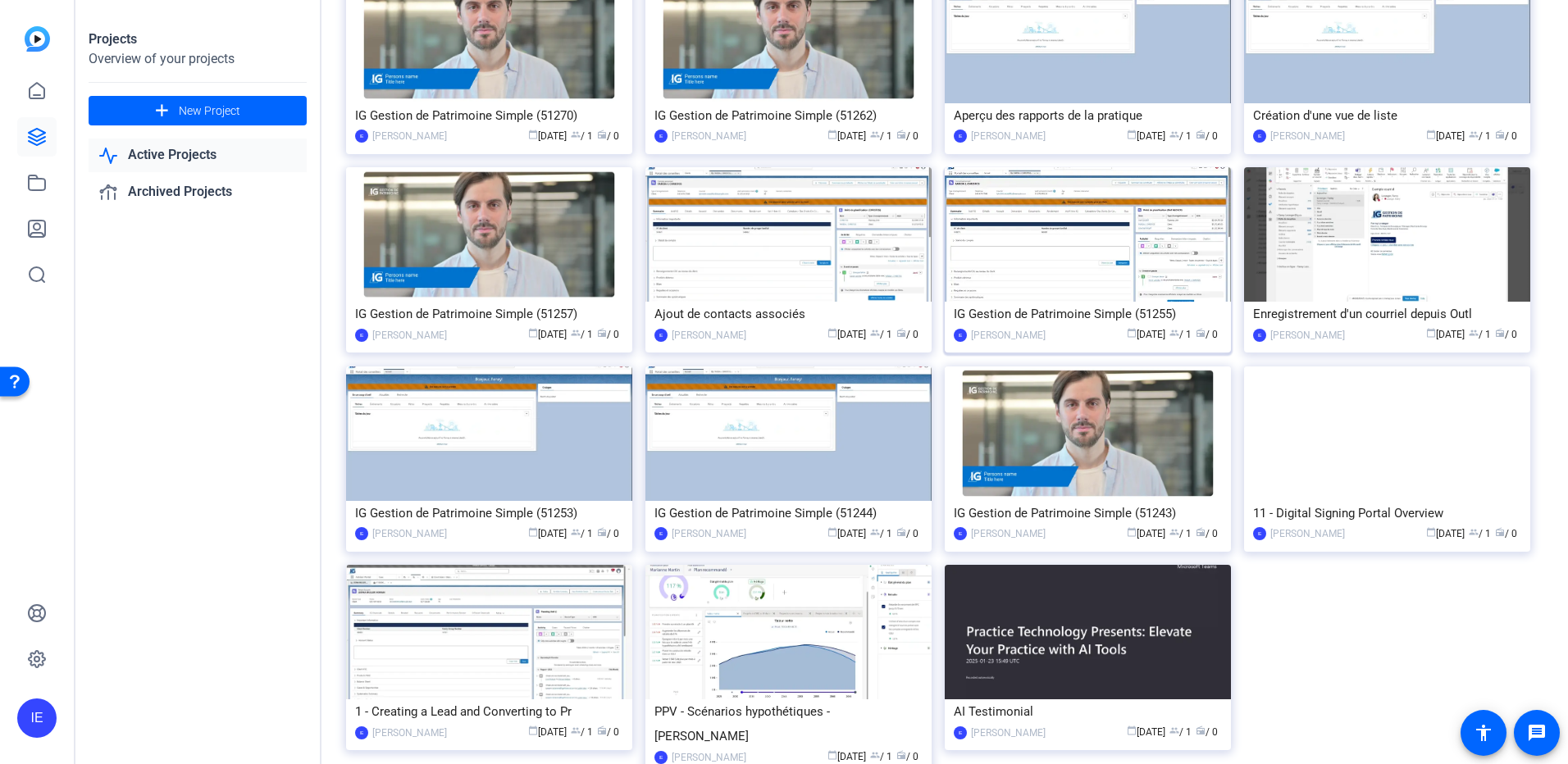
click at [1061, 260] on img at bounding box center [1088, 234] width 286 height 135
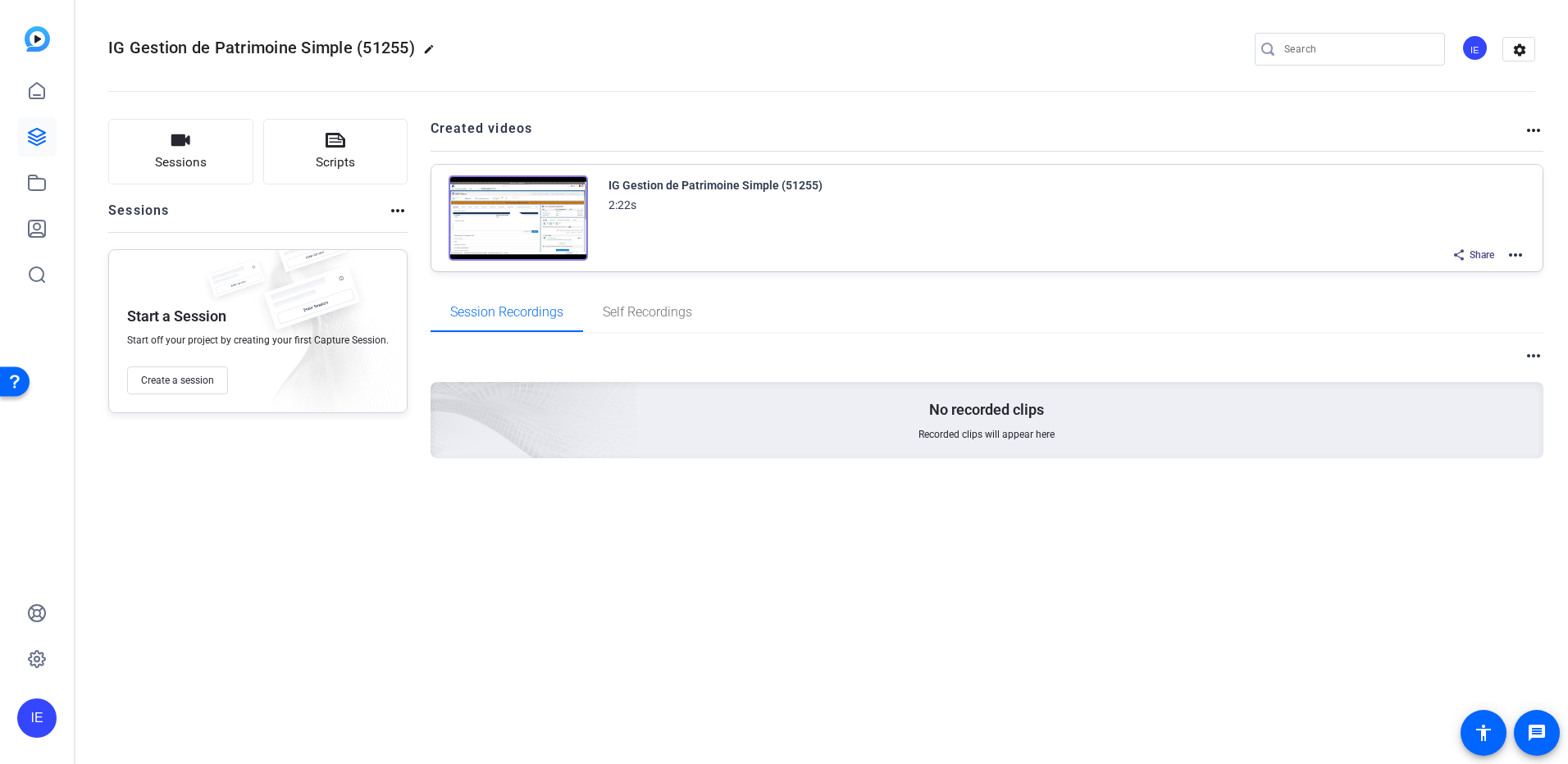
click at [1513, 253] on mat-icon "more_horiz" at bounding box center [1515, 255] width 19 height 19
click at [1463, 272] on span "Edit in Creator" at bounding box center [1454, 275] width 114 height 19
click at [43, 182] on icon at bounding box center [37, 182] width 19 height 19
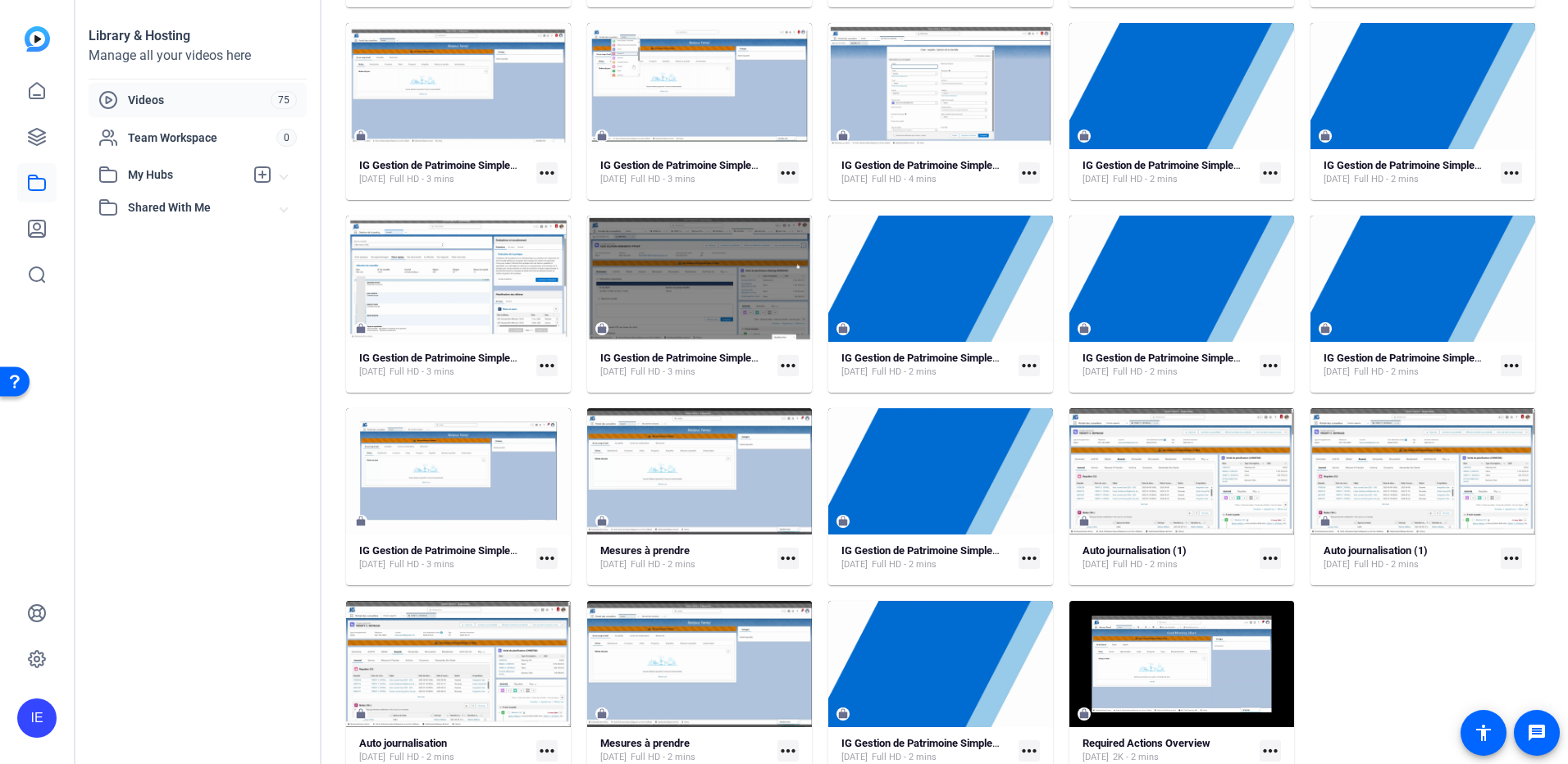
scroll to position [328, 0]
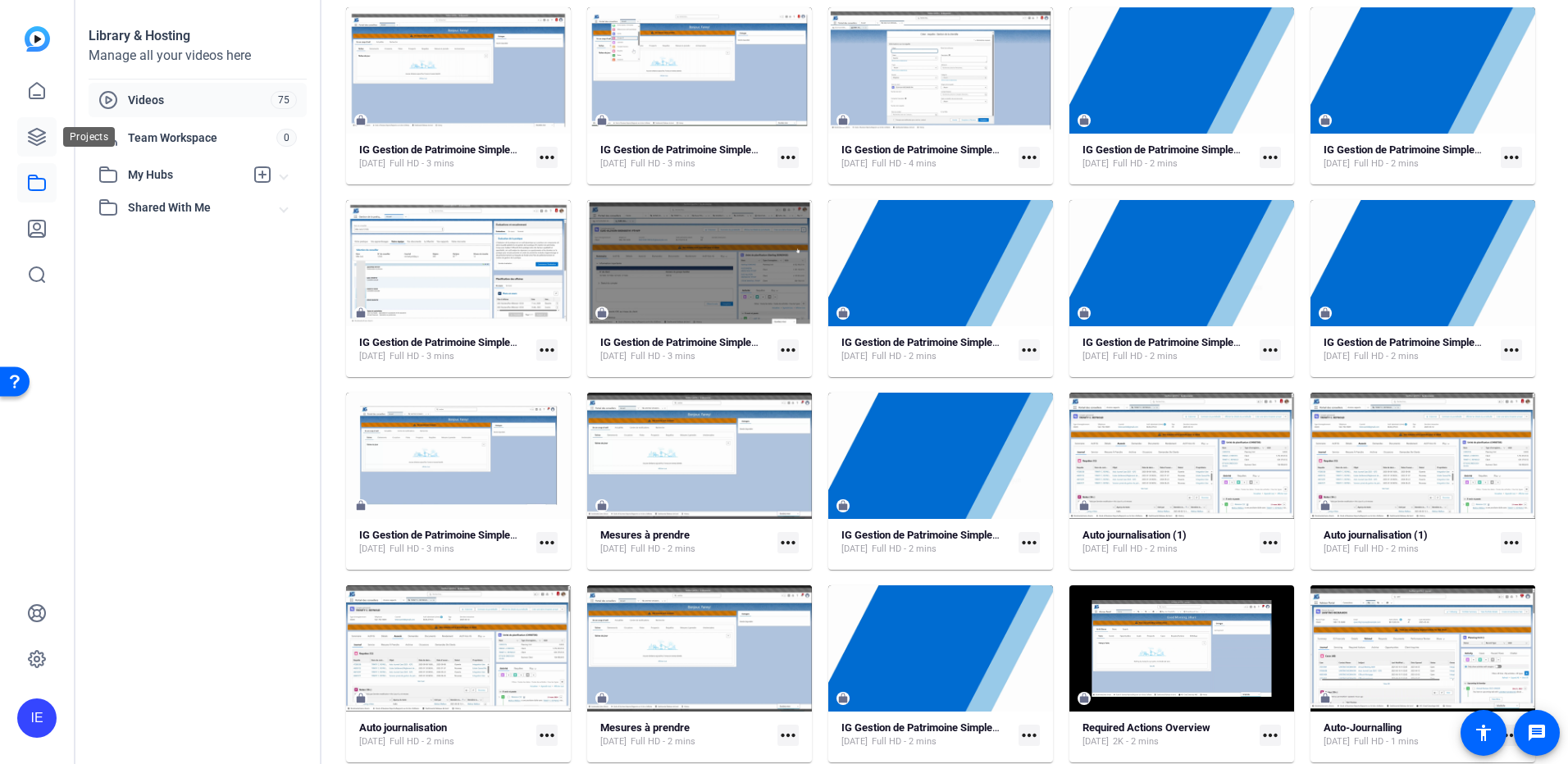
click at [42, 144] on icon at bounding box center [37, 137] width 19 height 19
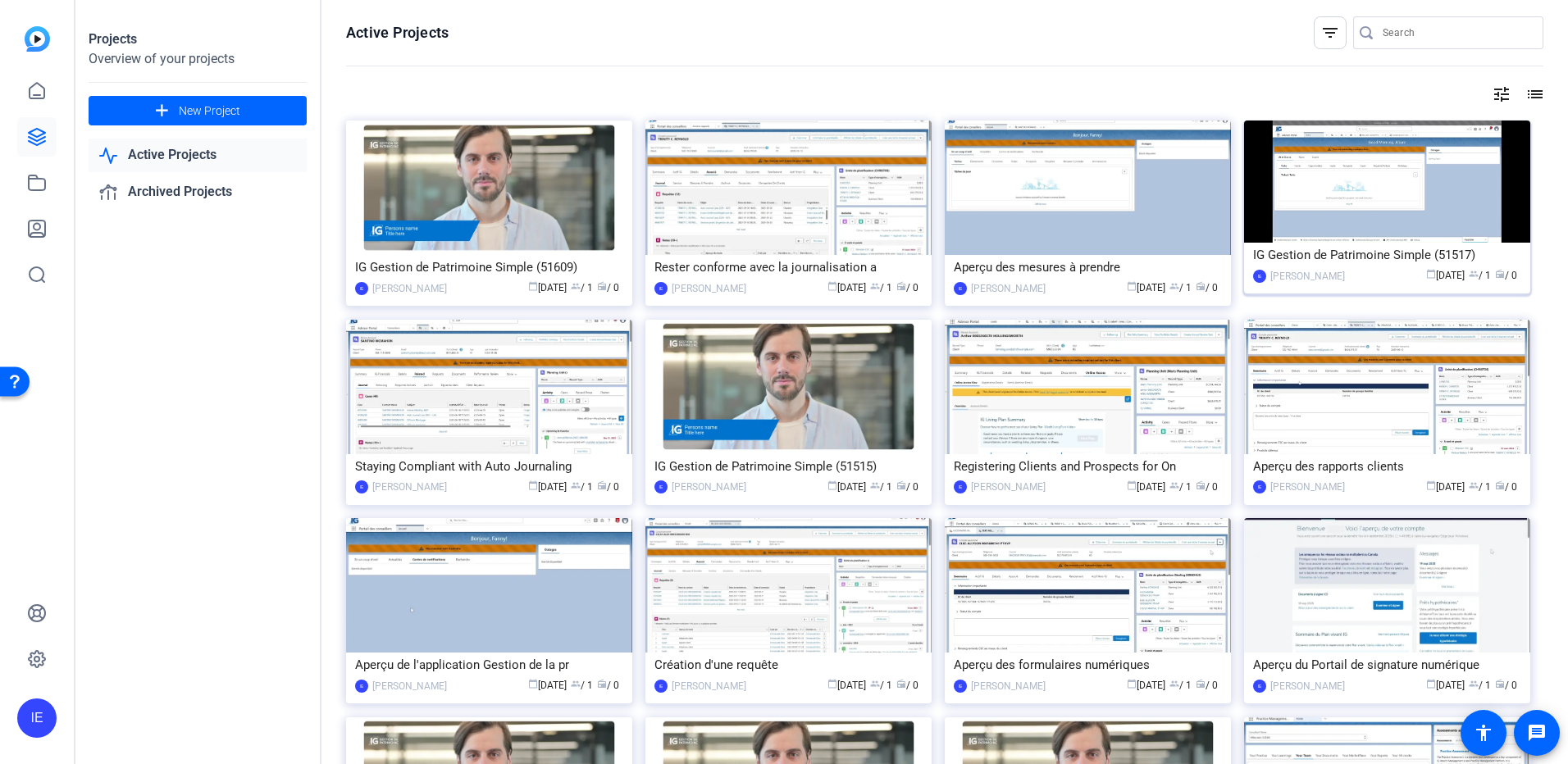
click at [1370, 261] on div "IG Gestion de Patrimoine Simple (51517)" at bounding box center [1387, 255] width 268 height 25
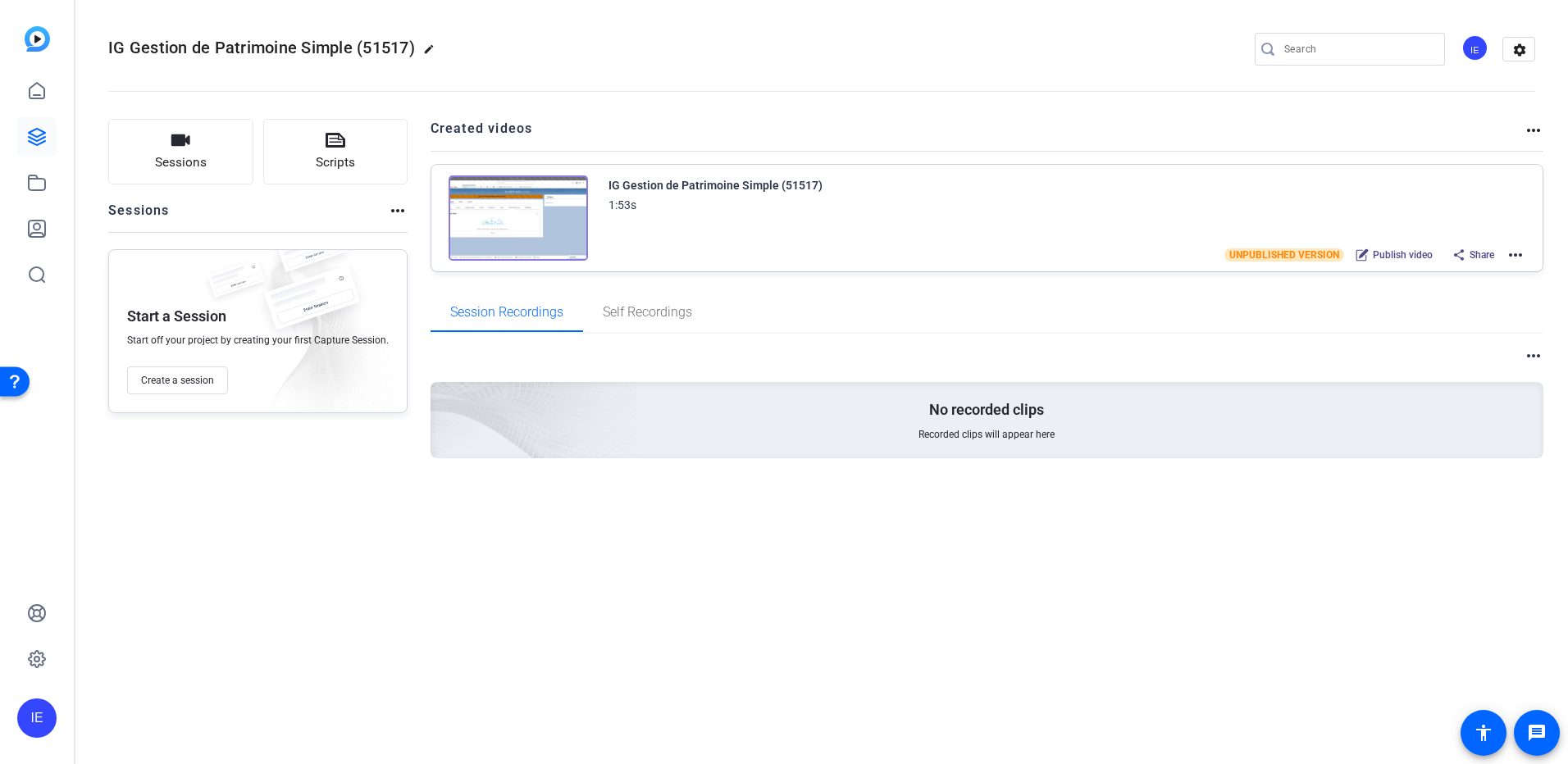
click at [1512, 254] on mat-icon "more_horiz" at bounding box center [1515, 255] width 19 height 19
click at [1482, 275] on span "Edit in Creator" at bounding box center [1454, 275] width 114 height 19
click at [38, 137] on icon at bounding box center [37, 137] width 17 height 17
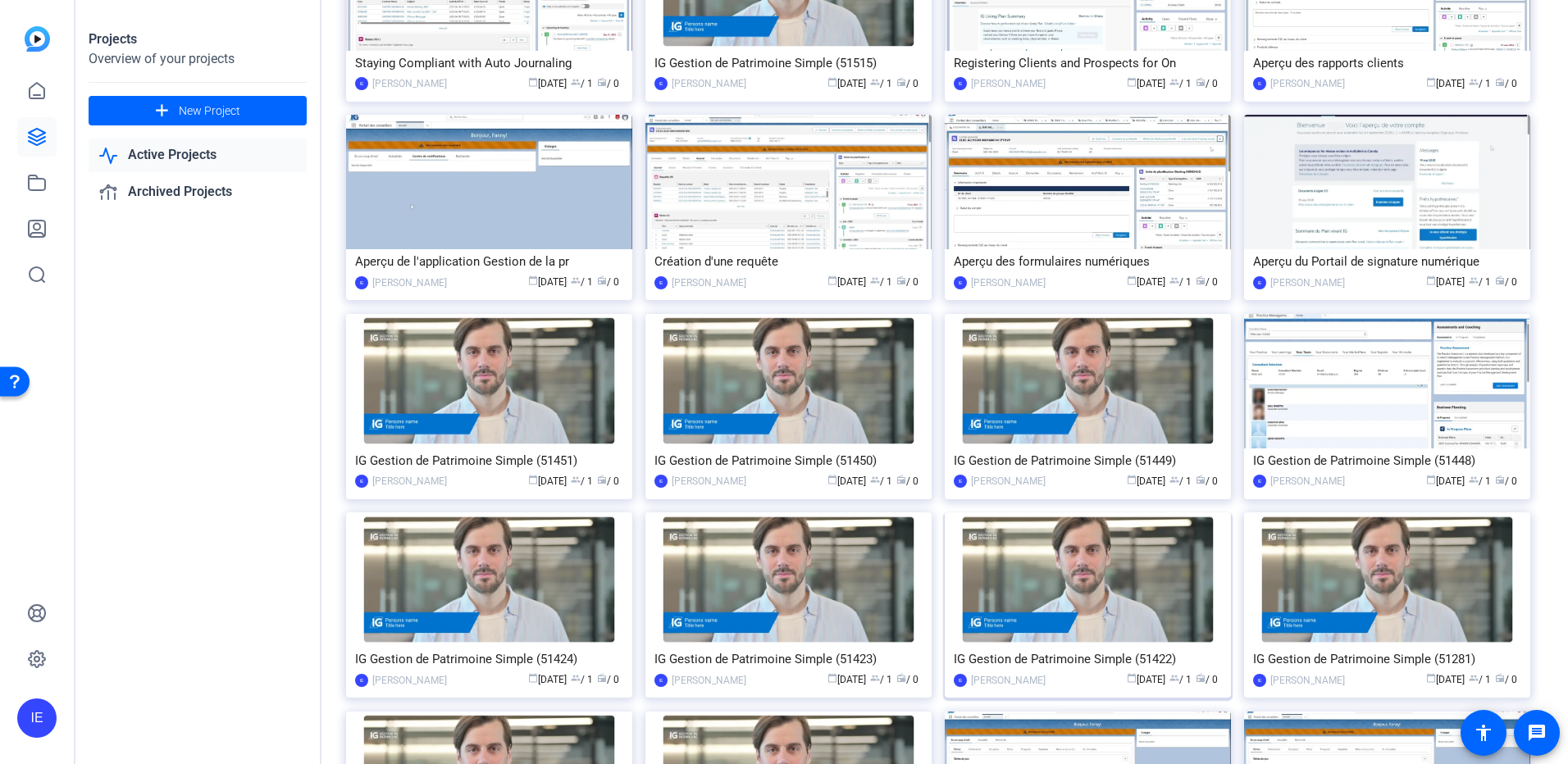
scroll to position [410, 0]
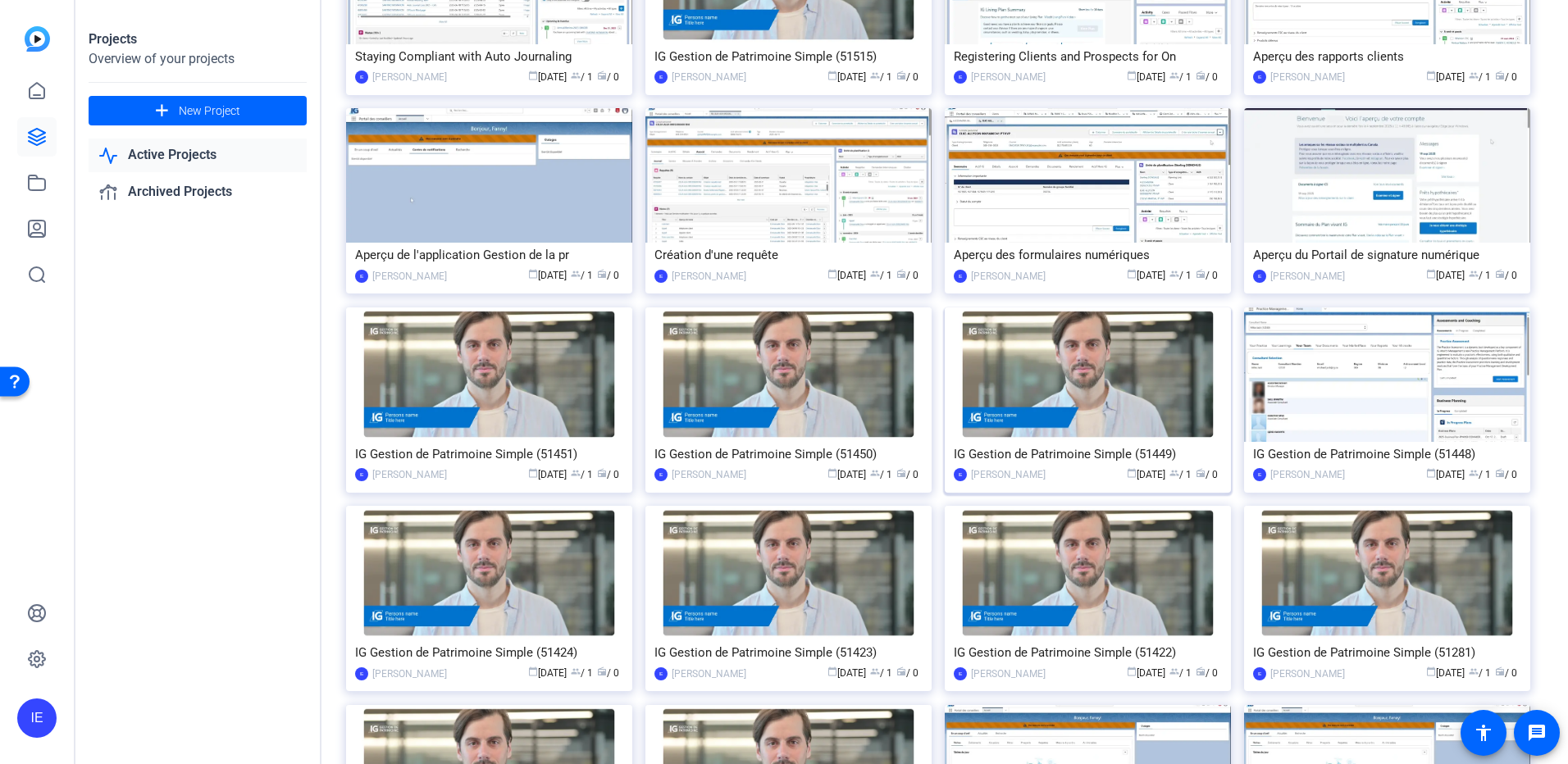
click at [1109, 417] on img at bounding box center [1088, 375] width 286 height 135
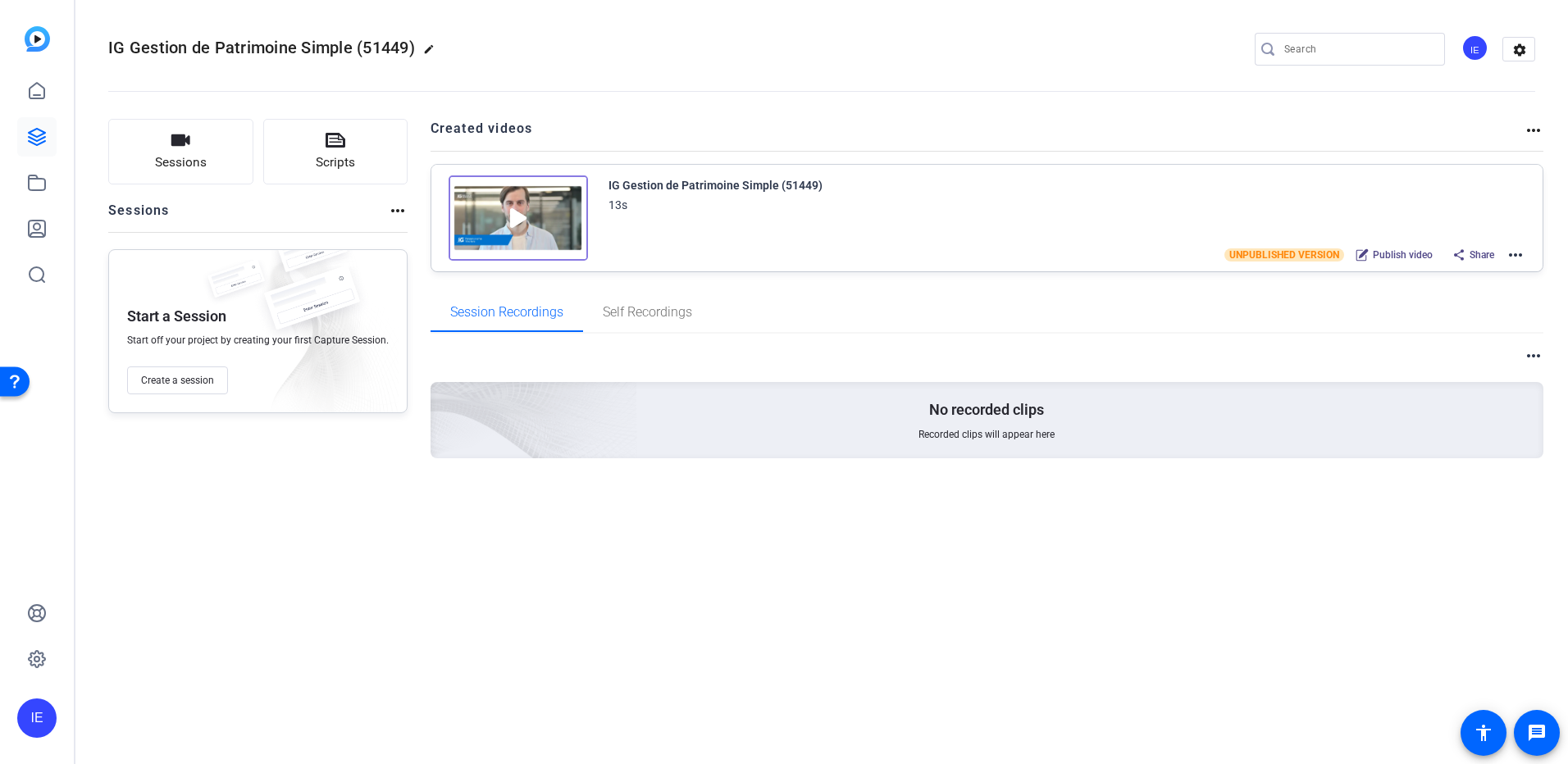
click at [1509, 254] on mat-icon "more_horiz" at bounding box center [1515, 255] width 19 height 19
click at [1444, 354] on span "Archive" at bounding box center [1454, 357] width 114 height 19
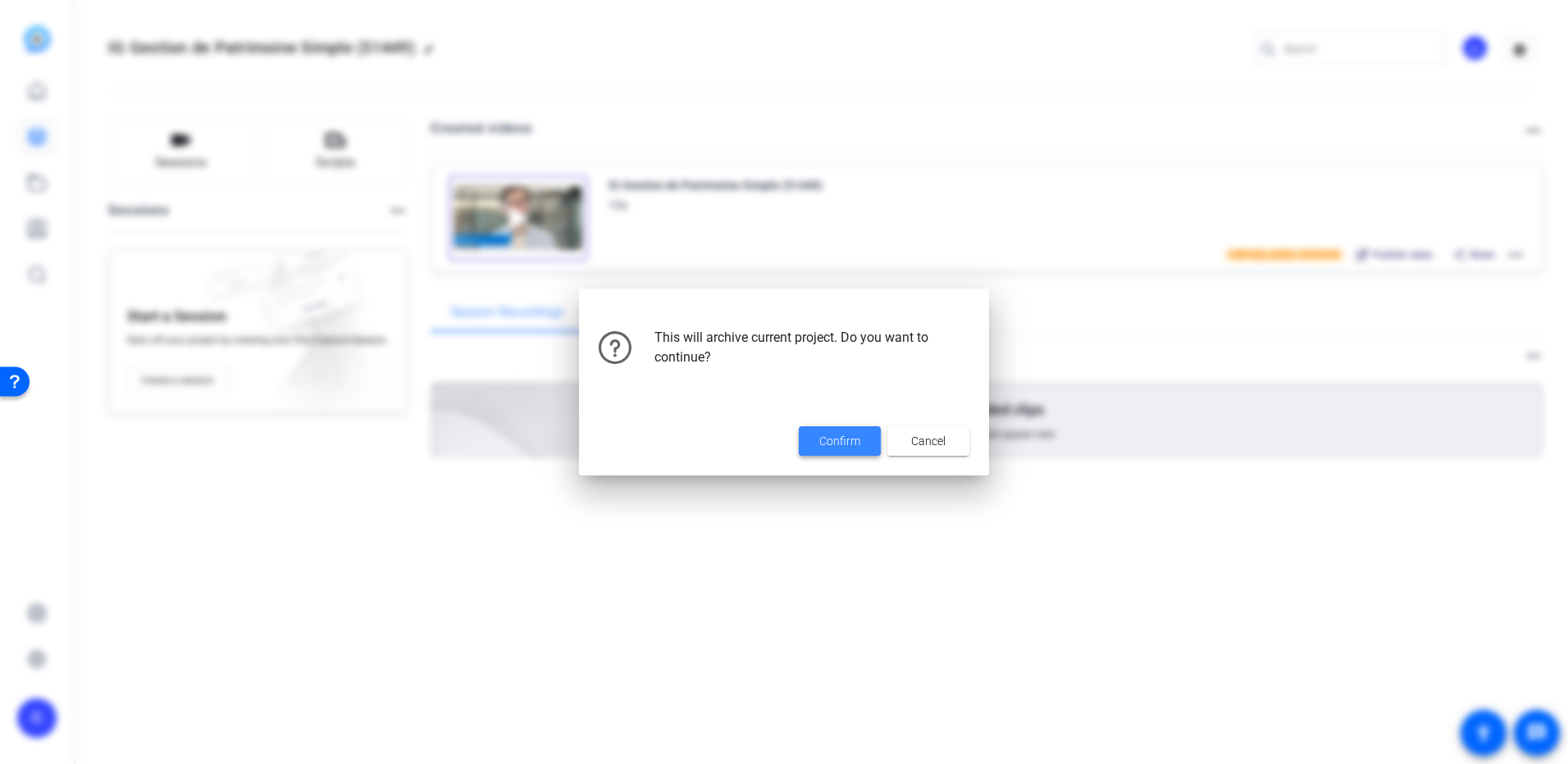
click at [840, 444] on span "Confirm" at bounding box center [840, 441] width 41 height 18
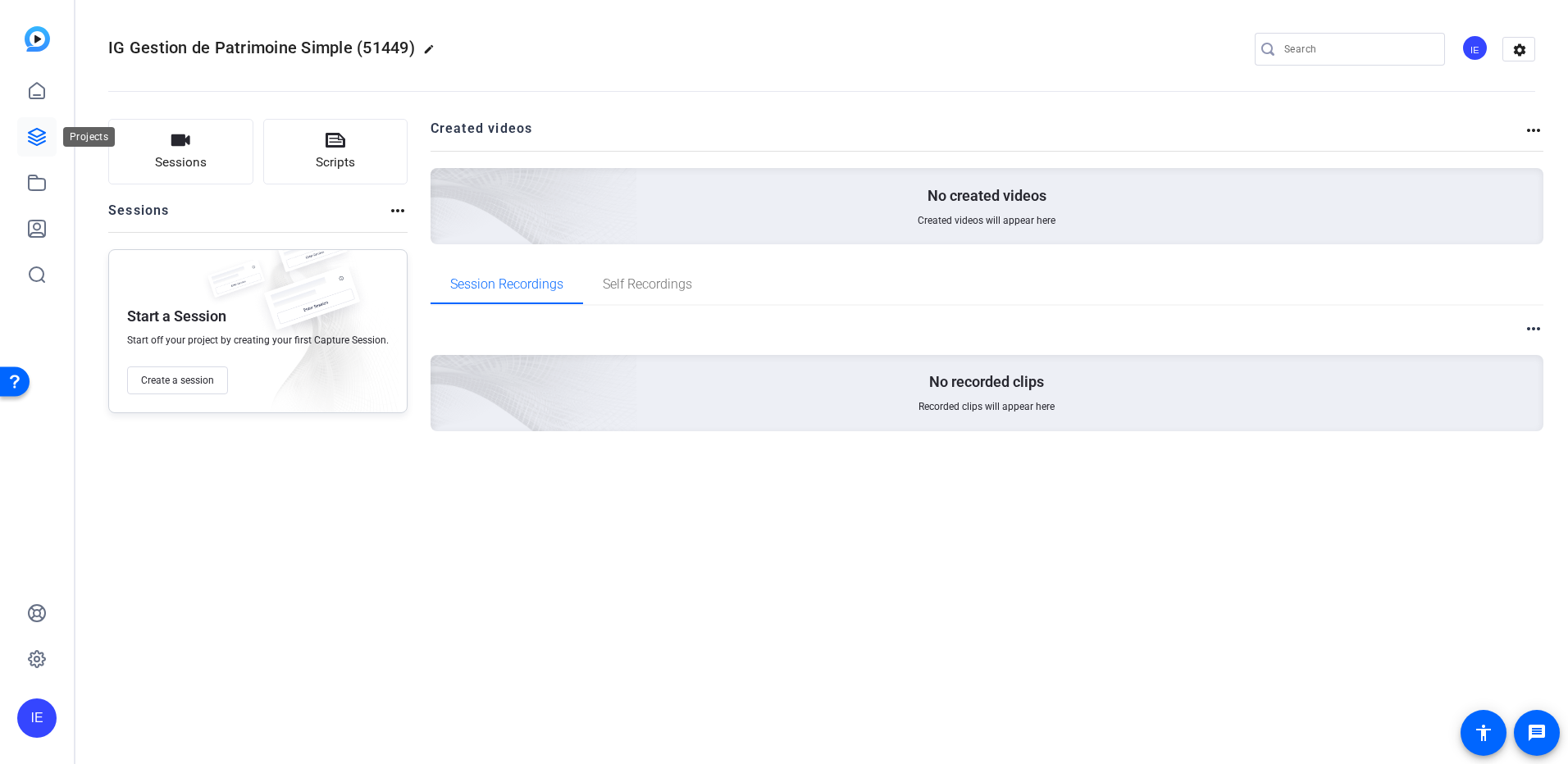
click at [39, 144] on icon at bounding box center [37, 137] width 17 height 17
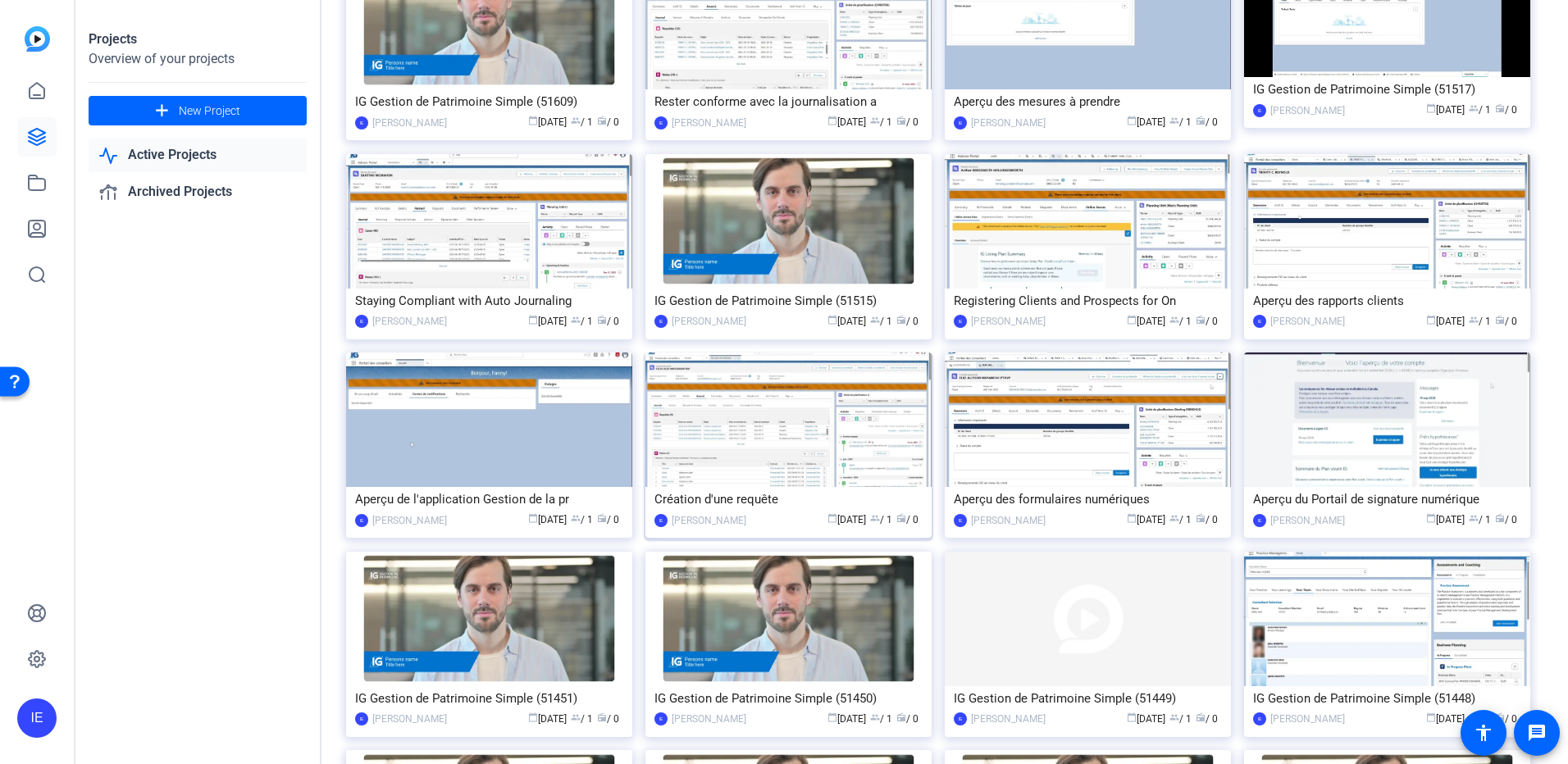
scroll to position [246, 0]
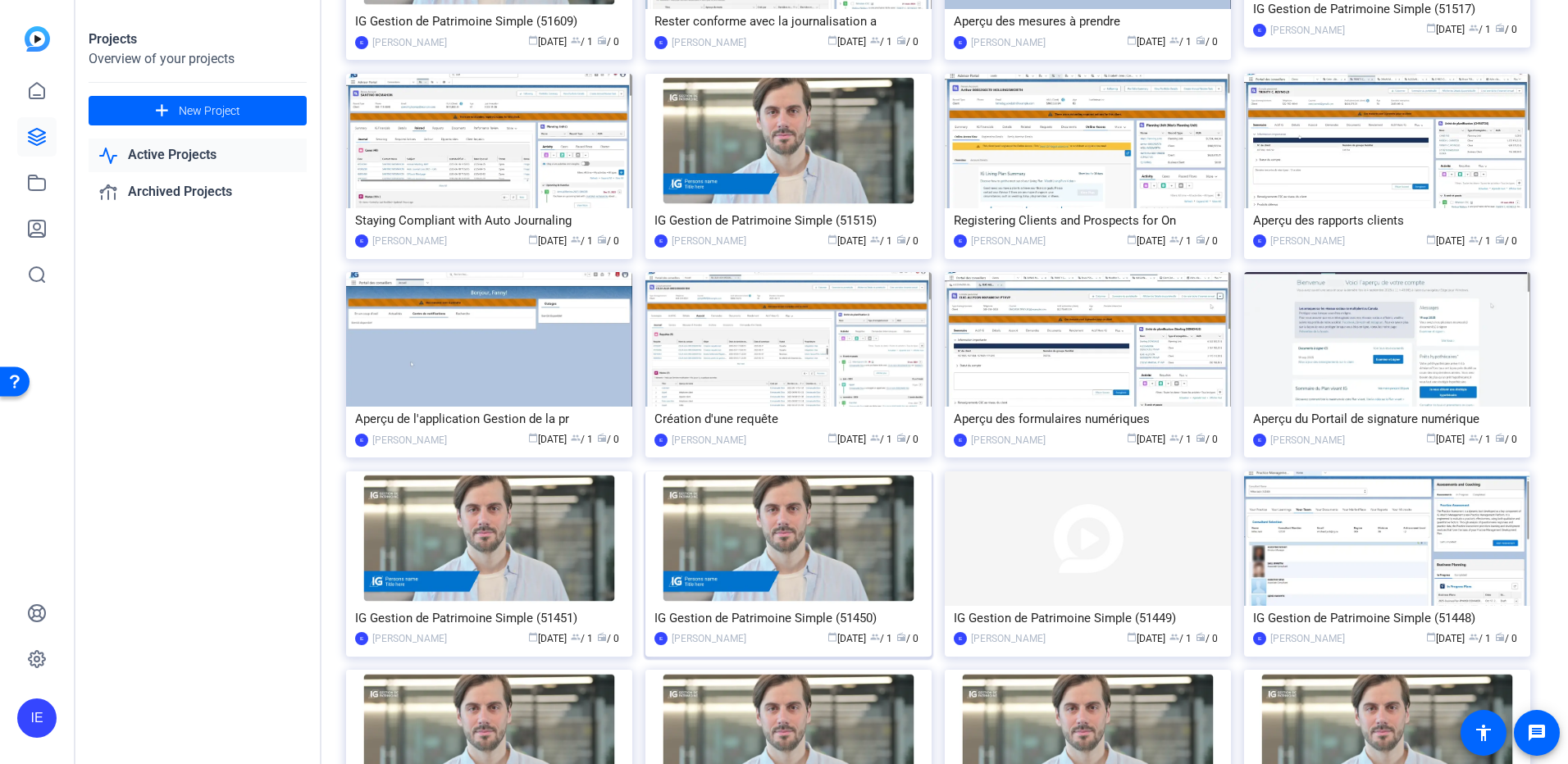
click at [799, 555] on img at bounding box center [788, 538] width 286 height 135
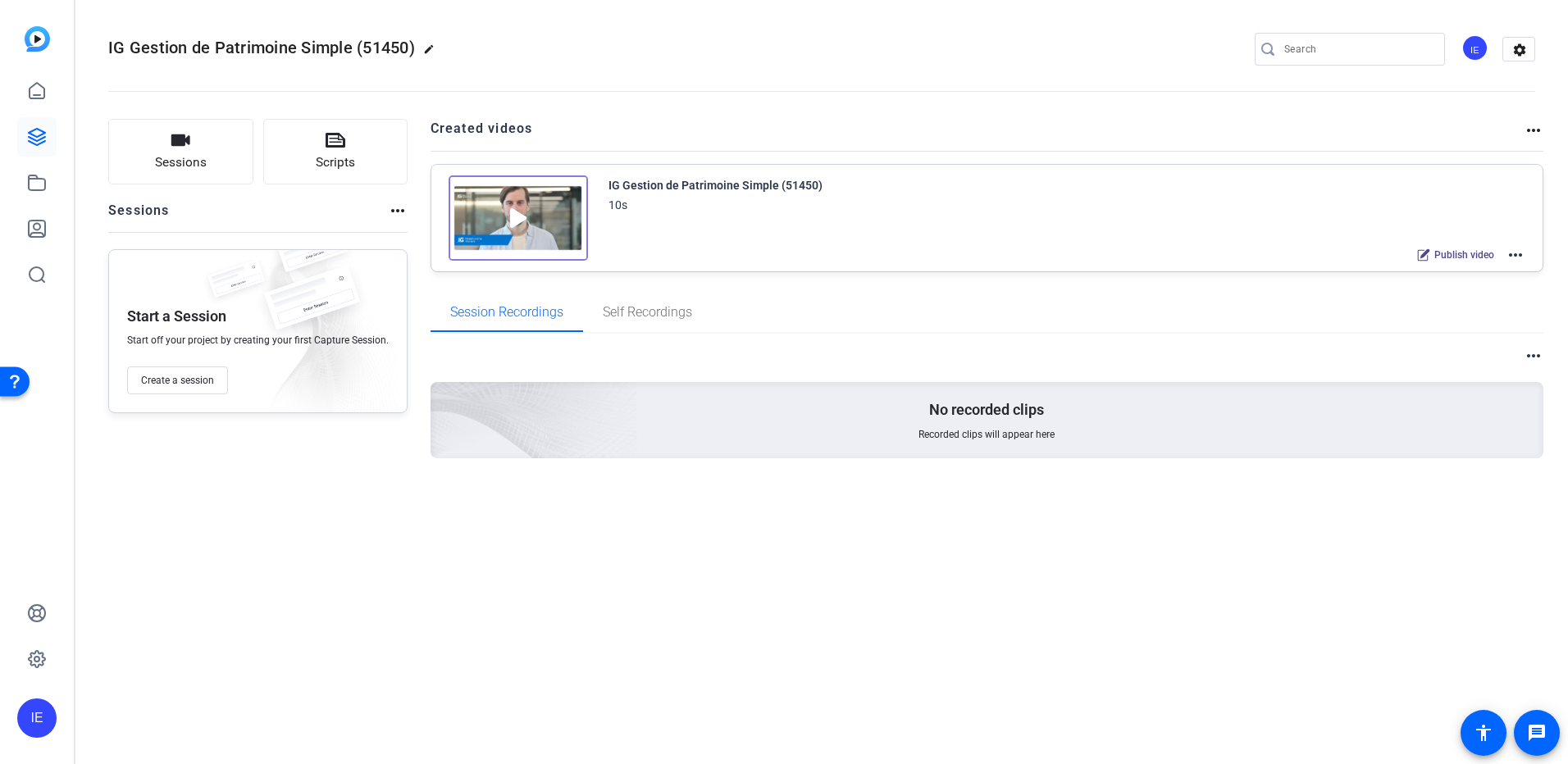
click at [1521, 251] on mat-icon "more_horiz" at bounding box center [1515, 255] width 19 height 19
click at [1453, 335] on span "Archive" at bounding box center [1454, 336] width 114 height 19
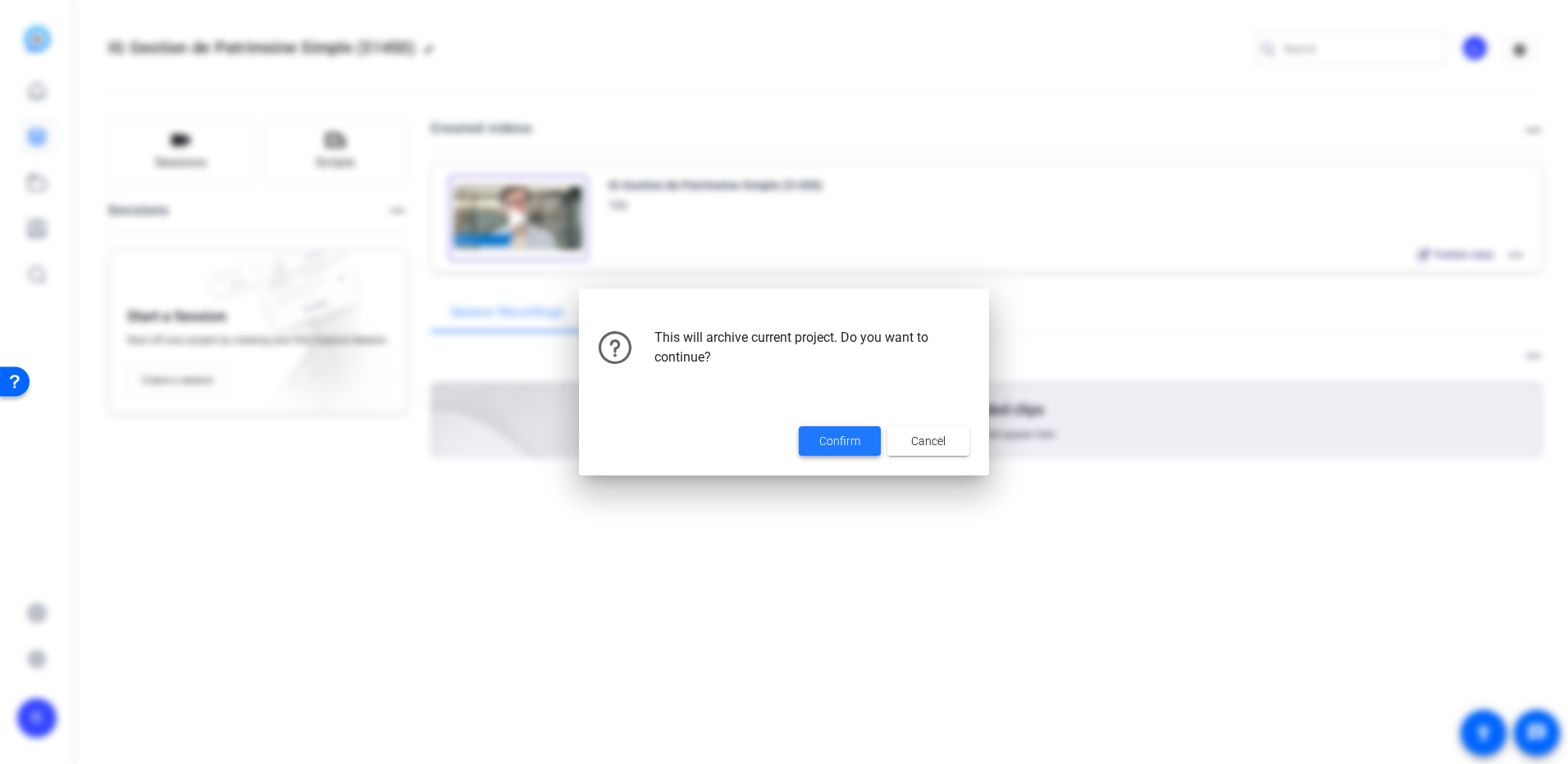
drag, startPoint x: 859, startPoint y: 441, endPoint x: 797, endPoint y: 431, distance: 62.8
click at [858, 441] on span "Confirm" at bounding box center [840, 441] width 41 height 18
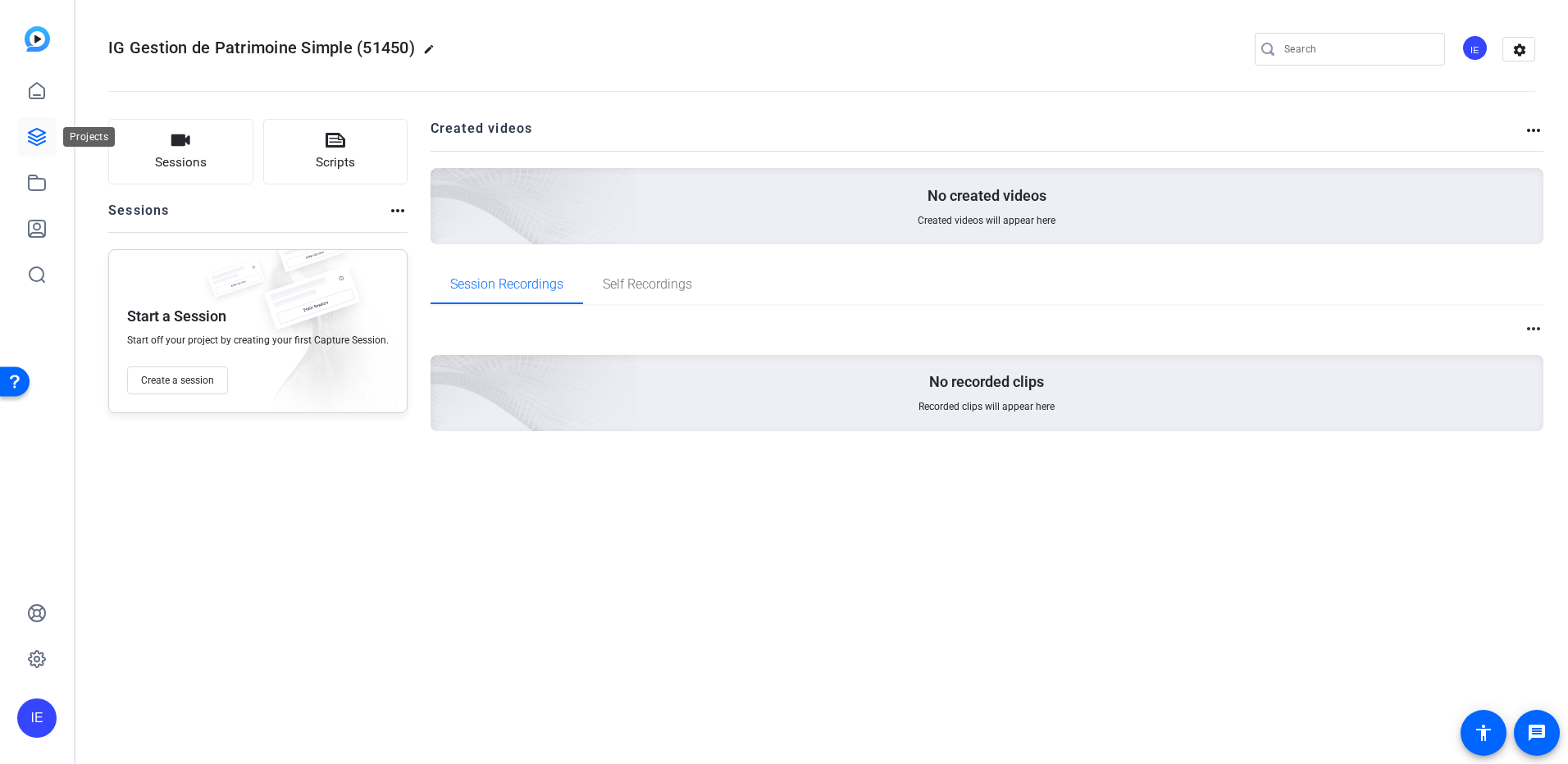
click at [38, 140] on icon at bounding box center [37, 137] width 17 height 17
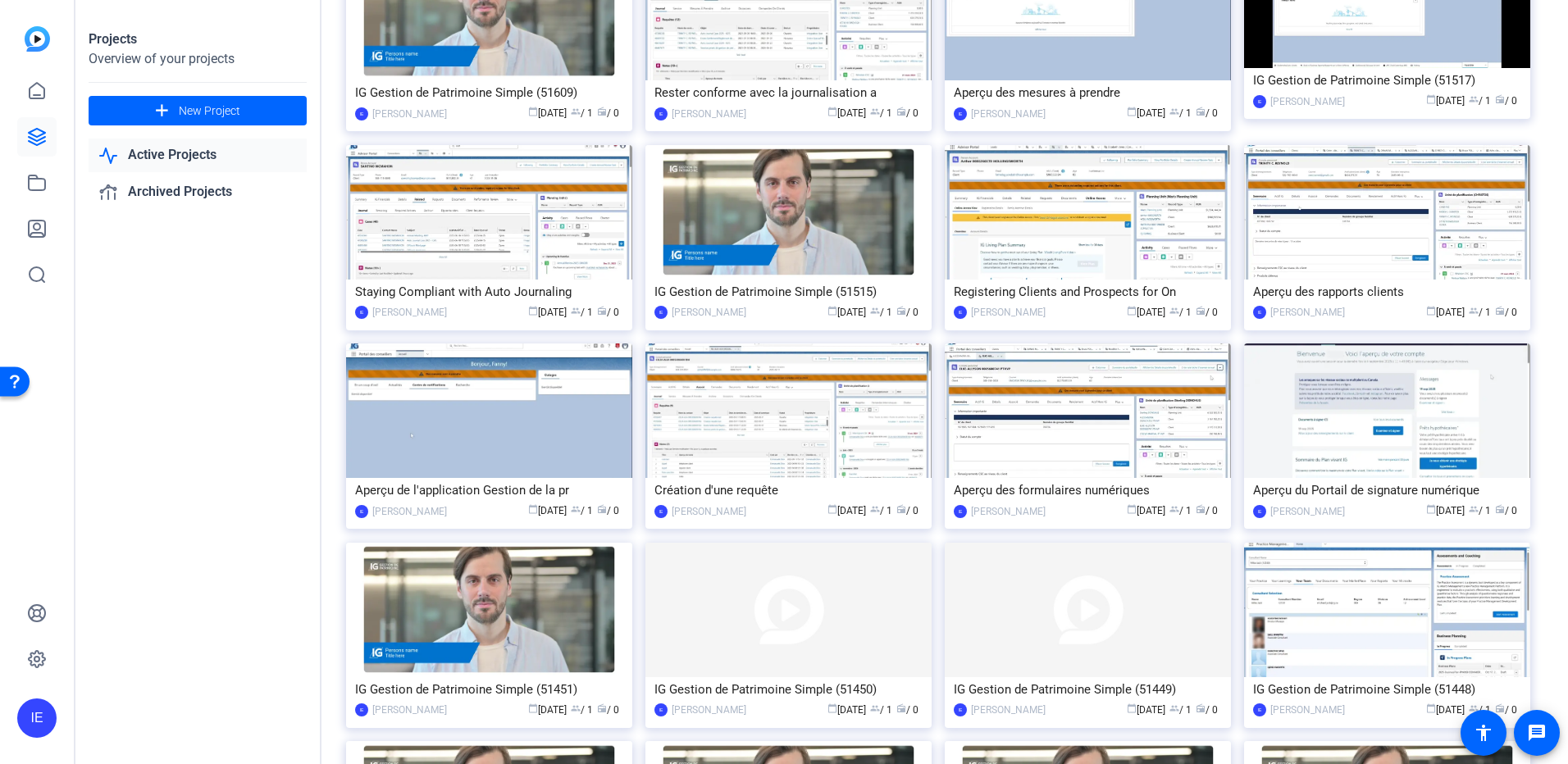
scroll to position [246, 0]
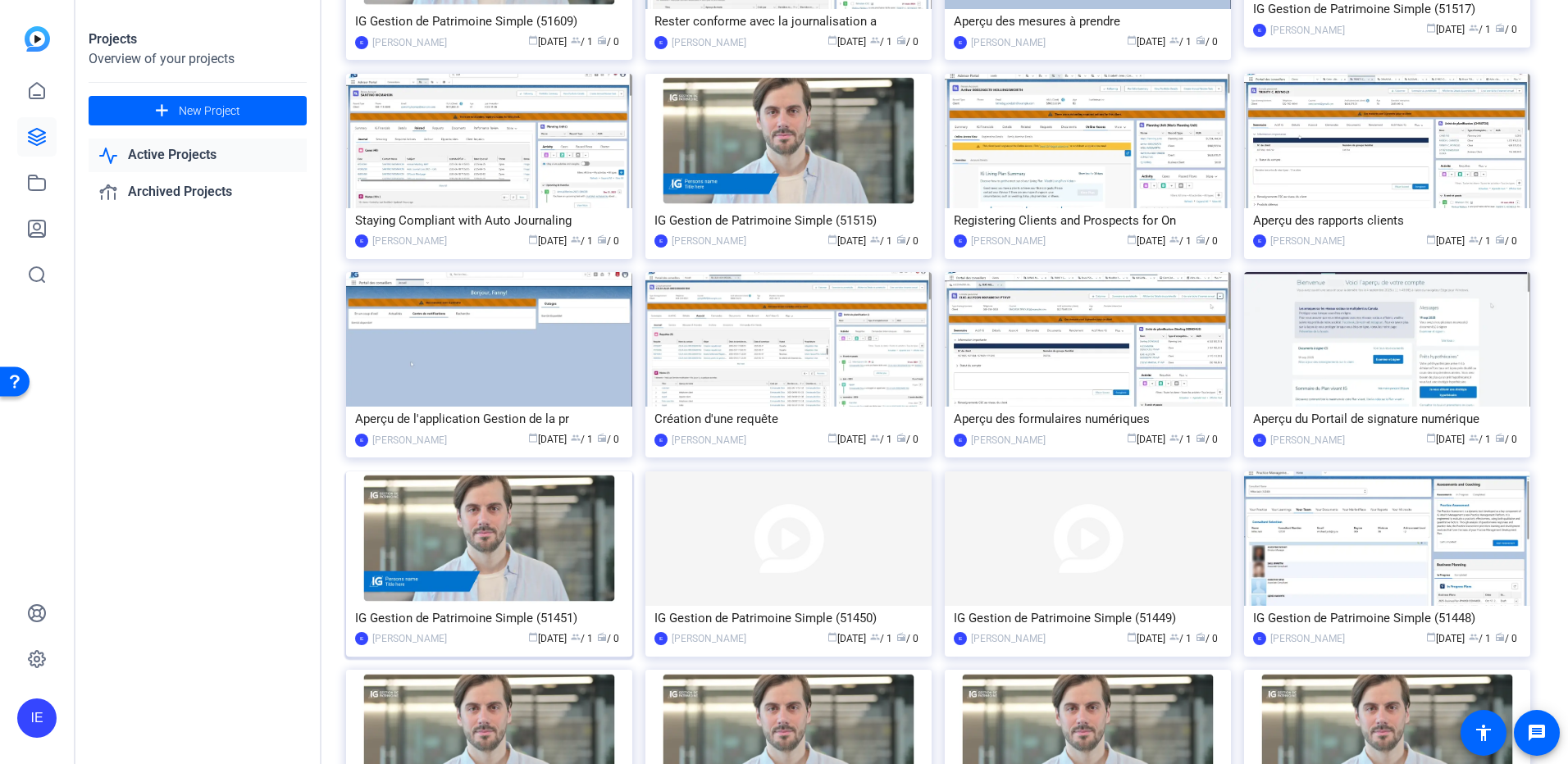
click at [495, 552] on img at bounding box center [489, 538] width 286 height 135
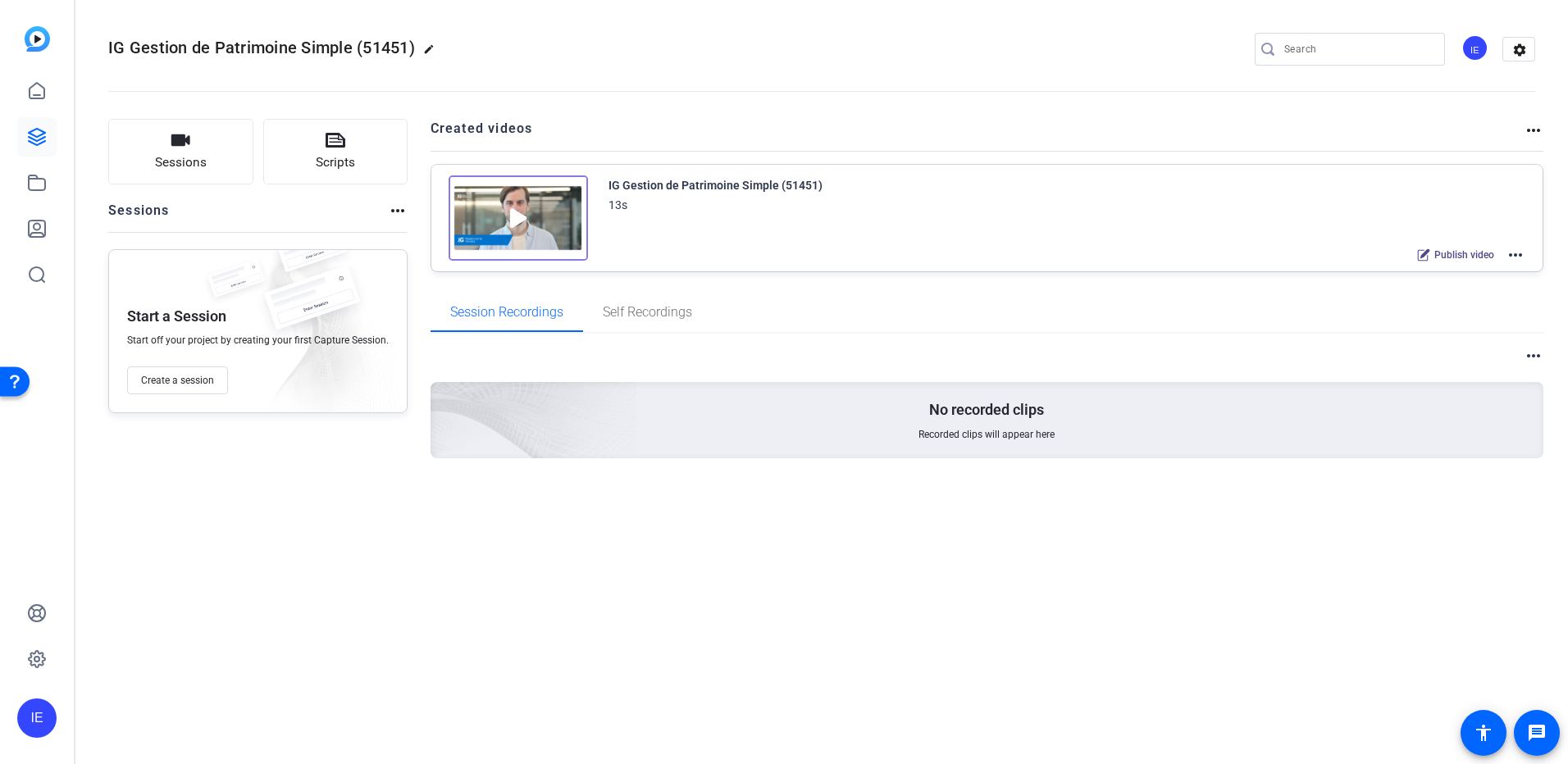
click at [1516, 253] on mat-icon "more_horiz" at bounding box center [1515, 255] width 19 height 19
click at [1457, 339] on span "Archive" at bounding box center [1454, 336] width 114 height 19
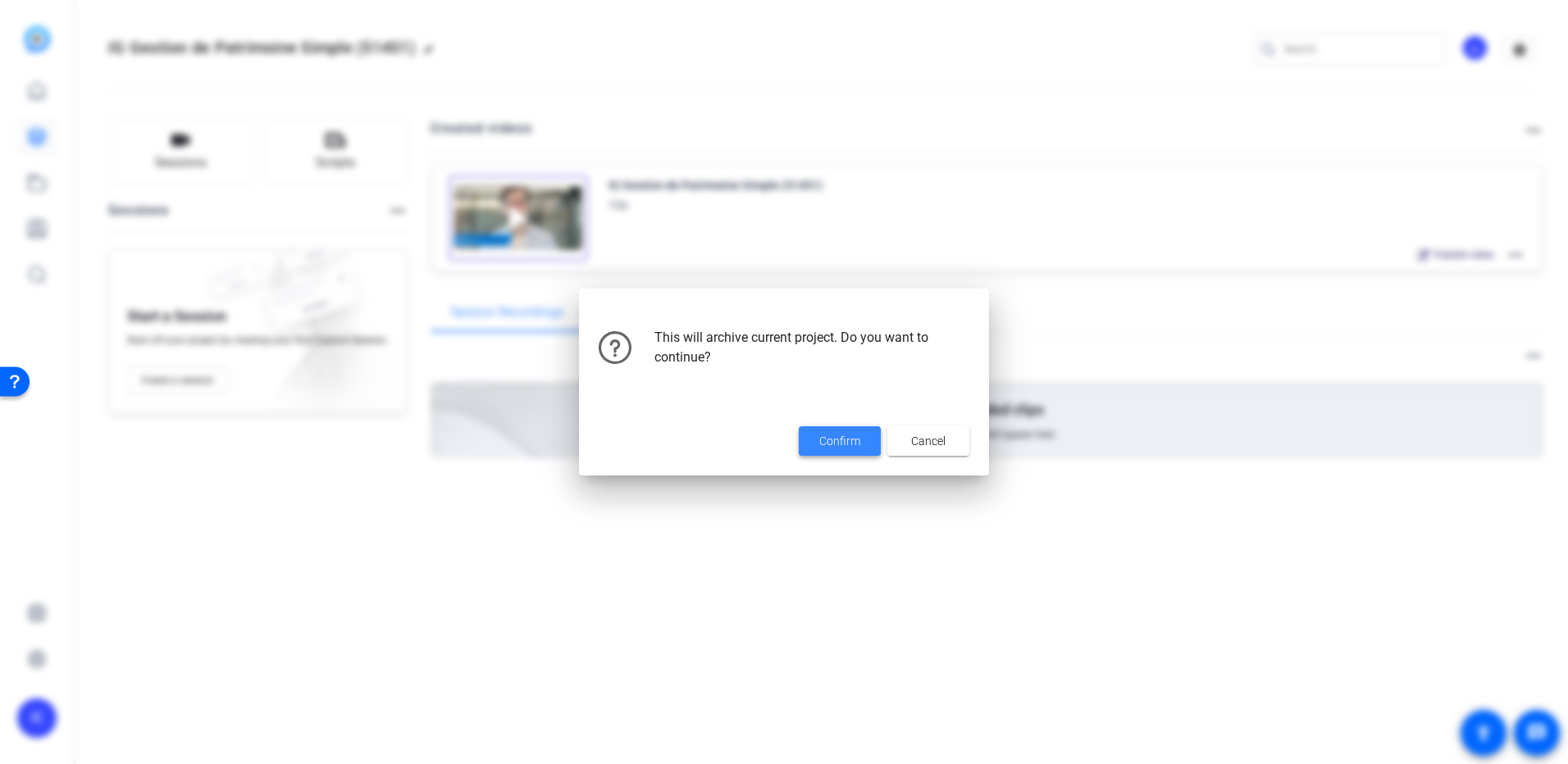
click at [851, 438] on span "Confirm" at bounding box center [840, 441] width 41 height 18
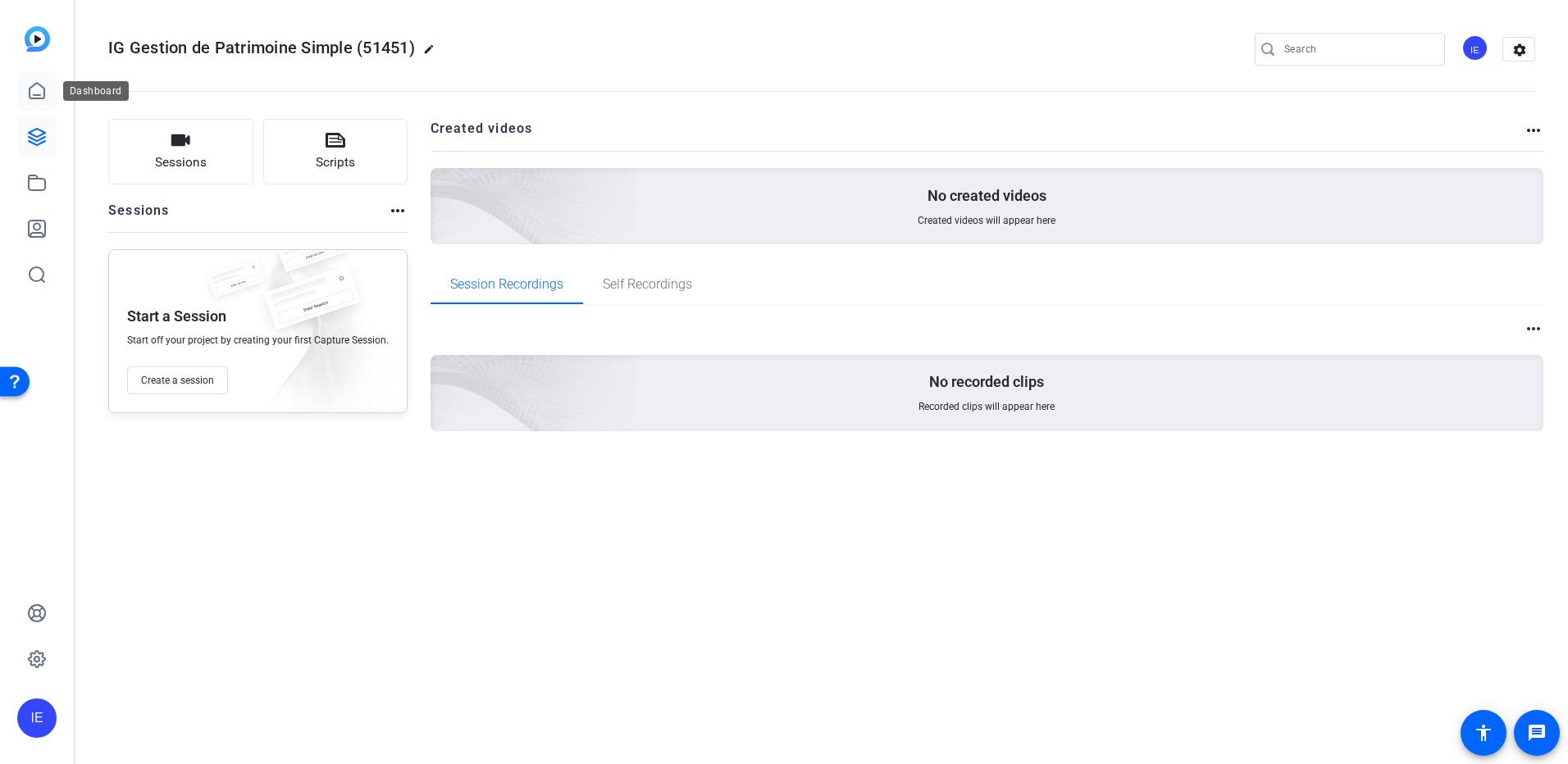
click at [28, 100] on link at bounding box center [37, 91] width 40 height 40
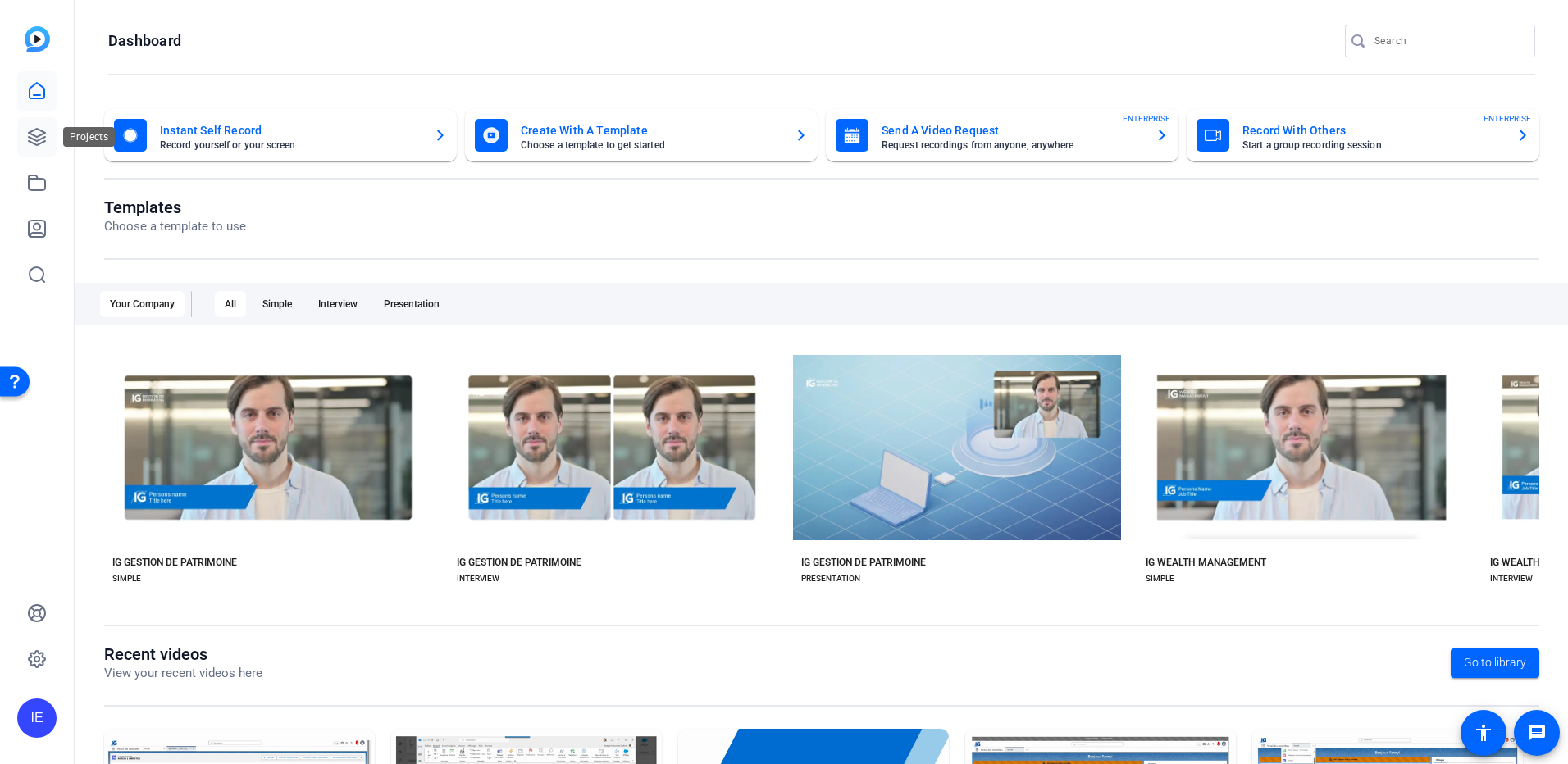
click at [41, 137] on icon at bounding box center [37, 137] width 19 height 19
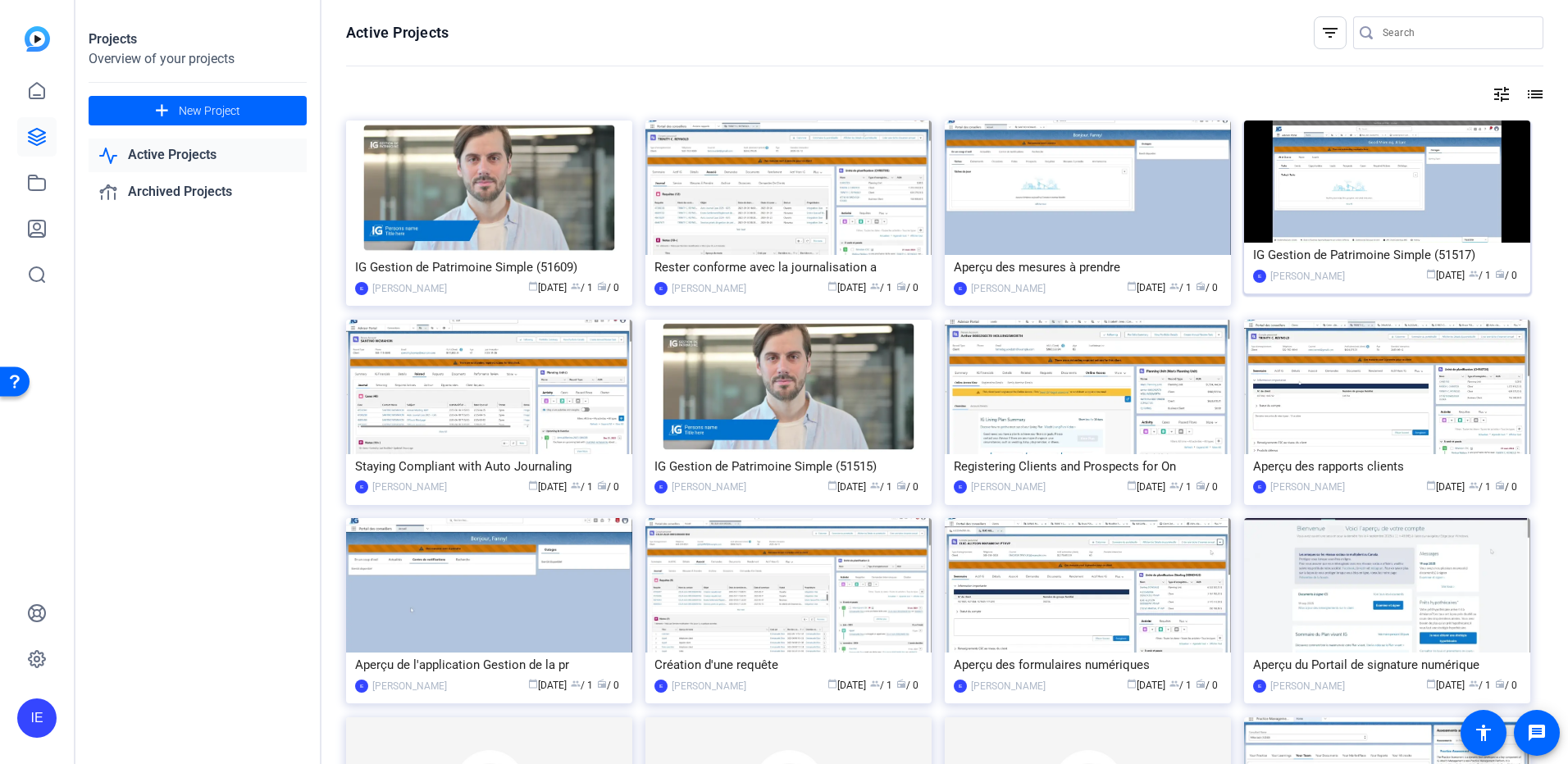
click at [1401, 254] on div "IG Gestion de Patrimoine Simple (51517)" at bounding box center [1387, 255] width 268 height 25
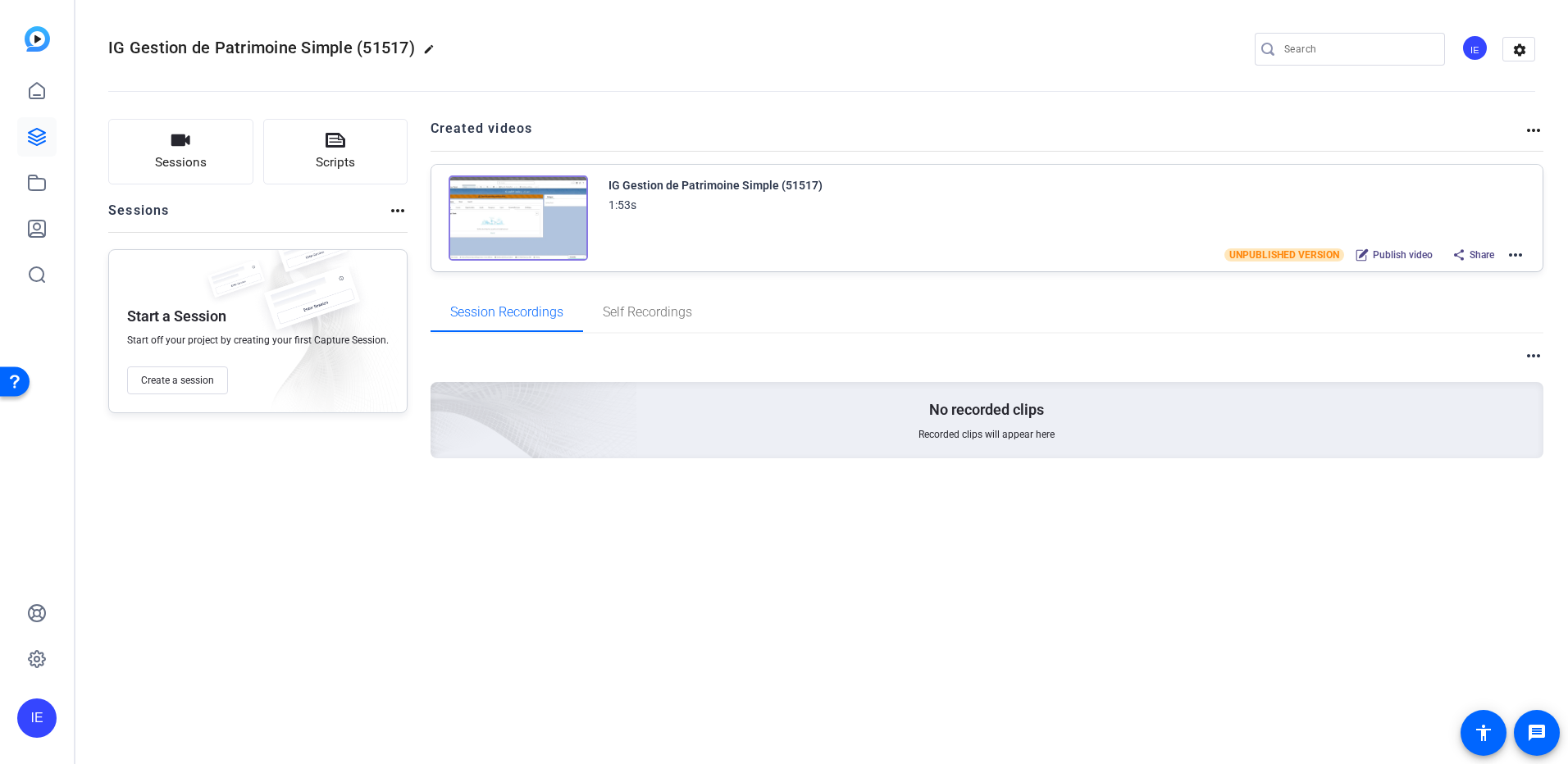
click at [1522, 255] on mat-icon "more_horiz" at bounding box center [1515, 255] width 19 height 19
click at [1490, 274] on span "Edit in Creator" at bounding box center [1454, 275] width 114 height 19
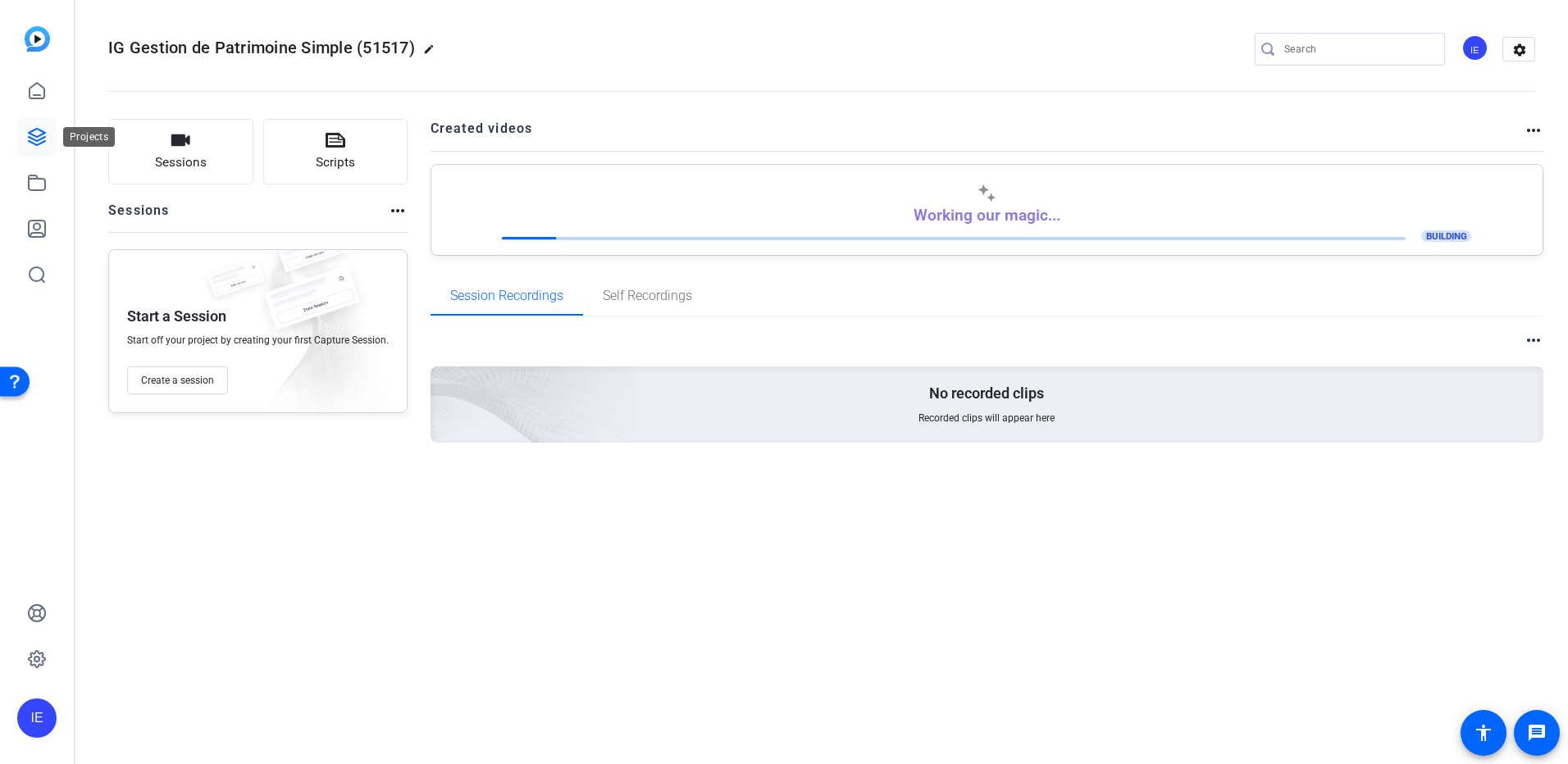
click at [41, 130] on icon at bounding box center [37, 137] width 17 height 17
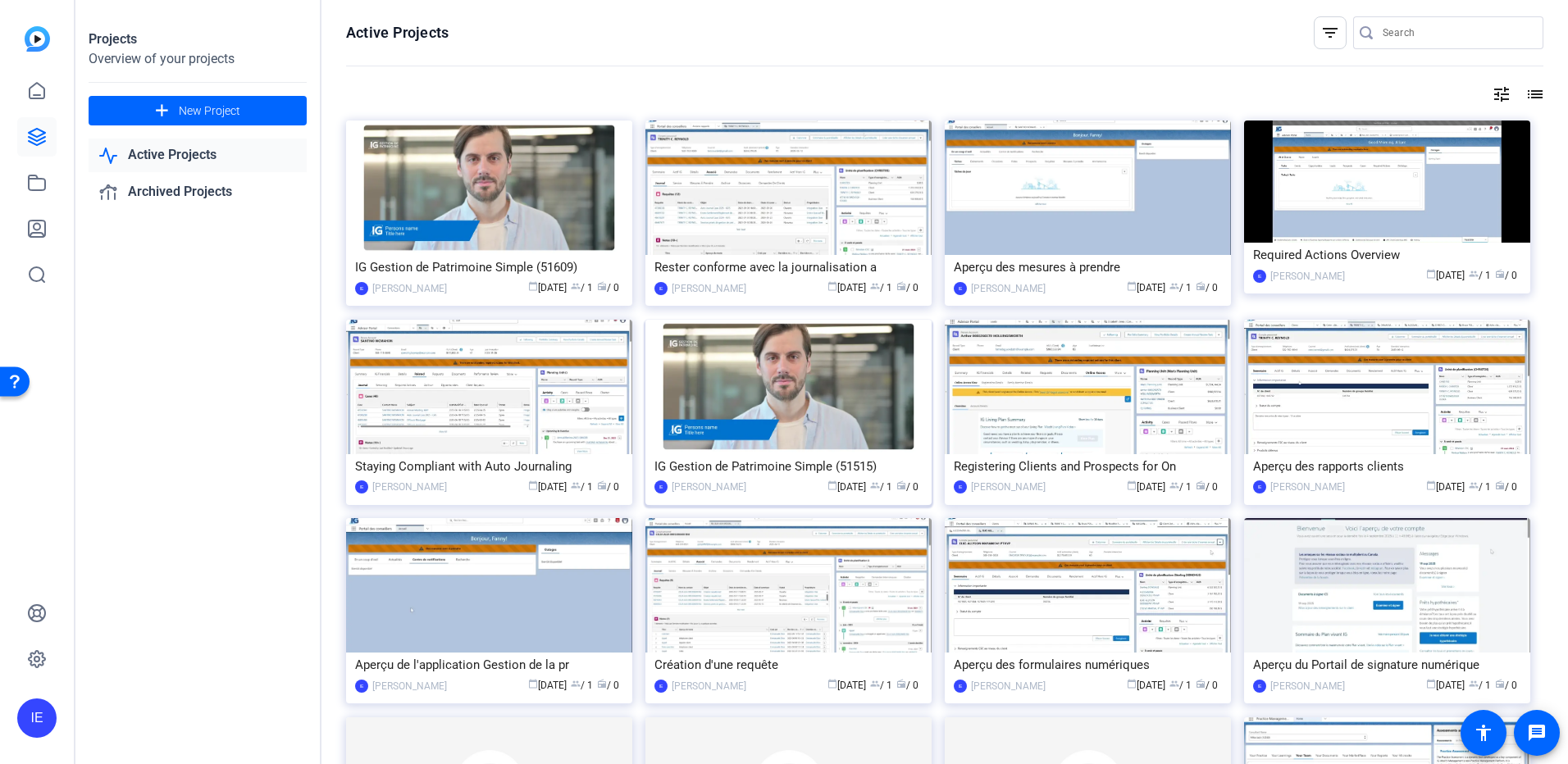
click at [806, 465] on div "IG Gestion de Patrimoine Simple (51515)" at bounding box center [789, 466] width 268 height 25
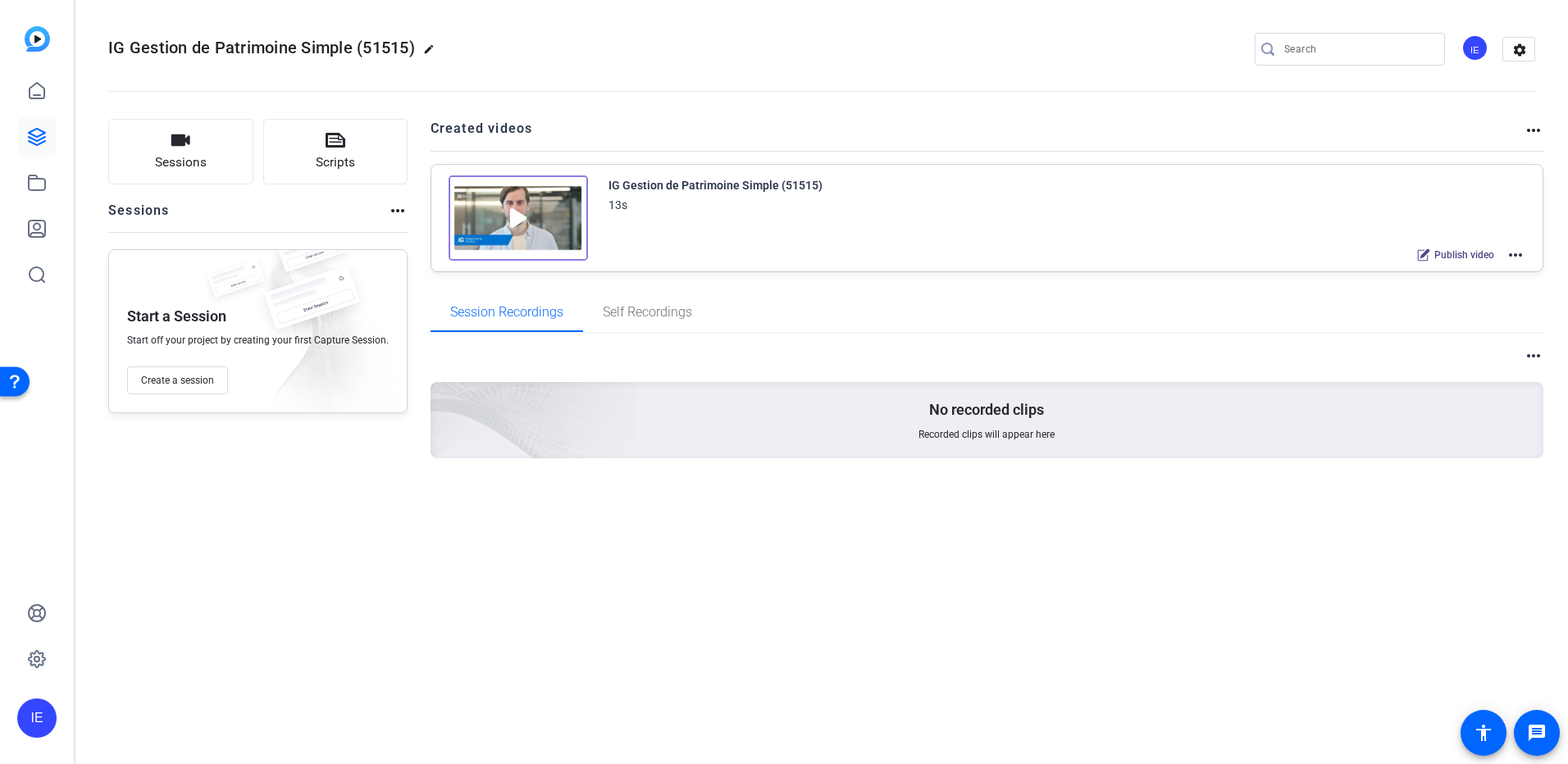
click at [1524, 256] on mat-icon "more_horiz" at bounding box center [1515, 255] width 19 height 19
click at [1463, 339] on span "Archive" at bounding box center [1454, 336] width 114 height 19
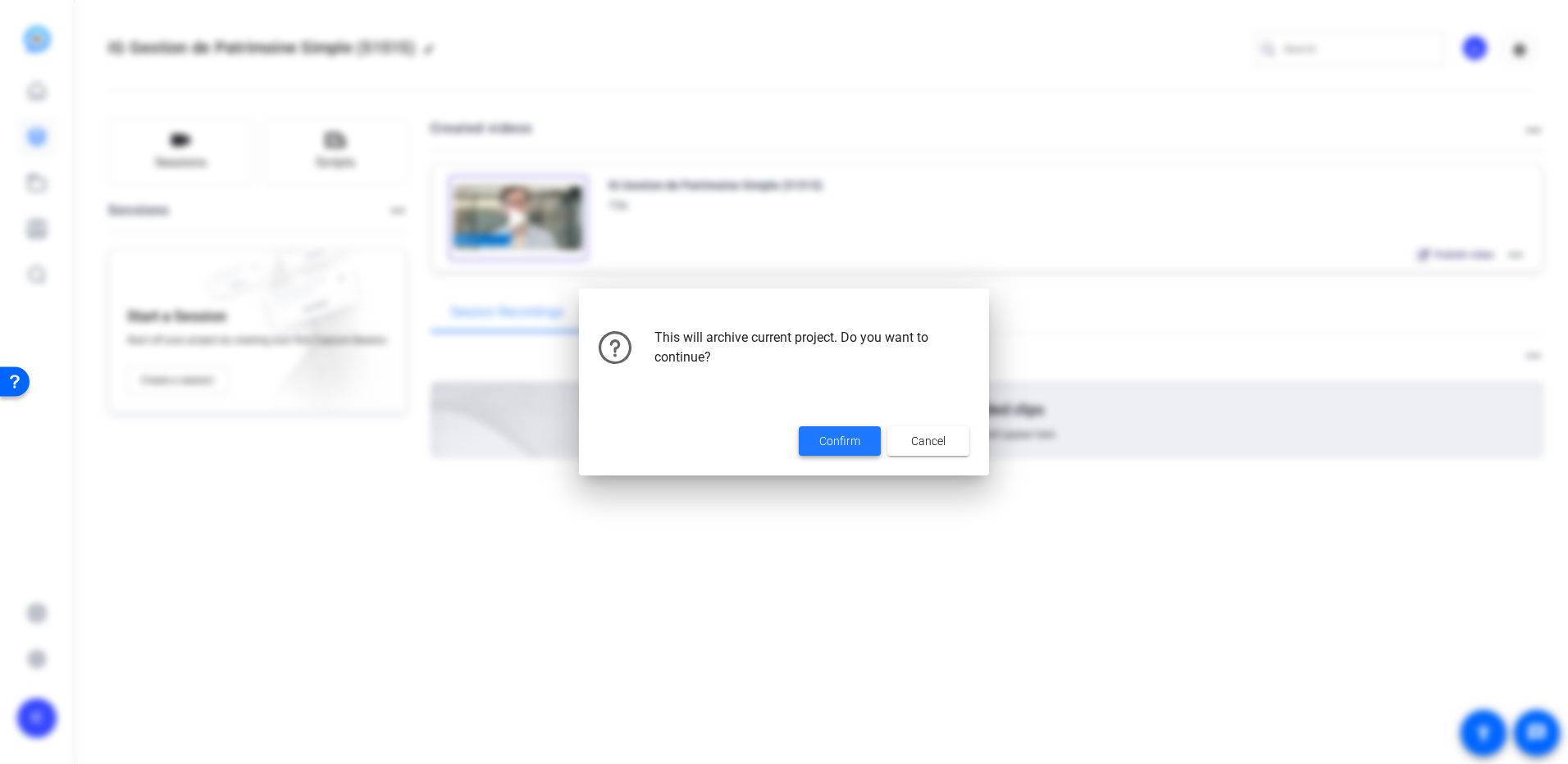
drag, startPoint x: 842, startPoint y: 440, endPoint x: 829, endPoint y: 420, distance: 23.9
click at [839, 434] on span "Confirm" at bounding box center [840, 441] width 41 height 18
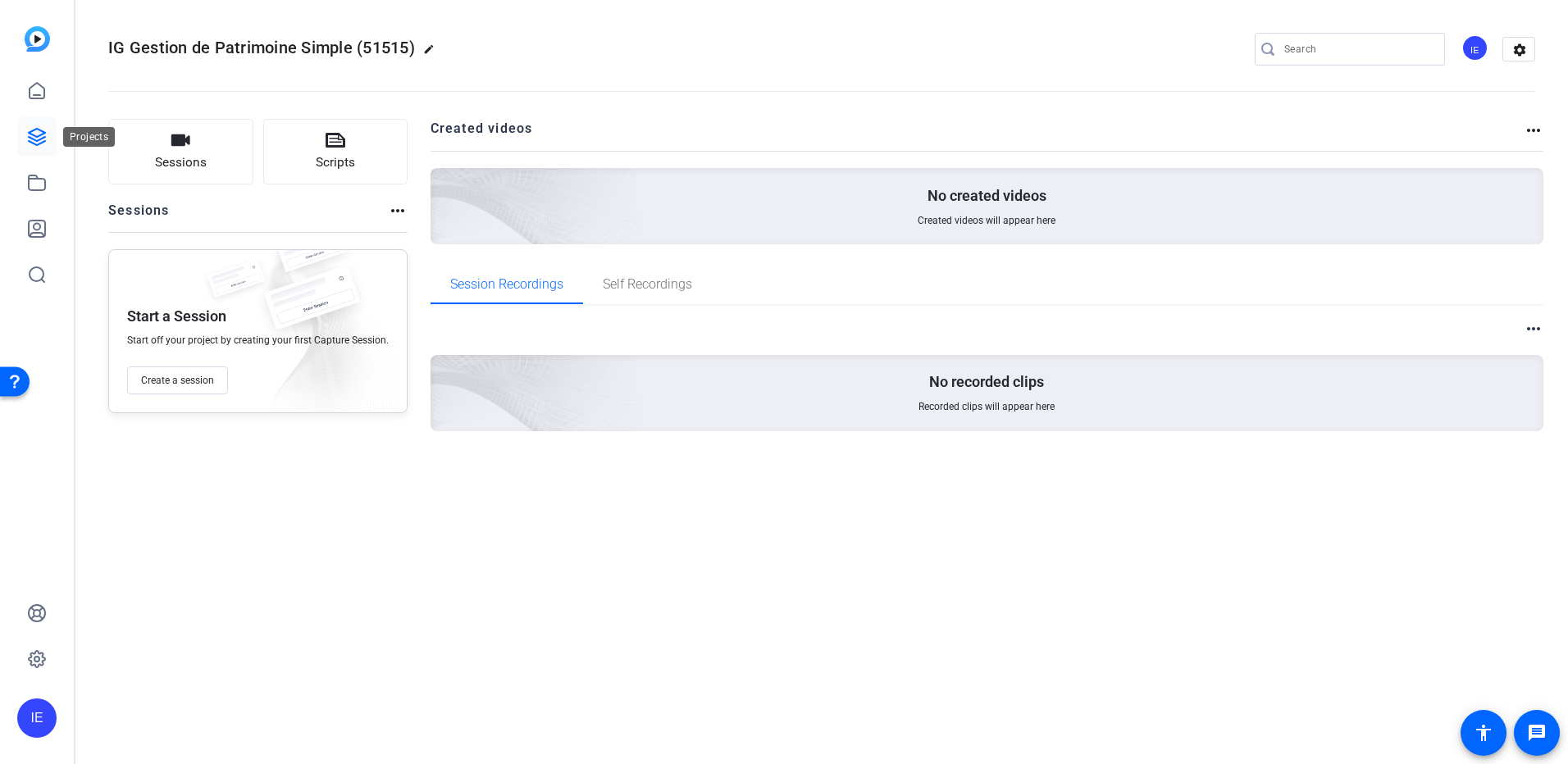
click at [37, 137] on icon at bounding box center [37, 137] width 17 height 17
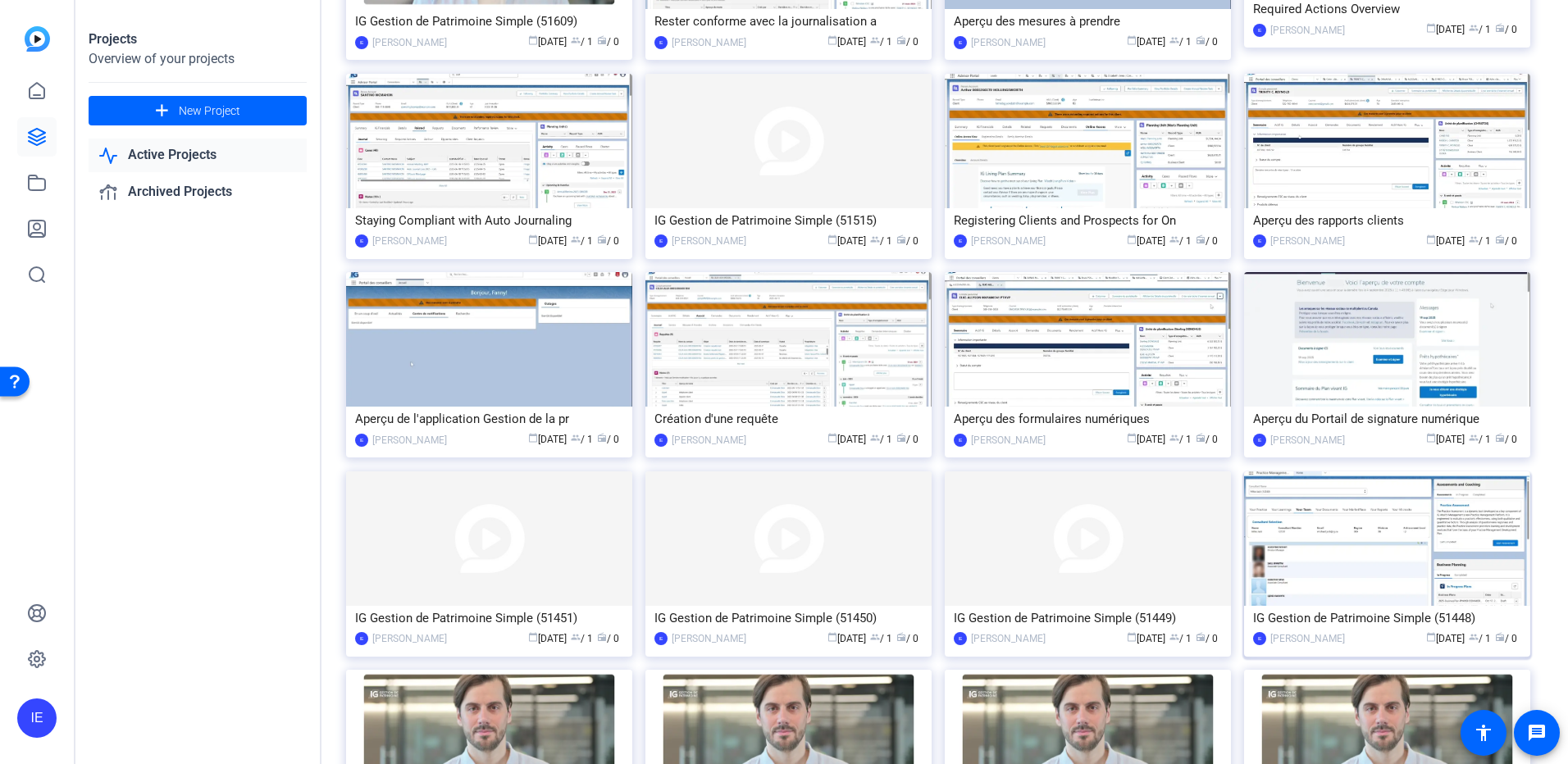
scroll to position [328, 0]
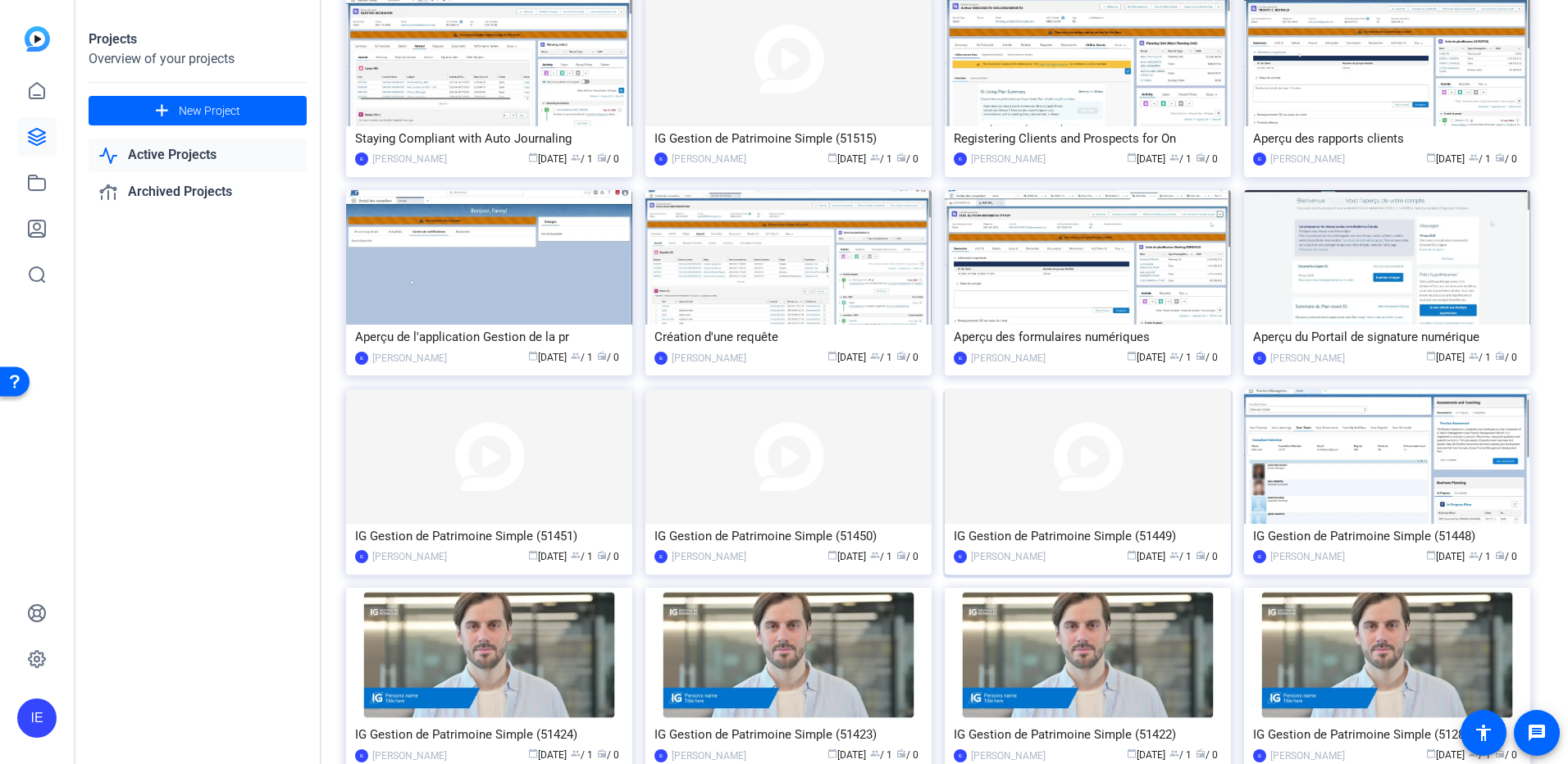
click at [1105, 501] on img at bounding box center [1088, 456] width 286 height 135
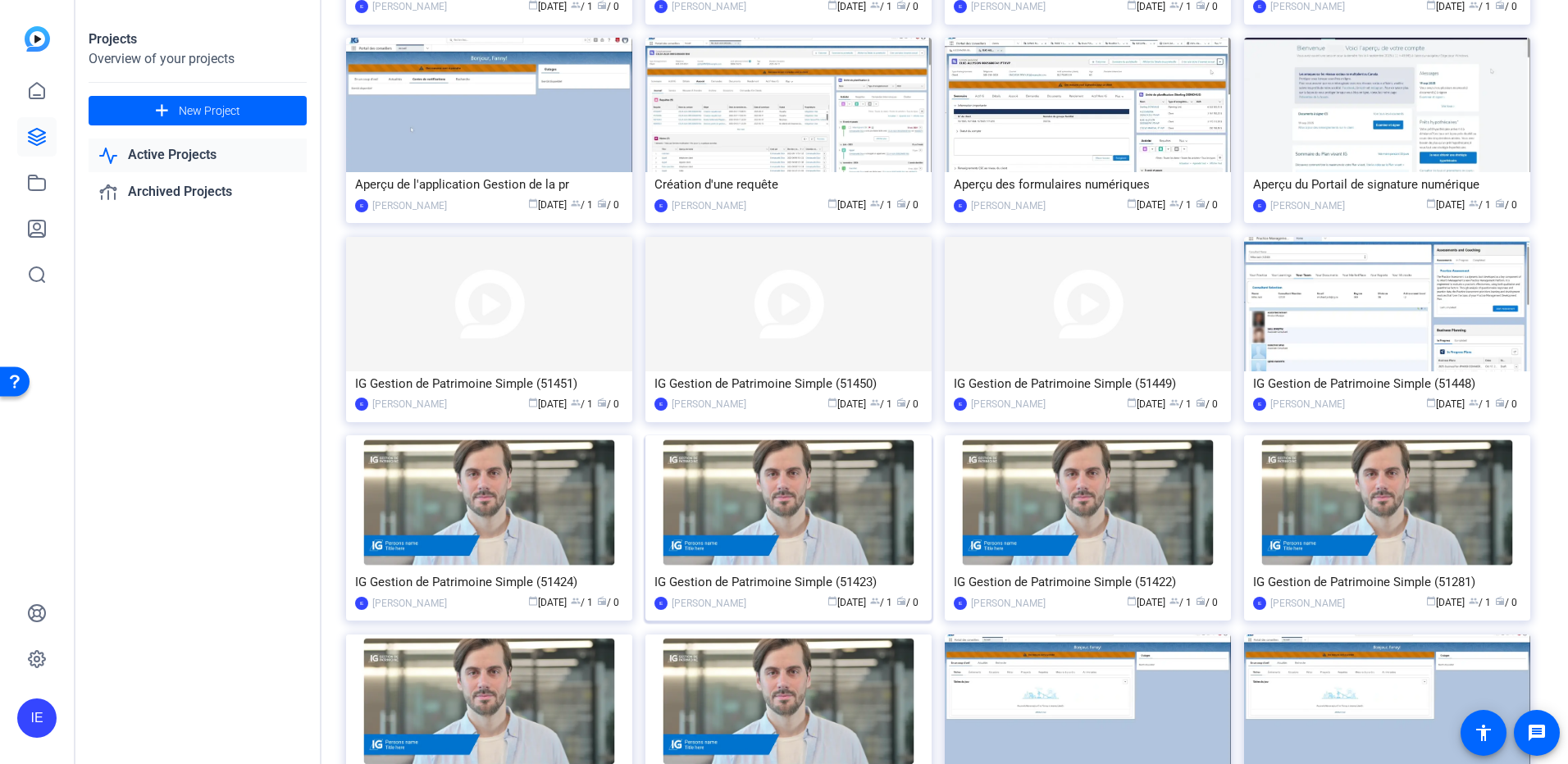
scroll to position [492, 0]
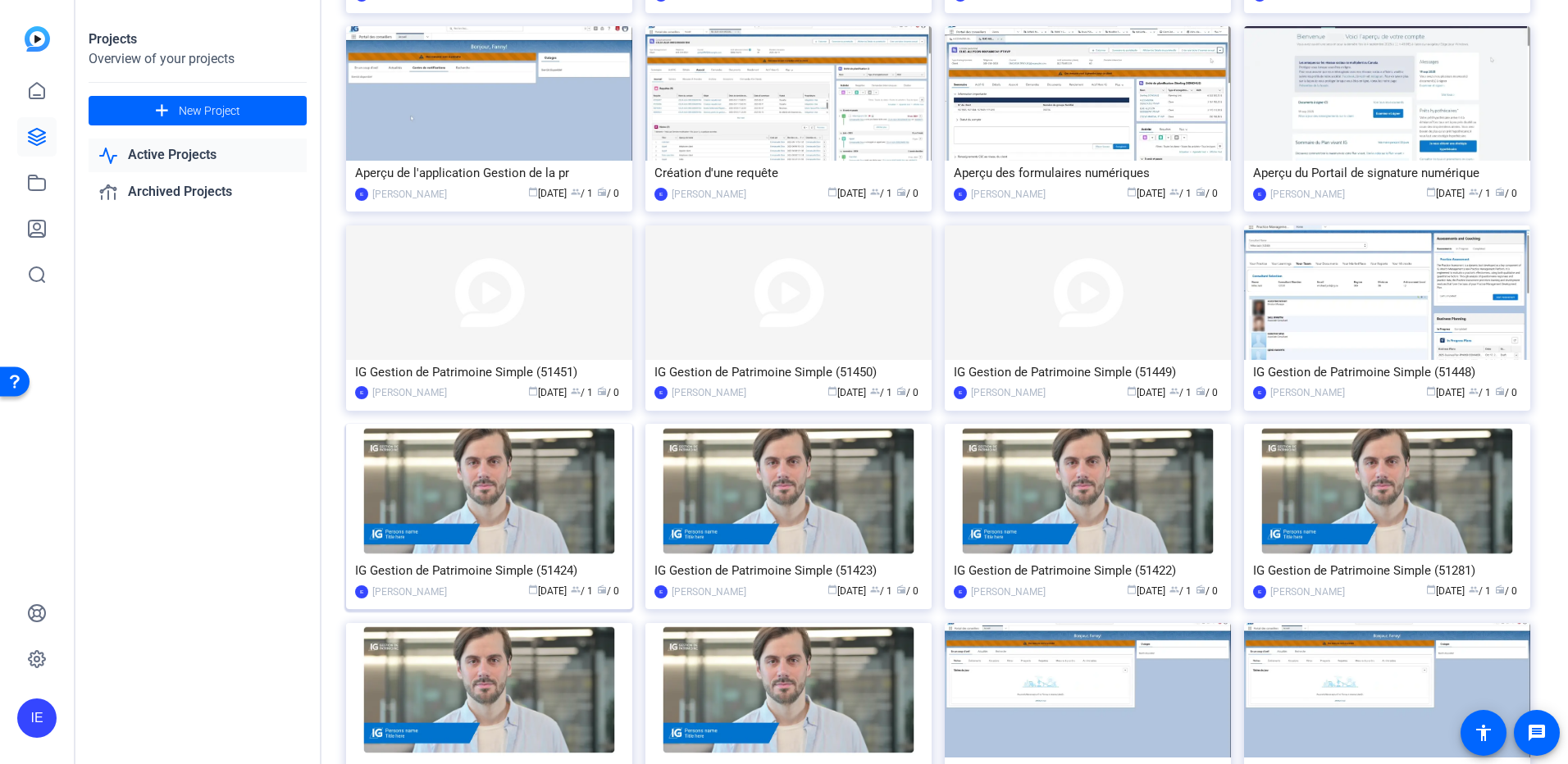
click at [508, 498] on img at bounding box center [489, 491] width 286 height 135
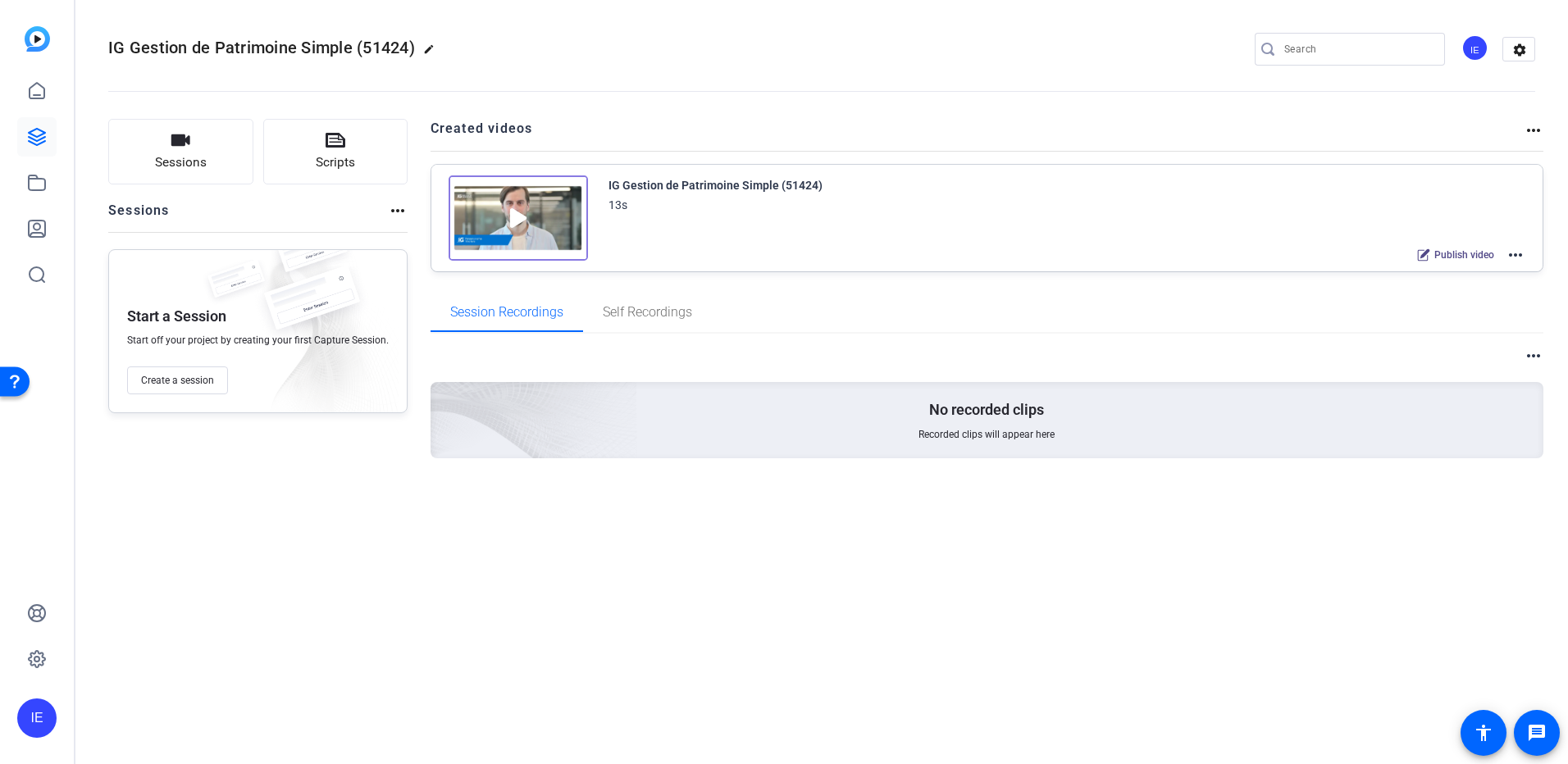
click at [1516, 252] on mat-icon "more_horiz" at bounding box center [1515, 255] width 19 height 19
click at [1460, 332] on span "Archive" at bounding box center [1454, 336] width 114 height 19
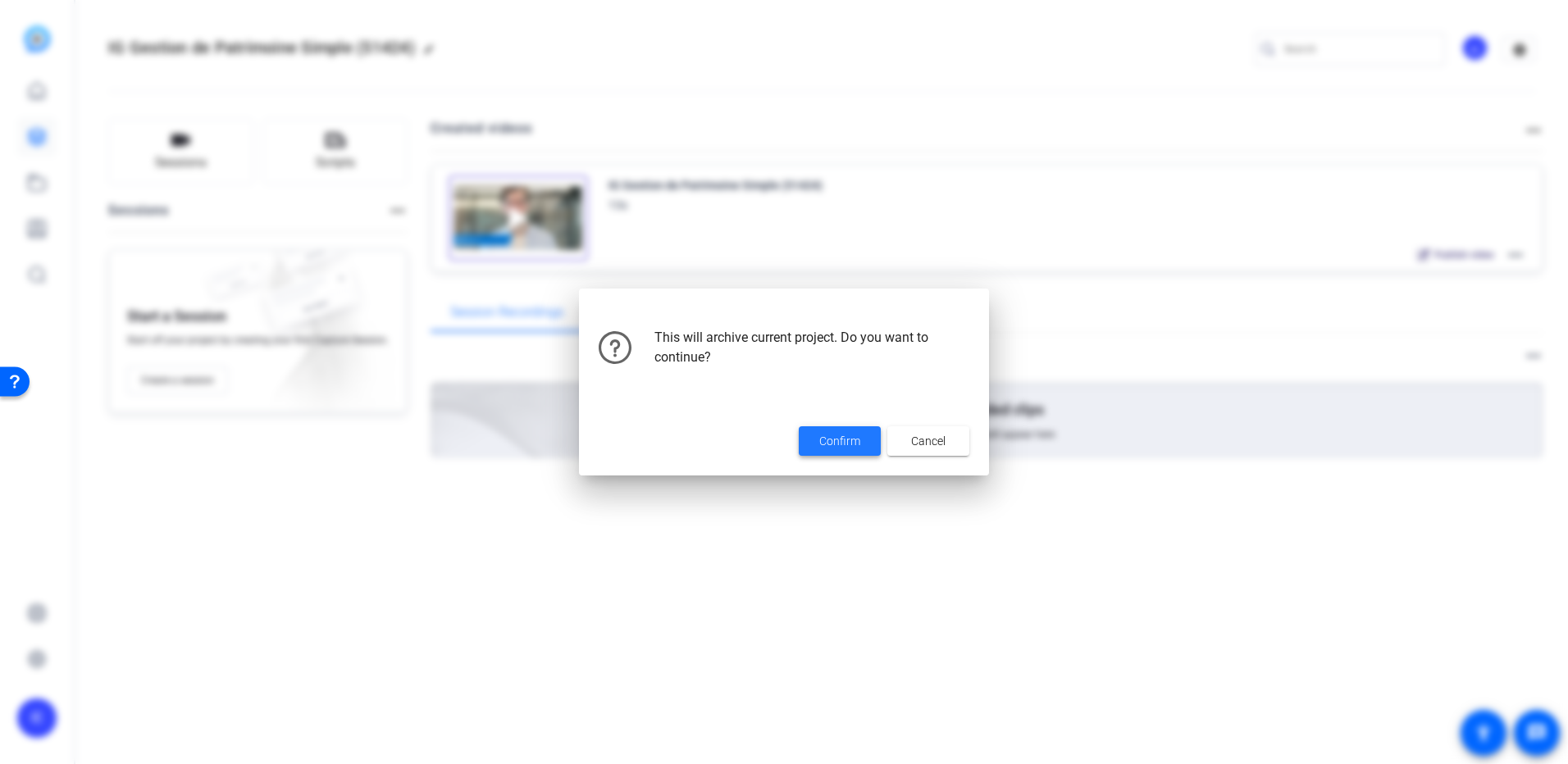
drag, startPoint x: 867, startPoint y: 433, endPoint x: 798, endPoint y: 419, distance: 70.4
click at [867, 433] on span at bounding box center [839, 441] width 82 height 40
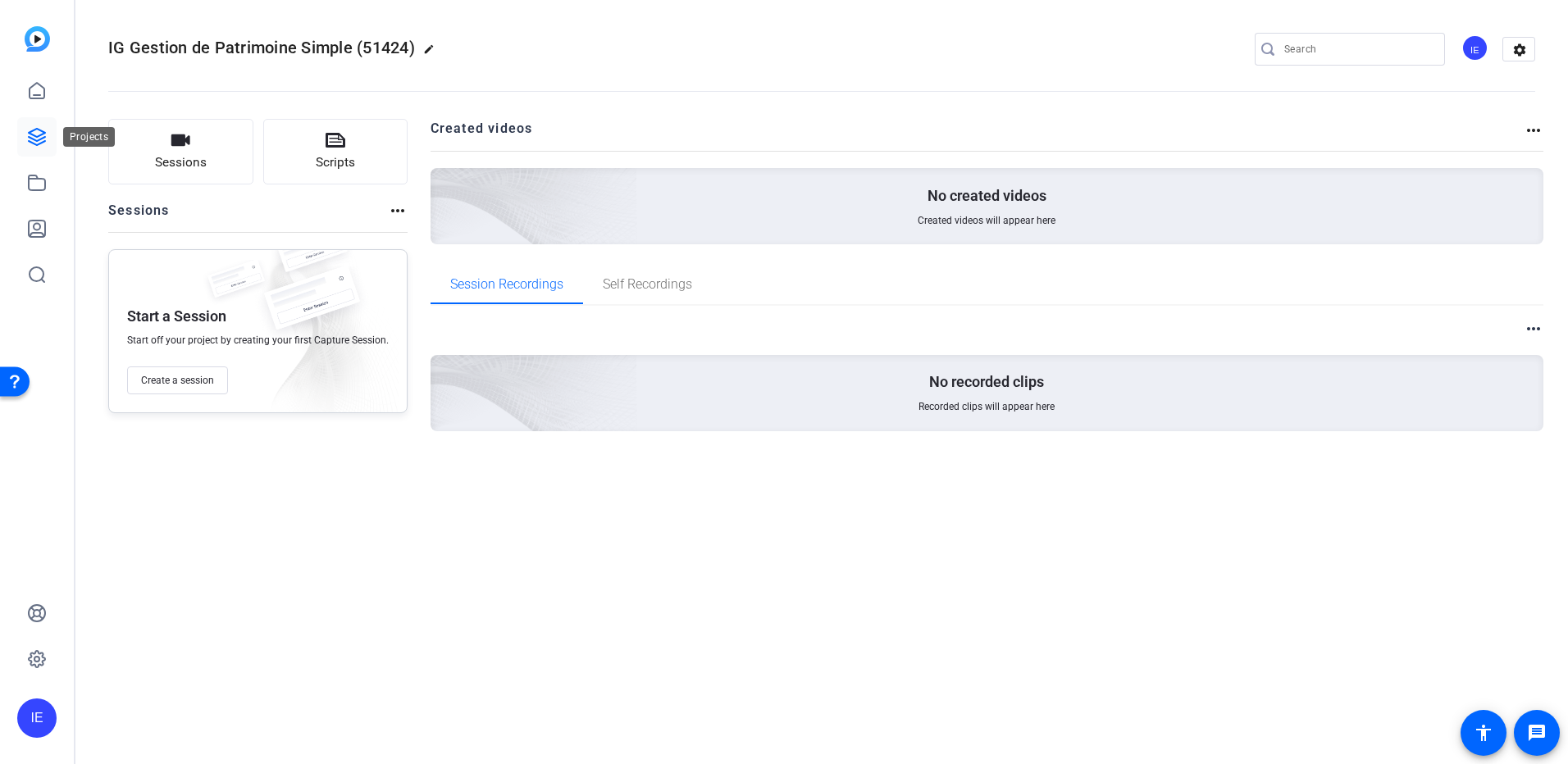
click at [22, 144] on link at bounding box center [37, 137] width 40 height 40
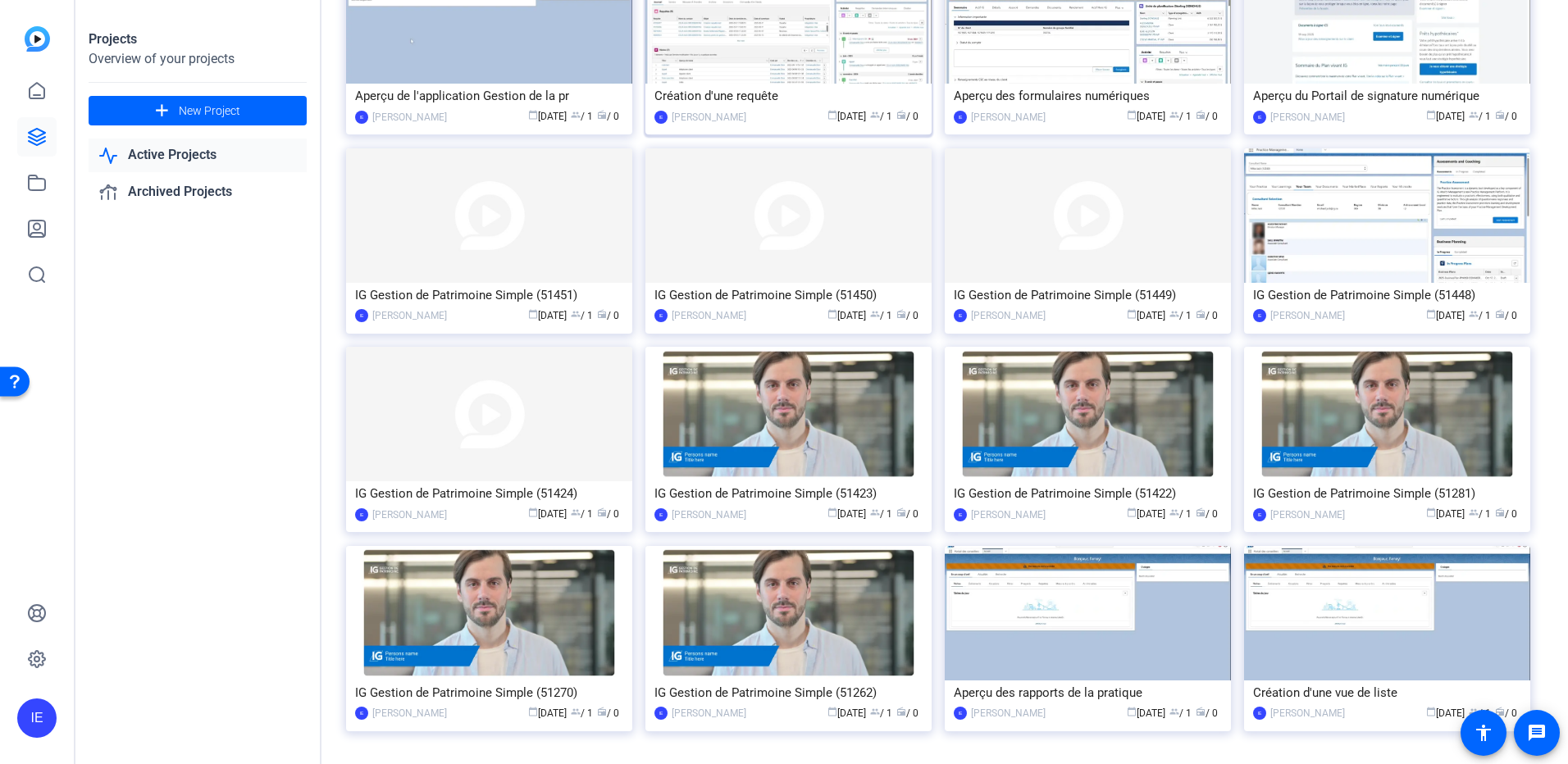
scroll to position [632, 0]
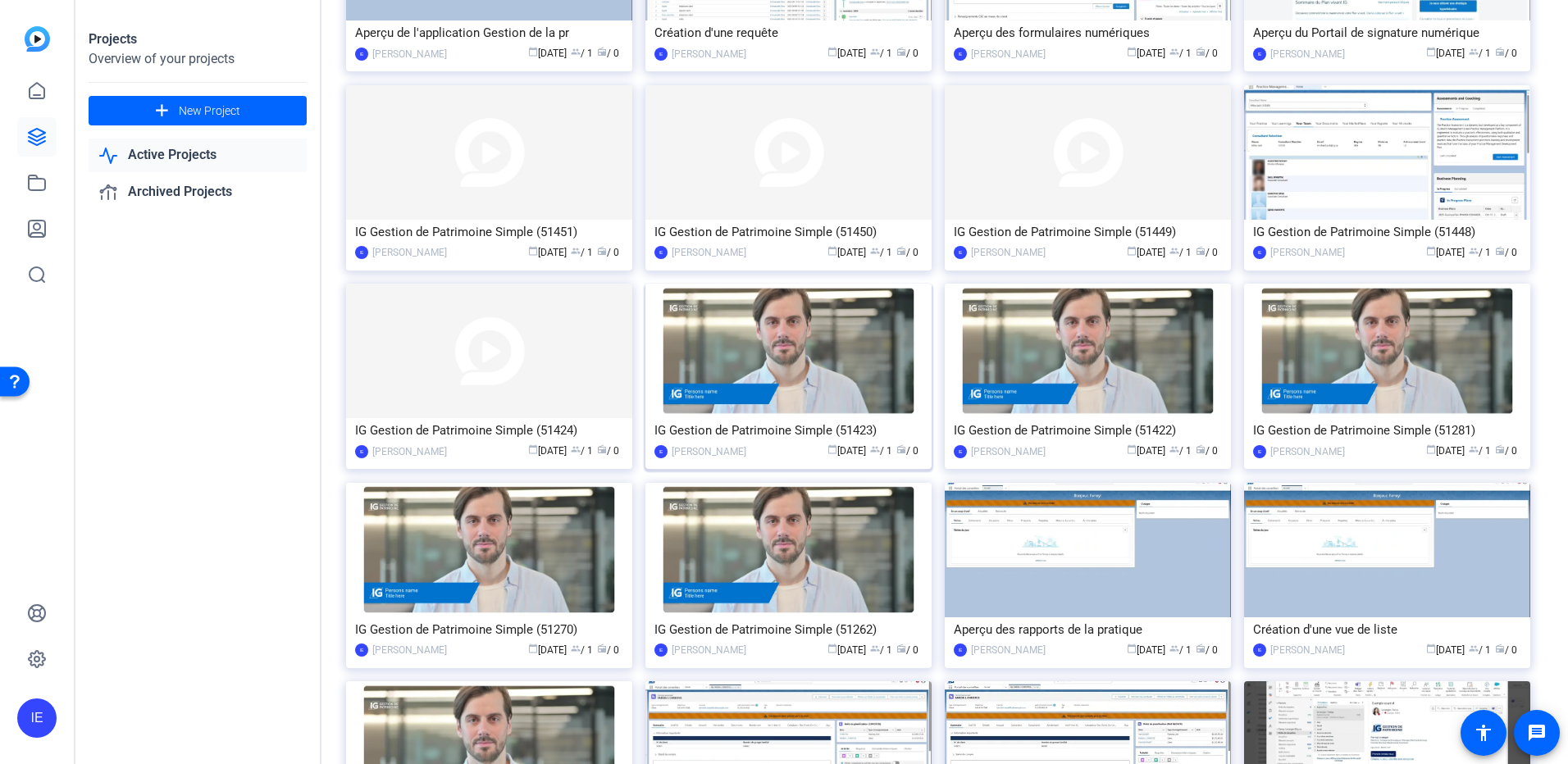
click at [843, 382] on img at bounding box center [788, 351] width 286 height 135
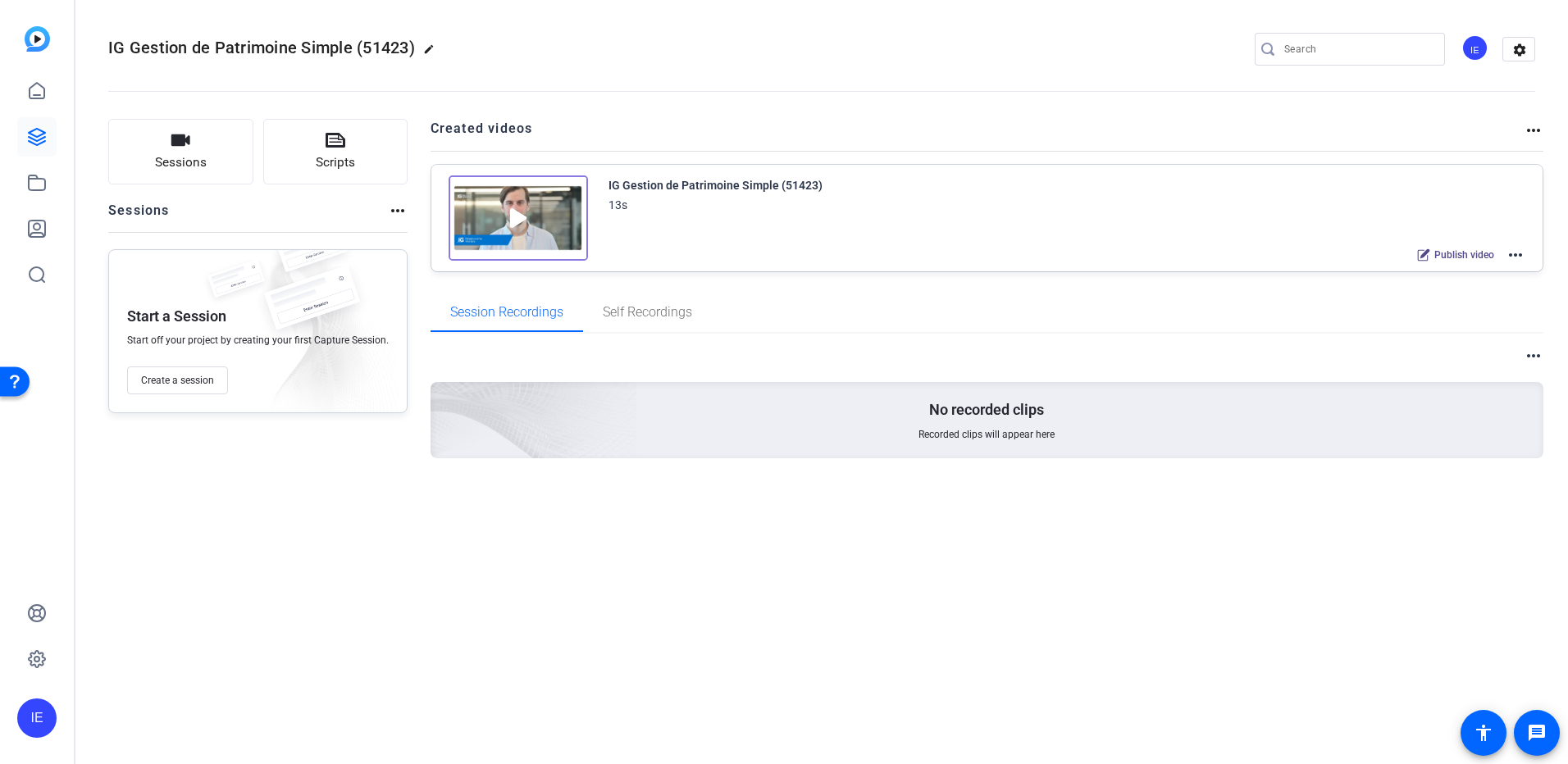
click at [1509, 258] on mat-icon "more_horiz" at bounding box center [1515, 255] width 19 height 19
click at [1469, 331] on span "Archive" at bounding box center [1454, 336] width 114 height 19
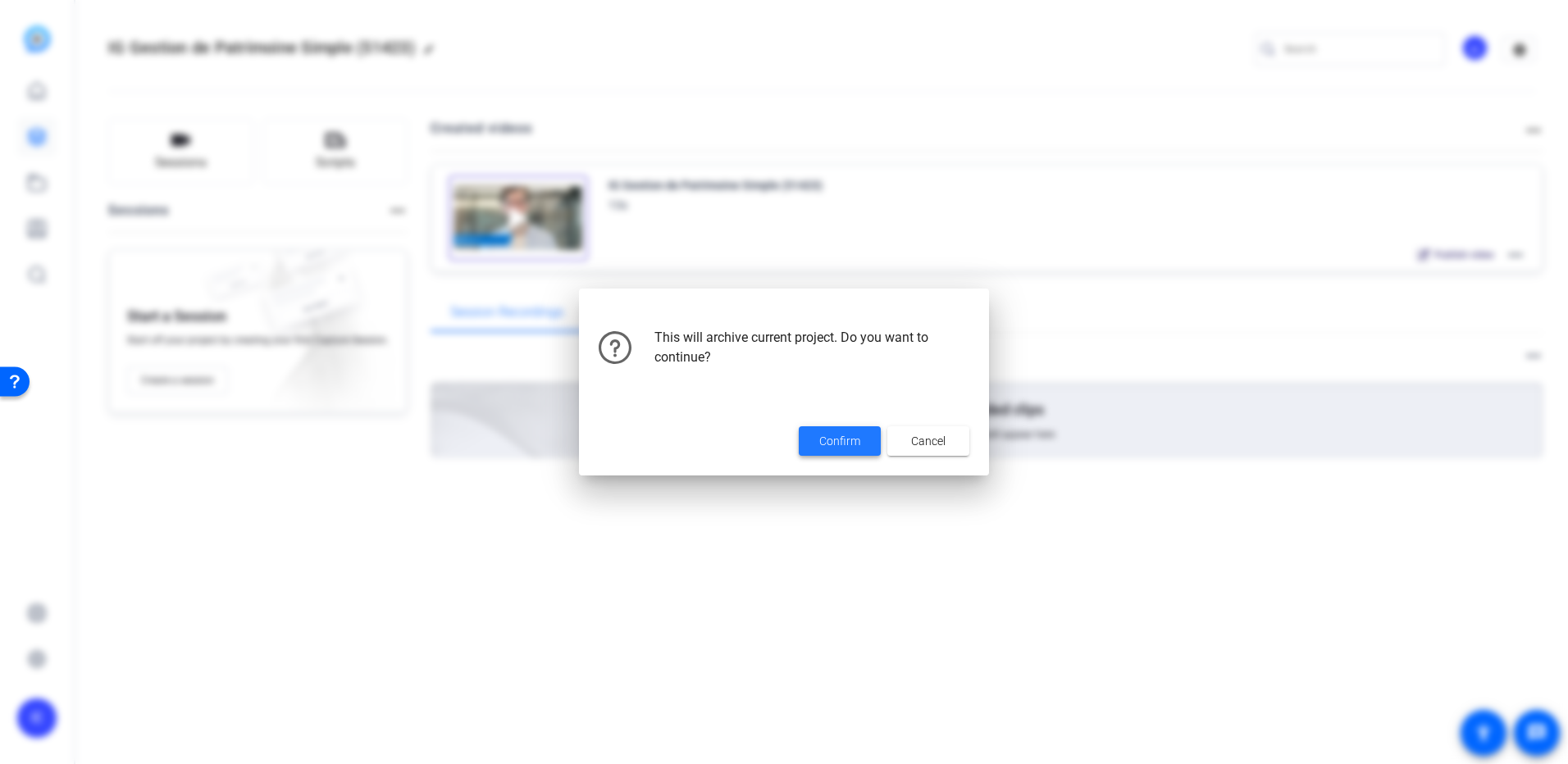
click at [851, 438] on span "Confirm" at bounding box center [840, 441] width 41 height 18
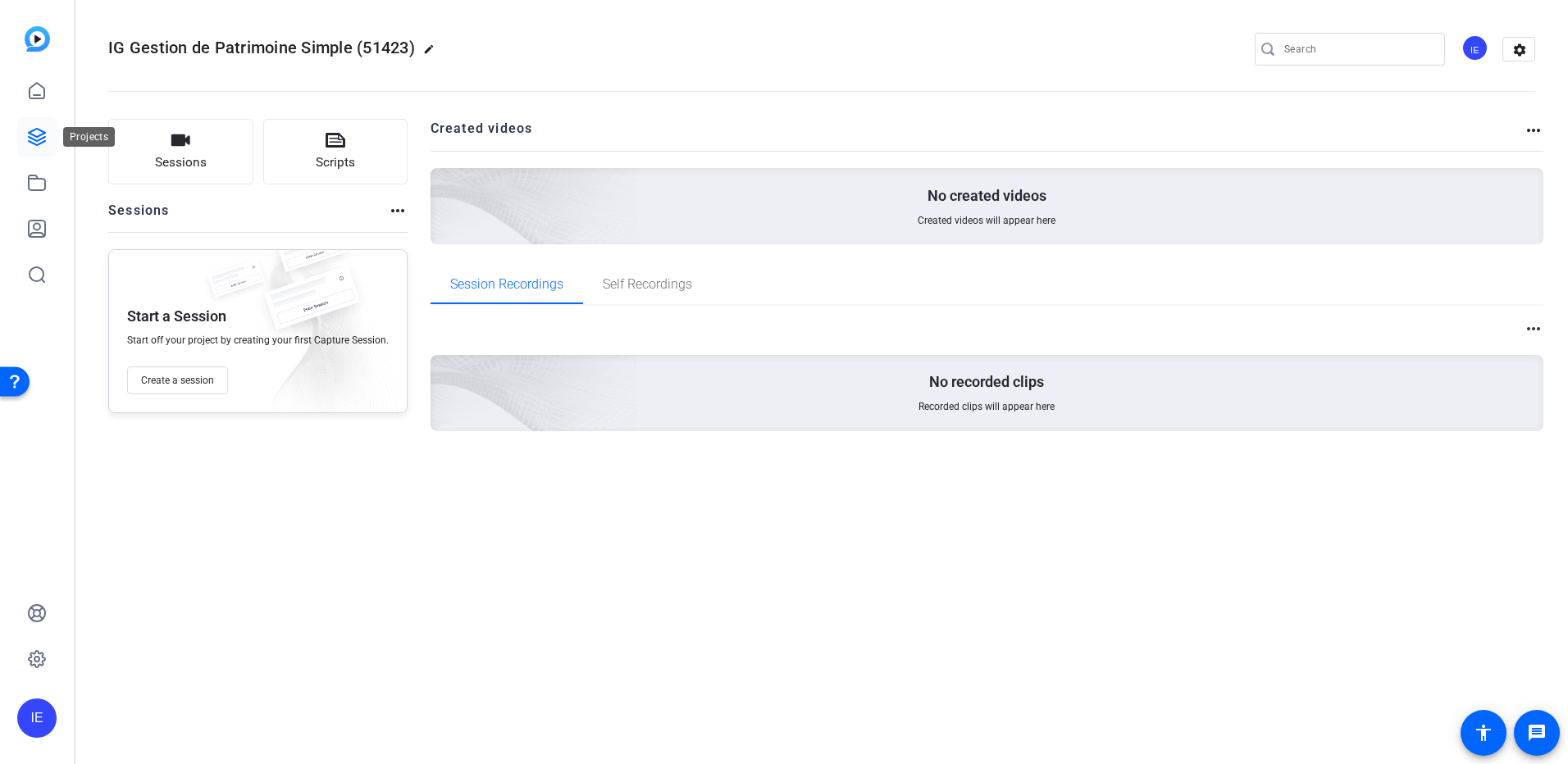
click at [29, 141] on icon at bounding box center [37, 137] width 17 height 17
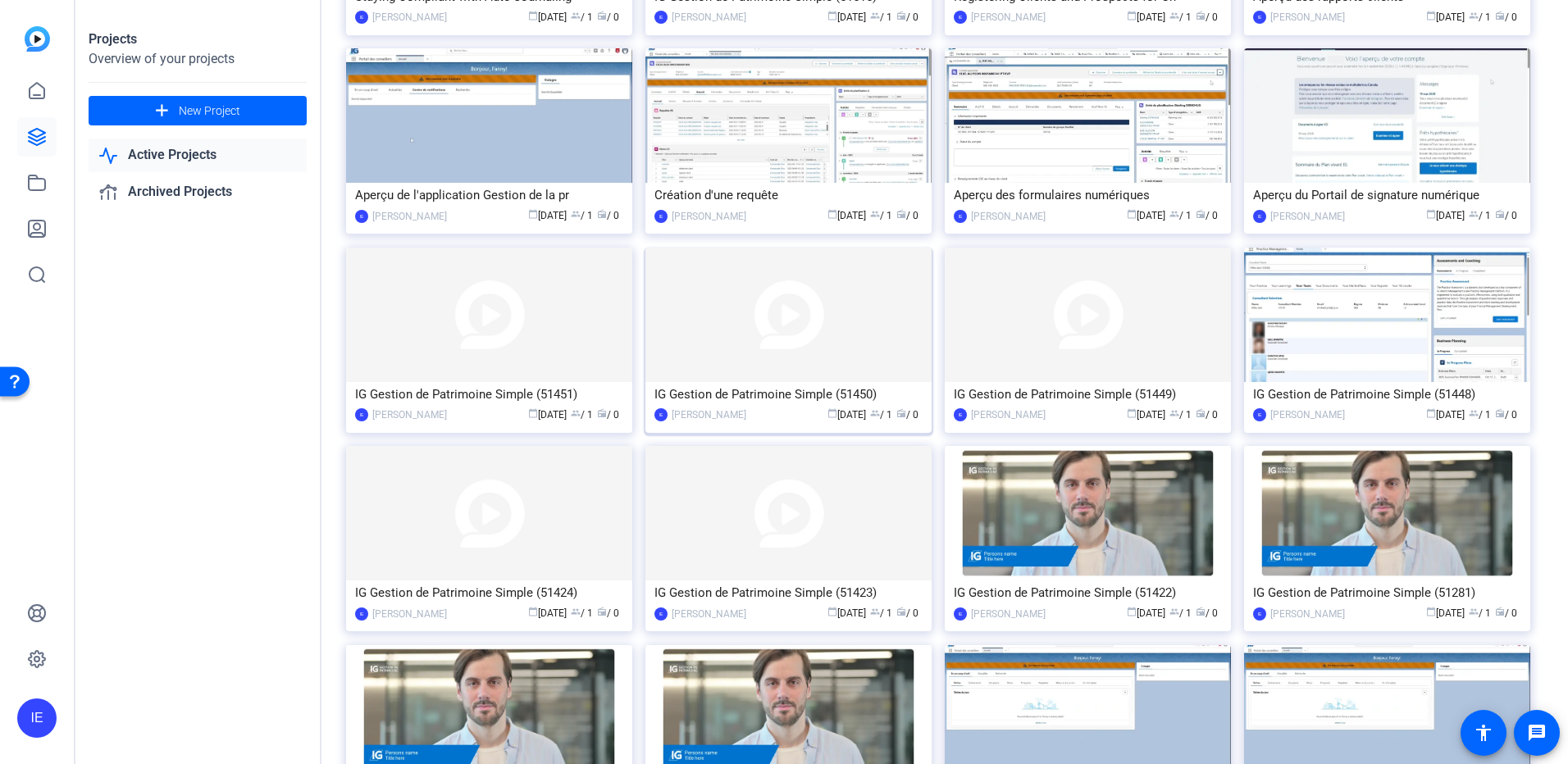
scroll to position [492, 0]
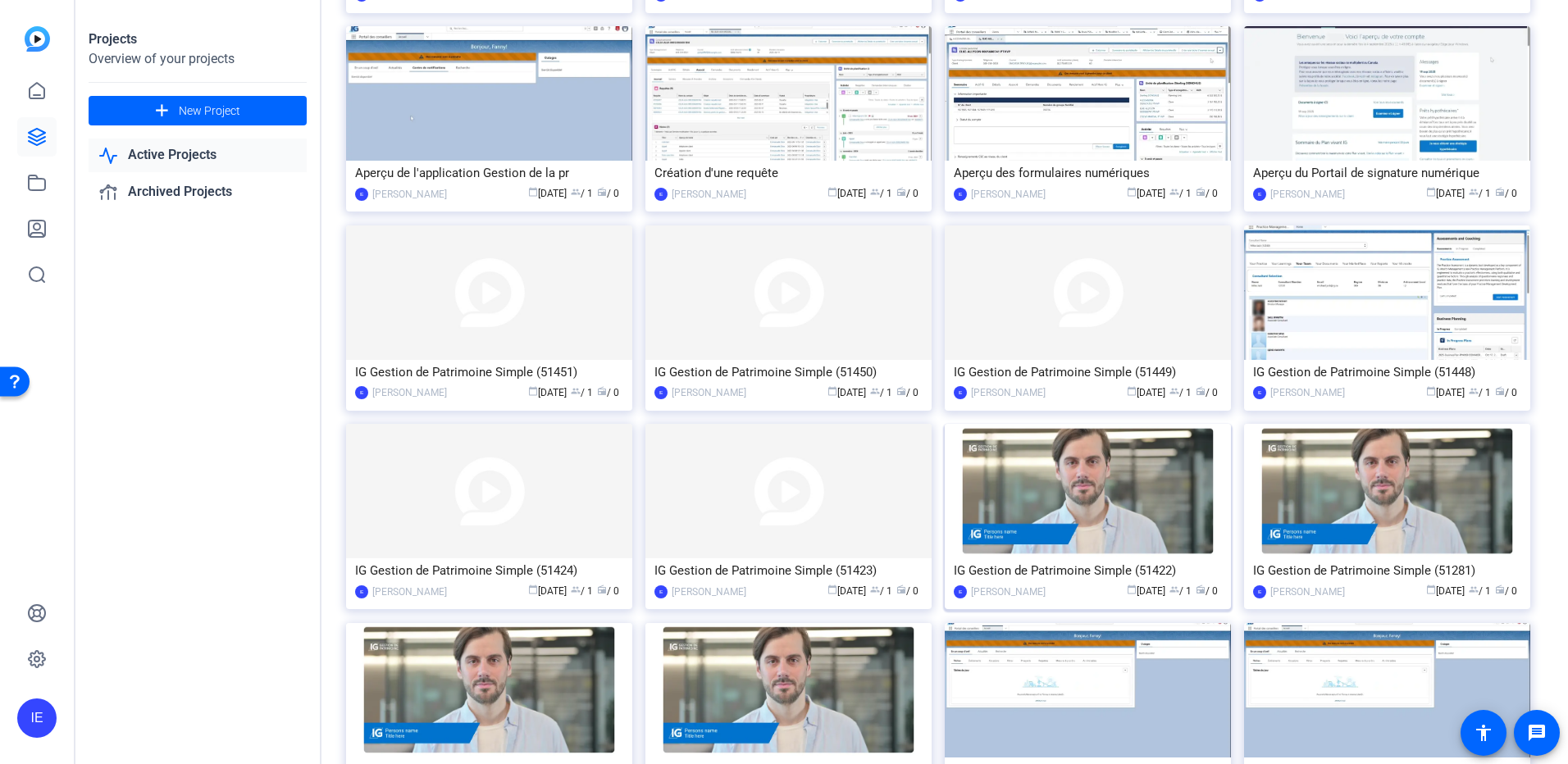
click at [1115, 489] on img at bounding box center [1088, 491] width 286 height 135
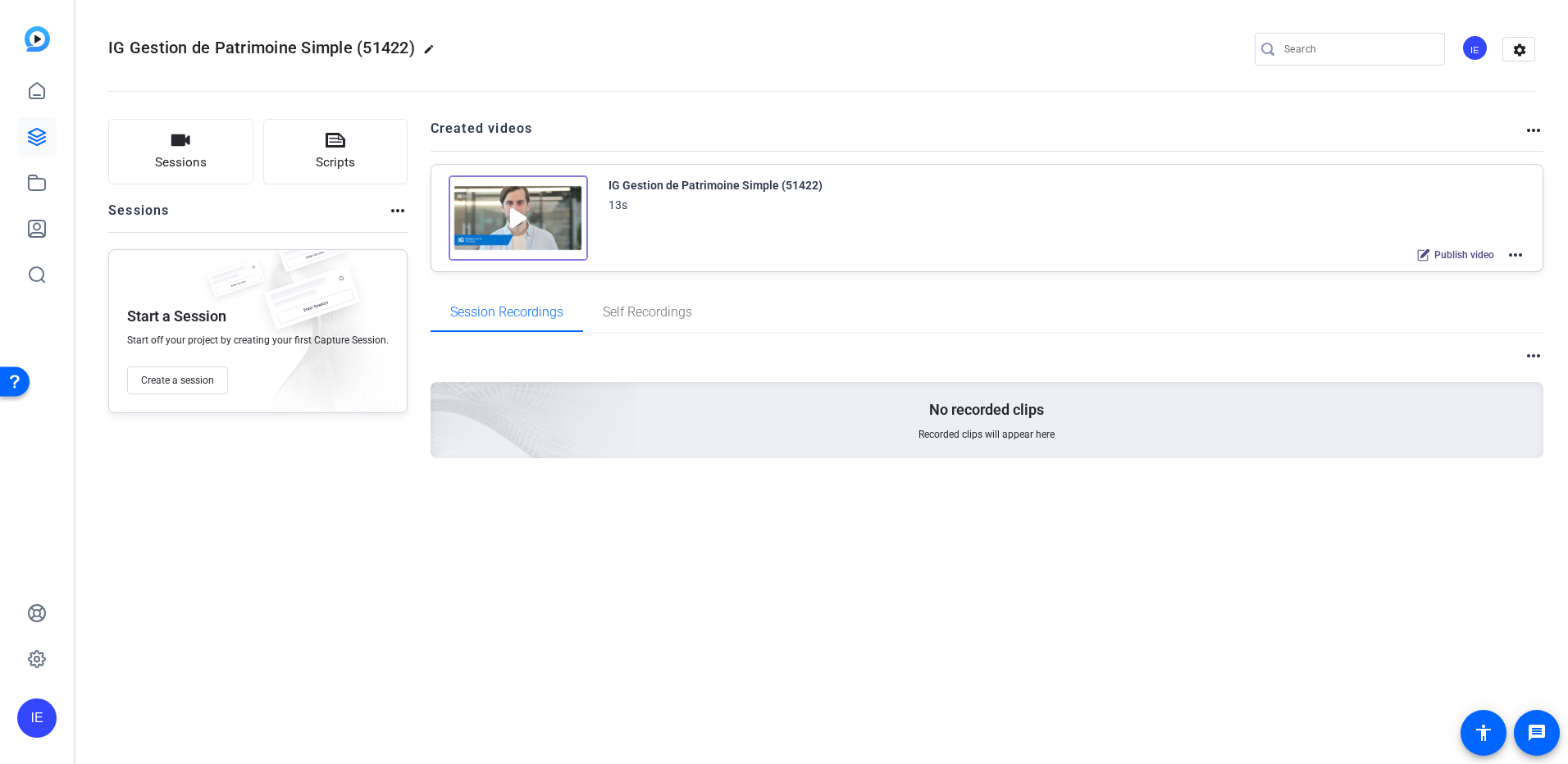
click at [1516, 252] on mat-icon "more_horiz" at bounding box center [1515, 255] width 19 height 19
click at [1493, 343] on span "Archive" at bounding box center [1454, 336] width 114 height 19
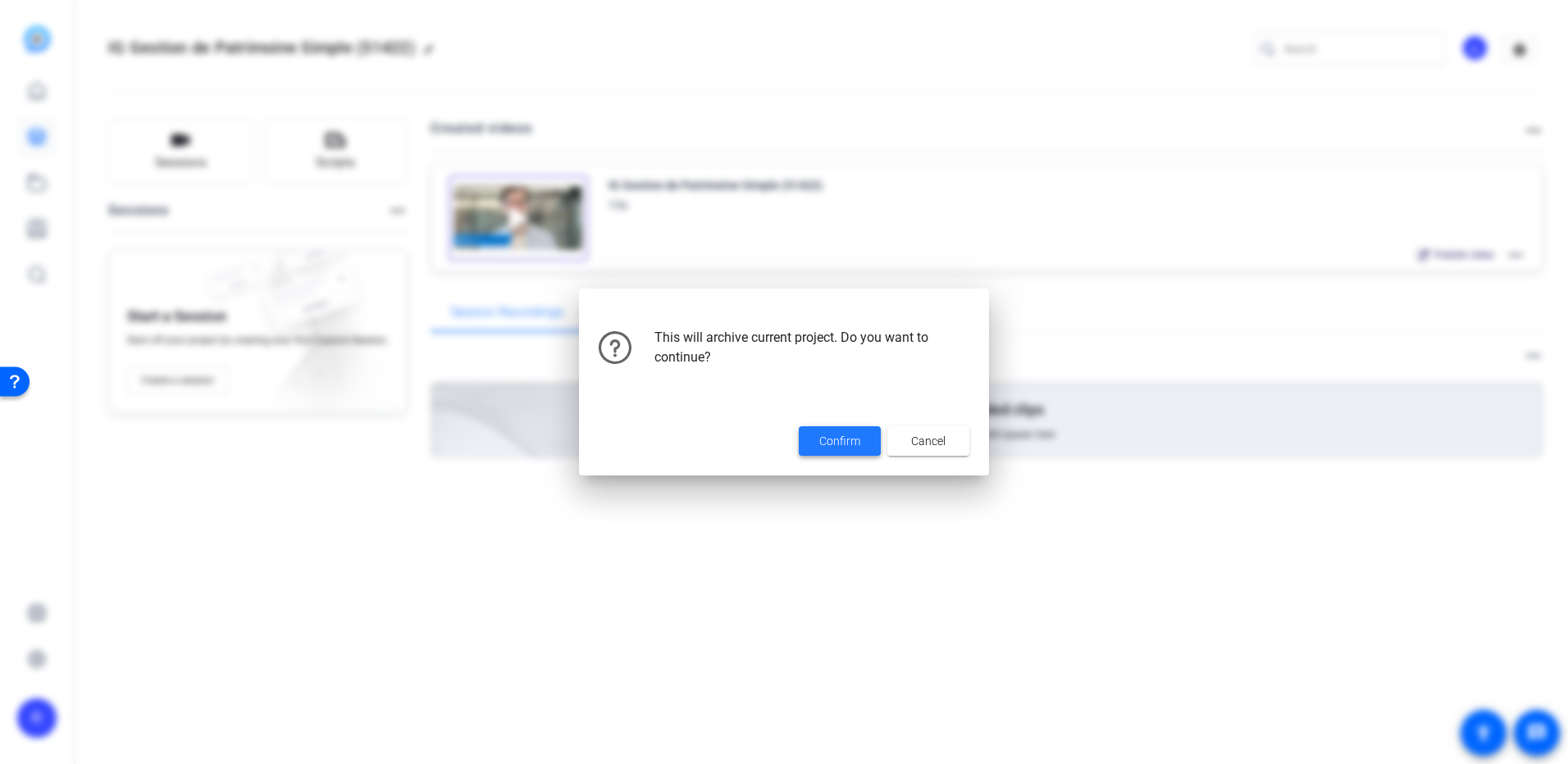
click at [829, 431] on span at bounding box center [839, 441] width 82 height 40
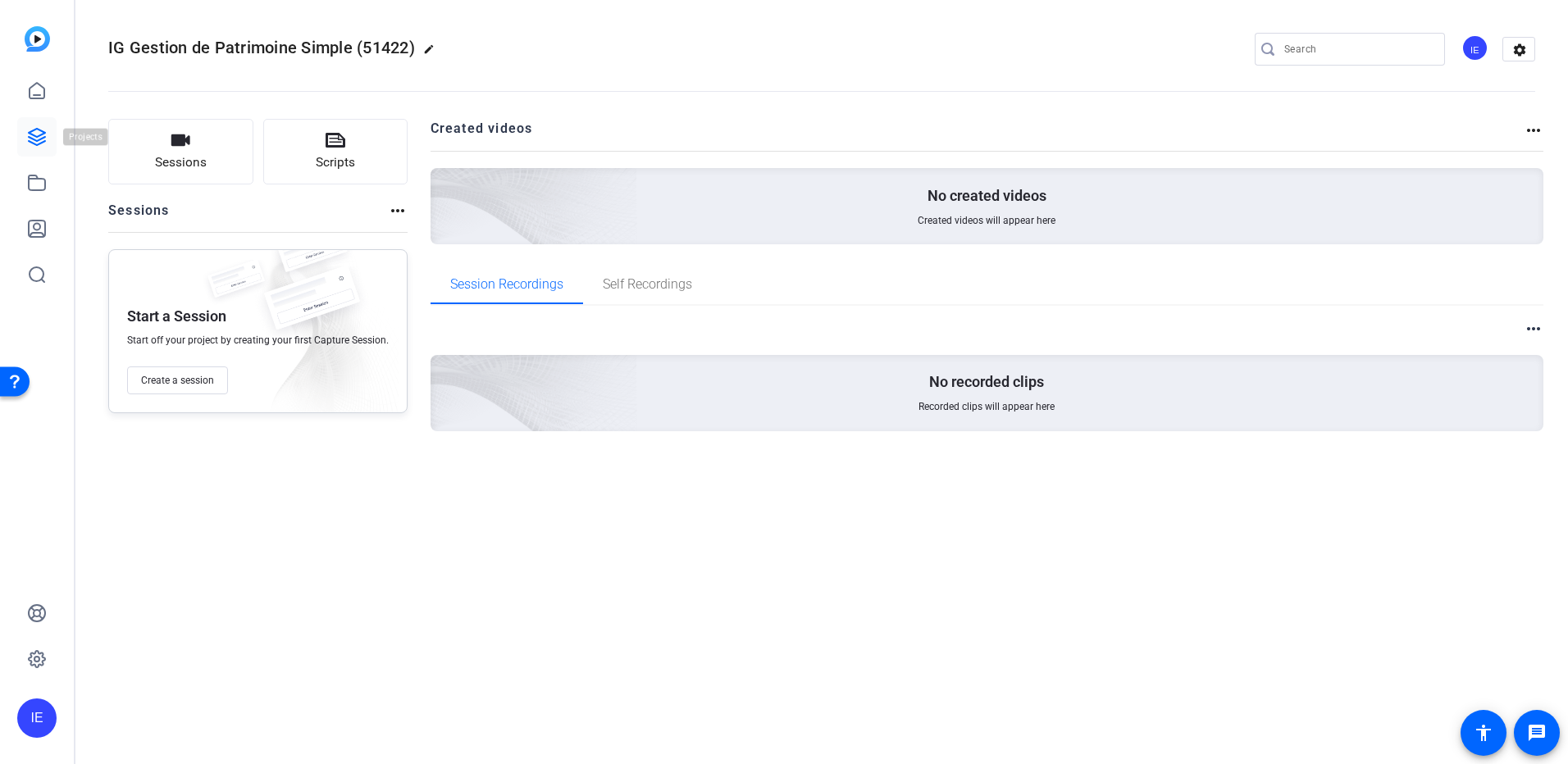
click at [33, 132] on icon at bounding box center [37, 137] width 19 height 19
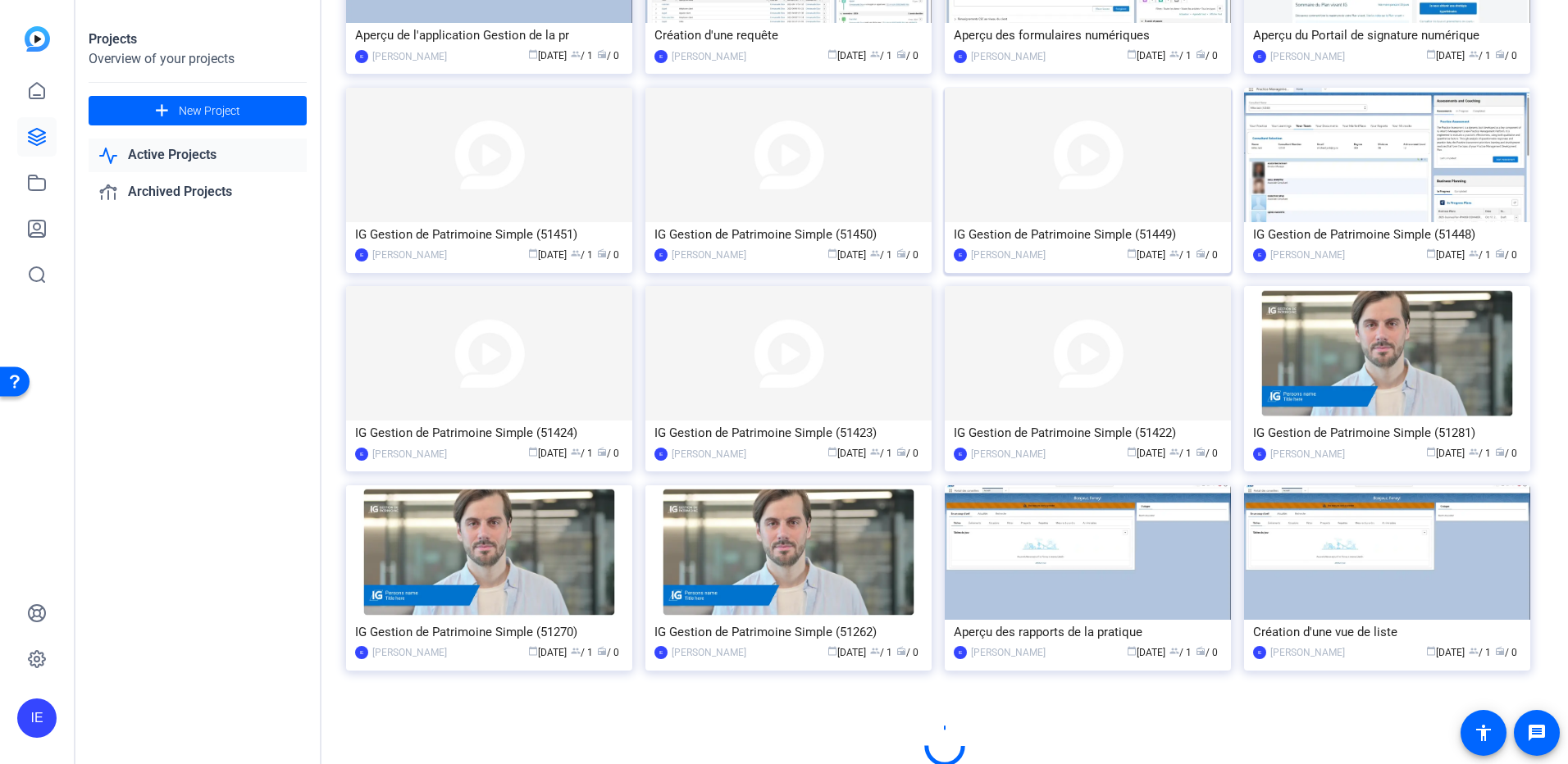
scroll to position [632, 0]
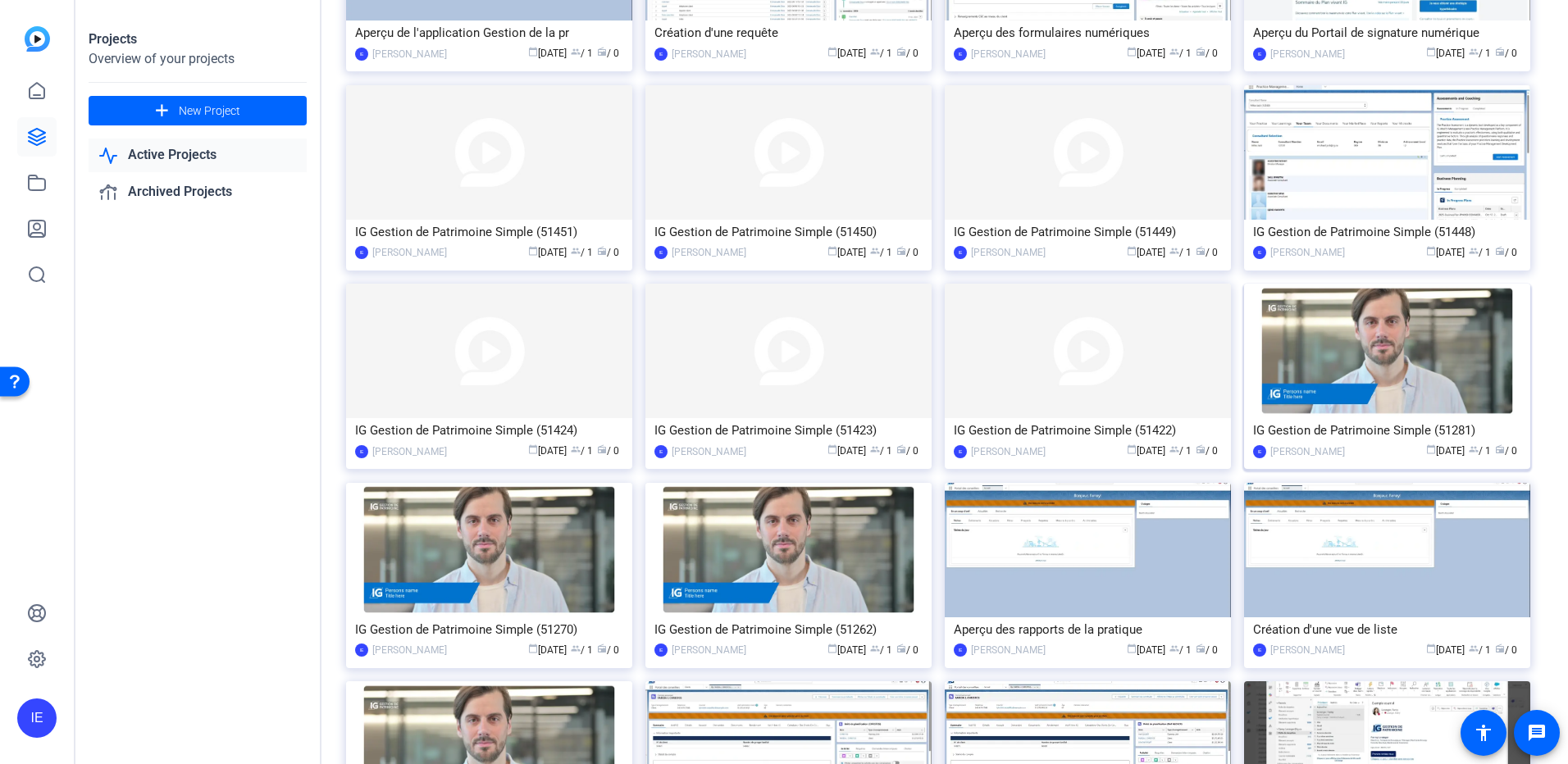
click at [1408, 367] on img at bounding box center [1387, 351] width 286 height 135
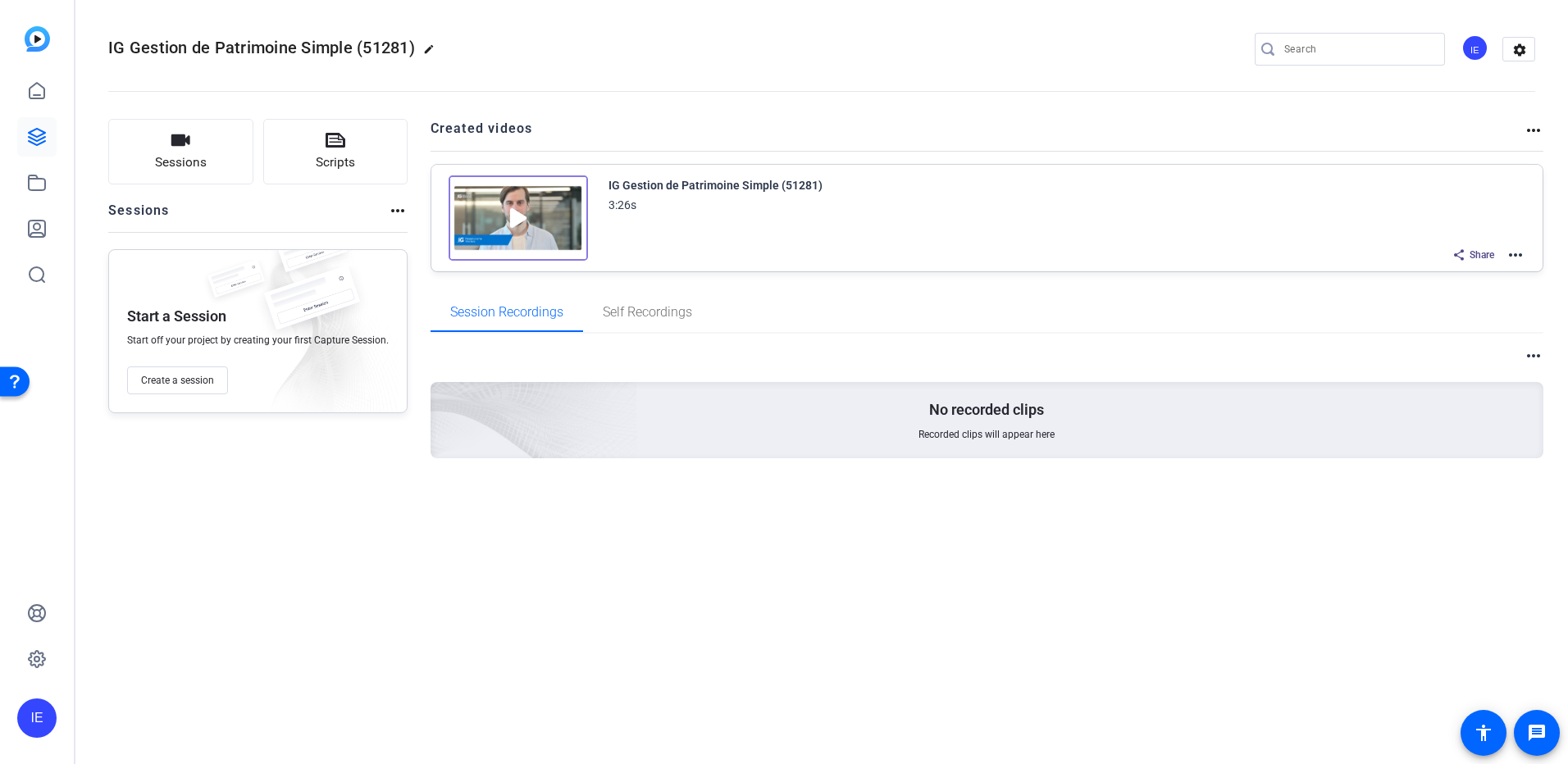
click at [1520, 256] on mat-icon "more_horiz" at bounding box center [1515, 255] width 19 height 19
click at [1477, 278] on span "Edit in Creator" at bounding box center [1454, 275] width 114 height 19
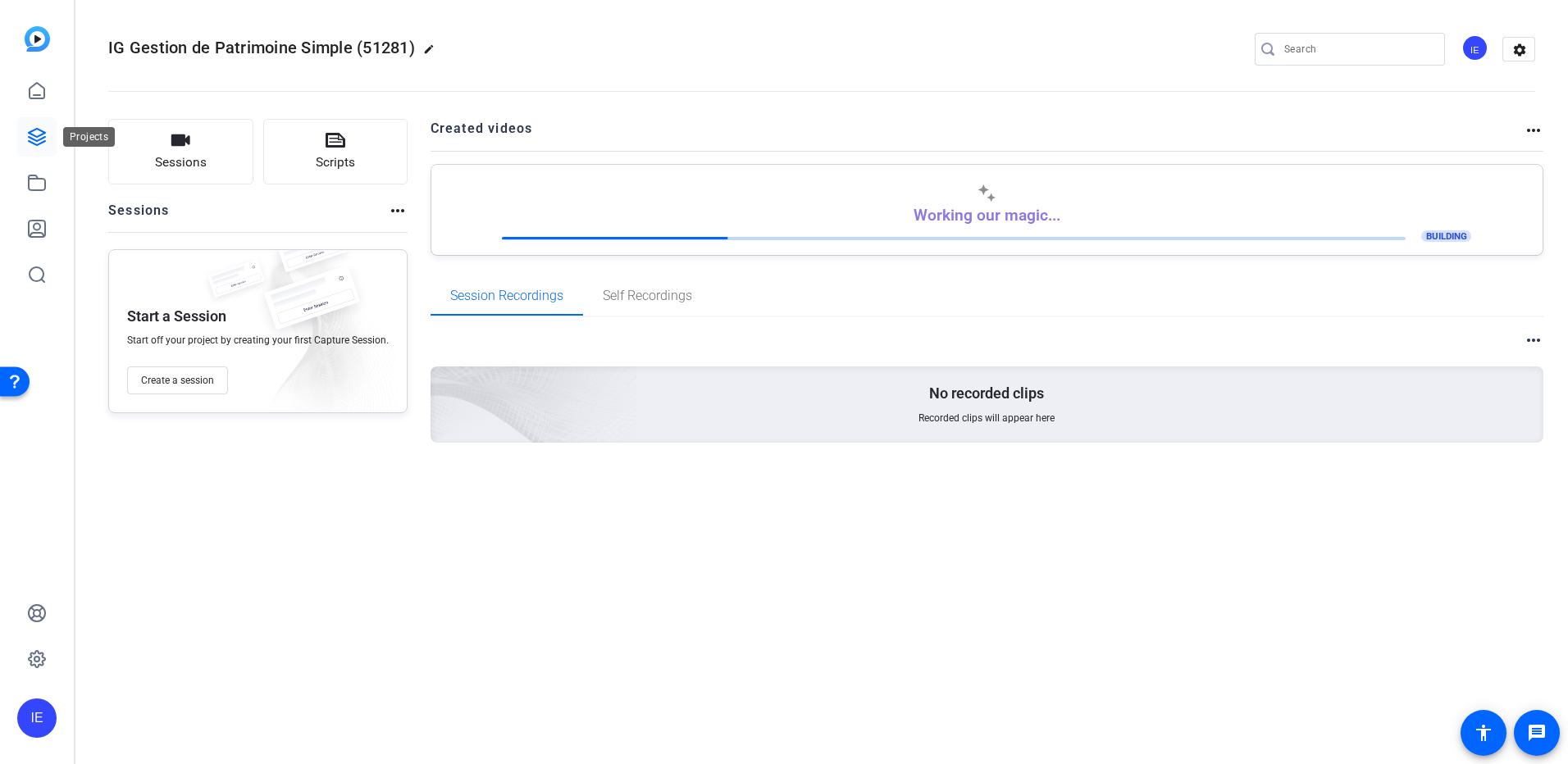
click at [23, 139] on link at bounding box center [37, 137] width 40 height 40
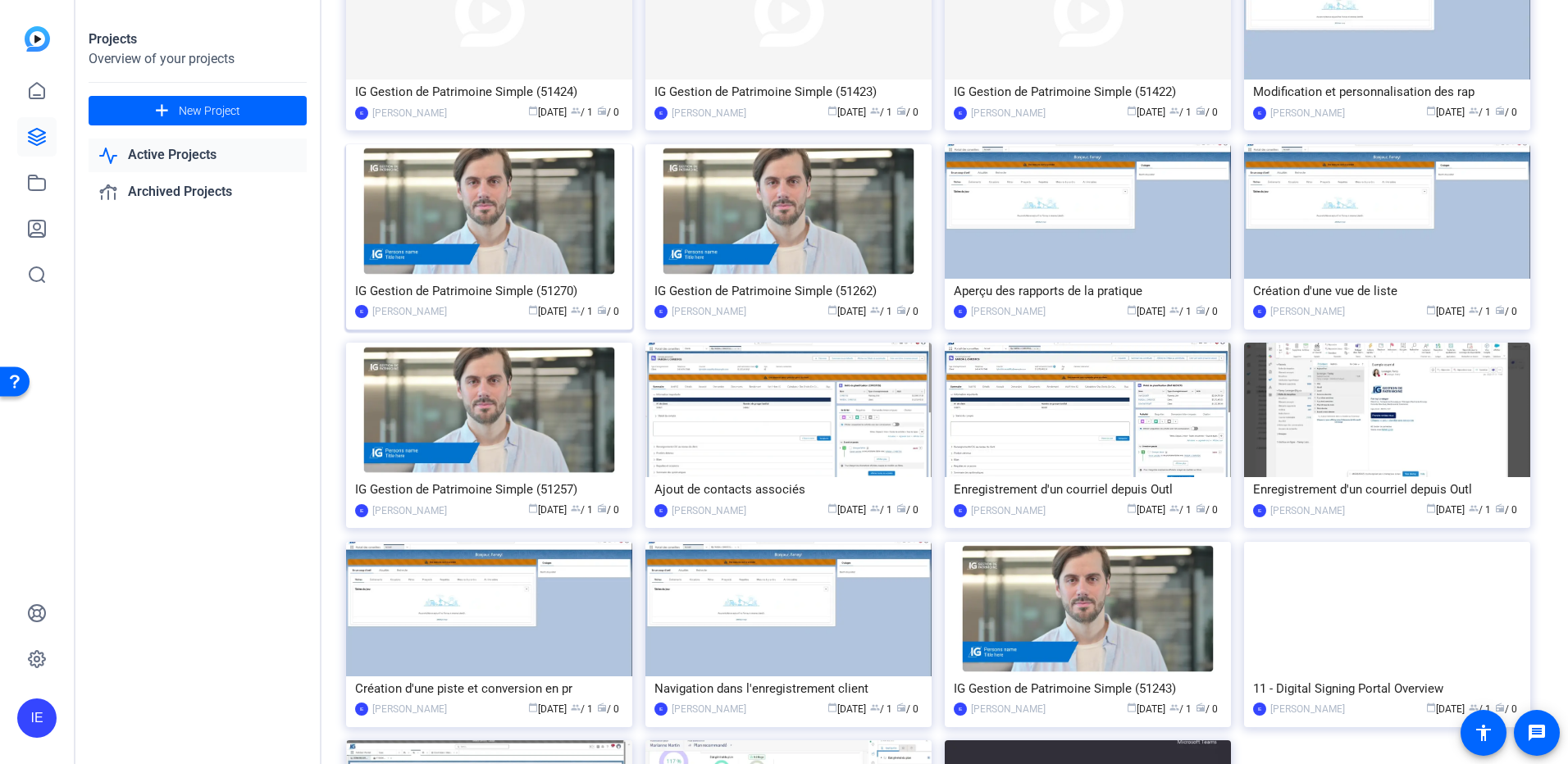
scroll to position [984, 0]
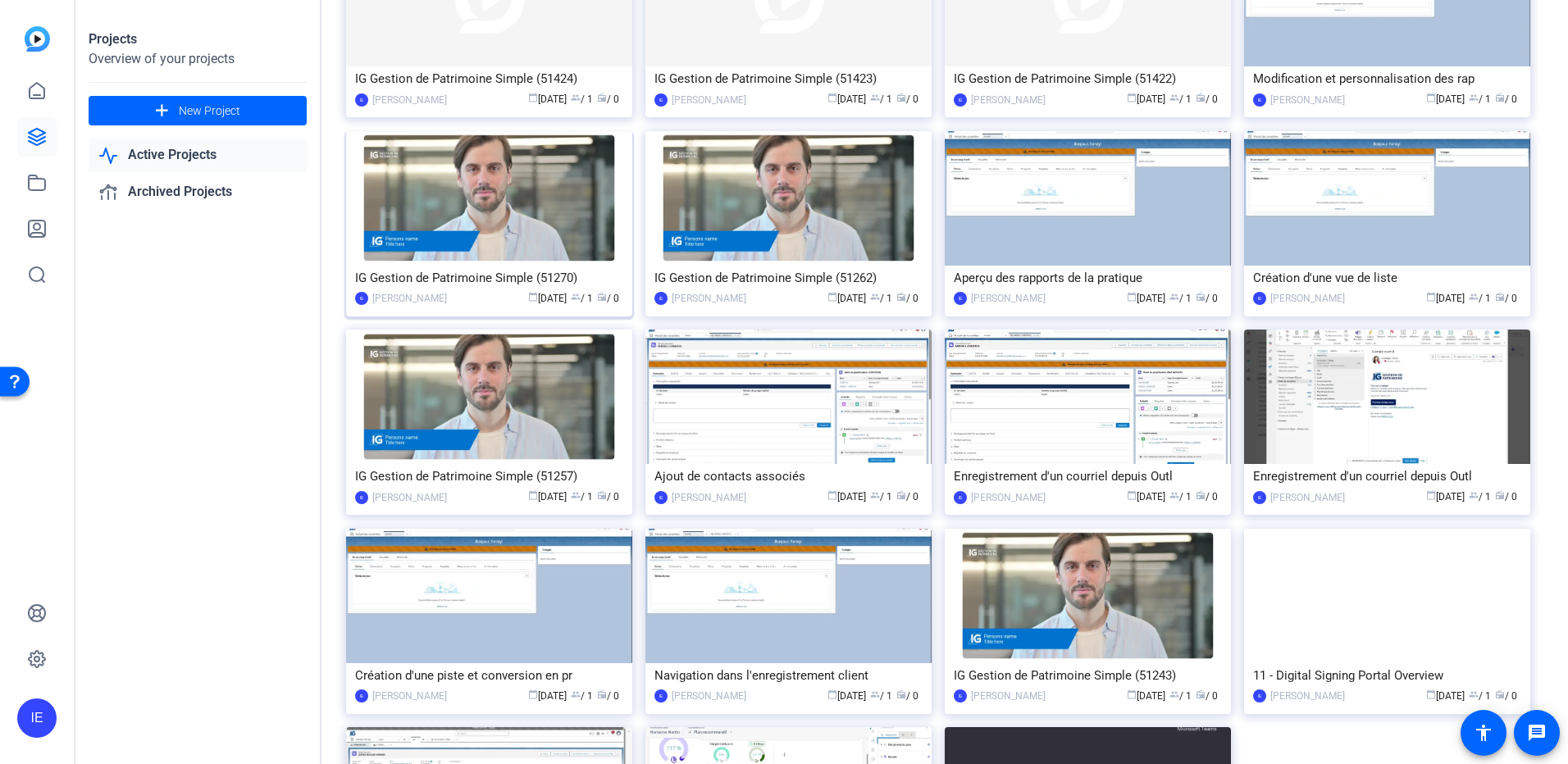
click at [546, 269] on div "IG Gestion de Patrimoine Simple (51270)" at bounding box center [489, 278] width 268 height 25
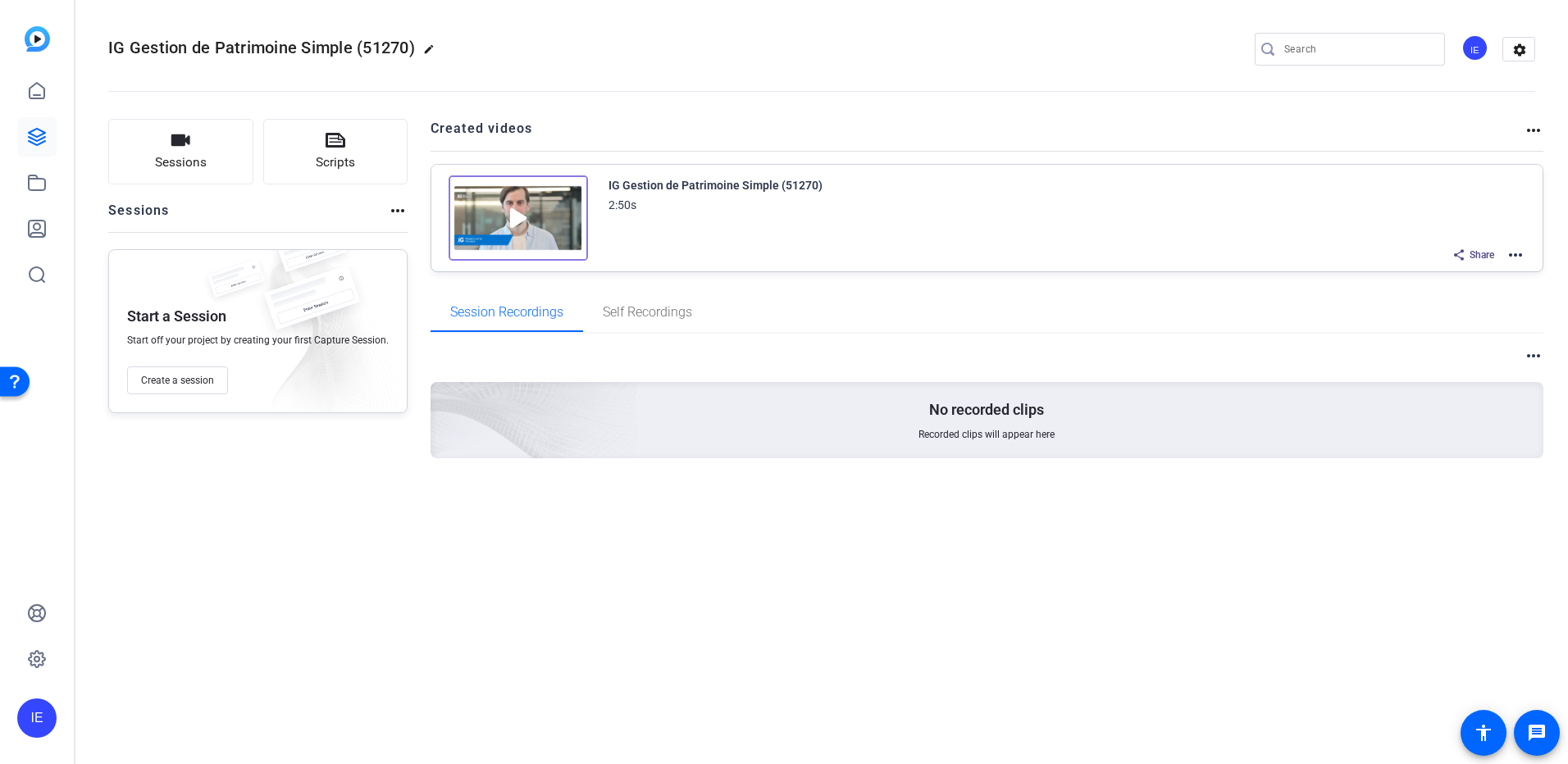
click at [1519, 253] on mat-icon "more_horiz" at bounding box center [1515, 255] width 19 height 19
click at [1468, 275] on span "Edit in Creator" at bounding box center [1454, 275] width 114 height 19
click at [37, 137] on icon at bounding box center [37, 137] width 19 height 19
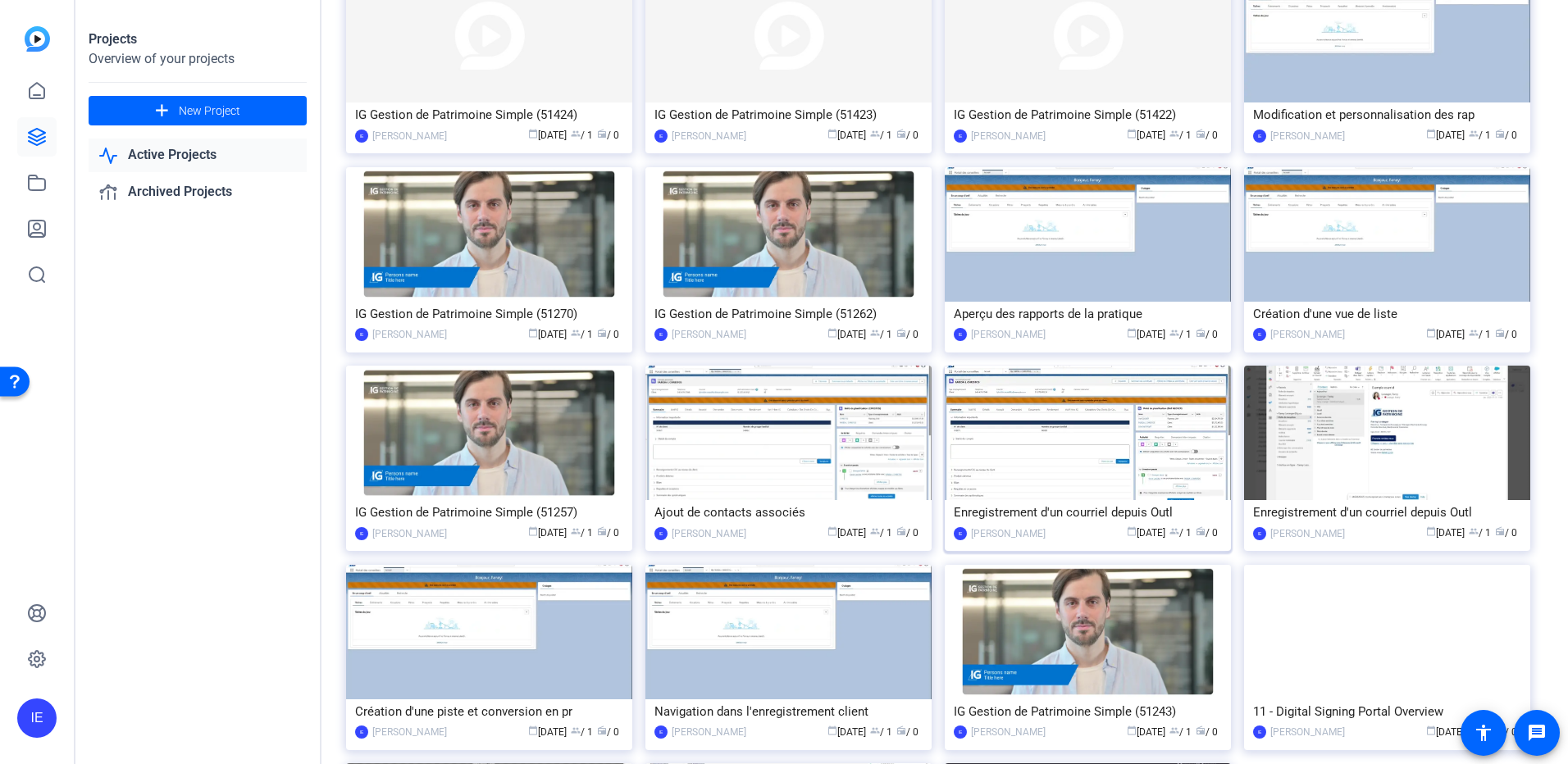
scroll to position [919, 0]
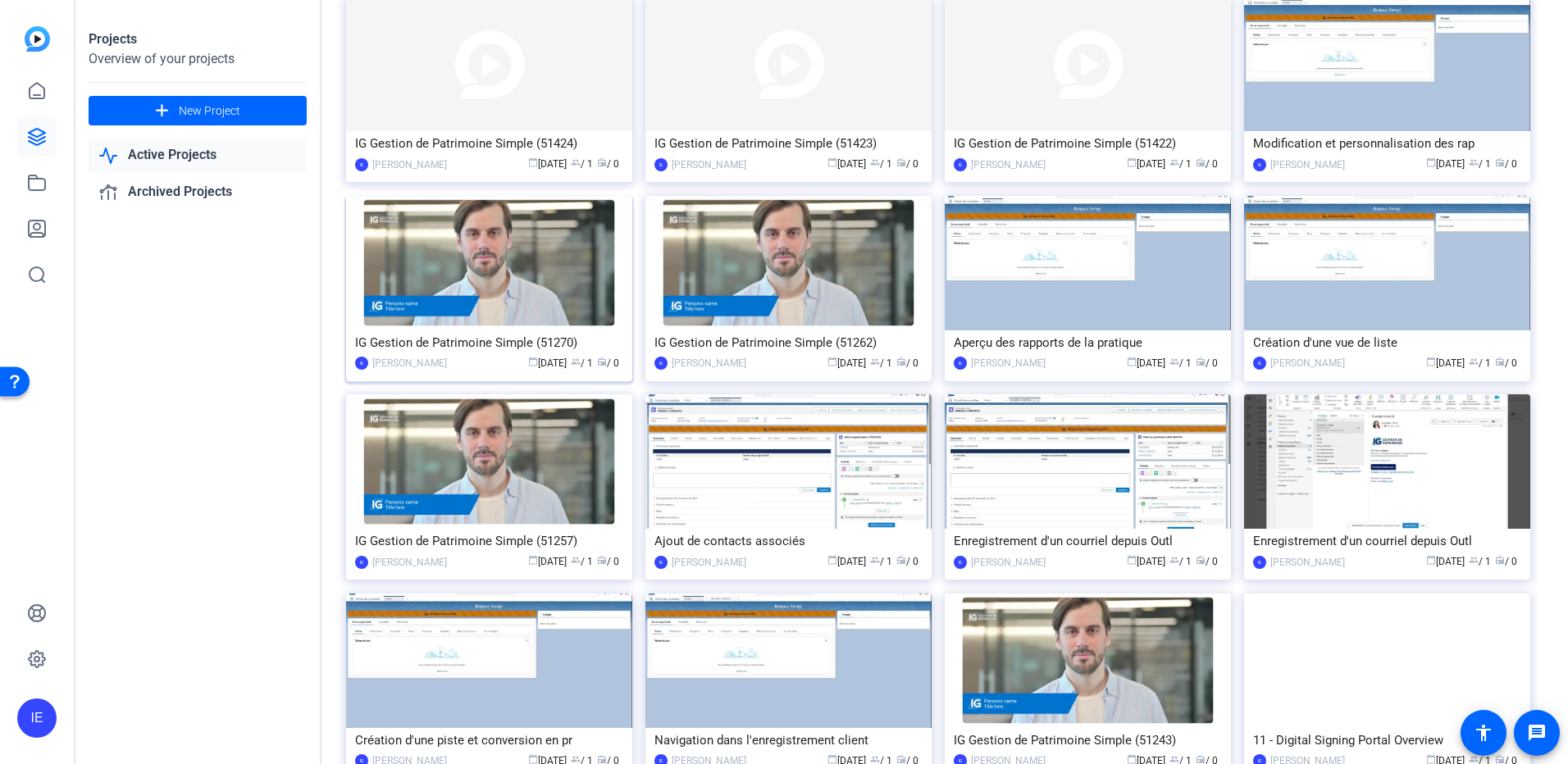
click at [534, 323] on img at bounding box center [489, 263] width 286 height 135
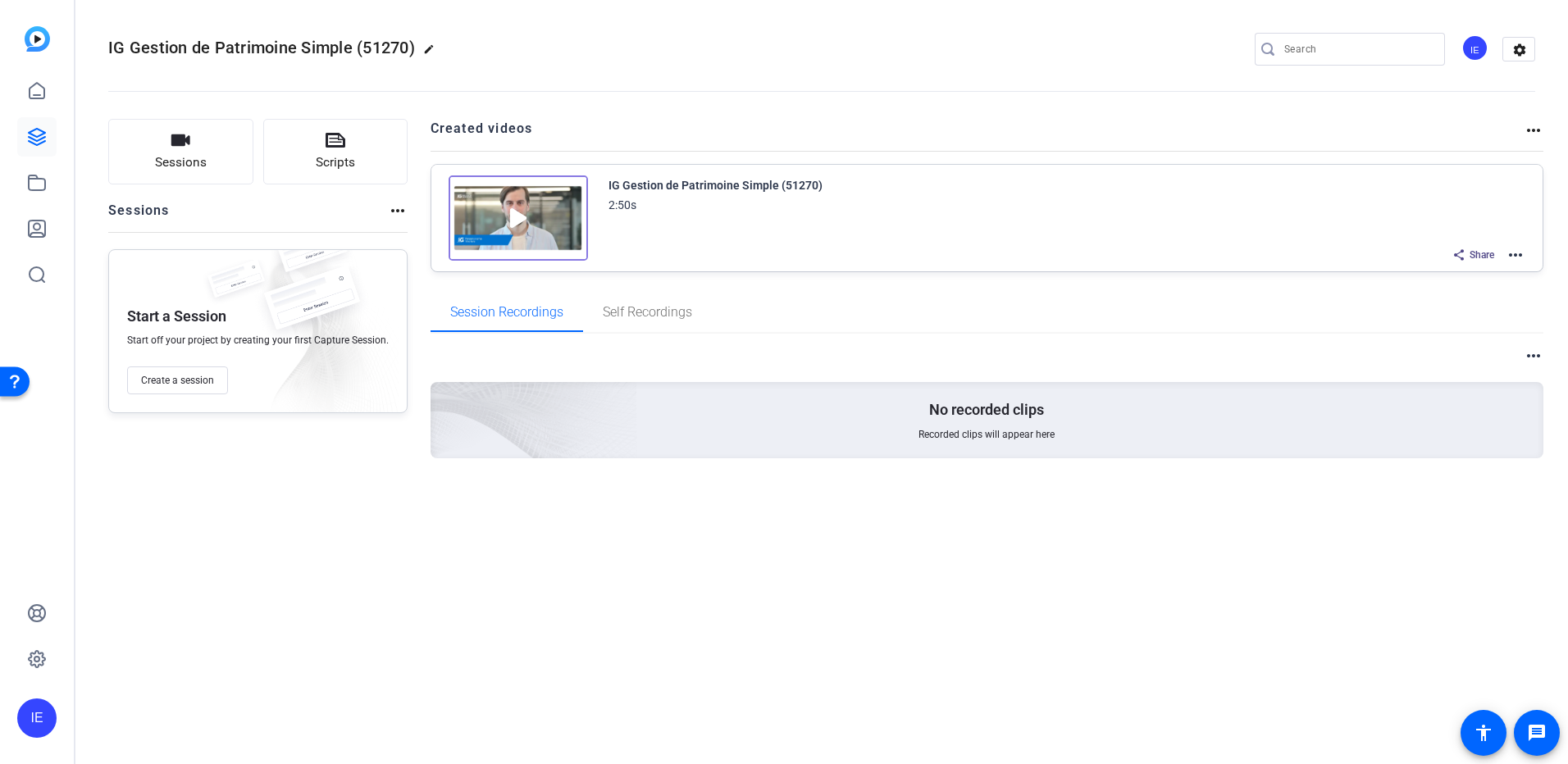
click at [1517, 250] on mat-icon "more_horiz" at bounding box center [1515, 255] width 19 height 19
click at [1475, 267] on span "Edit in Creator" at bounding box center [1454, 275] width 114 height 19
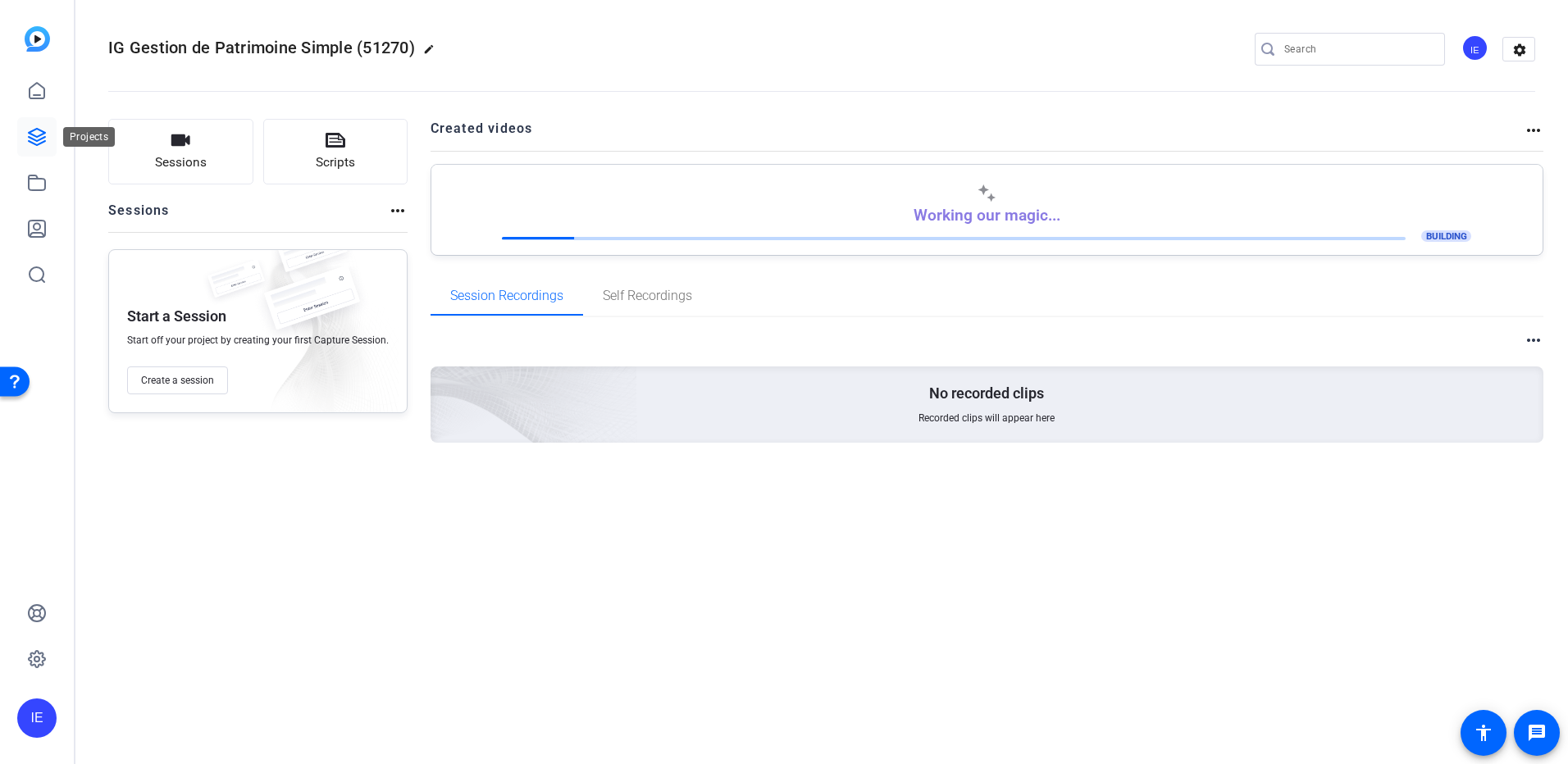
click at [23, 136] on link at bounding box center [37, 137] width 40 height 40
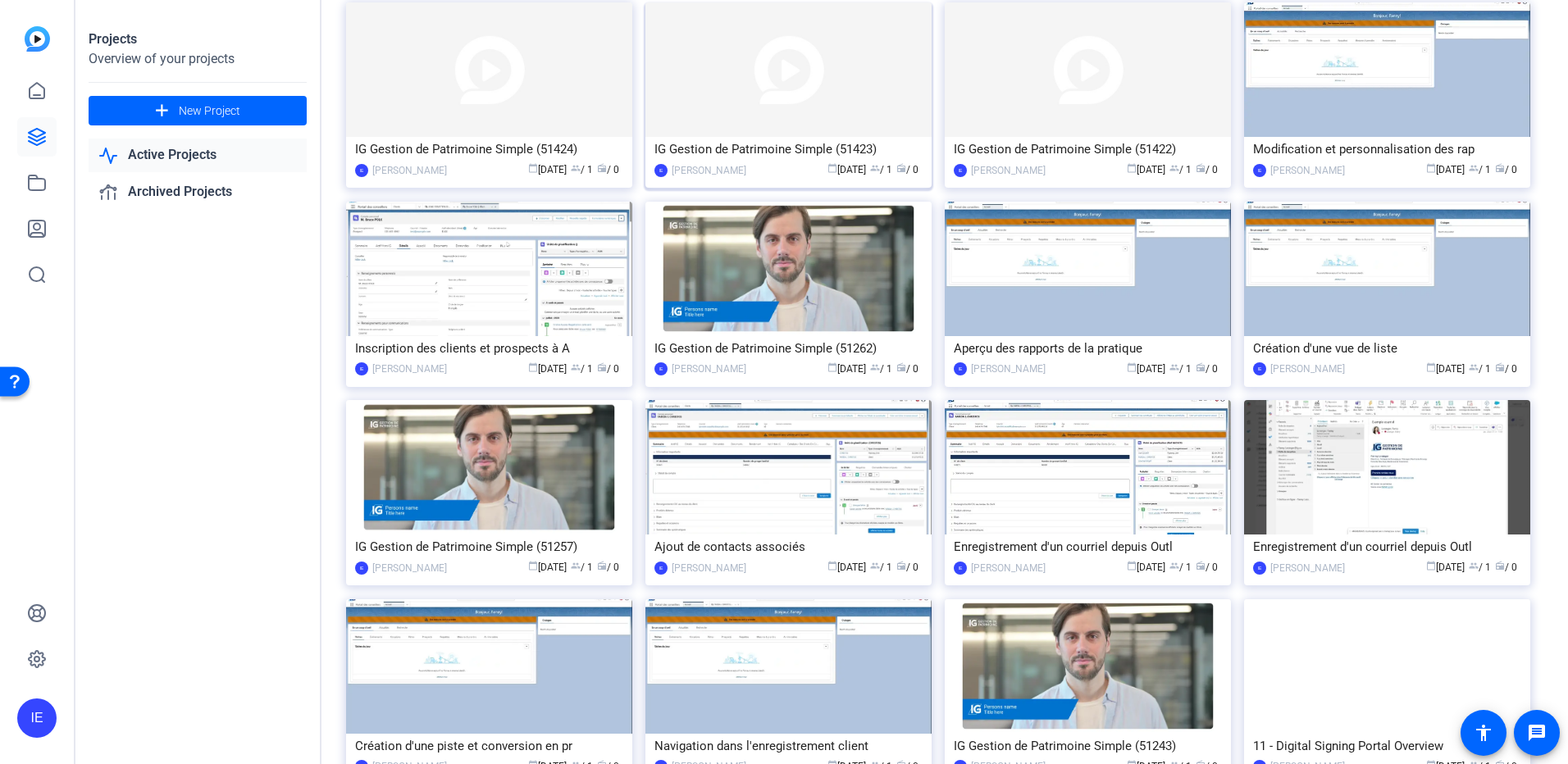
scroll to position [961, 0]
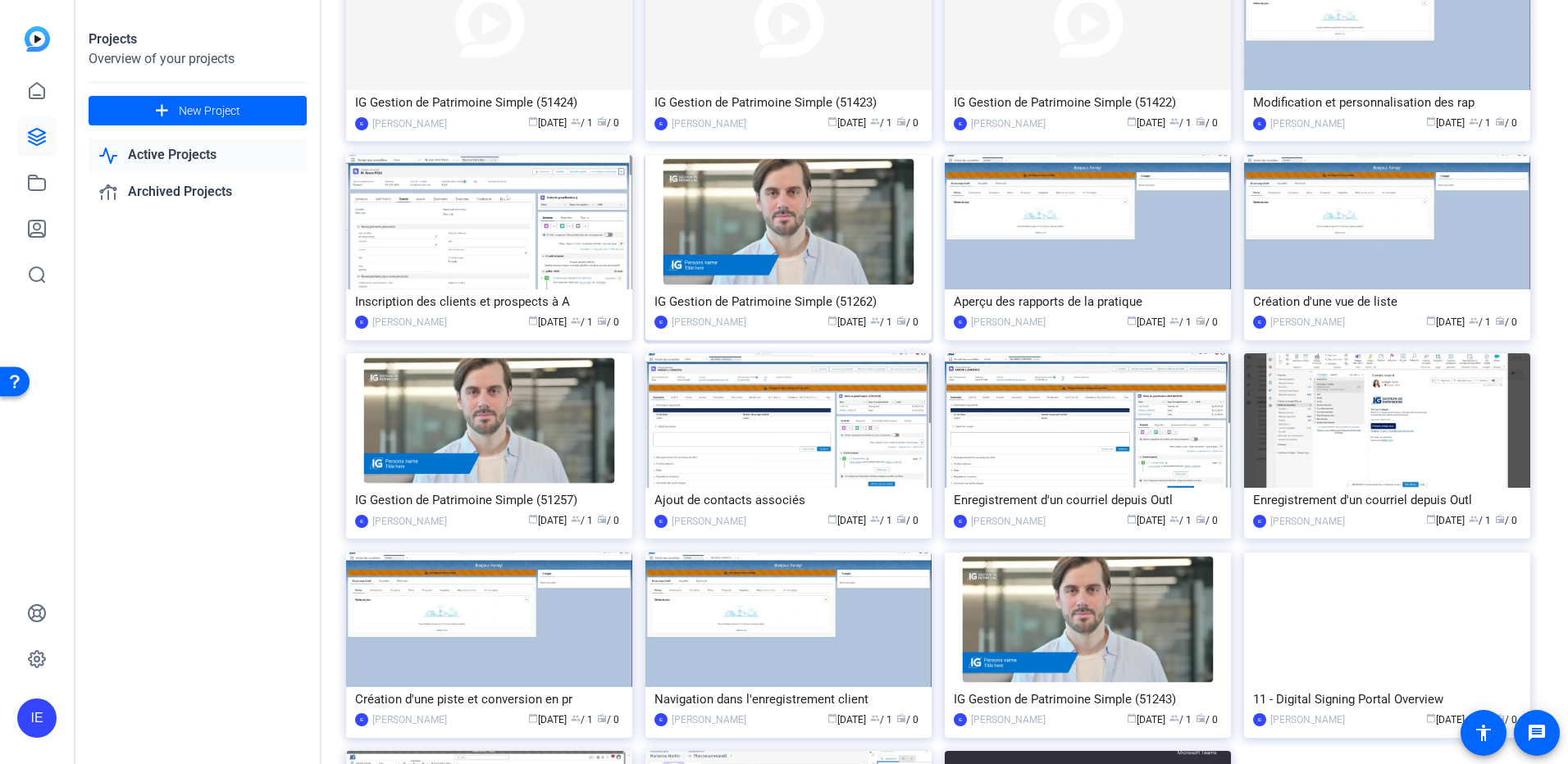
click at [814, 286] on img at bounding box center [788, 222] width 286 height 135
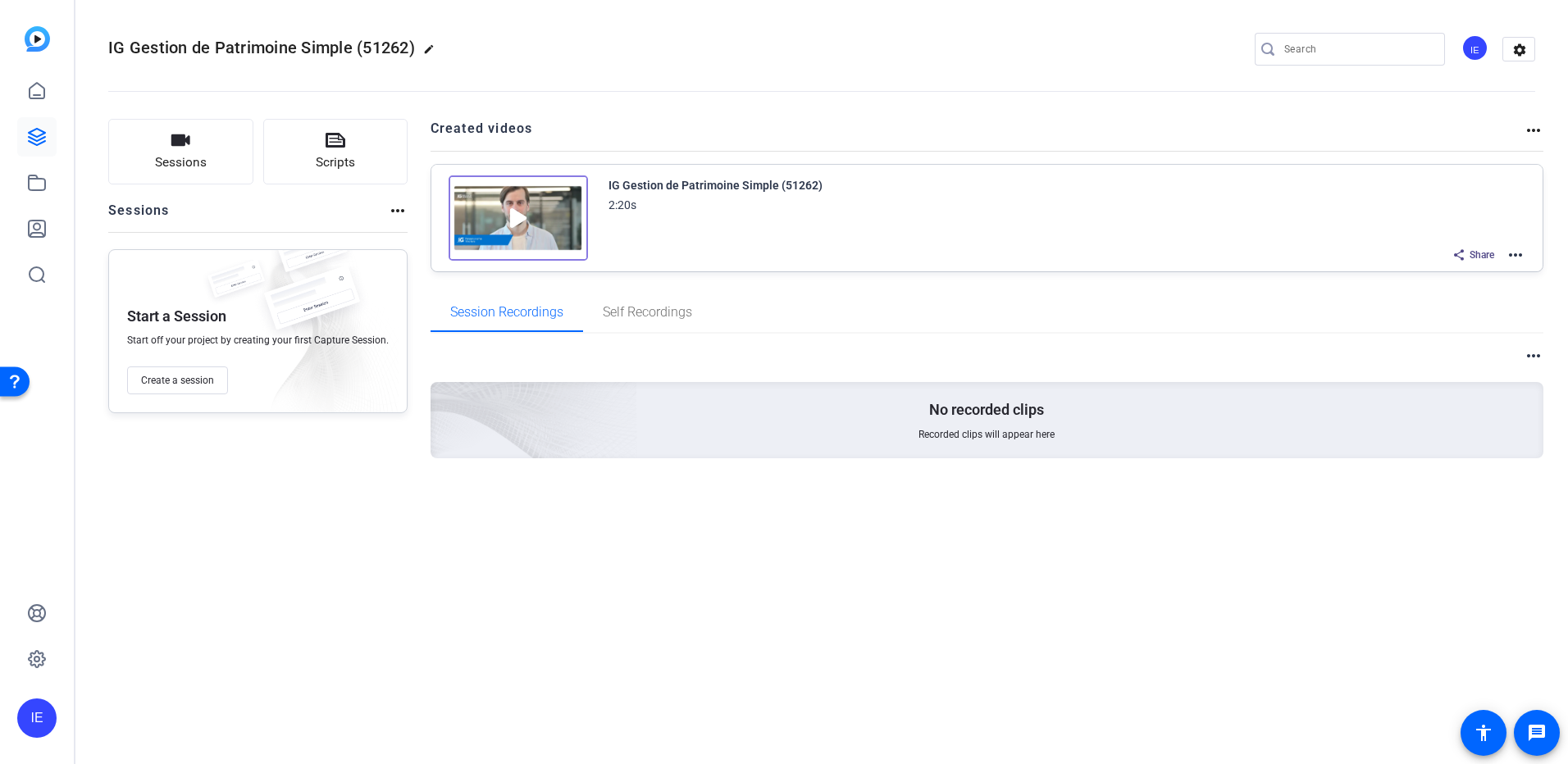
click at [1519, 249] on mat-icon "more_horiz" at bounding box center [1515, 255] width 19 height 19
click at [1490, 269] on span "Edit in Creator" at bounding box center [1454, 275] width 114 height 19
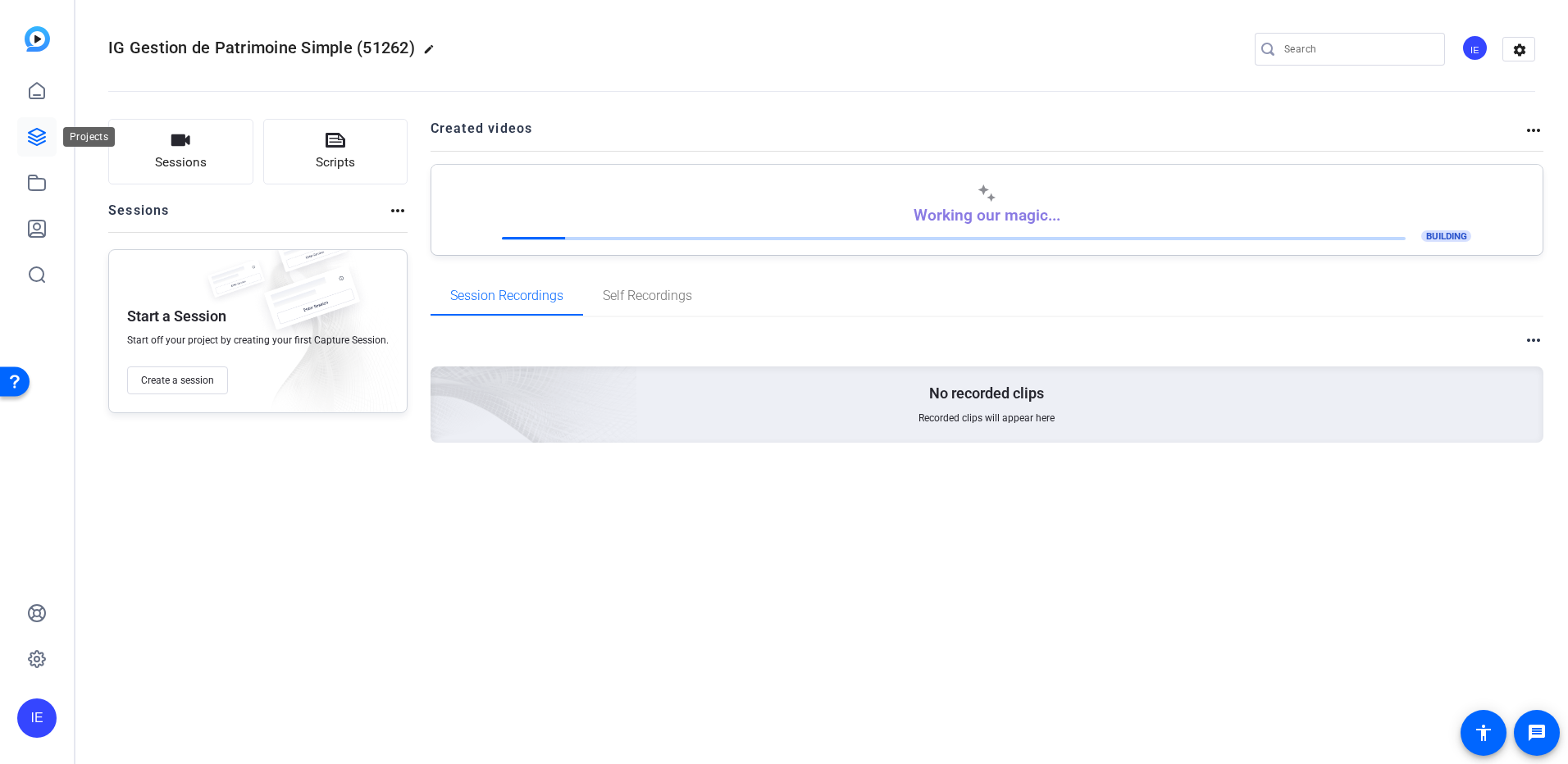
click at [29, 143] on icon at bounding box center [37, 137] width 19 height 19
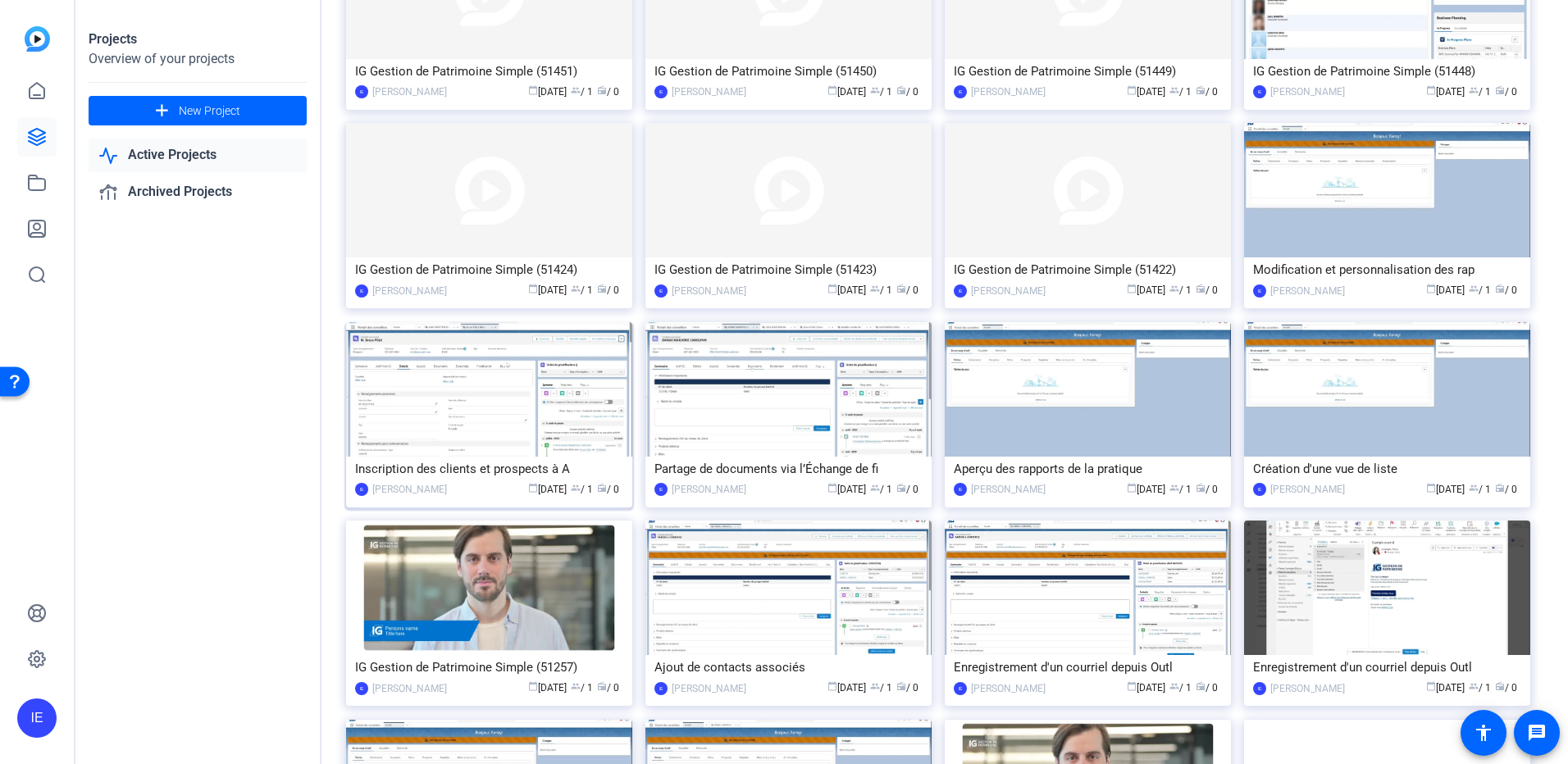
scroll to position [820, 0]
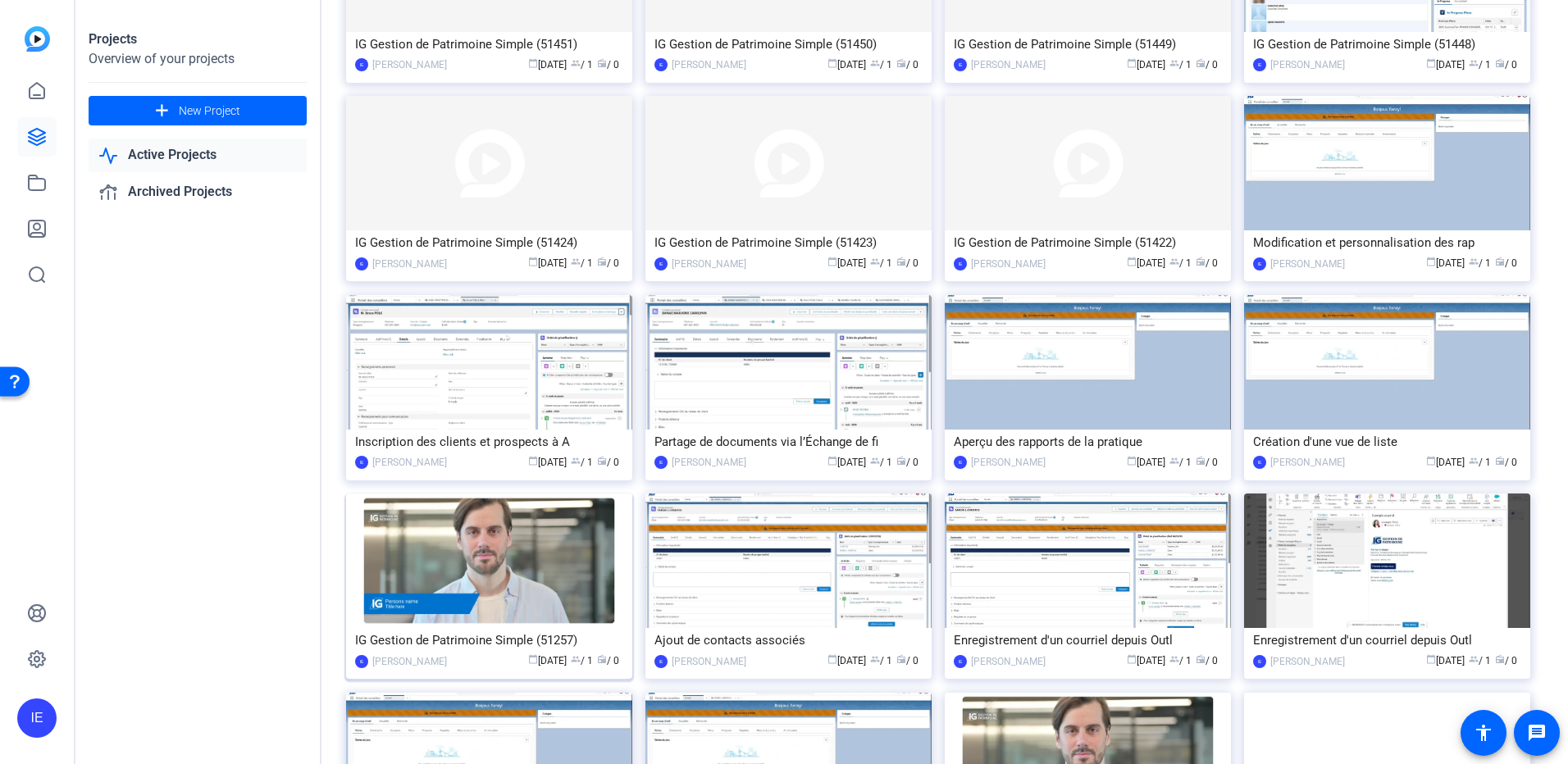
click at [537, 552] on img at bounding box center [489, 560] width 286 height 135
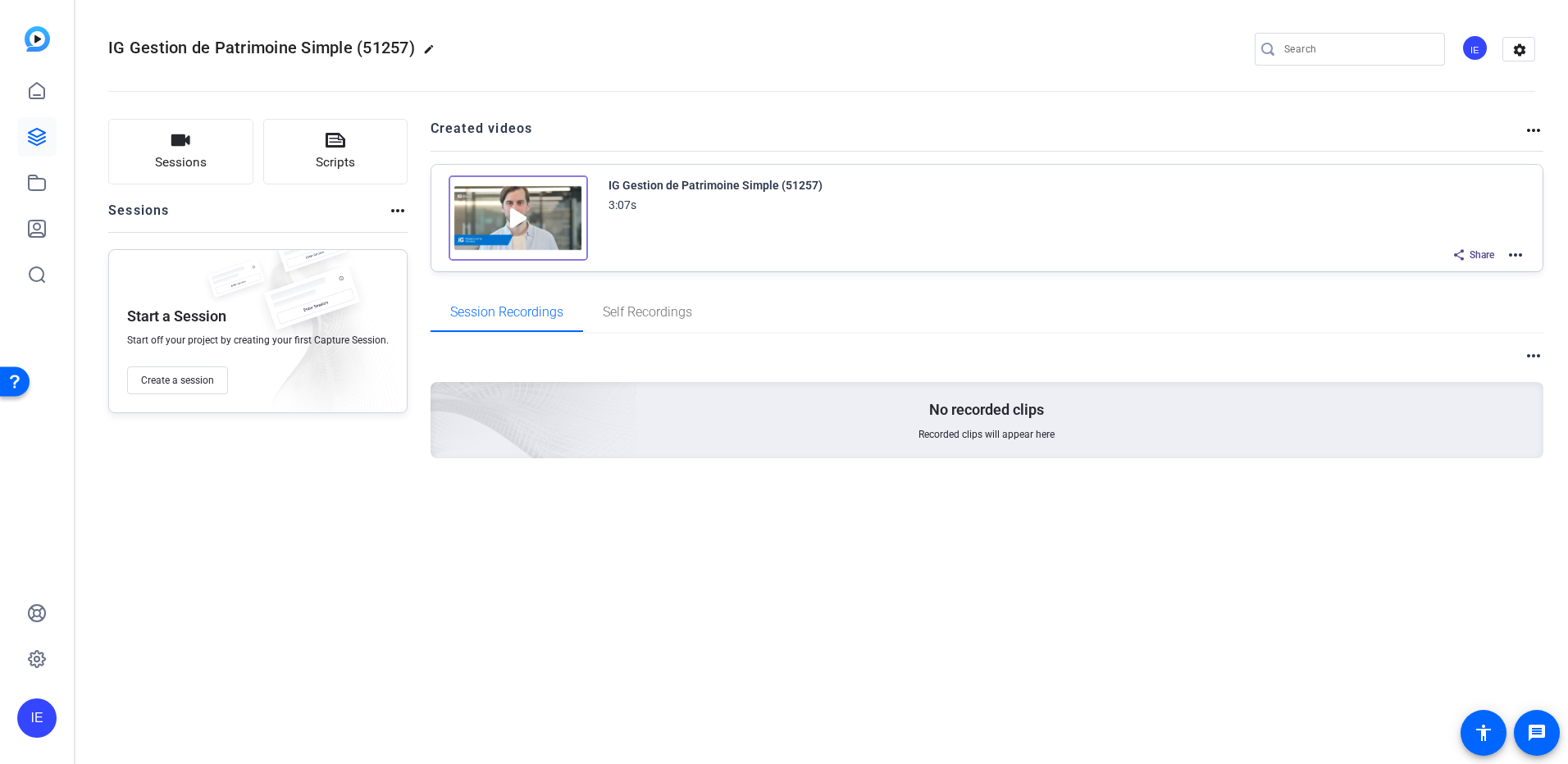
click at [1517, 255] on mat-icon "more_horiz" at bounding box center [1515, 255] width 19 height 19
click at [1483, 272] on span "Edit in Creator" at bounding box center [1454, 275] width 114 height 19
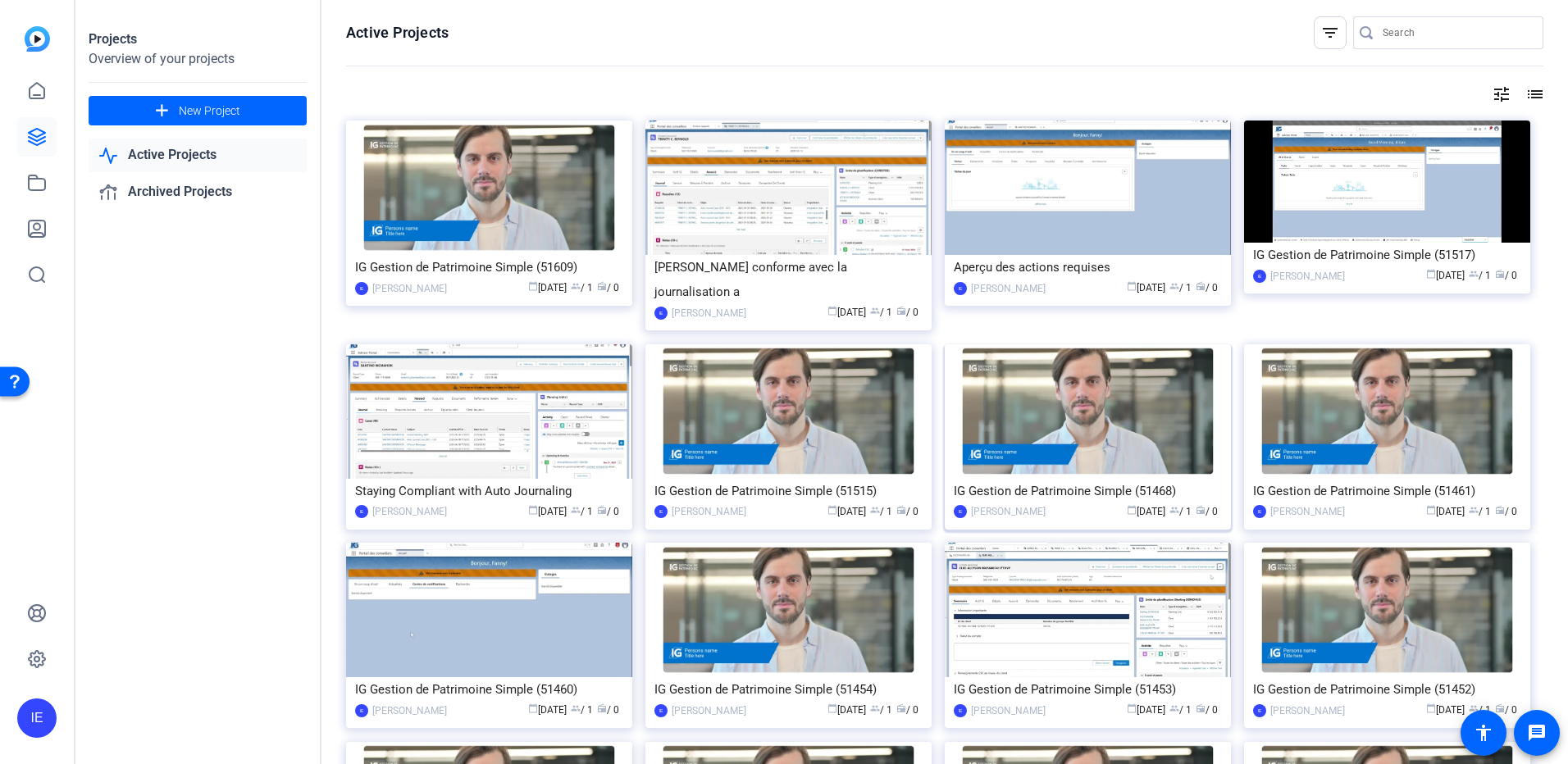
click at [1111, 478] on div "IG Gestion de Patrimoine Simple (51468)" at bounding box center [1088, 491] width 268 height 25
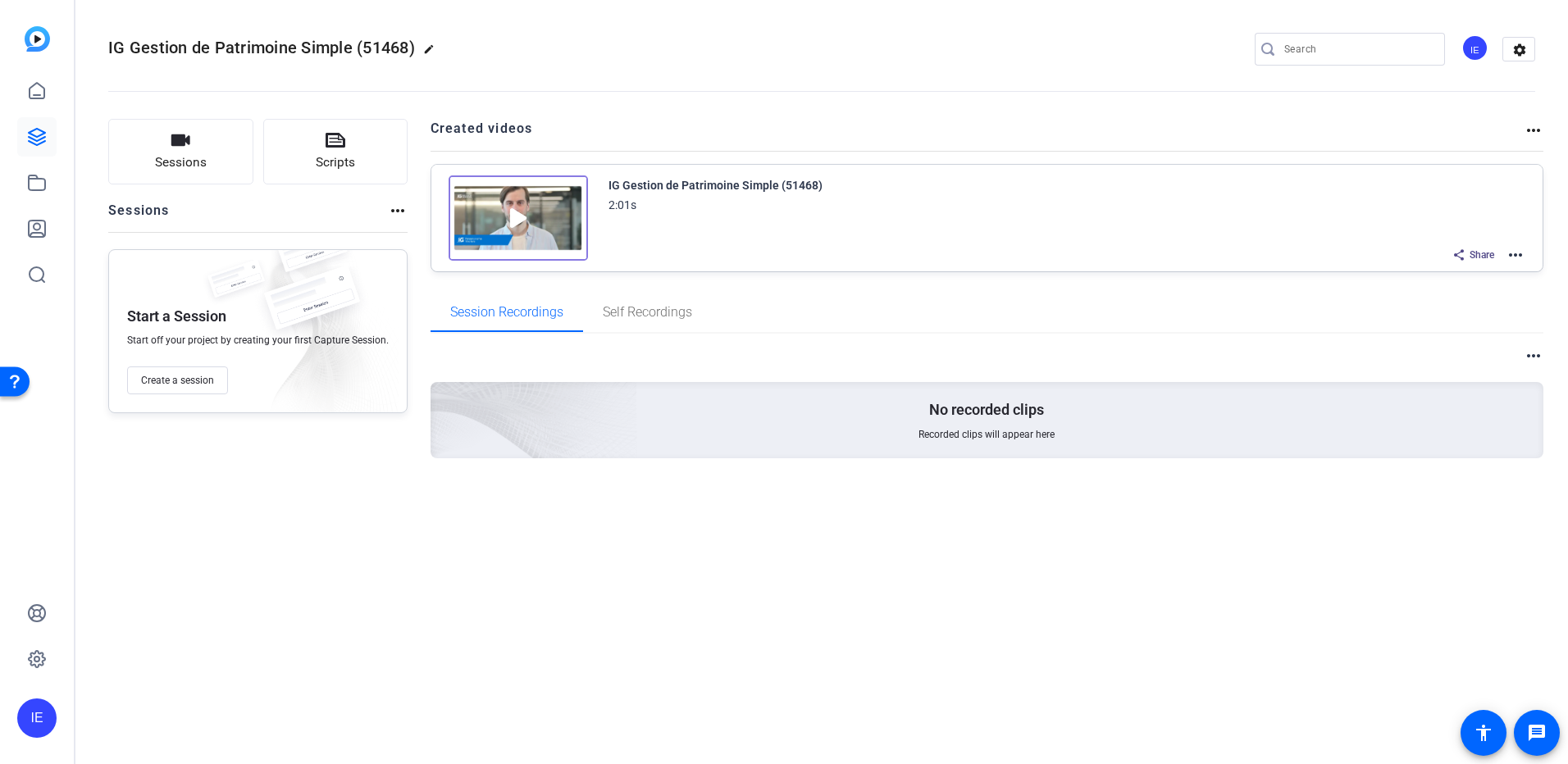
click at [1512, 256] on mat-icon "more_horiz" at bounding box center [1515, 255] width 19 height 19
click at [1465, 271] on span "Edit in Creator" at bounding box center [1454, 275] width 114 height 19
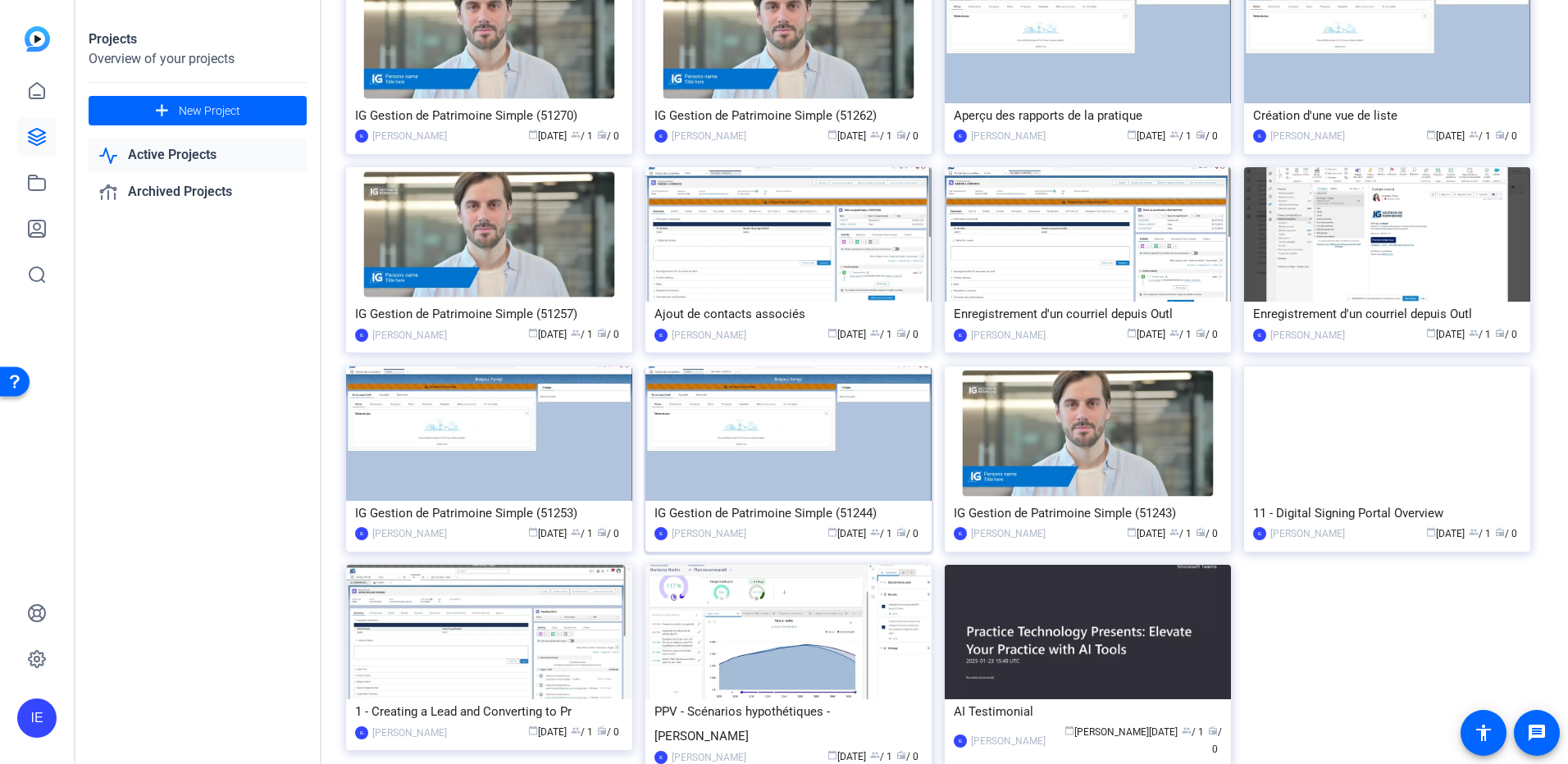
scroll to position [1228, 0]
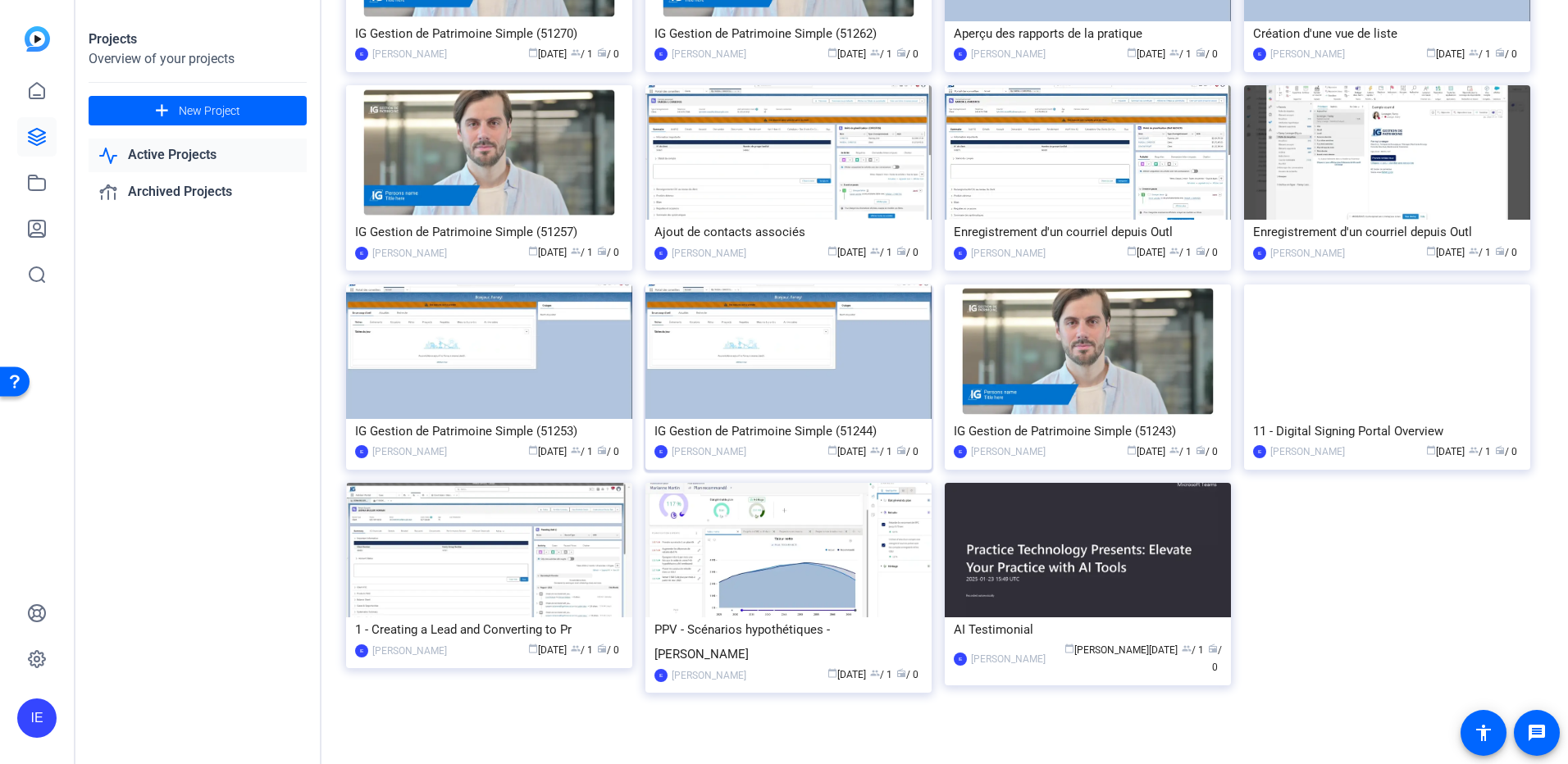
click at [739, 374] on img at bounding box center [788, 352] width 286 height 135
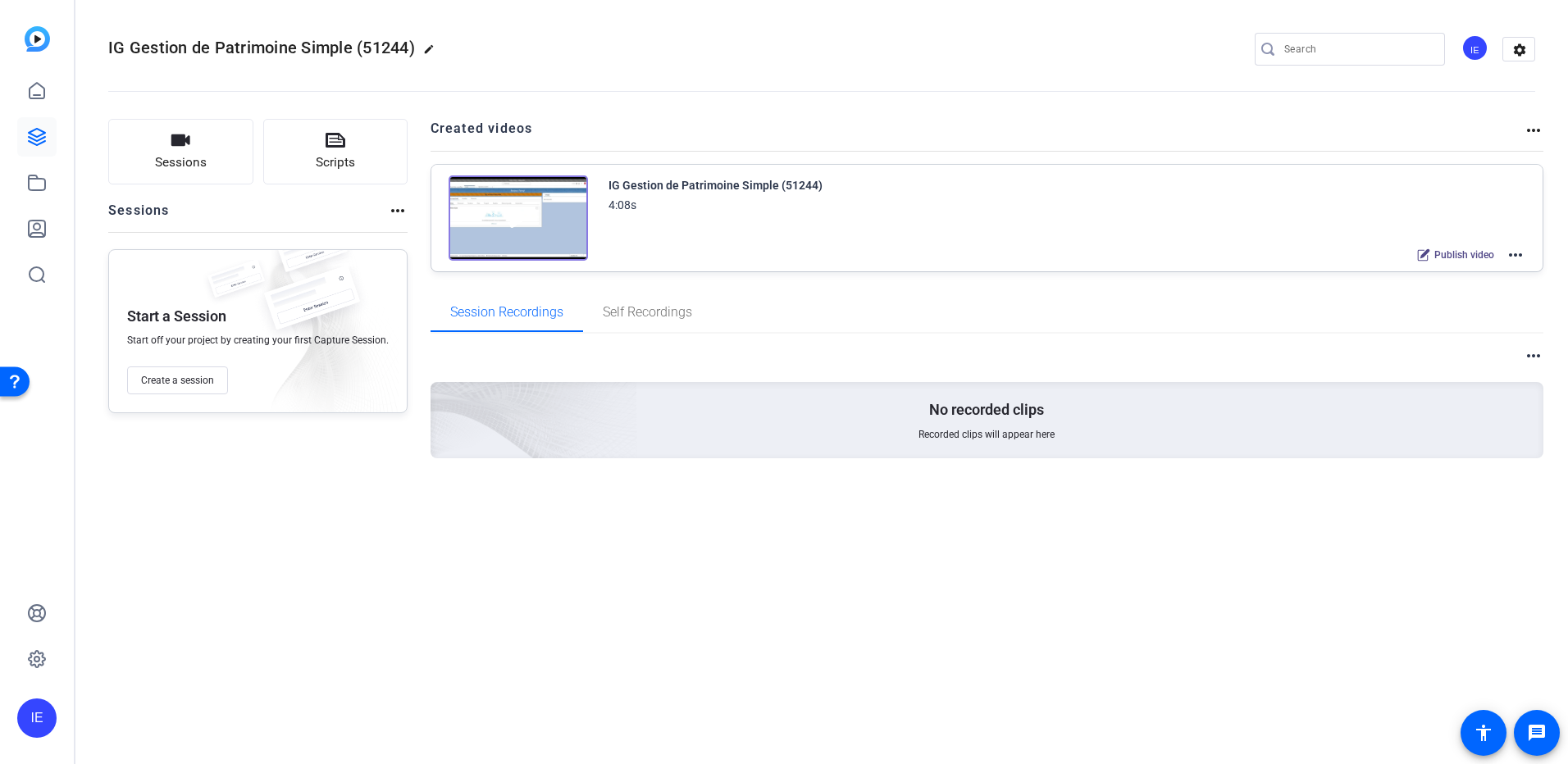
click at [1509, 255] on mat-icon "more_horiz" at bounding box center [1515, 255] width 19 height 19
click at [1463, 273] on span "Edit in Creator" at bounding box center [1454, 275] width 114 height 19
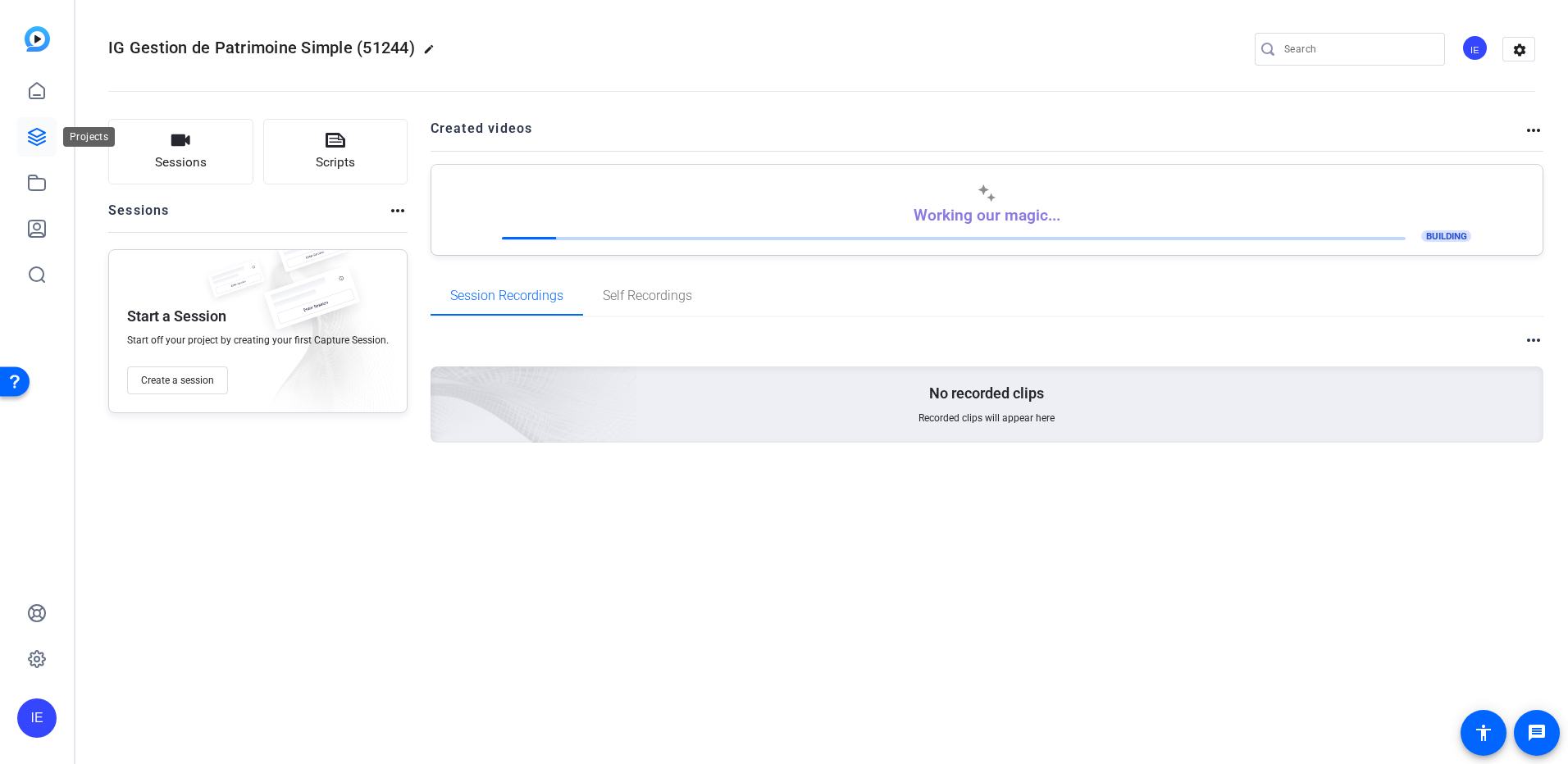
click at [41, 128] on icon at bounding box center [37, 137] width 19 height 19
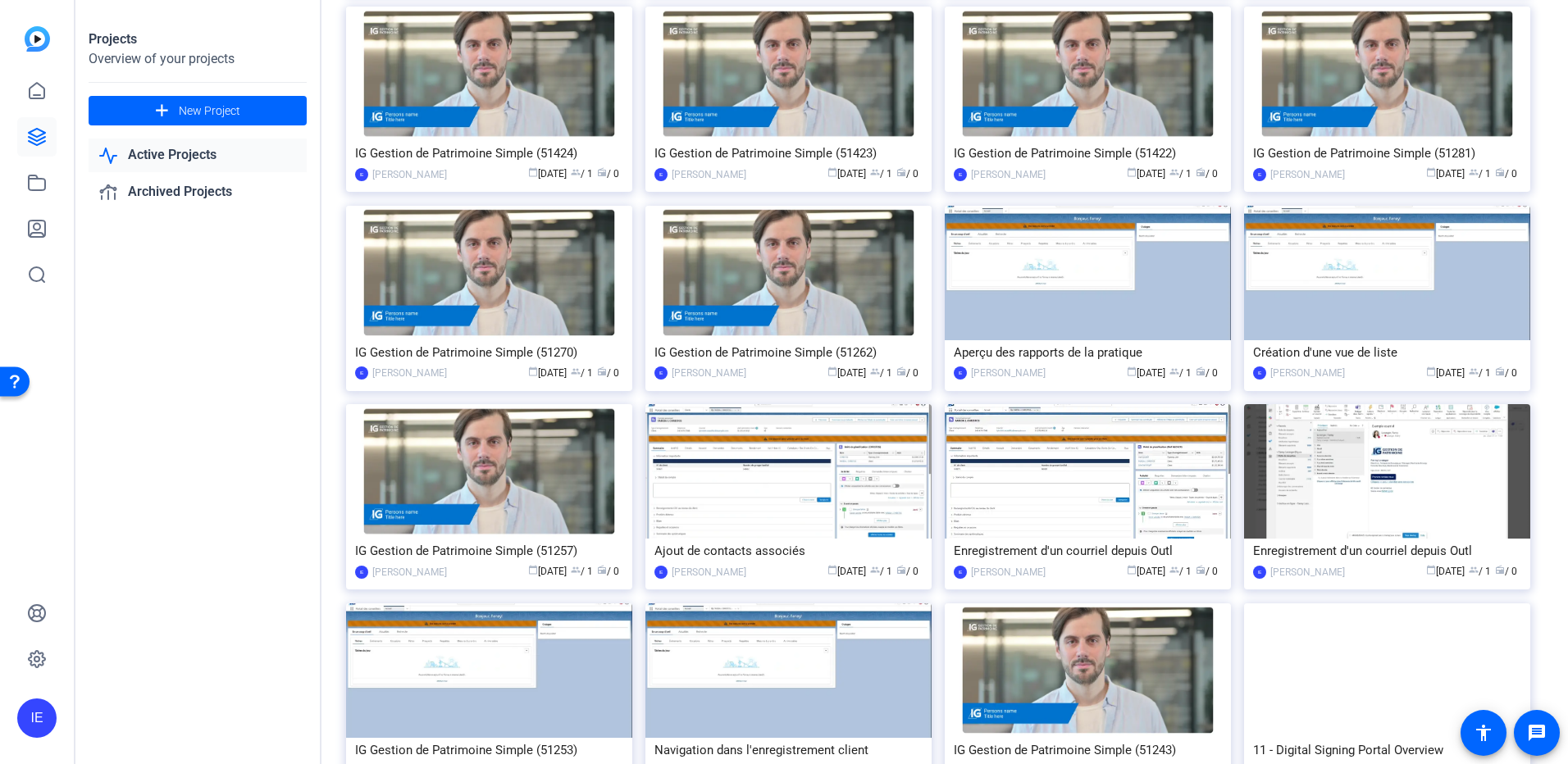
scroll to position [1228, 0]
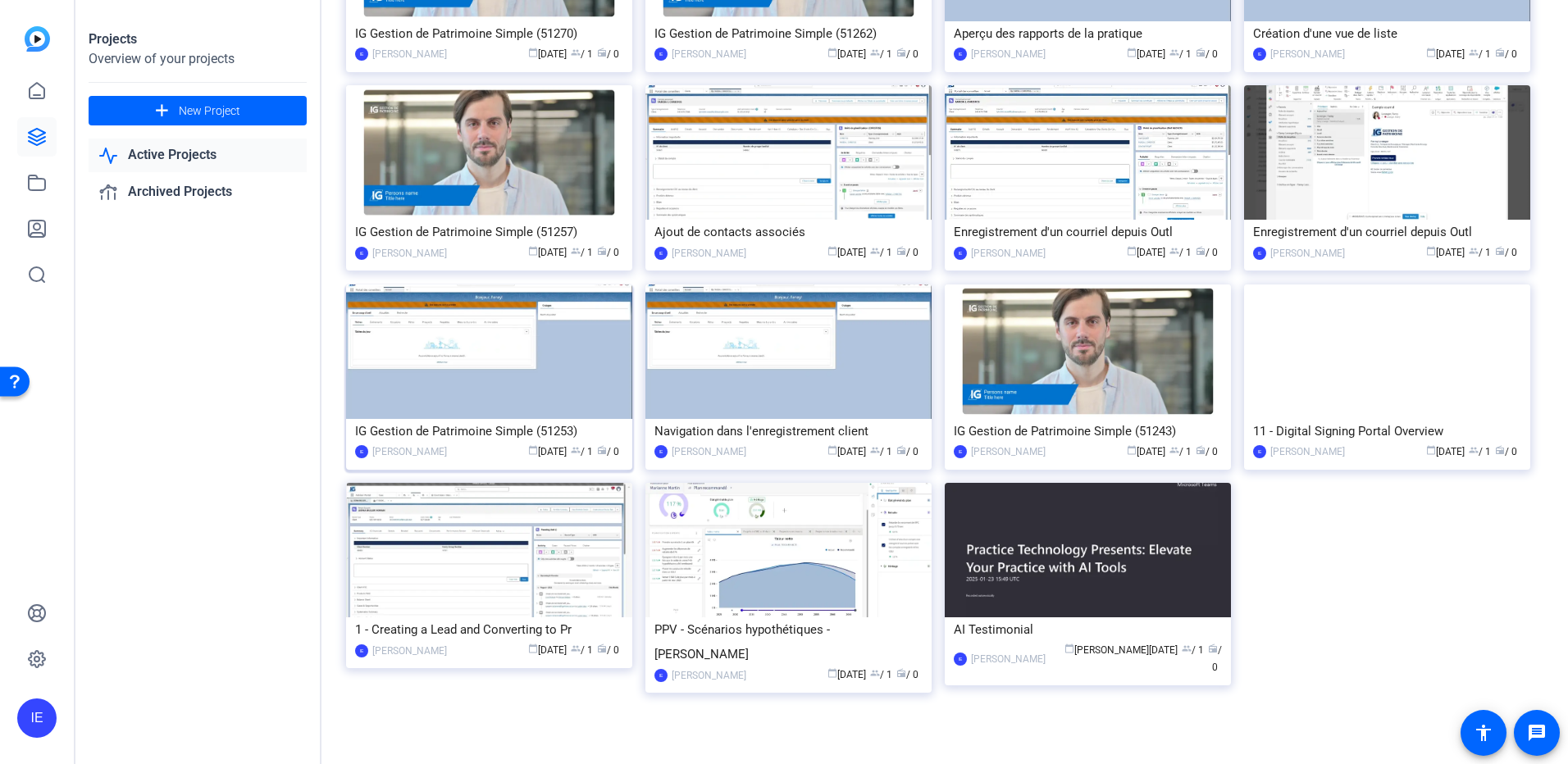
click at [517, 430] on div "IG Gestion de Patrimoine Simple (51253)" at bounding box center [489, 431] width 268 height 25
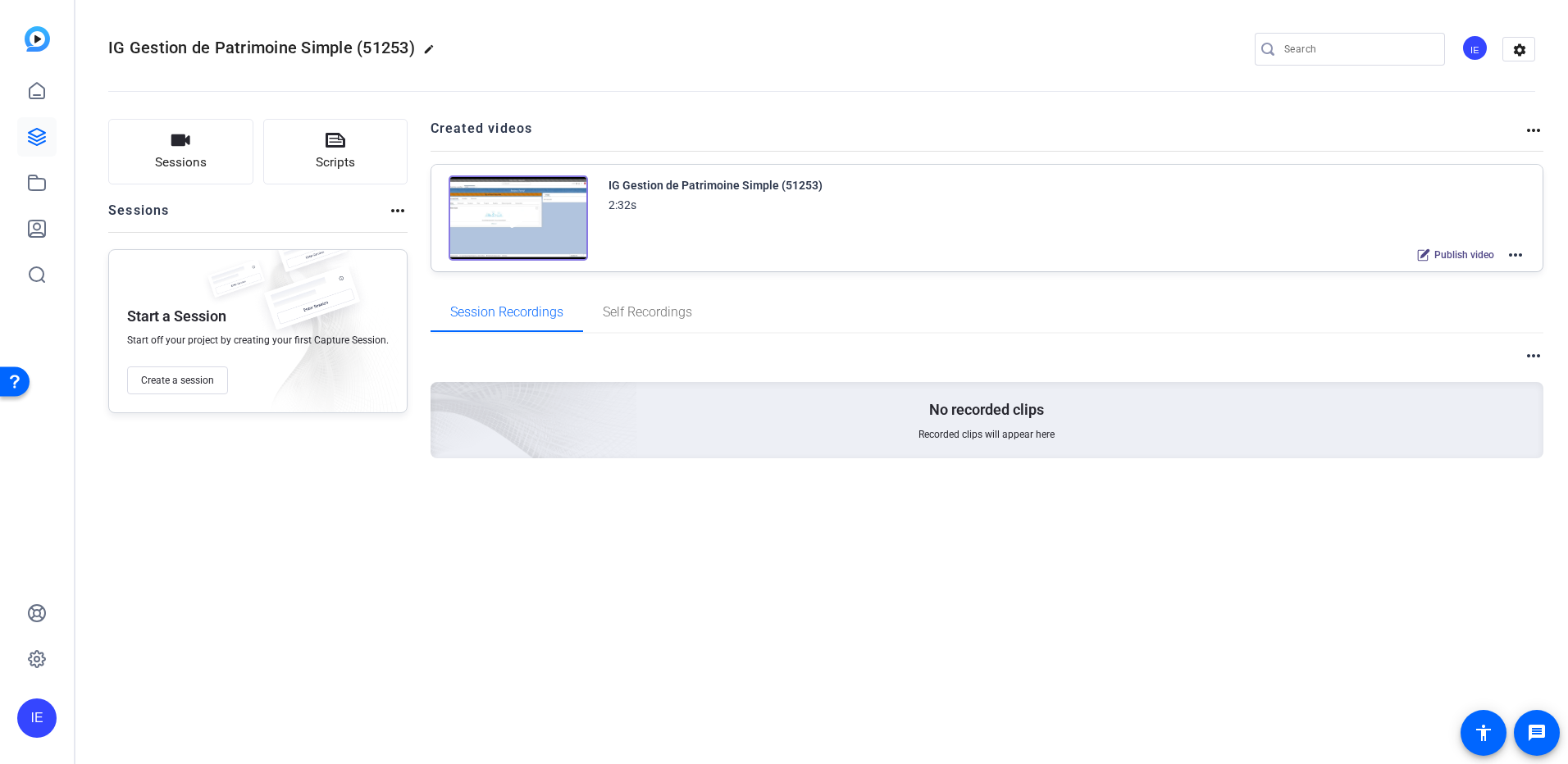
drag, startPoint x: 1527, startPoint y: 252, endPoint x: 1512, endPoint y: 254, distance: 15.1
click at [1527, 252] on div "IG Gestion de Patrimoine Simple (51253) 2:32s Publish video more_horiz" at bounding box center [987, 218] width 1112 height 107
click at [1512, 254] on mat-icon "more_horiz" at bounding box center [1515, 255] width 19 height 19
click at [1479, 268] on span "Edit in Creator" at bounding box center [1454, 275] width 114 height 19
